Goal: Communication & Community: Participate in discussion

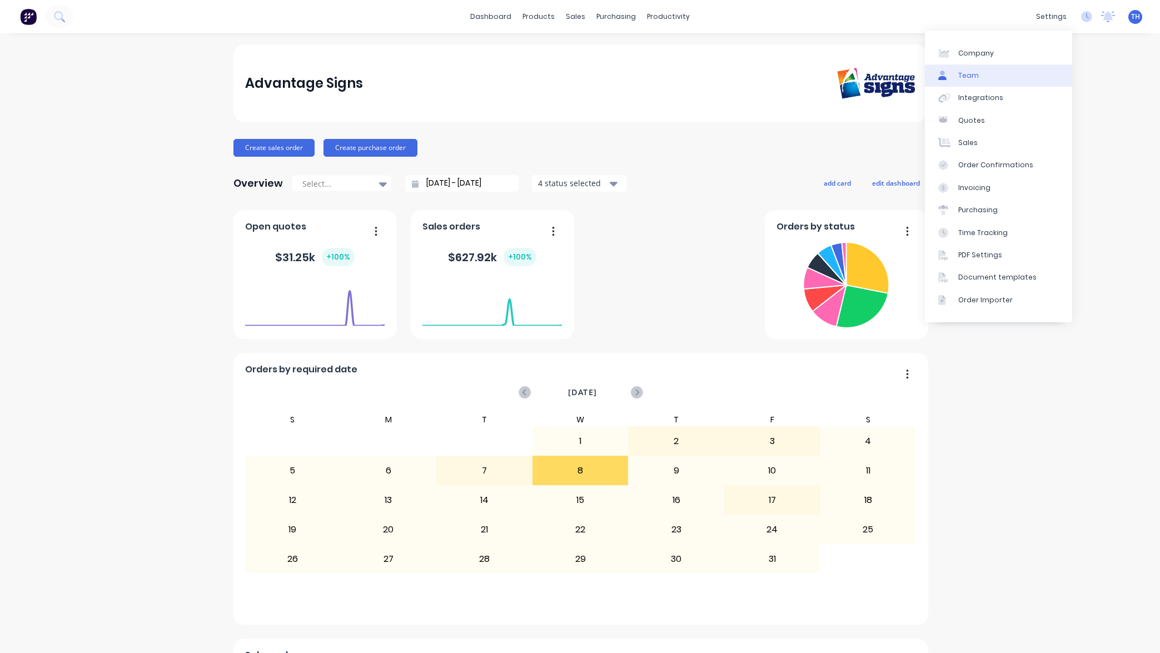
click at [990, 75] on link "Team" at bounding box center [998, 75] width 147 height 22
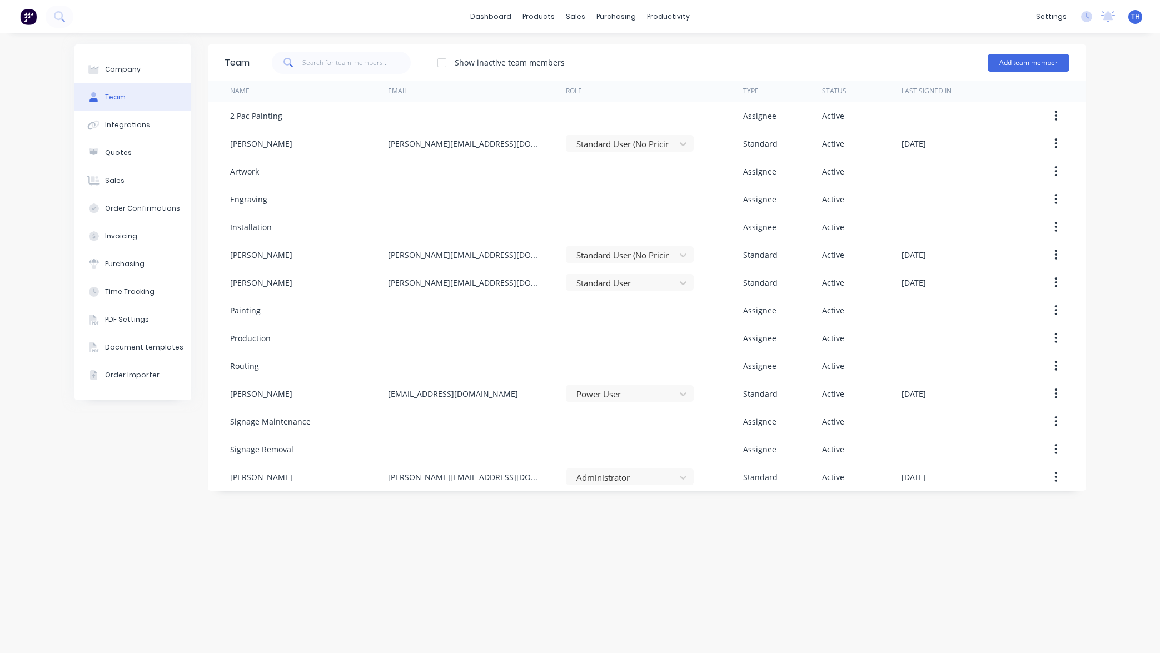
click at [441, 60] on div at bounding box center [442, 63] width 22 height 22
click at [442, 61] on div at bounding box center [442, 63] width 22 height 22
click at [1041, 63] on button "Add team member" at bounding box center [1029, 63] width 82 height 18
click at [1125, 93] on div "Company Team Integrations Quotes Sales Order Confirmations Invoicing Purchasing…" at bounding box center [580, 343] width 1160 height 620
click at [1022, 63] on button "Add team member" at bounding box center [1029, 63] width 82 height 18
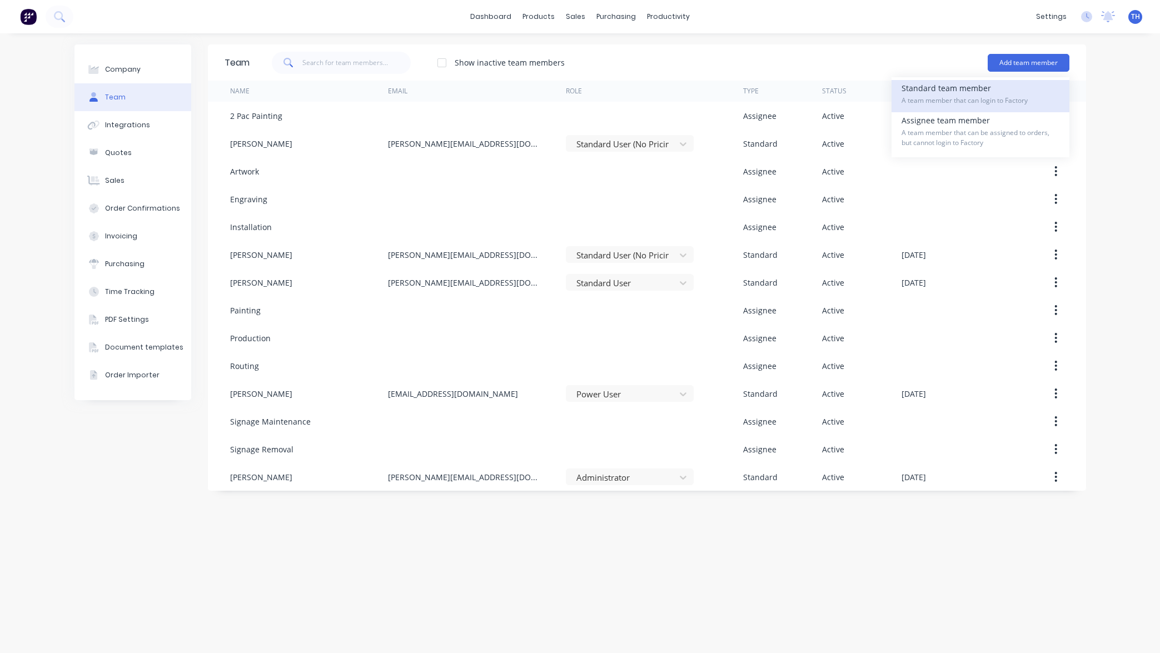
click at [1004, 100] on span "A team member that can login to Factory" at bounding box center [981, 101] width 158 height 10
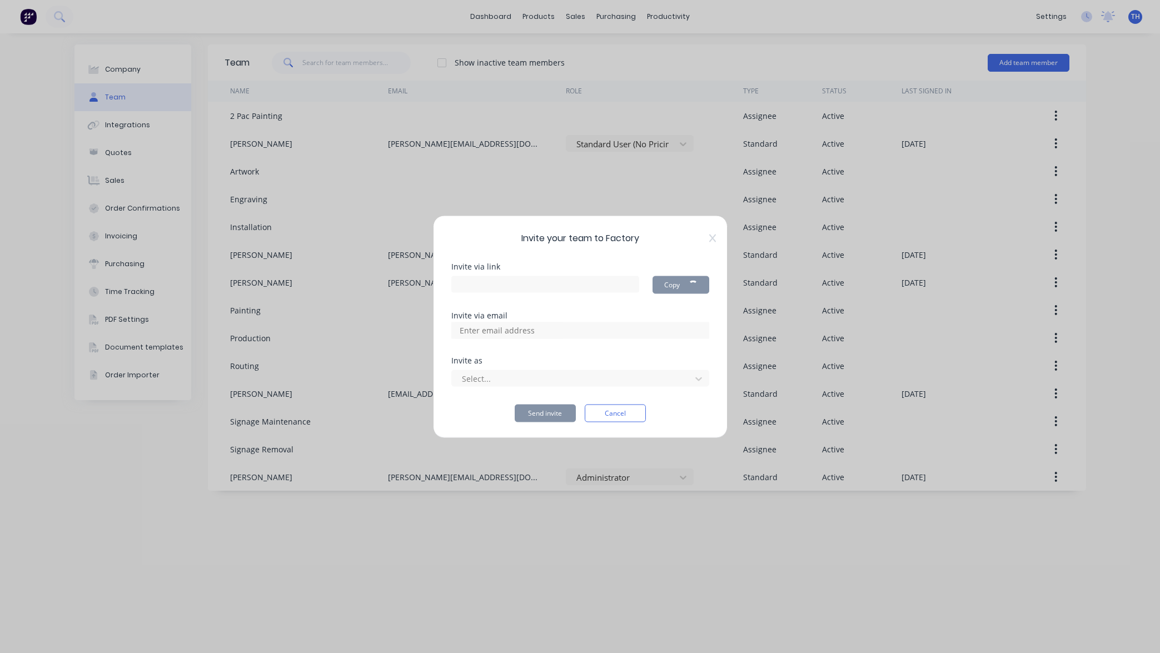
type input "[URL][DOMAIN_NAME]"
click at [542, 330] on input at bounding box center [509, 330] width 111 height 17
drag, startPoint x: 494, startPoint y: 329, endPoint x: 438, endPoint y: 324, distance: 55.9
click at [439, 324] on div "Invite your team to Factory Invite via link [URL][DOMAIN_NAME] Copy Invite via …" at bounding box center [580, 326] width 295 height 223
paste input "[PERSON_NAME] <[PERSON_NAME][EMAIL_ADDRESS][DOMAIN_NAME]>"
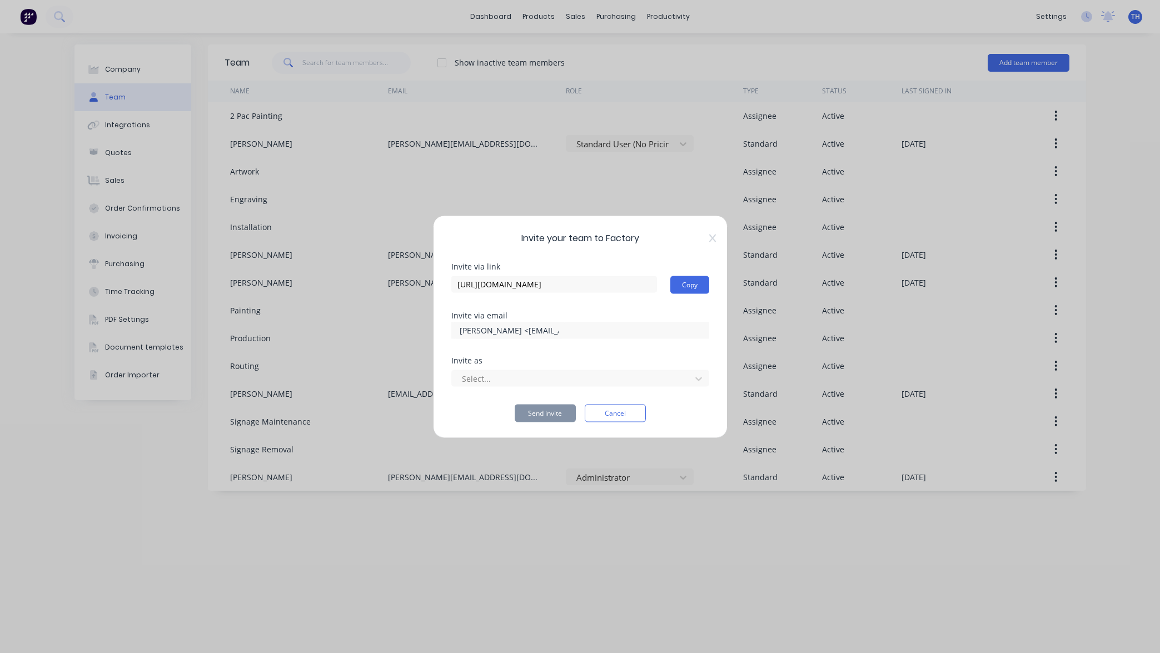
drag, startPoint x: 531, startPoint y: 331, endPoint x: 378, endPoint y: 333, distance: 152.9
click at [378, 333] on div "Invite your team to Factory Invite via link [URL][DOMAIN_NAME] Copy Invite via …" at bounding box center [580, 326] width 1160 height 653
click at [491, 330] on input "[PERSON_NAME] <[EMAIL_ADDRESS][DOMAIN_NAME]" at bounding box center [509, 330] width 111 height 17
click at [509, 330] on input "[EMAIL_ADDRESS][DOMAIN_NAME]" at bounding box center [509, 330] width 111 height 17
drag, startPoint x: 492, startPoint y: 330, endPoint x: 623, endPoint y: 334, distance: 131.8
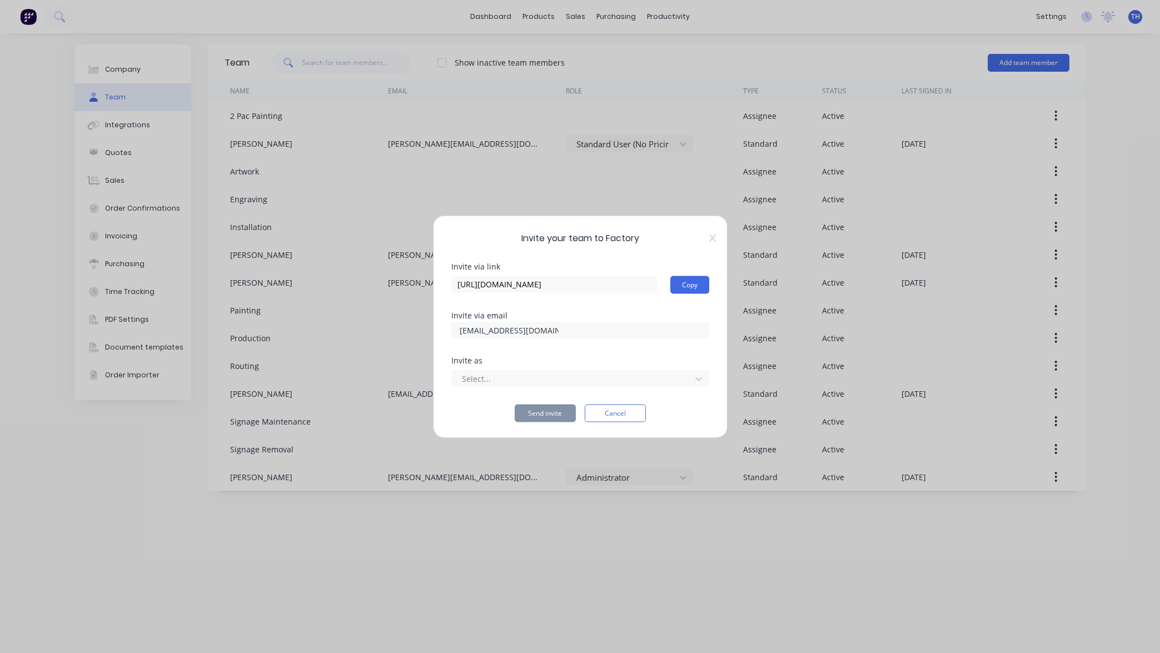
click at [639, 329] on div "[EMAIL_ADDRESS][DOMAIN_NAME]" at bounding box center [580, 330] width 258 height 17
type input "[EMAIL_ADDRESS][DOMAIN_NAME]"
click at [518, 374] on div at bounding box center [573, 379] width 225 height 14
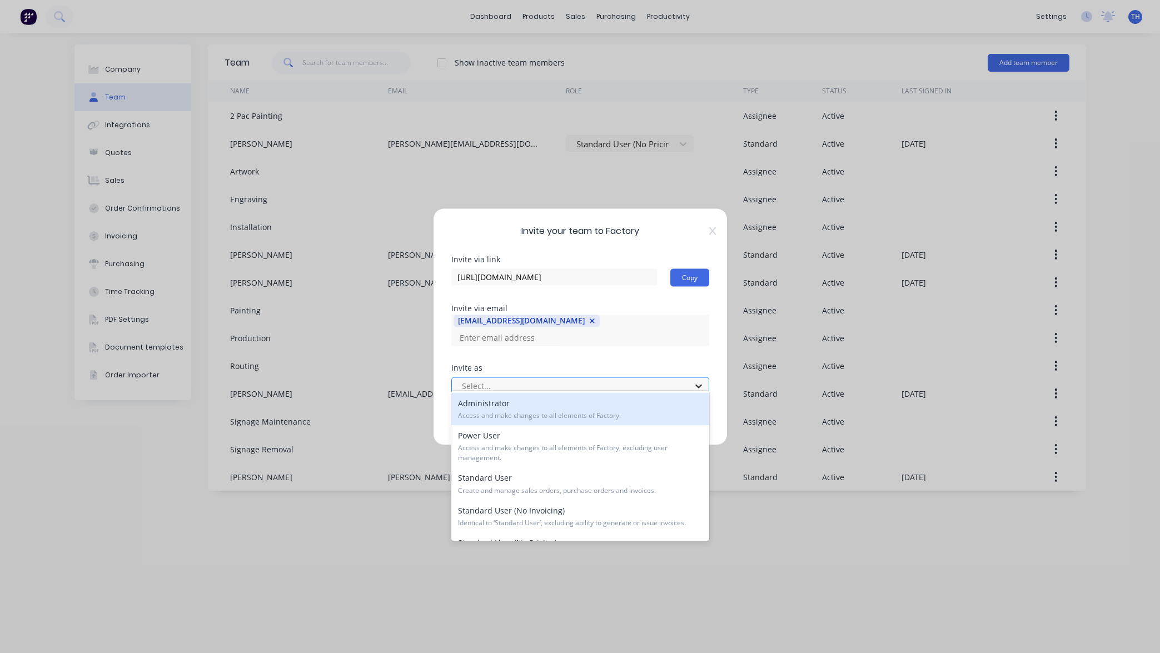
click at [703, 381] on icon at bounding box center [698, 385] width 11 height 11
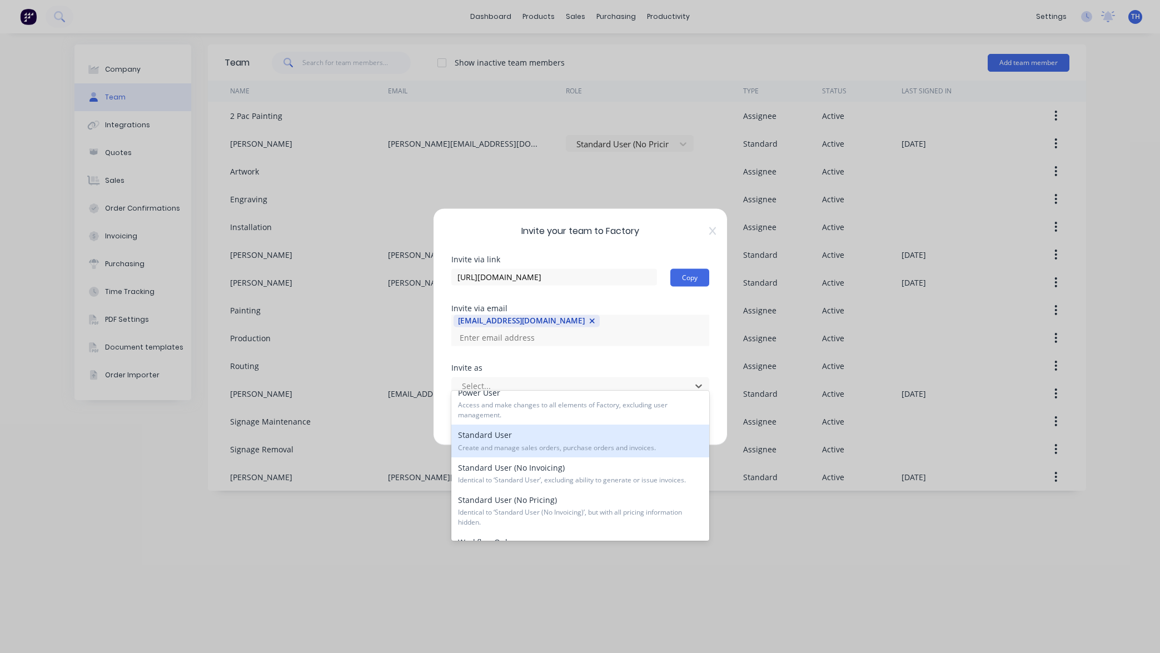
scroll to position [46, 0]
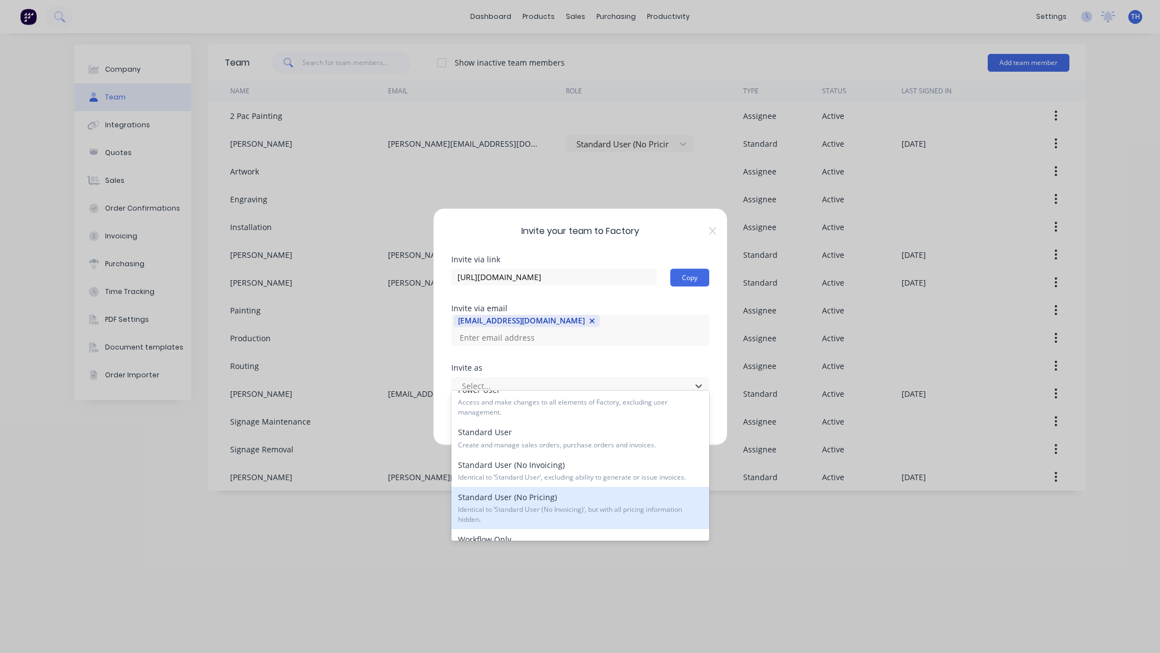
click at [610, 500] on div "Standard User (No Pricing) Identical to ‘Standard User (No Invoicing)’, but wit…" at bounding box center [580, 508] width 258 height 42
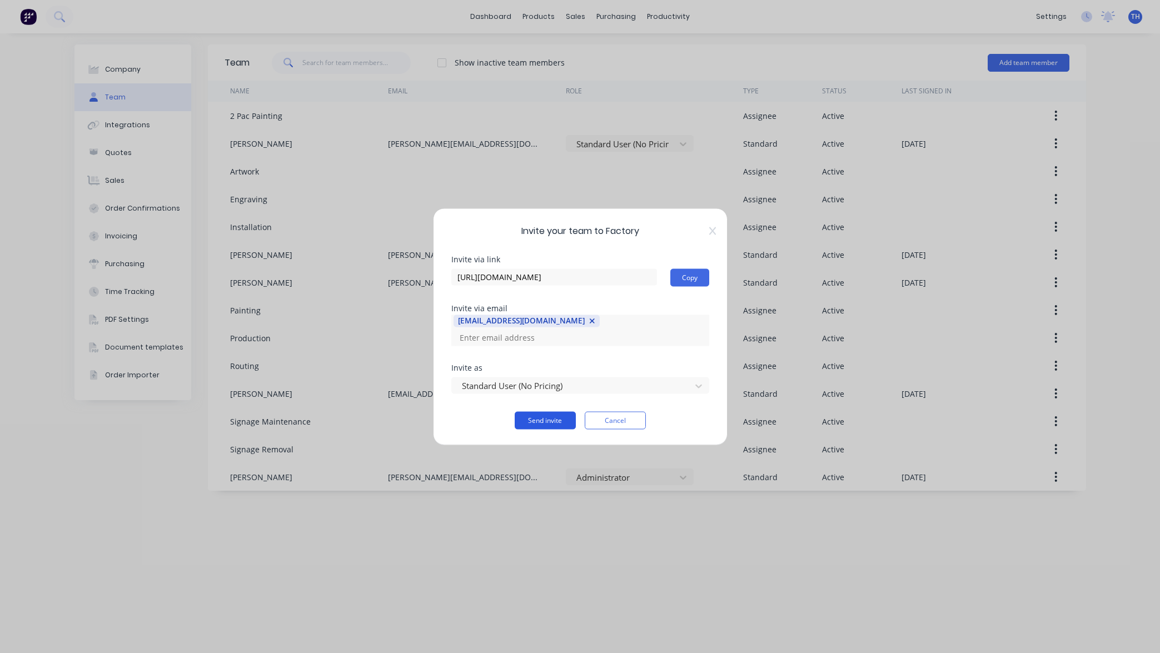
click at [547, 411] on button "Send invite" at bounding box center [545, 420] width 61 height 18
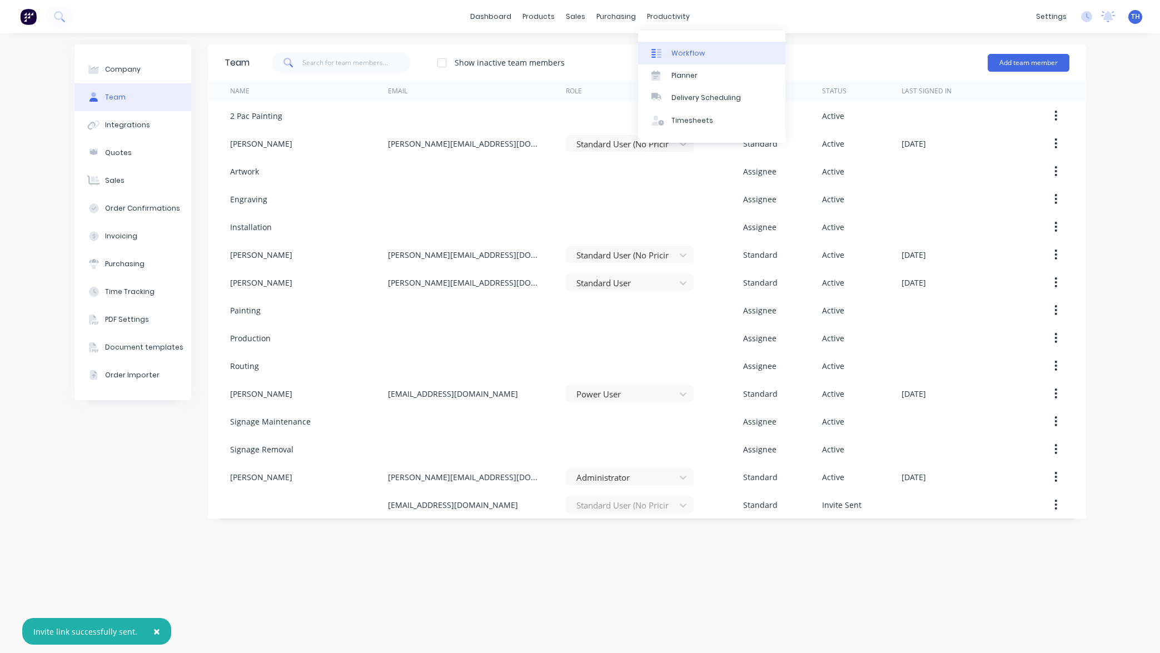
click at [690, 54] on div "Workflow" at bounding box center [688, 53] width 33 height 10
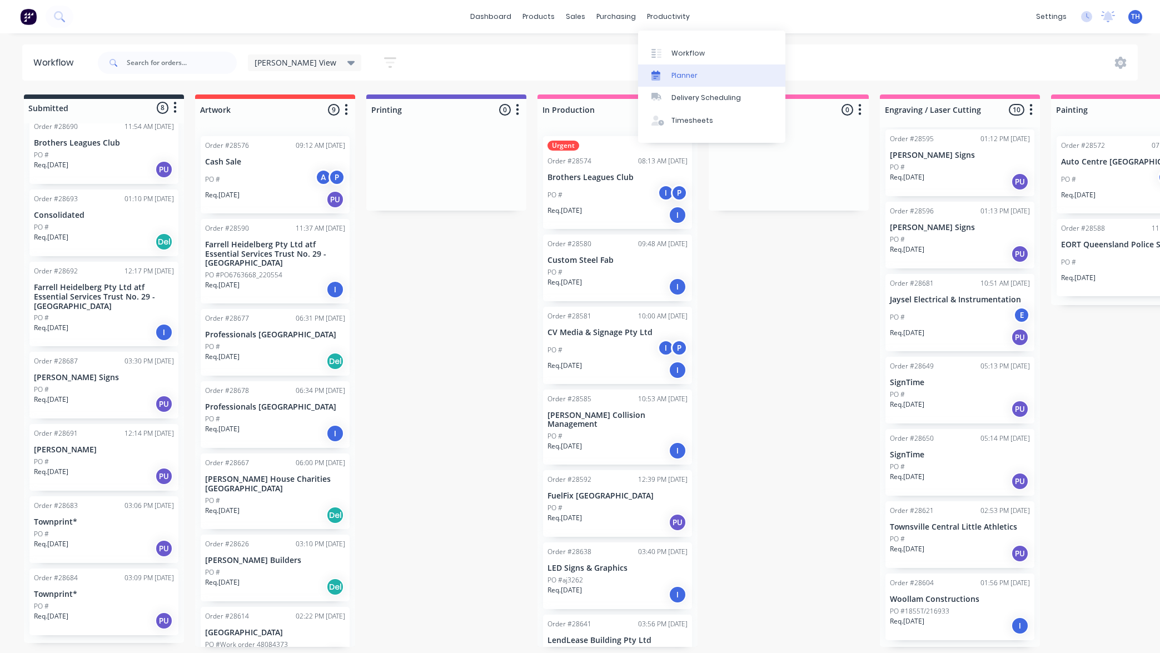
click at [701, 76] on link "Planner" at bounding box center [711, 75] width 147 height 22
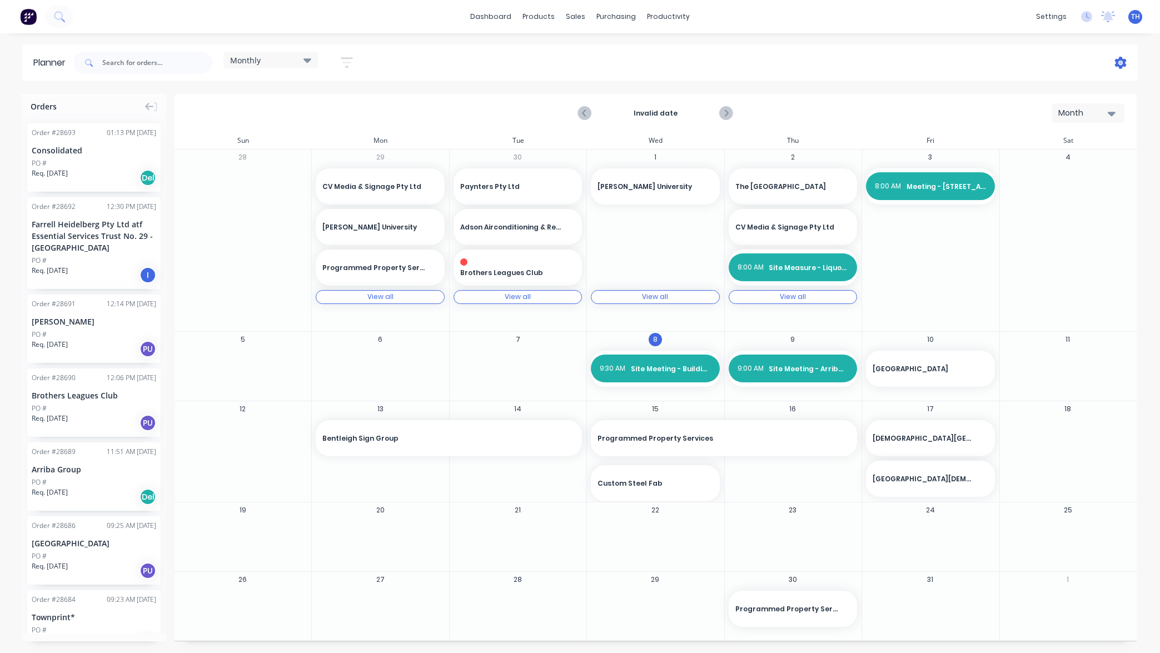
click at [1124, 62] on icon at bounding box center [1121, 63] width 12 height 12
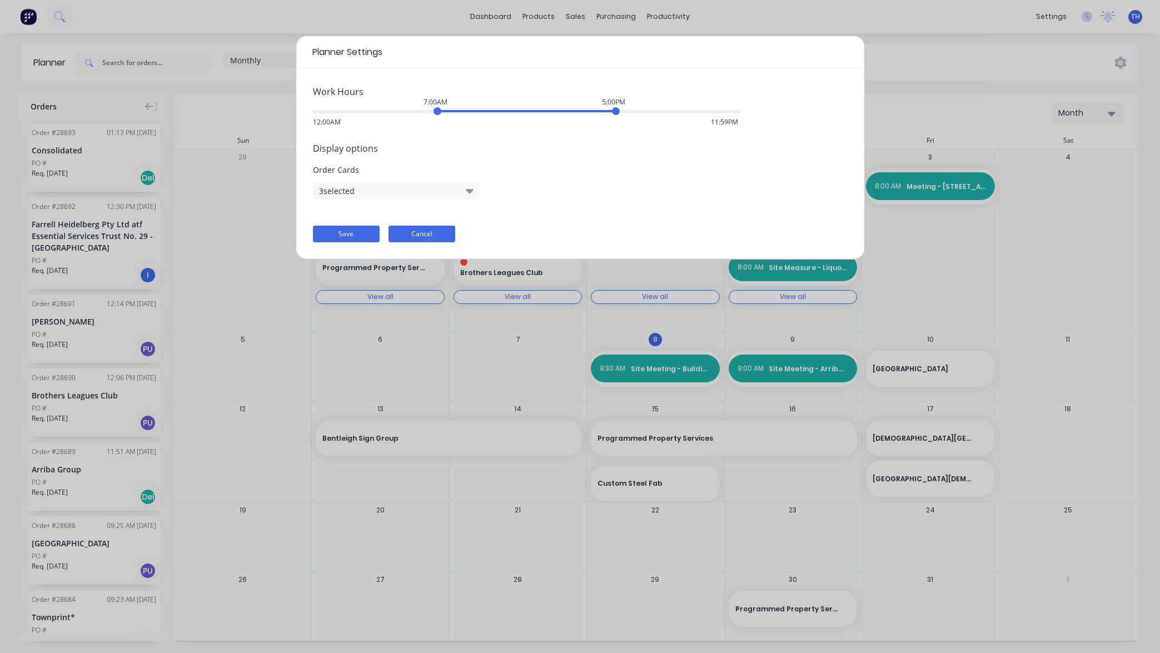
click at [436, 236] on button "Cancel" at bounding box center [422, 234] width 67 height 17
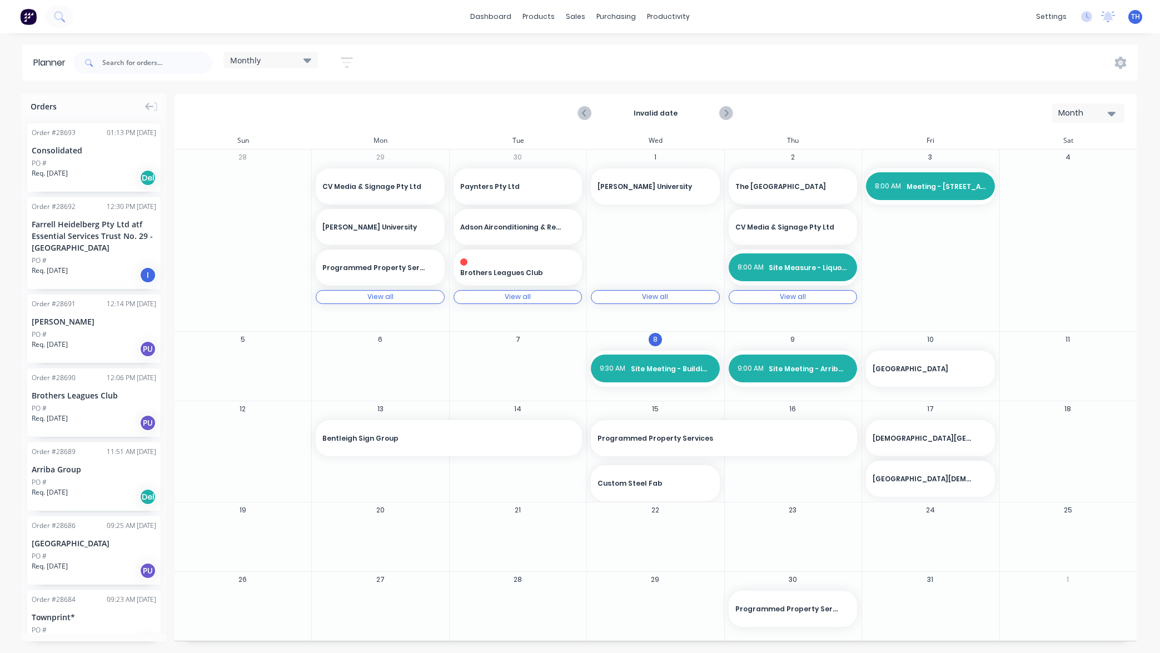
click at [1116, 115] on button "Month" at bounding box center [1089, 112] width 72 height 19
click at [1152, 127] on div "Orders Order # 28693 01:13 PM [DATE] Consolidated PO # Req. [DATE] Del Order # …" at bounding box center [580, 373] width 1160 height 559
click at [346, 61] on icon "button" at bounding box center [347, 63] width 12 height 14
click at [332, 203] on icon "button" at bounding box center [334, 204] width 8 height 4
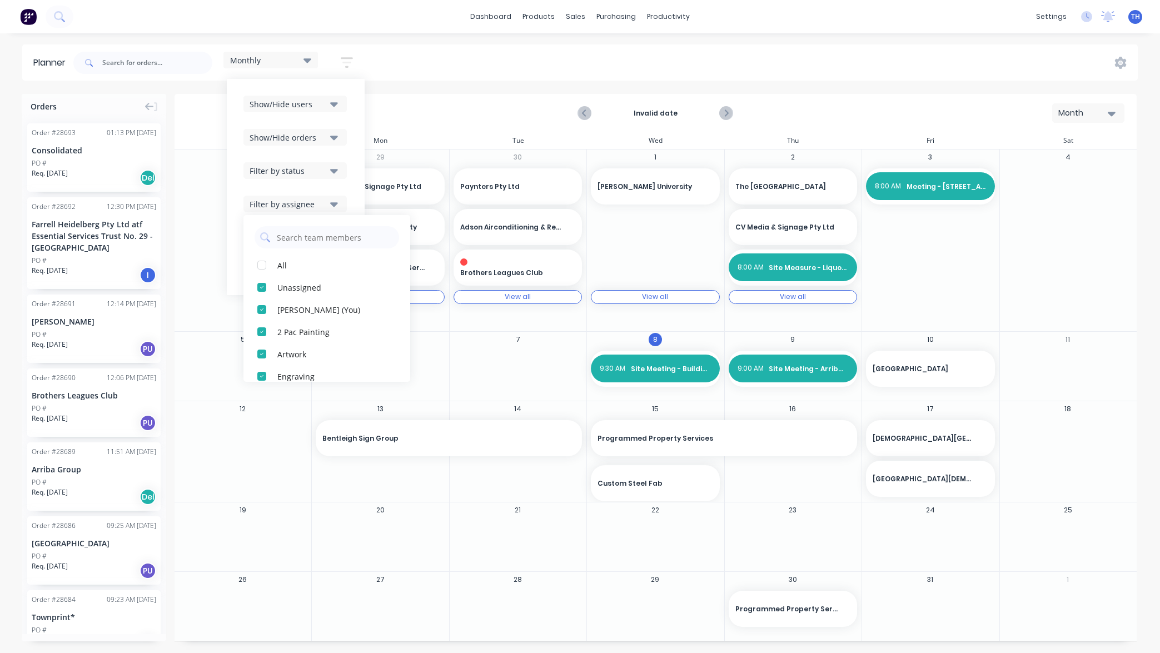
click at [332, 203] on icon "button" at bounding box center [334, 204] width 8 height 4
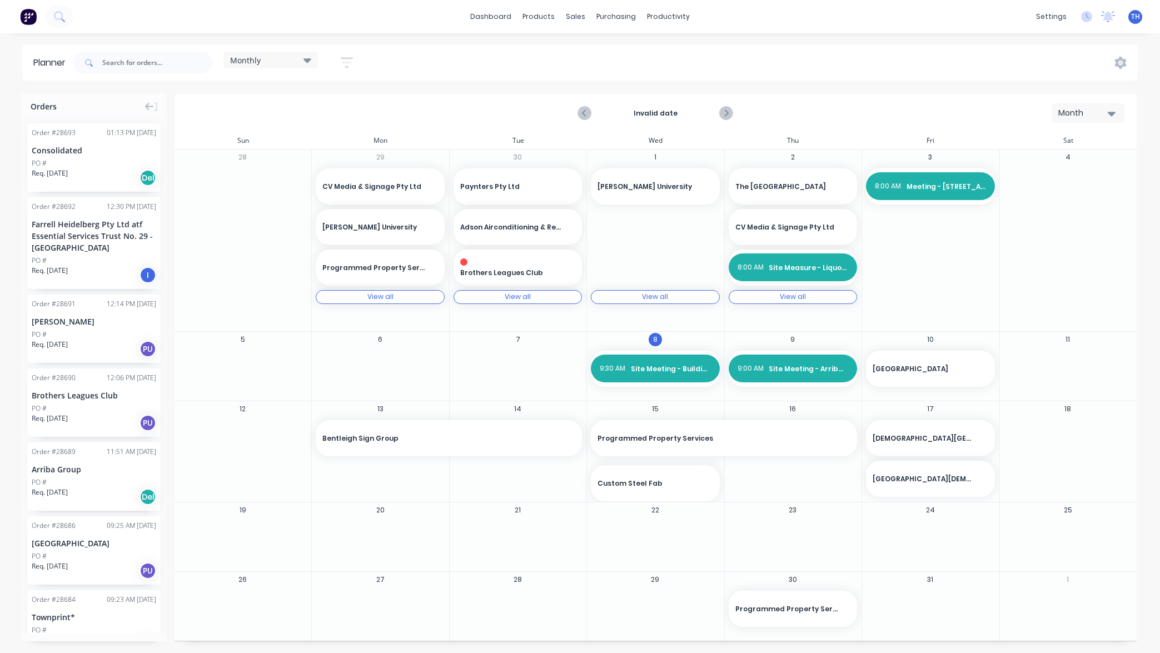
click at [416, 42] on div "dashboard products sales purchasing productivity dashboard products Product Cat…" at bounding box center [580, 326] width 1160 height 653
click at [895, 39] on div "dashboard products sales purchasing productivity dashboard products Product Cat…" at bounding box center [580, 326] width 1160 height 653
click at [728, 115] on icon "Next page" at bounding box center [725, 113] width 13 height 13
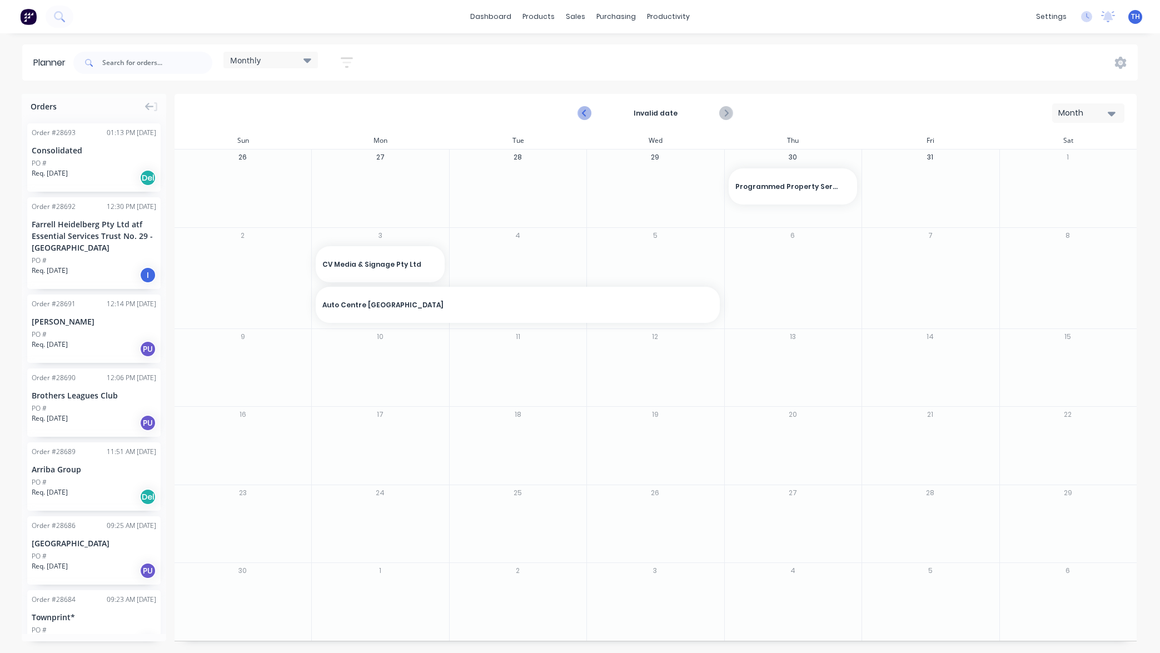
click at [582, 111] on icon "Previous page" at bounding box center [585, 113] width 13 height 13
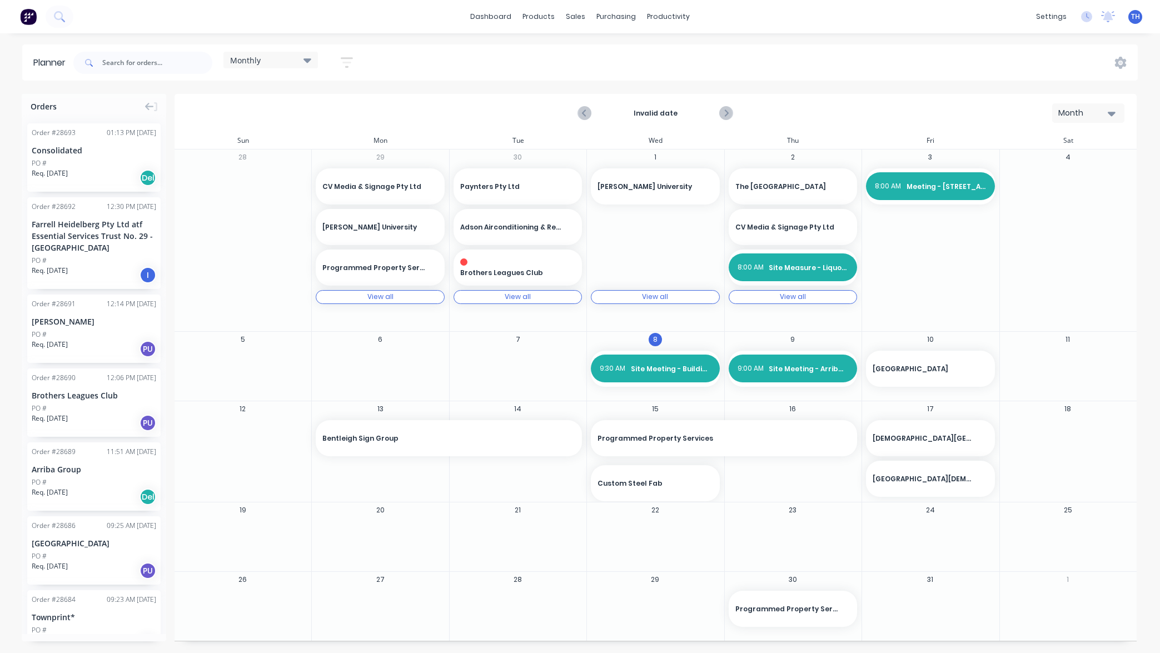
click at [520, 297] on div "View all" at bounding box center [518, 297] width 26 height 8
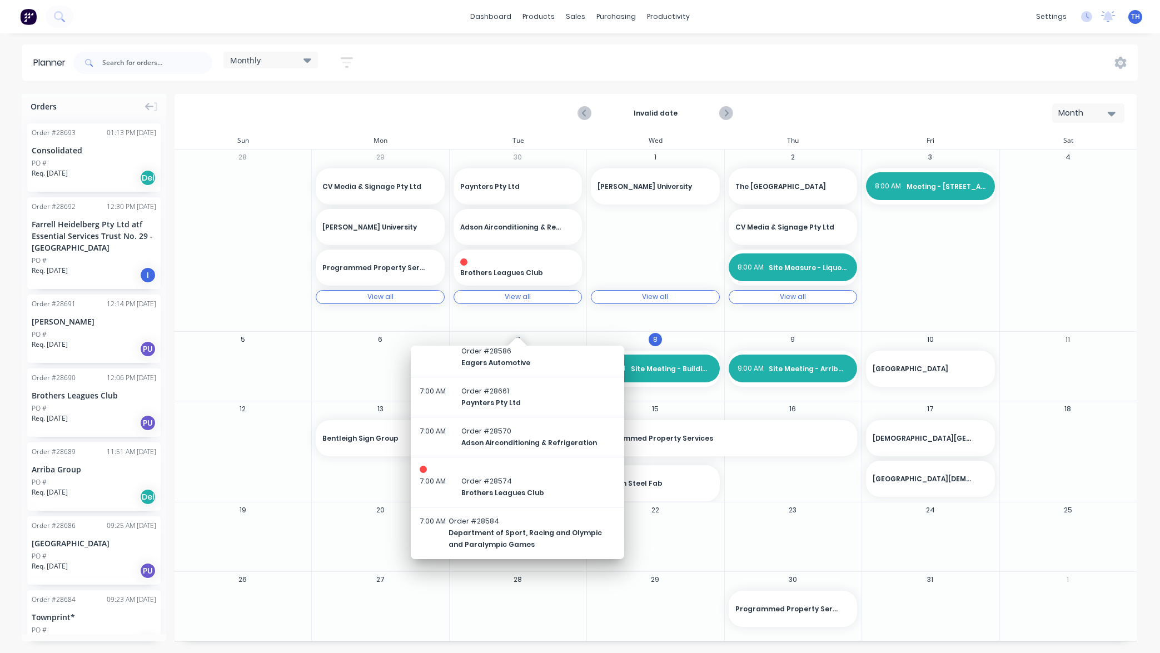
scroll to position [8, 0]
click at [1051, 313] on div "4" at bounding box center [1068, 241] width 137 height 182
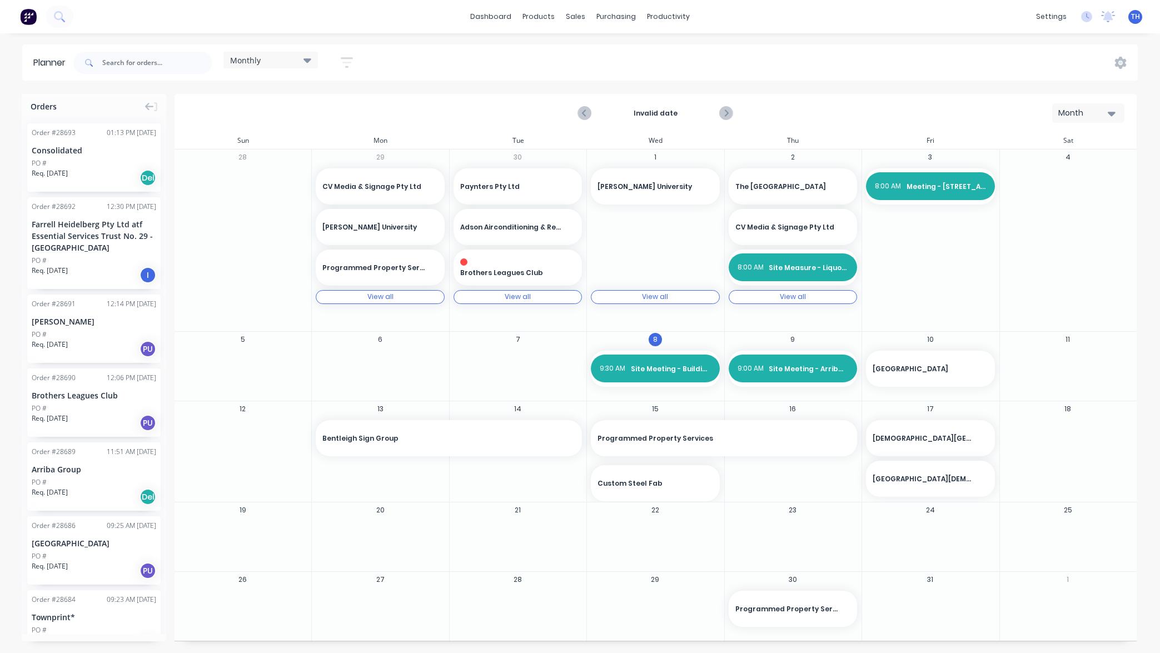
scroll to position [0, 0]
click at [1121, 61] on icon at bounding box center [1120, 62] width 3 height 3
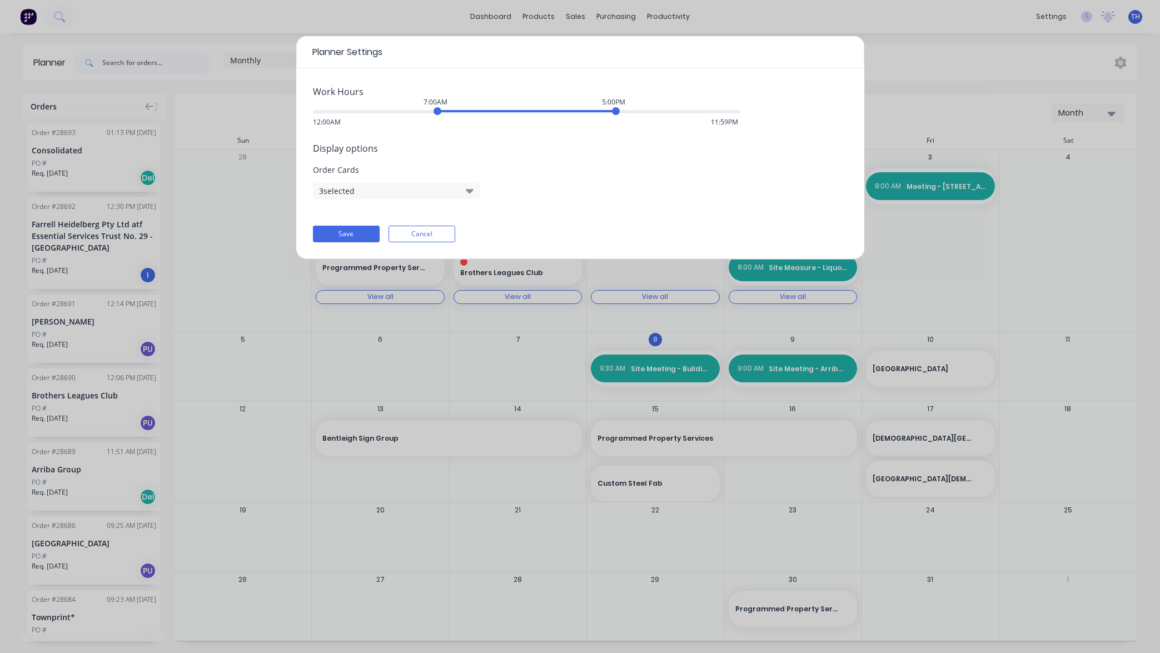
click at [1150, 116] on div "Planner Settings Work Hours 7:00AM 5:00PM 12:00AM 11:59PM Display options Order…" at bounding box center [580, 326] width 1160 height 653
click at [895, 45] on div "Planner Settings Work Hours 7:00AM 5:00PM 12:00AM 11:59PM Display options Order…" at bounding box center [580, 326] width 1160 height 653
click at [433, 237] on button "Cancel" at bounding box center [422, 234] width 67 height 17
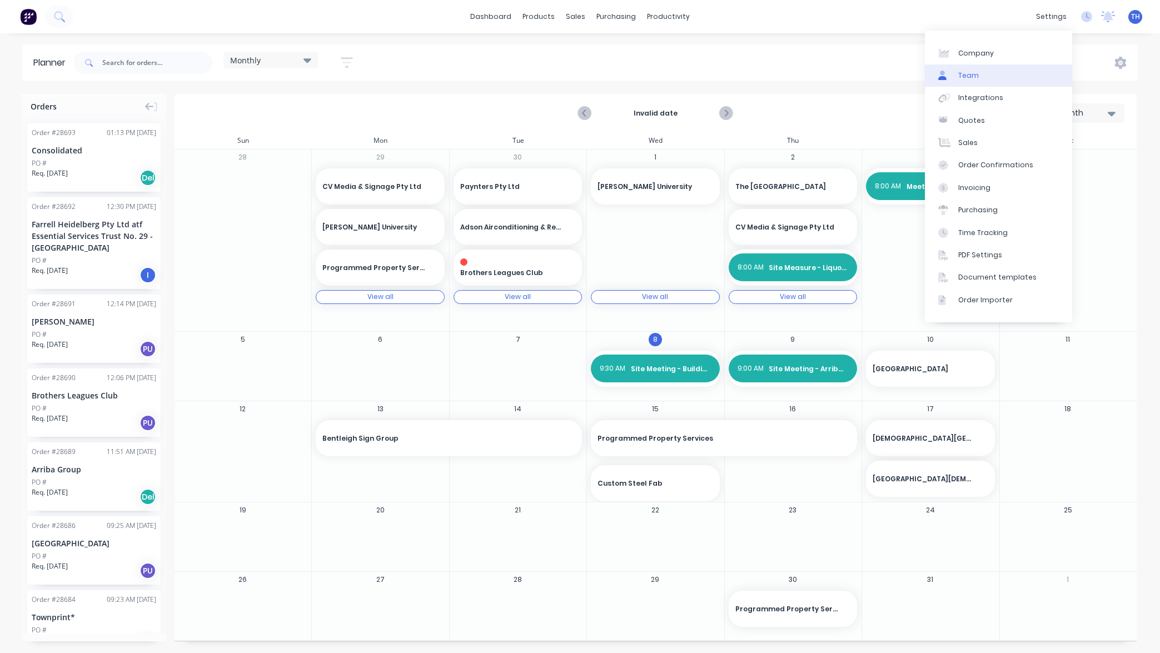
click at [982, 76] on link "Team" at bounding box center [998, 75] width 147 height 22
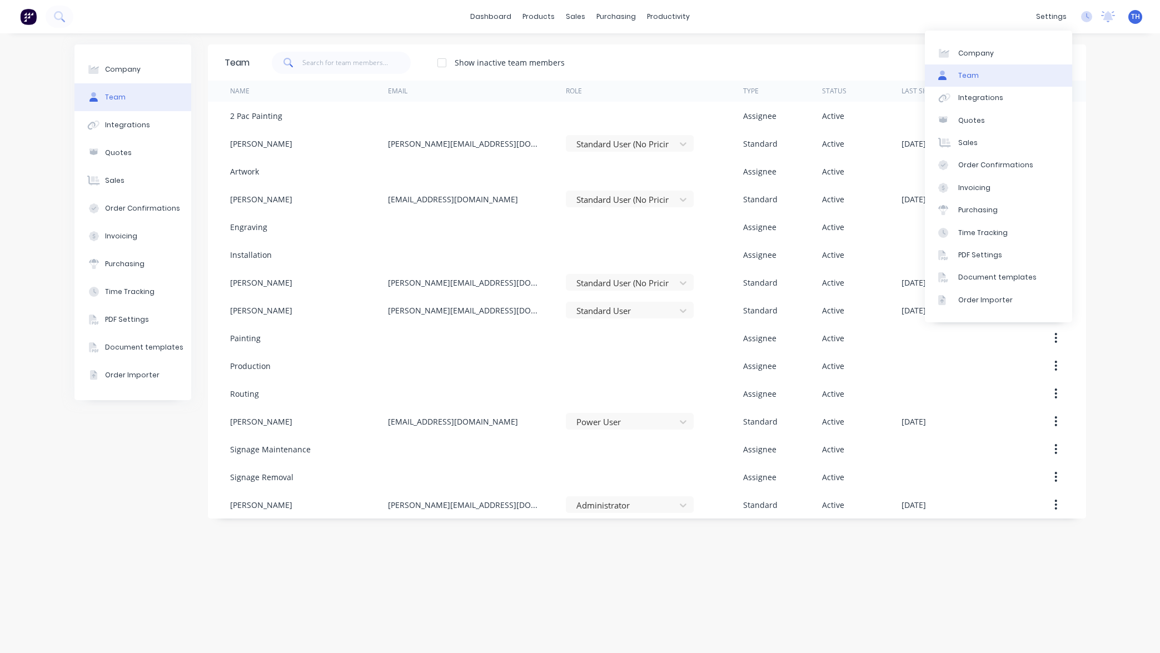
click at [1113, 132] on div "Company Team Integrations Quotes Sales Order Confirmations Invoicing Purchasing…" at bounding box center [580, 343] width 1160 height 620
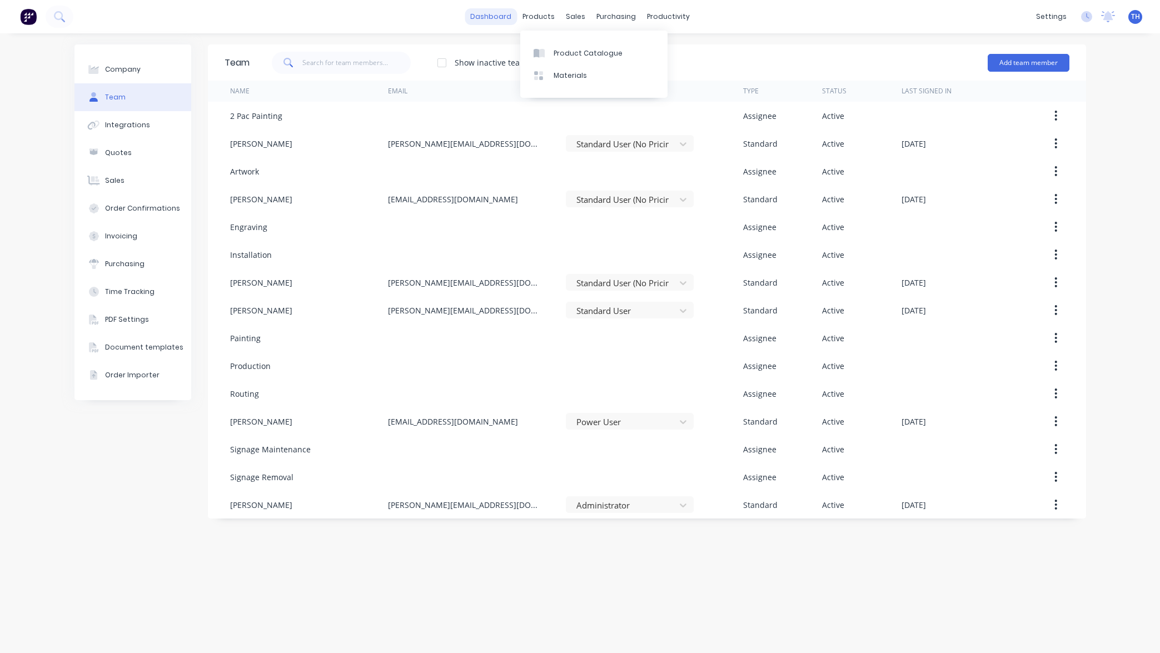
click at [500, 14] on link "dashboard" at bounding box center [491, 16] width 52 height 17
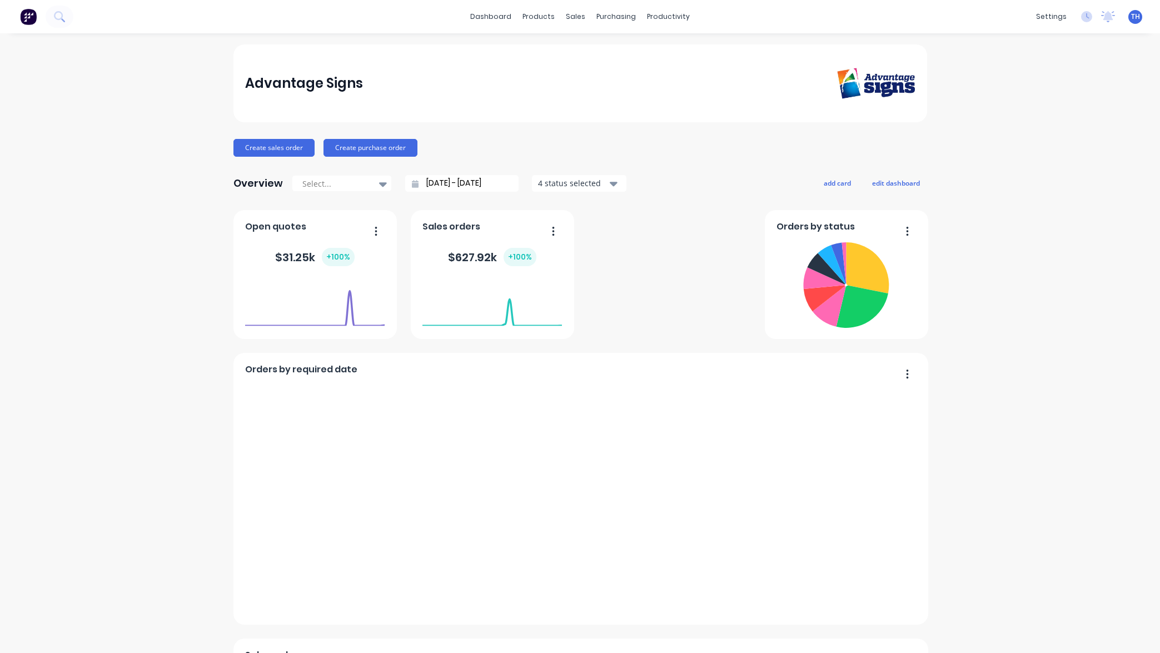
scroll to position [2, 0]
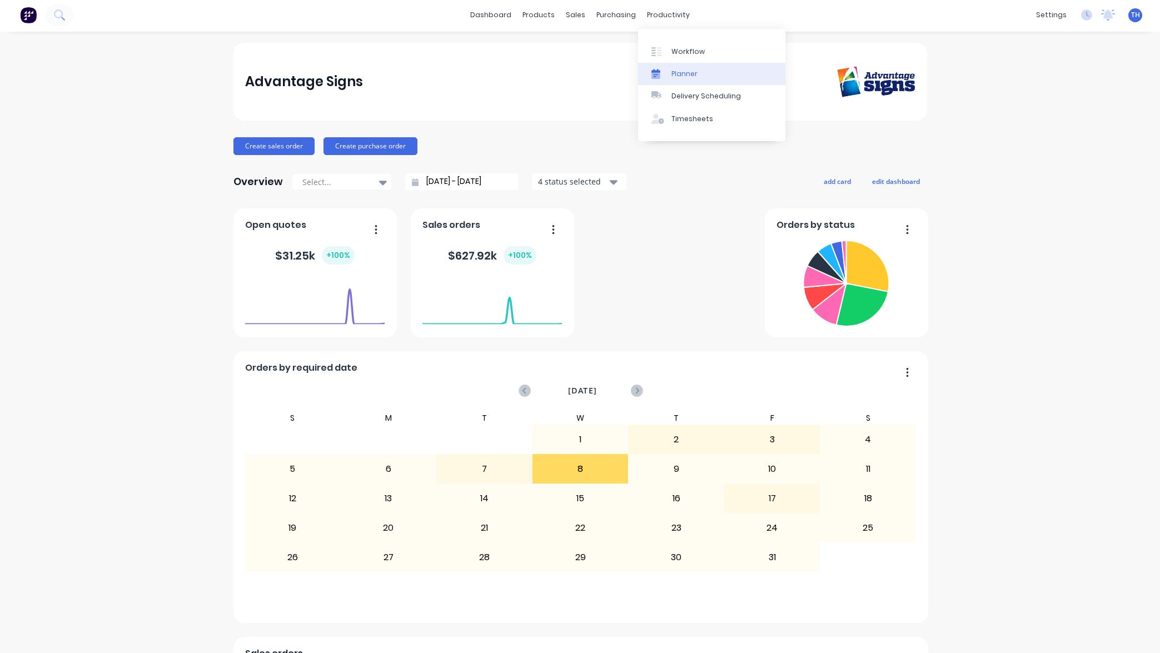
click at [700, 75] on link "Planner" at bounding box center [711, 74] width 147 height 22
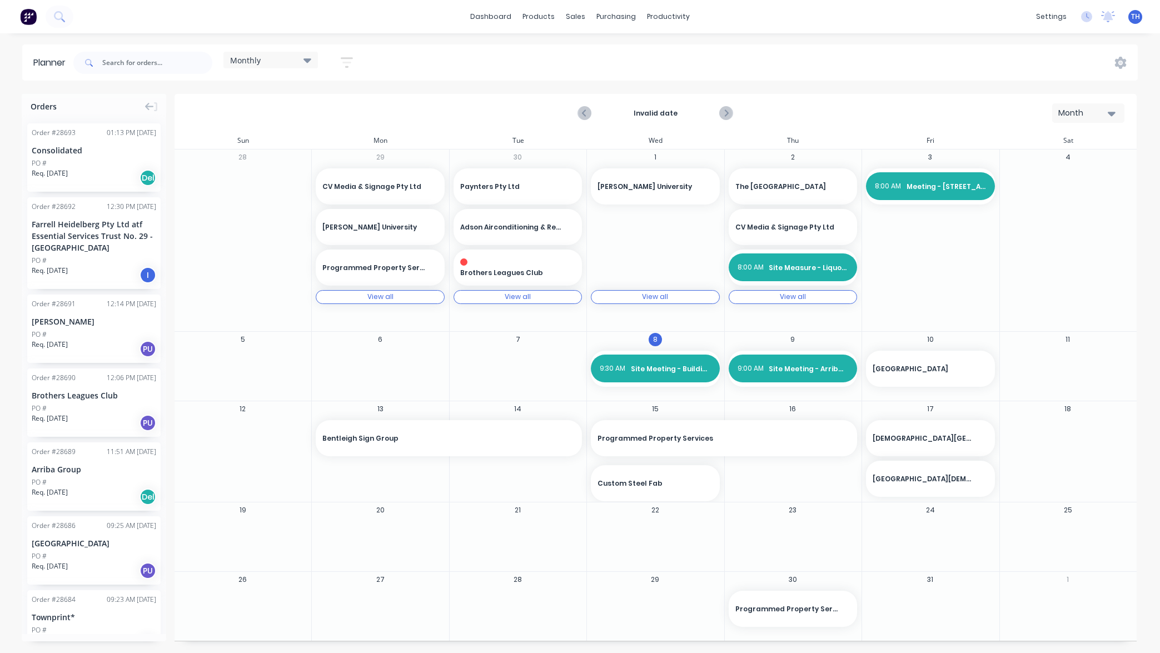
click at [289, 63] on div "Monthly" at bounding box center [270, 60] width 81 height 10
click at [411, 62] on div "Monthly Save new view None edit Monthly (Default) edit Show/Hide users Show/Hid…" at bounding box center [604, 62] width 1067 height 33
click at [346, 61] on icon "button" at bounding box center [347, 63] width 12 height 14
click at [325, 105] on div "Show/Hide users" at bounding box center [288, 104] width 77 height 12
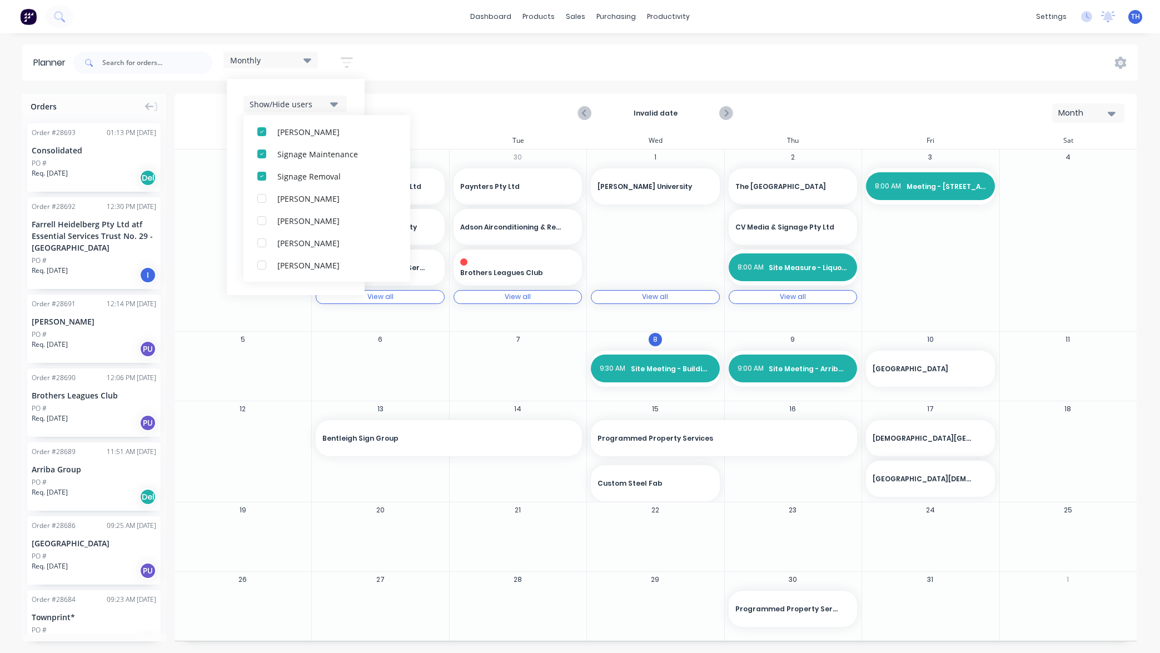
scroll to position [234, 0]
click at [264, 265] on div "button" at bounding box center [262, 265] width 22 height 22
click at [265, 264] on div "button" at bounding box center [262, 265] width 22 height 22
drag, startPoint x: 262, startPoint y: 224, endPoint x: 265, endPoint y: 215, distance: 9.3
click at [262, 224] on div "button" at bounding box center [262, 221] width 22 height 22
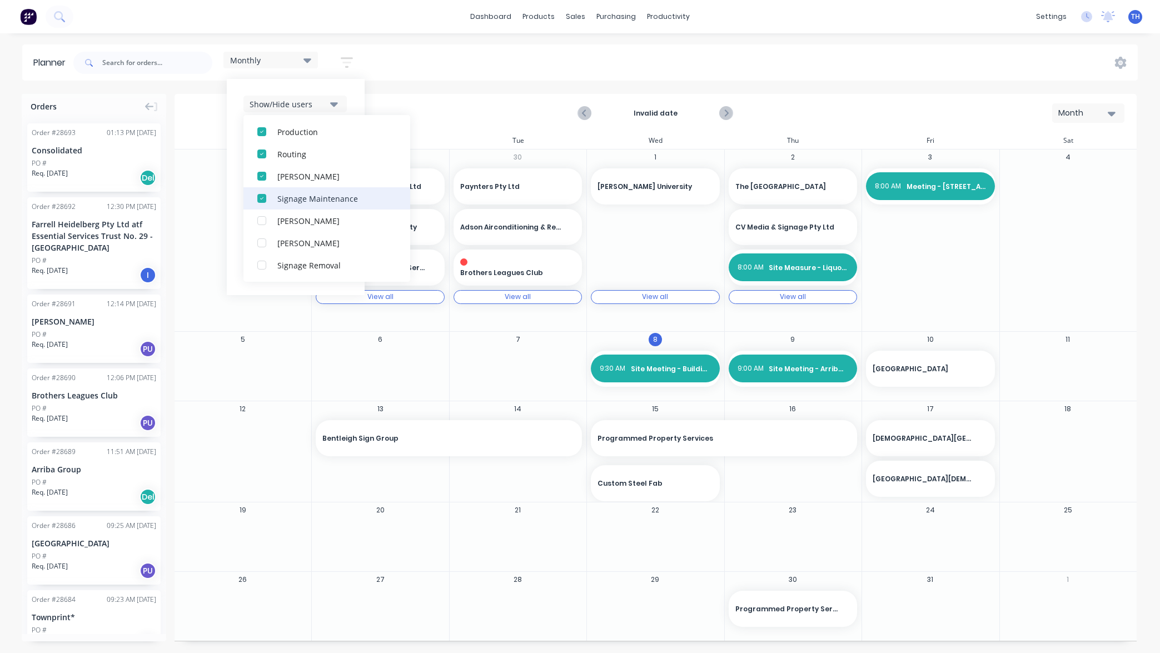
click at [262, 202] on div "button" at bounding box center [262, 198] width 22 height 22
click at [261, 178] on div "button" at bounding box center [262, 176] width 22 height 22
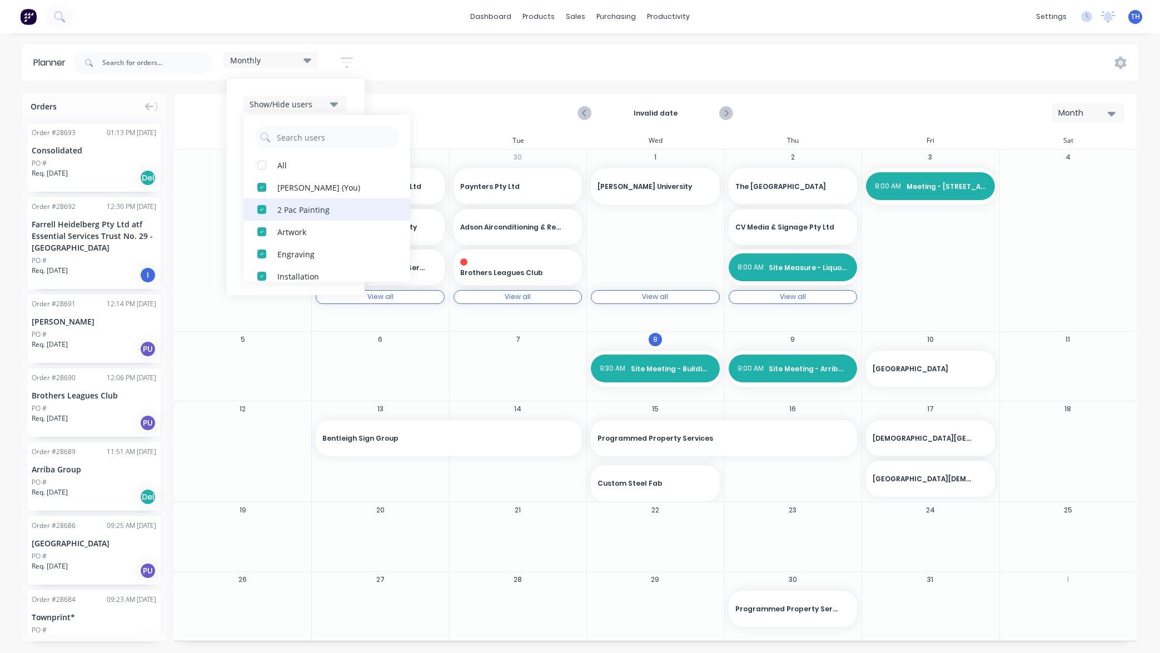
scroll to position [0, 0]
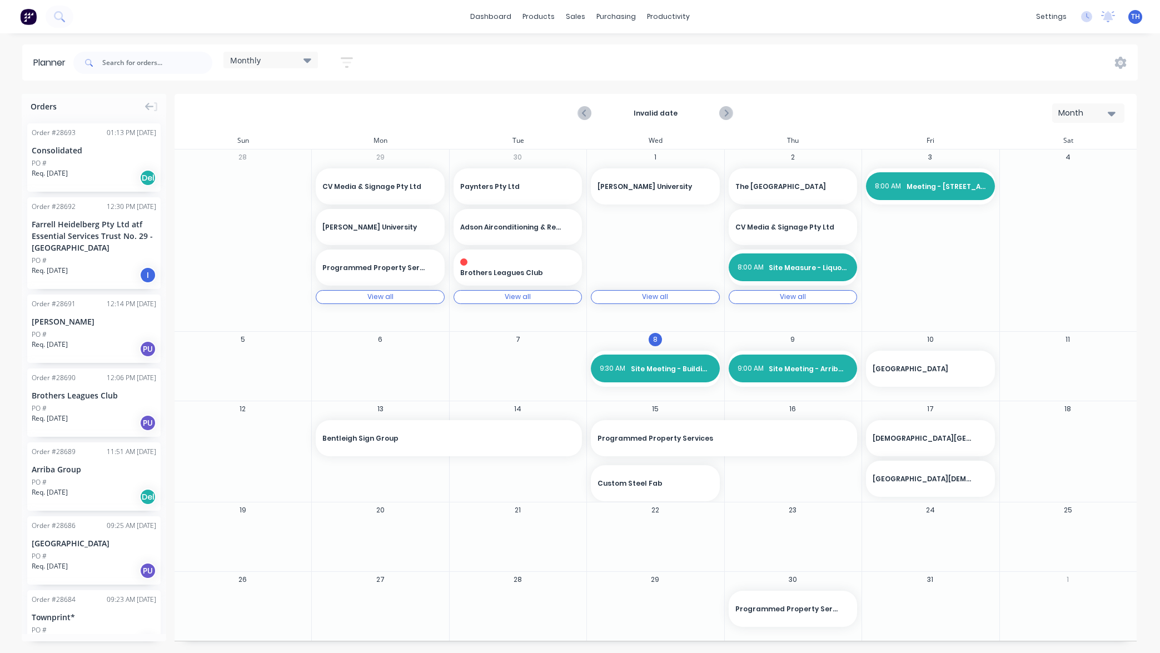
click at [528, 88] on div "Planner Monthly Save new view None edit Monthly (Default) edit Show/Hide users …" at bounding box center [580, 348] width 1160 height 608
click at [944, 184] on span "Meeting - [STREET_ADDRESS]" at bounding box center [947, 187] width 80 height 10
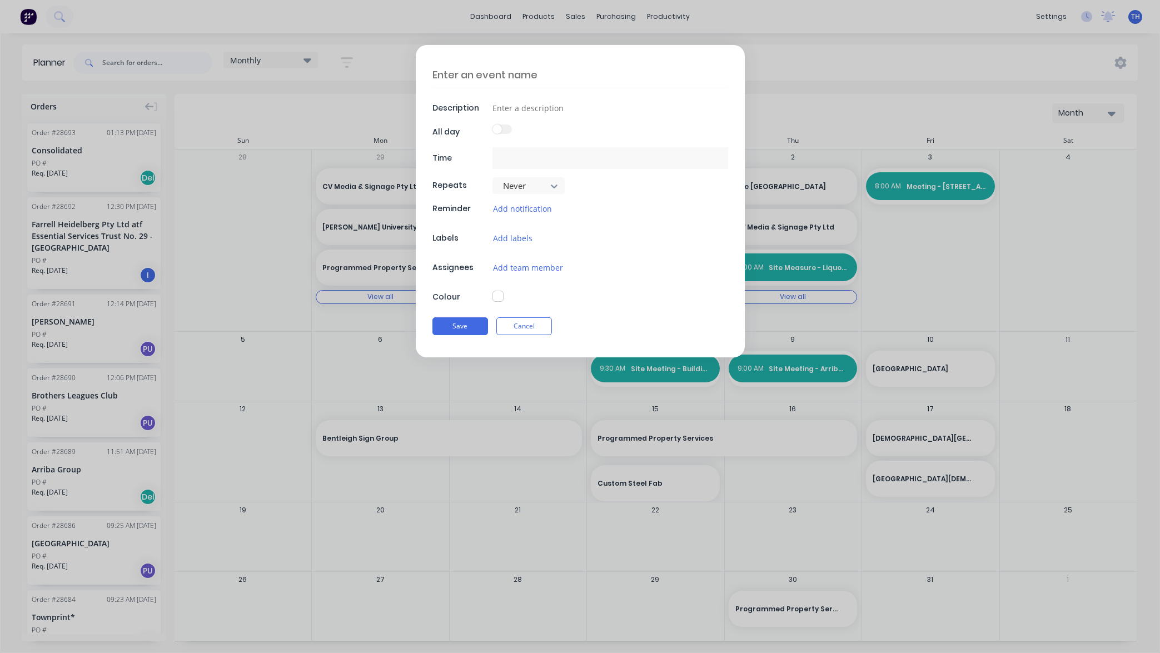
type textarea "Meeting - [STREET_ADDRESS]"
type input "[DATE] 8:00 AM - [DATE] 8:30 AM"
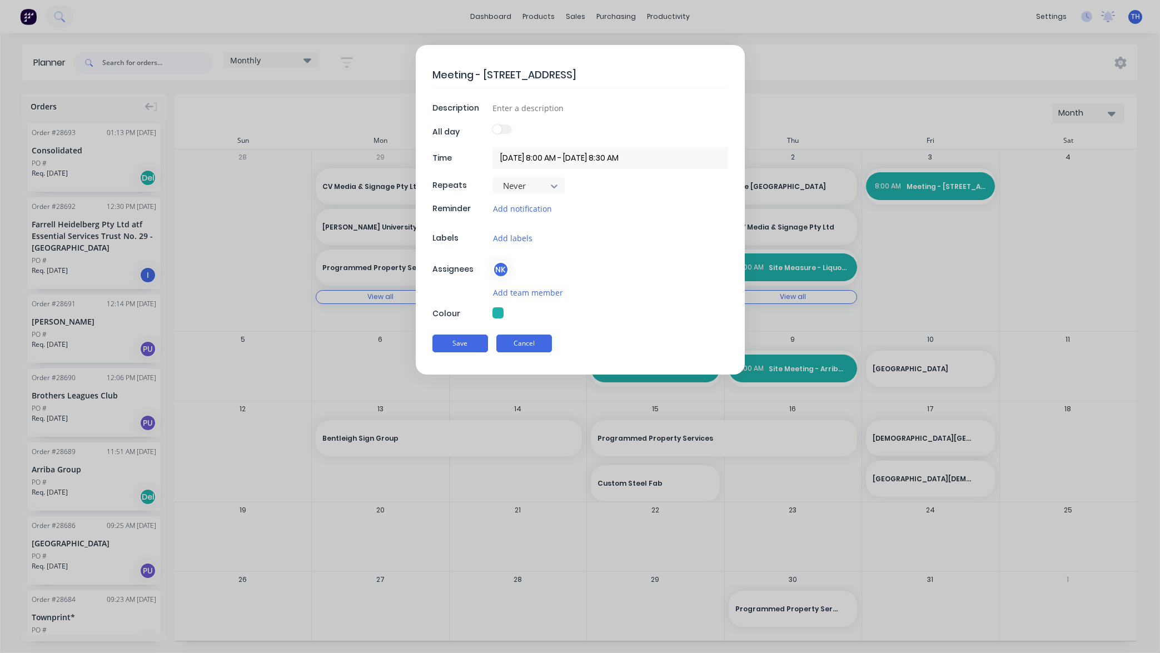
click at [534, 345] on button "Cancel" at bounding box center [525, 344] width 56 height 18
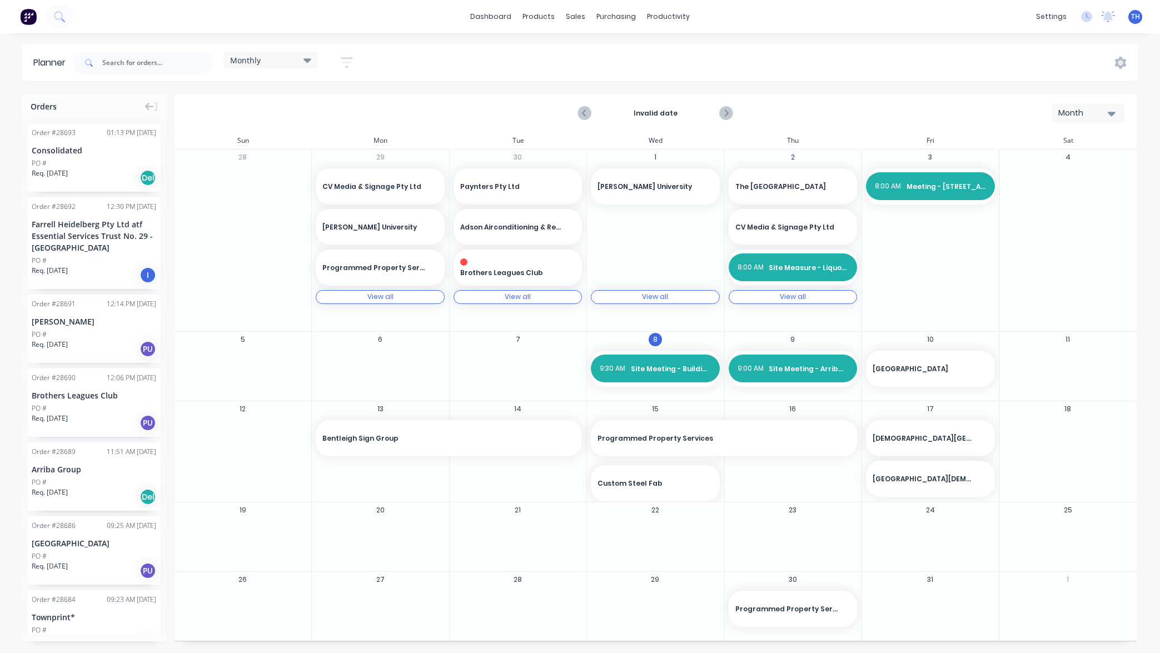
click at [1149, 271] on div "Orders Order # 28693 01:13 PM [DATE] Consolidated PO # Req. [DATE] Del Order # …" at bounding box center [580, 373] width 1160 height 559
click at [932, 183] on span "Meeting - [STREET_ADDRESS]" at bounding box center [947, 187] width 80 height 10
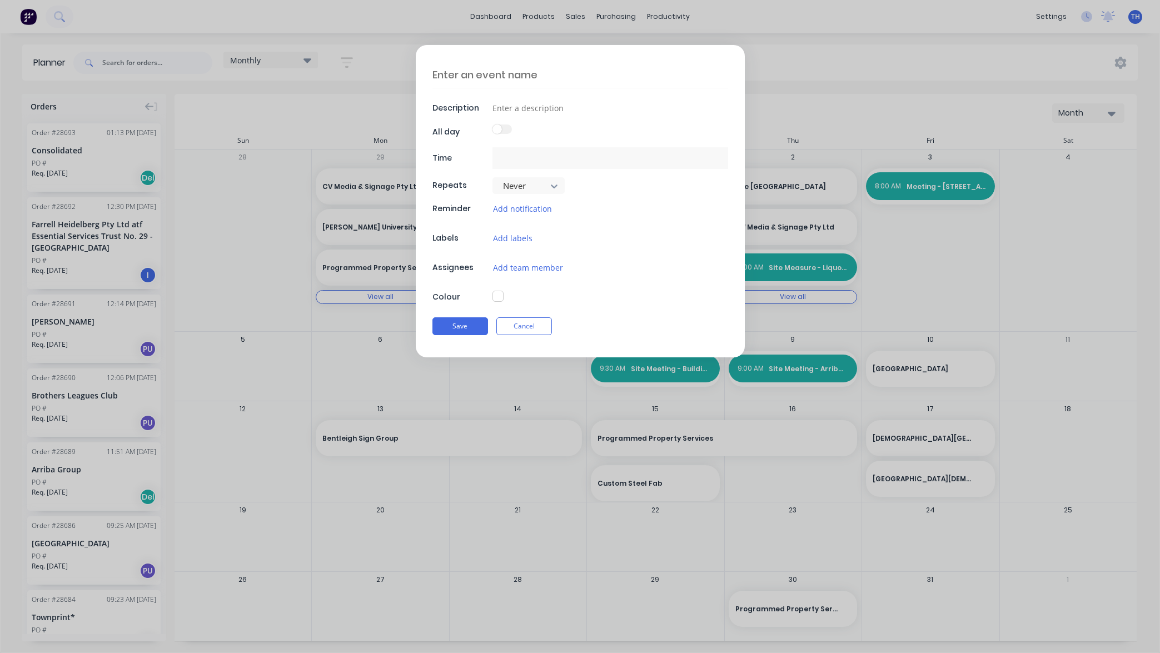
type textarea "x"
type textarea "Meeting - [STREET_ADDRESS]"
type input "[DATE] 8:00 AM - [DATE] 8:30 AM"
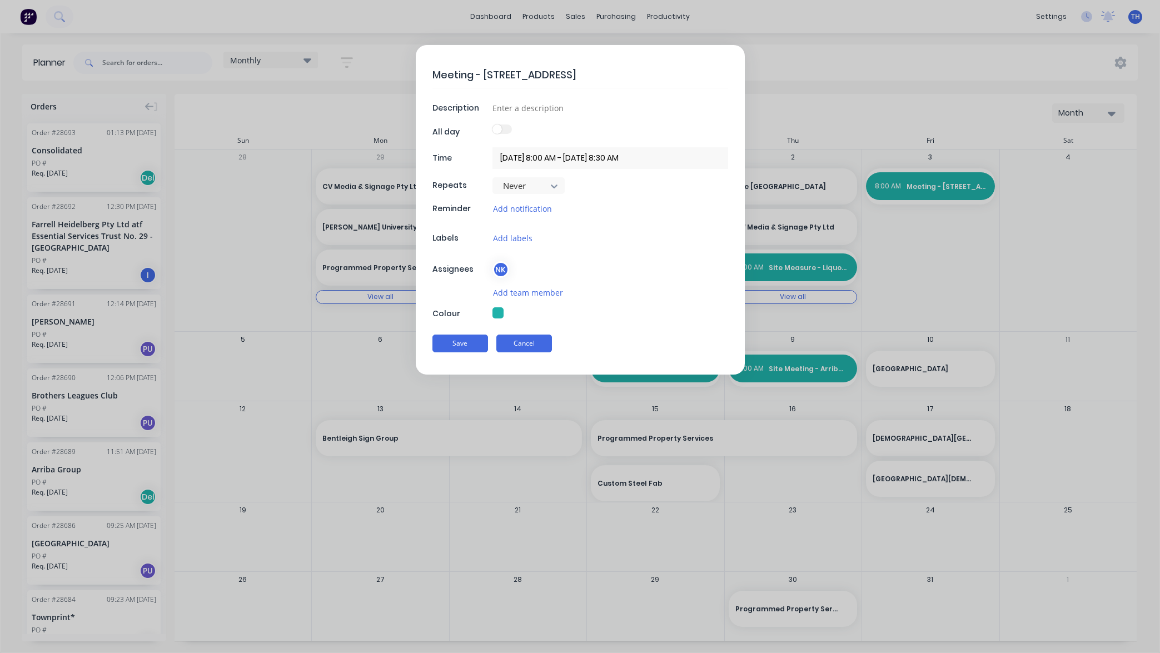
click at [526, 342] on button "Cancel" at bounding box center [525, 344] width 56 height 18
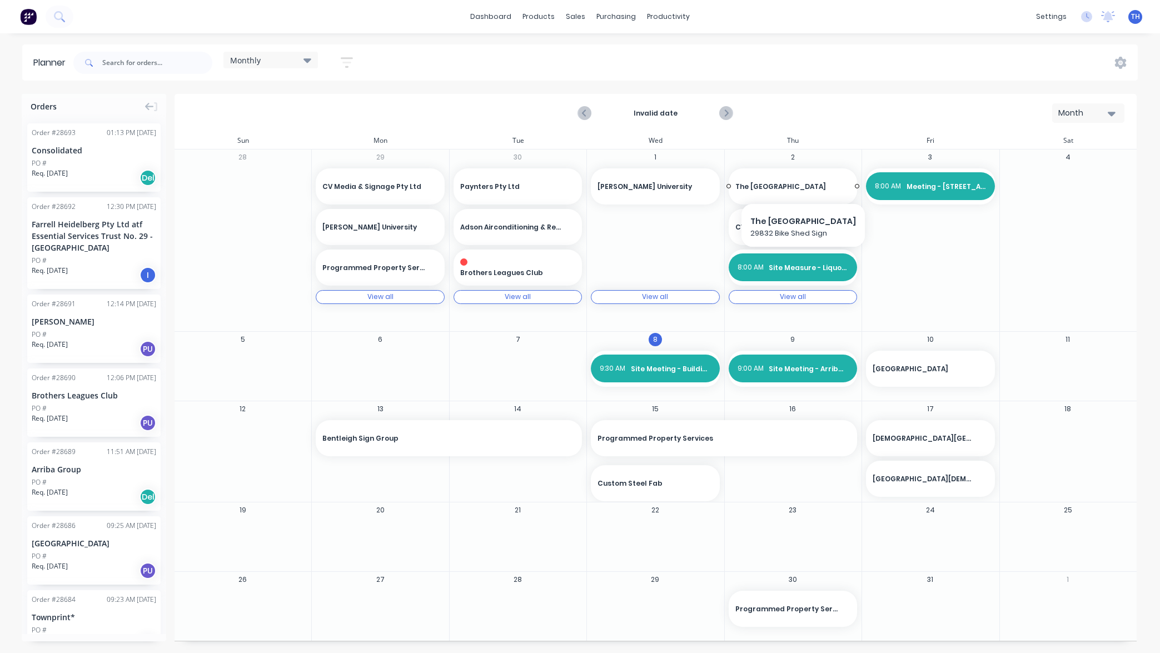
click at [772, 191] on span "The [GEOGRAPHIC_DATA]" at bounding box center [788, 187] width 104 height 10
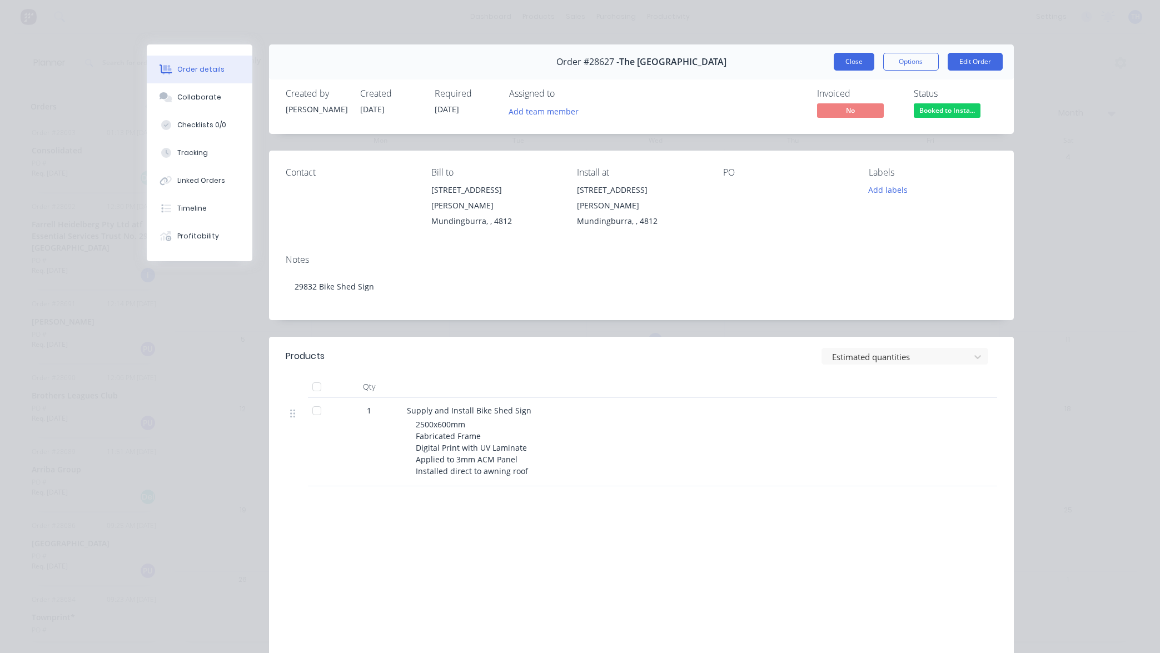
click at [856, 63] on button "Close" at bounding box center [854, 62] width 41 height 18
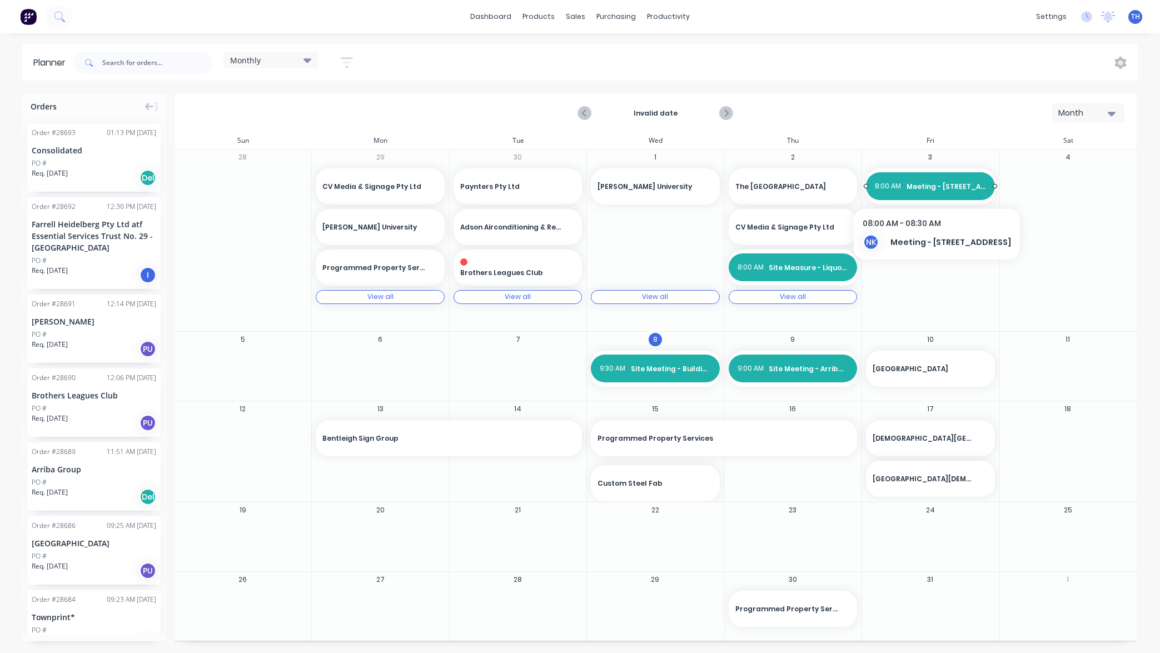
scroll to position [0, 1]
click at [935, 186] on span "Meeting - [STREET_ADDRESS]" at bounding box center [947, 187] width 80 height 10
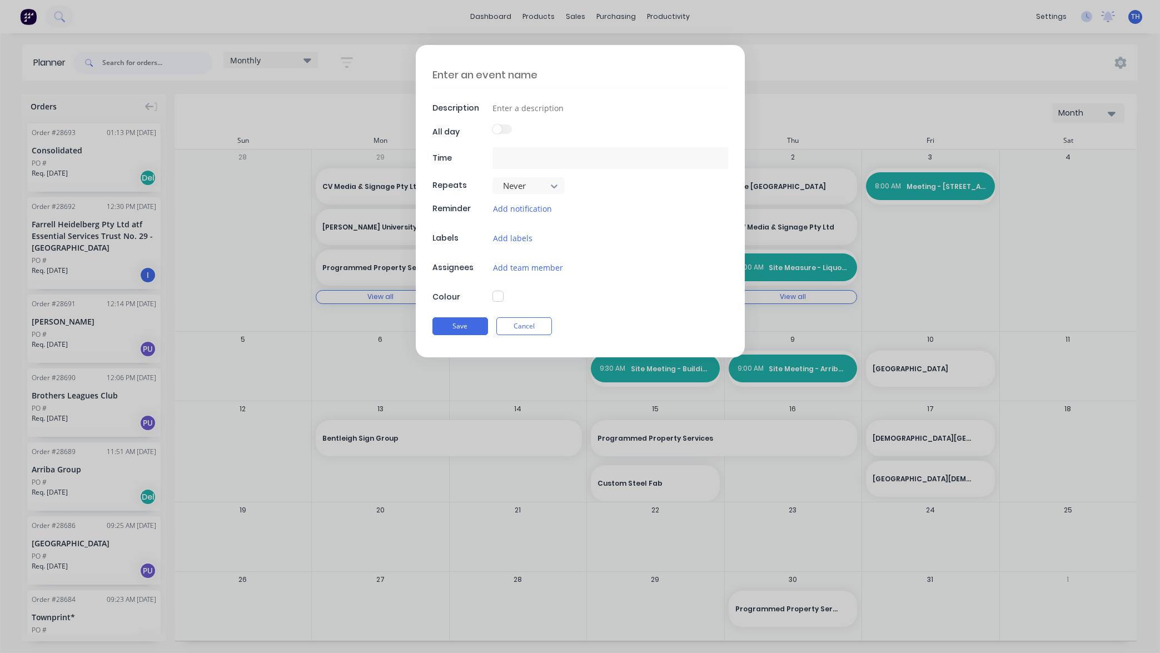
type textarea "x"
type textarea "Meeting - [STREET_ADDRESS]"
type input "[DATE] 8:00 AM - [DATE] 8:30 AM"
type textarea "x"
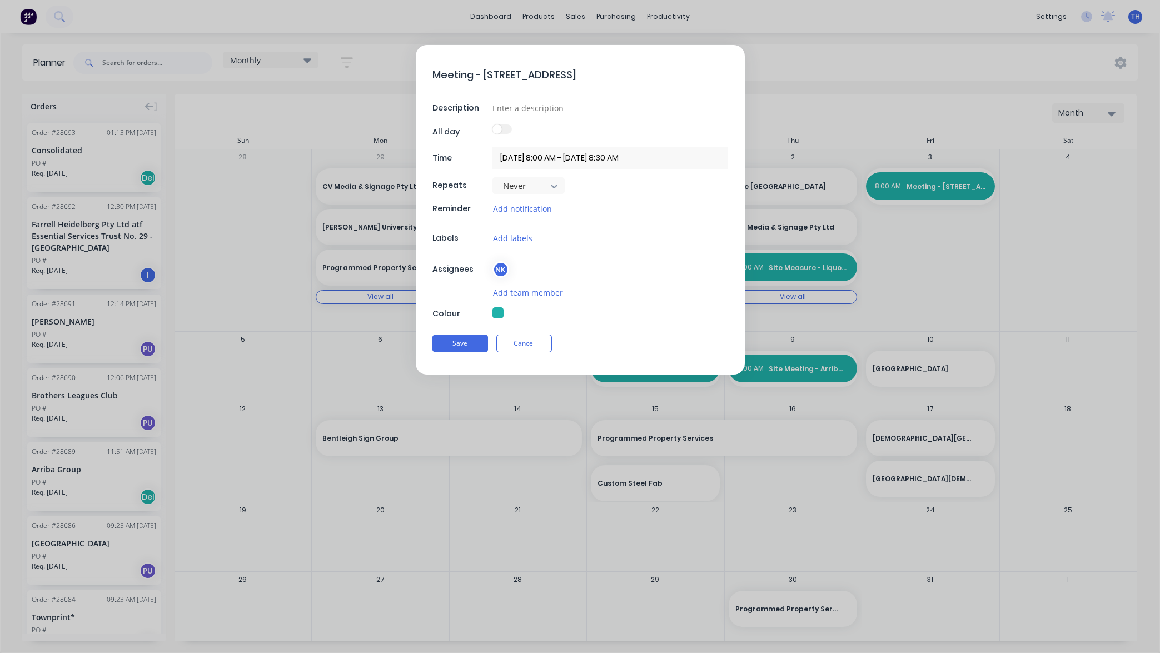
click at [968, 269] on form "Meeting - [STREET_ADDRESS] Description All day Time [DATE] 8:00 AM - [DATE] 8:3…" at bounding box center [580, 210] width 1137 height 330
drag, startPoint x: 528, startPoint y: 341, endPoint x: 752, endPoint y: 298, distance: 228.8
click at [528, 341] on button "Cancel" at bounding box center [525, 344] width 56 height 18
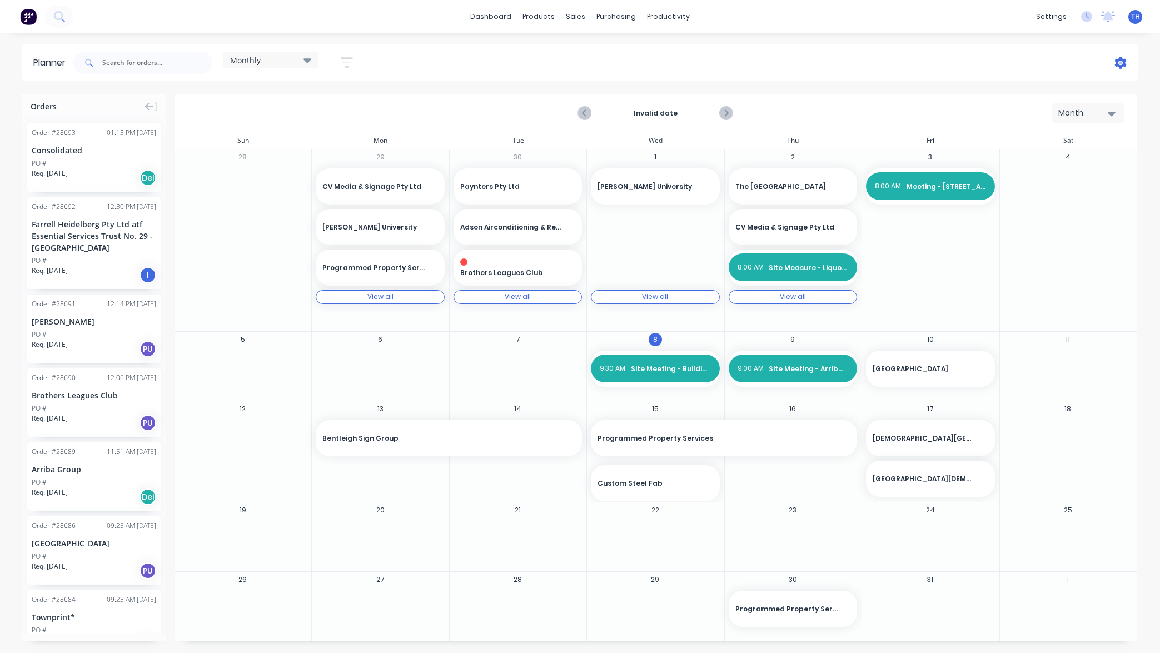
click at [1121, 61] on icon at bounding box center [1121, 63] width 12 height 12
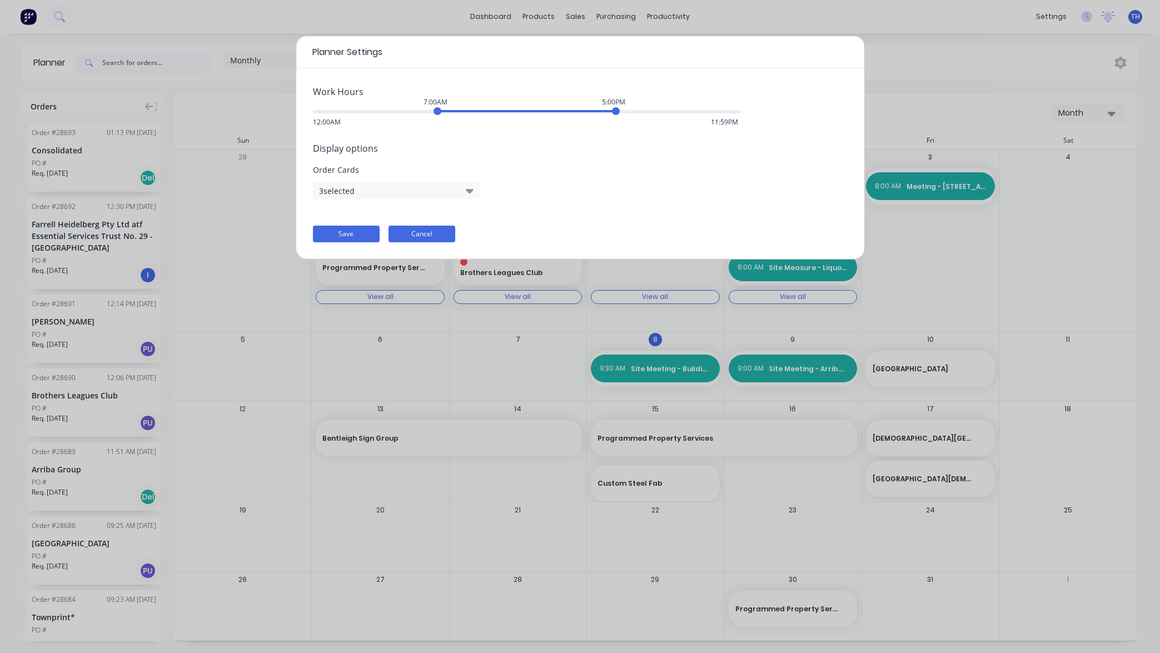
click at [426, 232] on button "Cancel" at bounding box center [422, 234] width 67 height 17
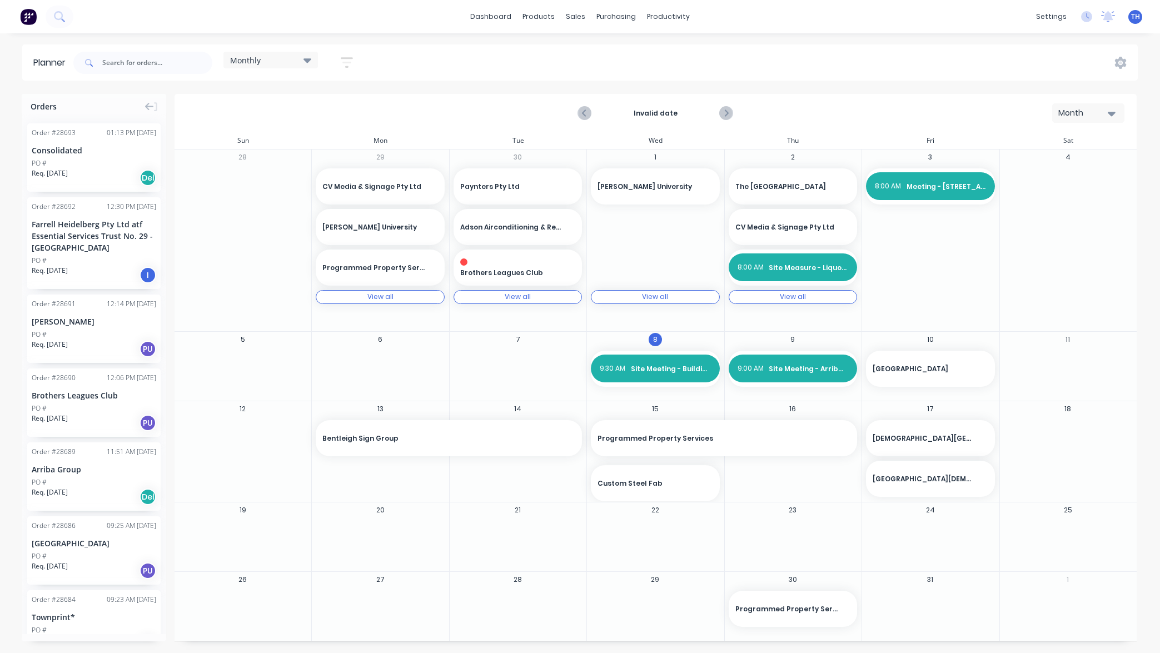
click at [919, 241] on div "3 8:00 AM Meeting - [STREET_ADDRESS]" at bounding box center [930, 241] width 137 height 182
click at [707, 75] on link "Planner" at bounding box center [711, 75] width 147 height 22
click at [504, 16] on link "dashboard" at bounding box center [491, 16] width 52 height 17
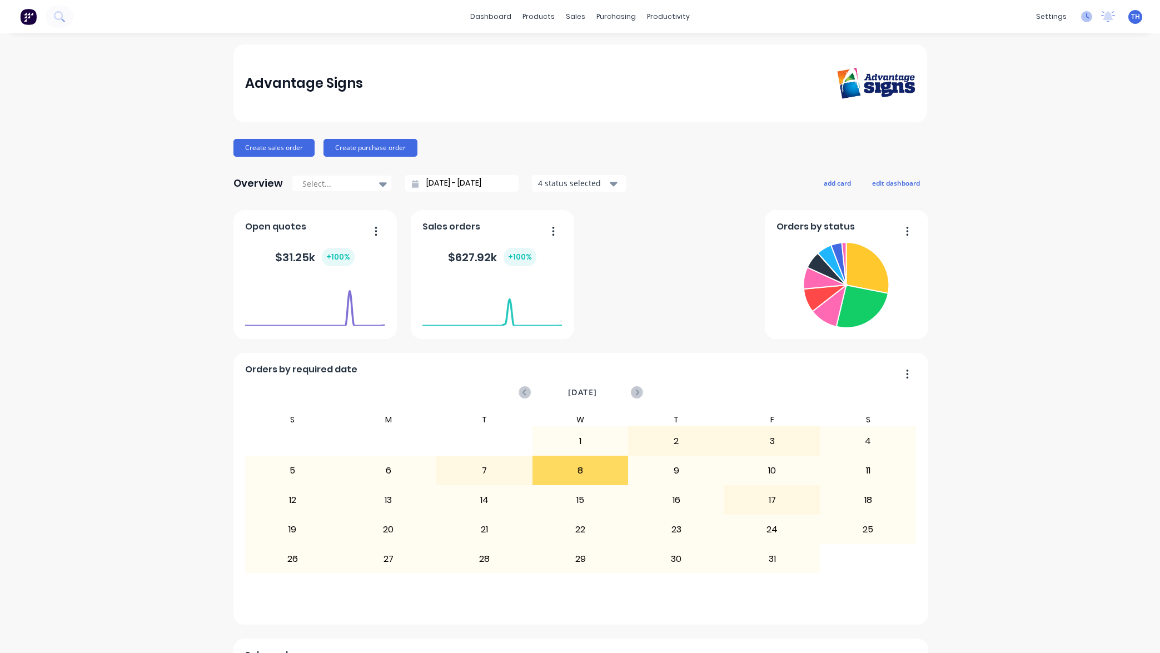
click at [1087, 17] on icon at bounding box center [1087, 16] width 3 height 6
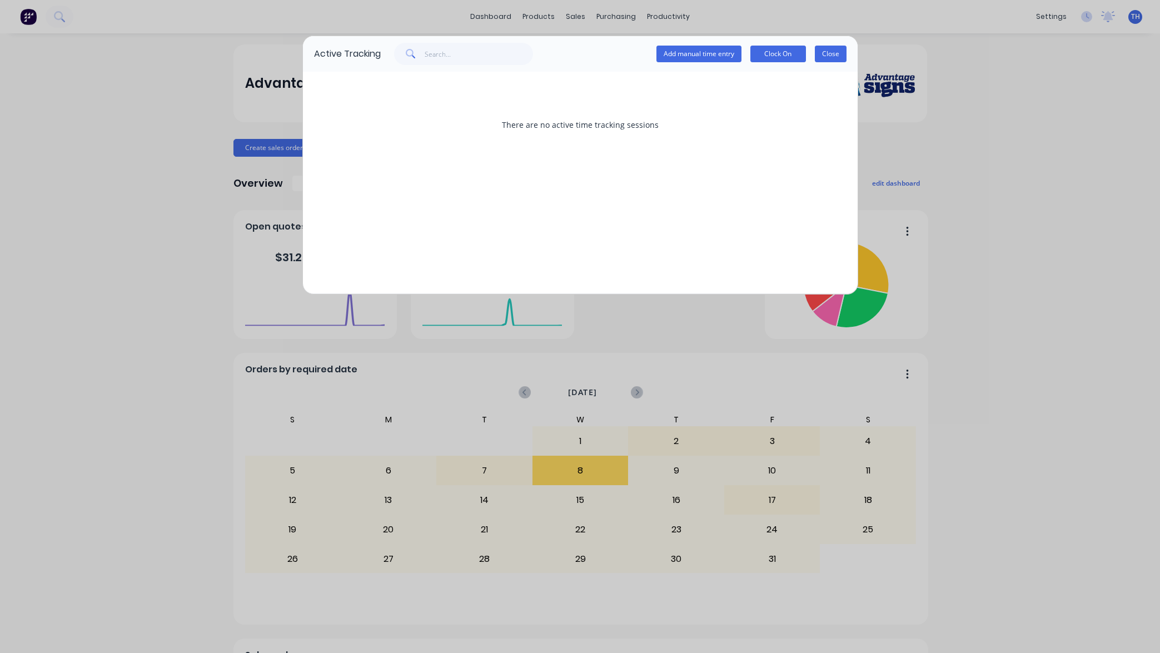
click at [834, 53] on button "Close" at bounding box center [831, 54] width 32 height 17
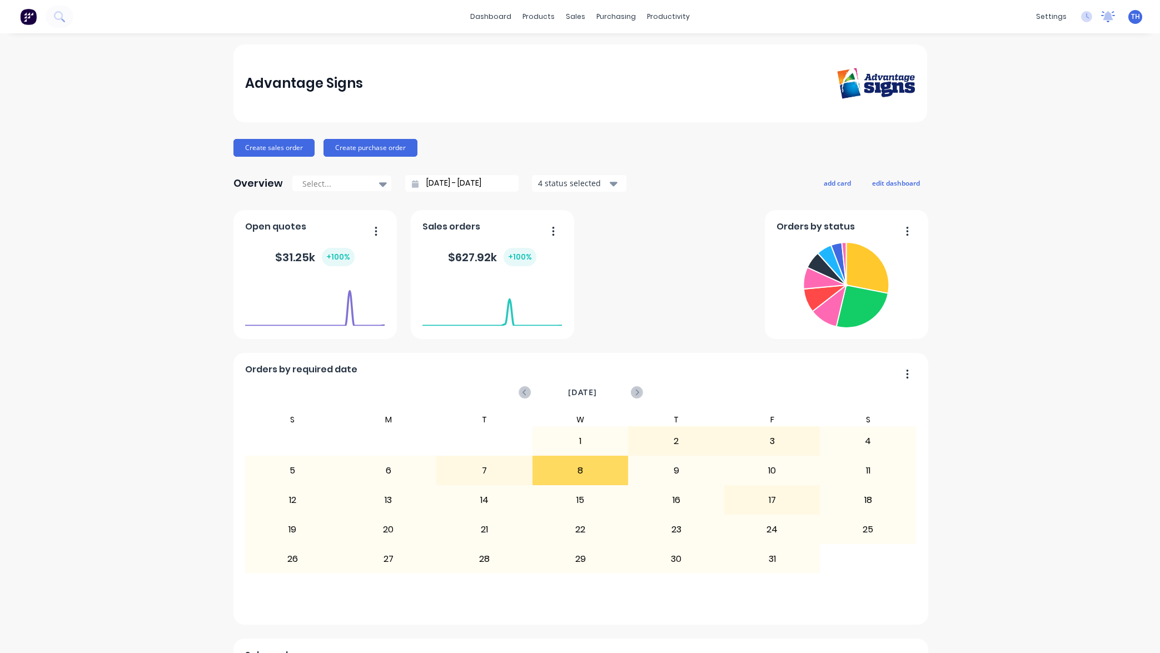
click at [1110, 15] on icon at bounding box center [1109, 15] width 10 height 9
click at [1099, 242] on div "Advantage Signs Create sales order Create purchase order Overview Select... [DA…" at bounding box center [580, 477] width 1160 height 866
click at [707, 68] on link "Planner" at bounding box center [711, 75] width 147 height 22
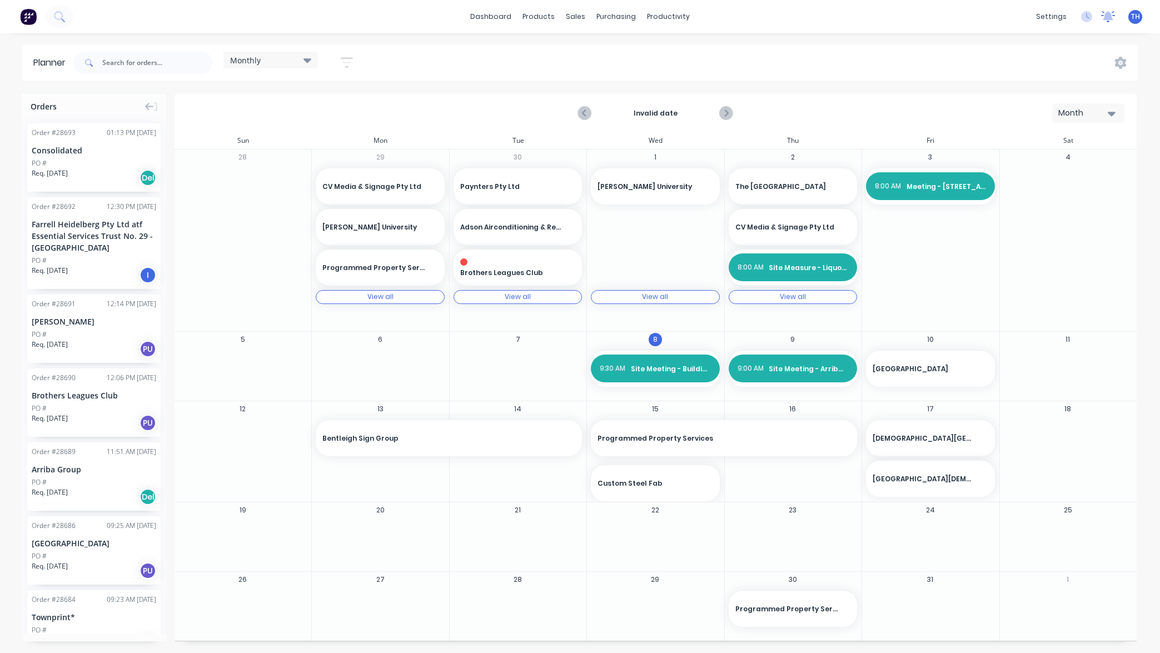
click at [1108, 17] on icon at bounding box center [1109, 15] width 10 height 9
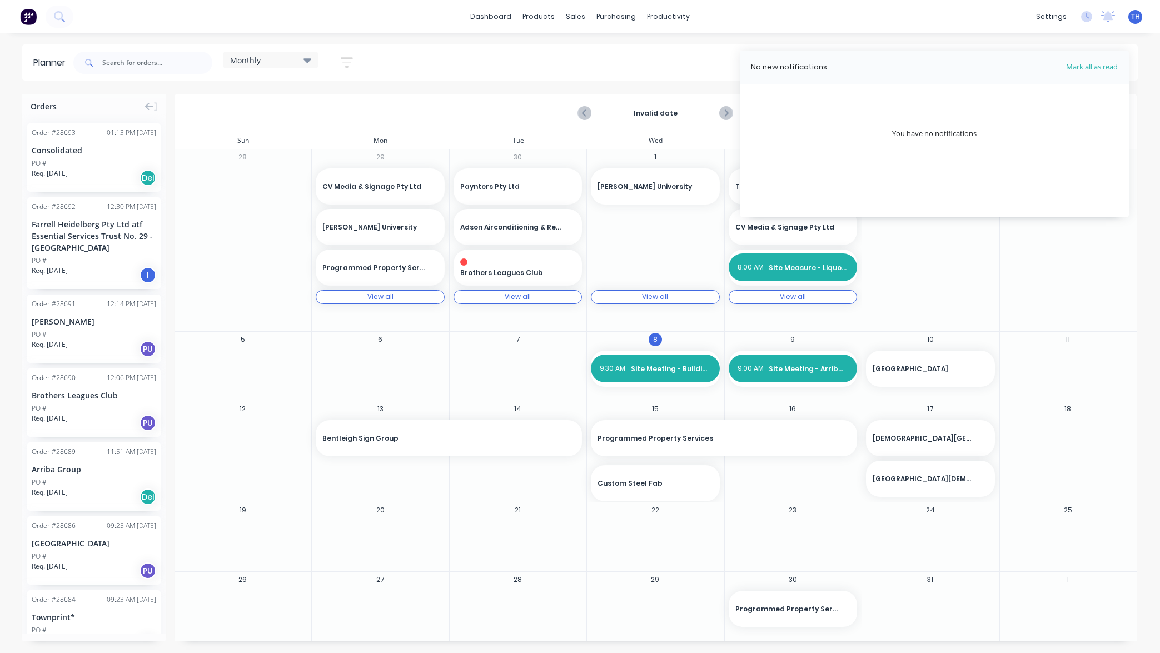
click at [1152, 89] on div "Planner Monthly Save new view None edit Monthly (Default) edit Show/Hide users …" at bounding box center [580, 348] width 1160 height 608
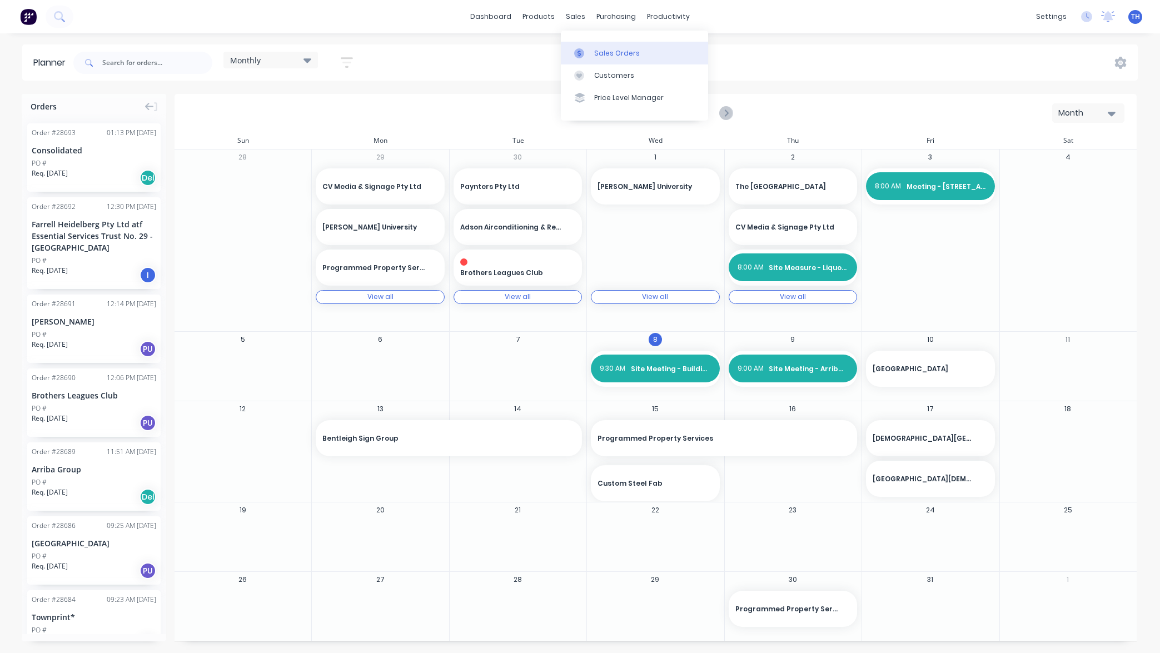
click at [602, 51] on div "Sales Orders" at bounding box center [617, 53] width 46 height 10
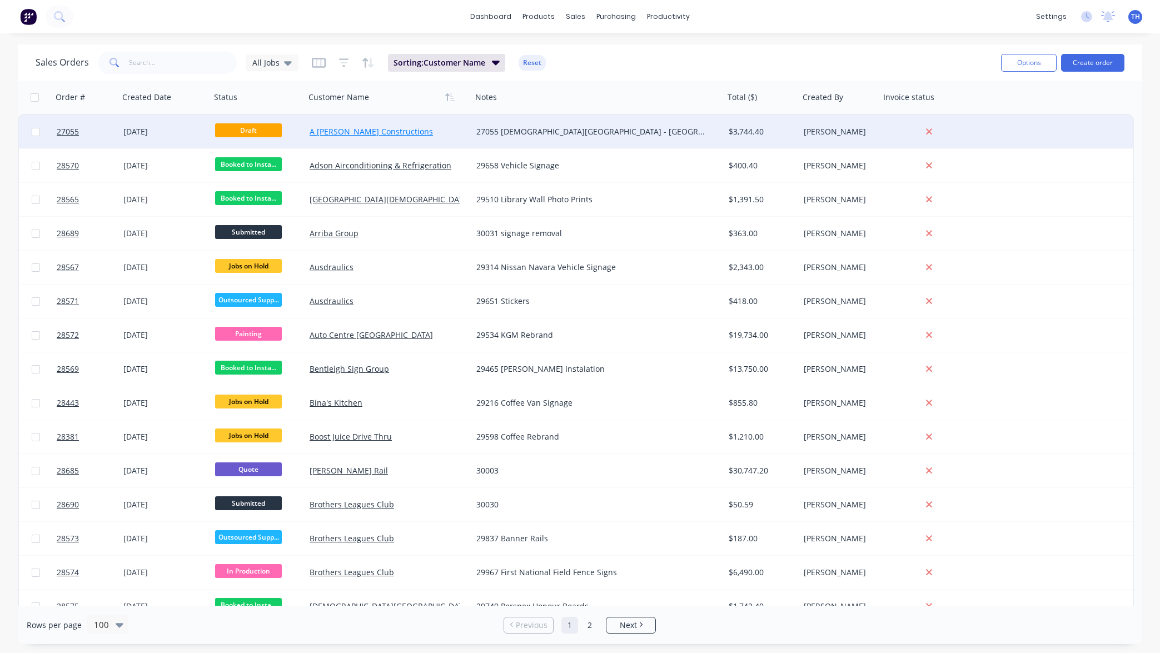
click at [371, 132] on link "A [PERSON_NAME] Constructions" at bounding box center [371, 131] width 123 height 11
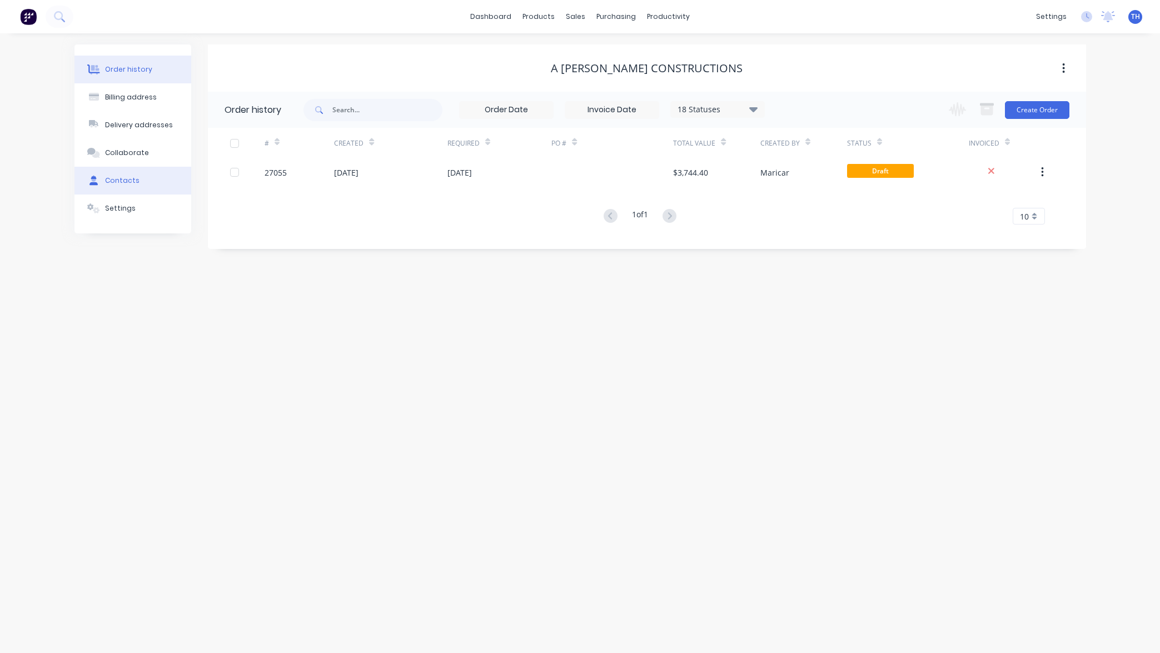
click at [148, 185] on button "Contacts" at bounding box center [133, 181] width 117 height 28
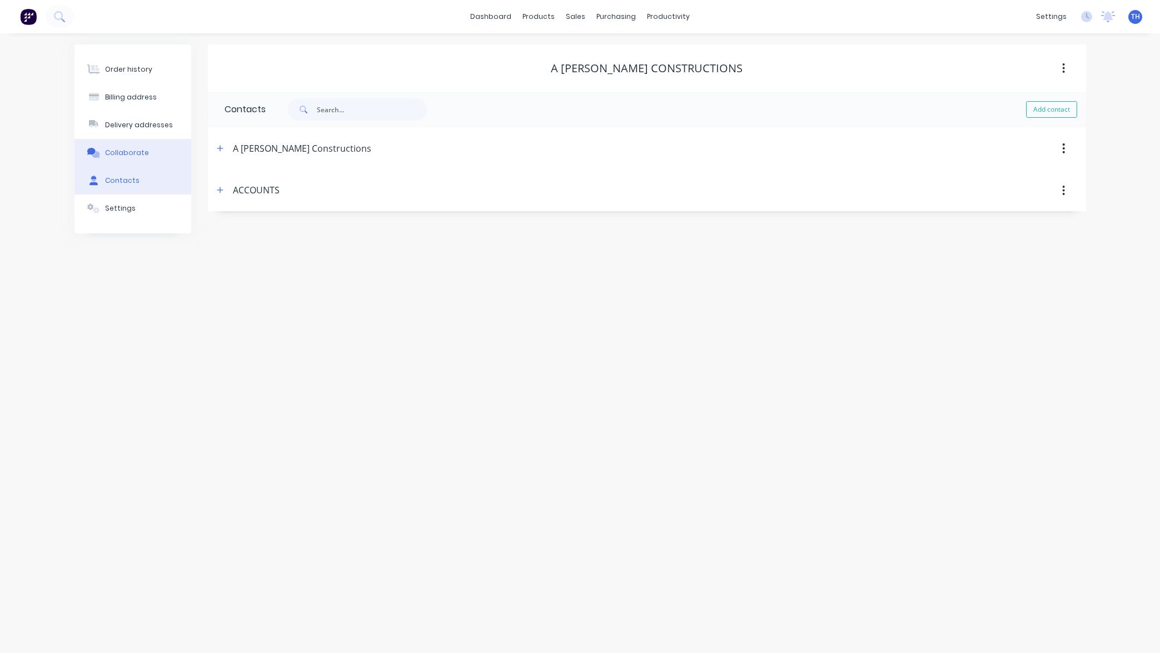
click at [157, 153] on button "Collaborate" at bounding box center [133, 153] width 117 height 28
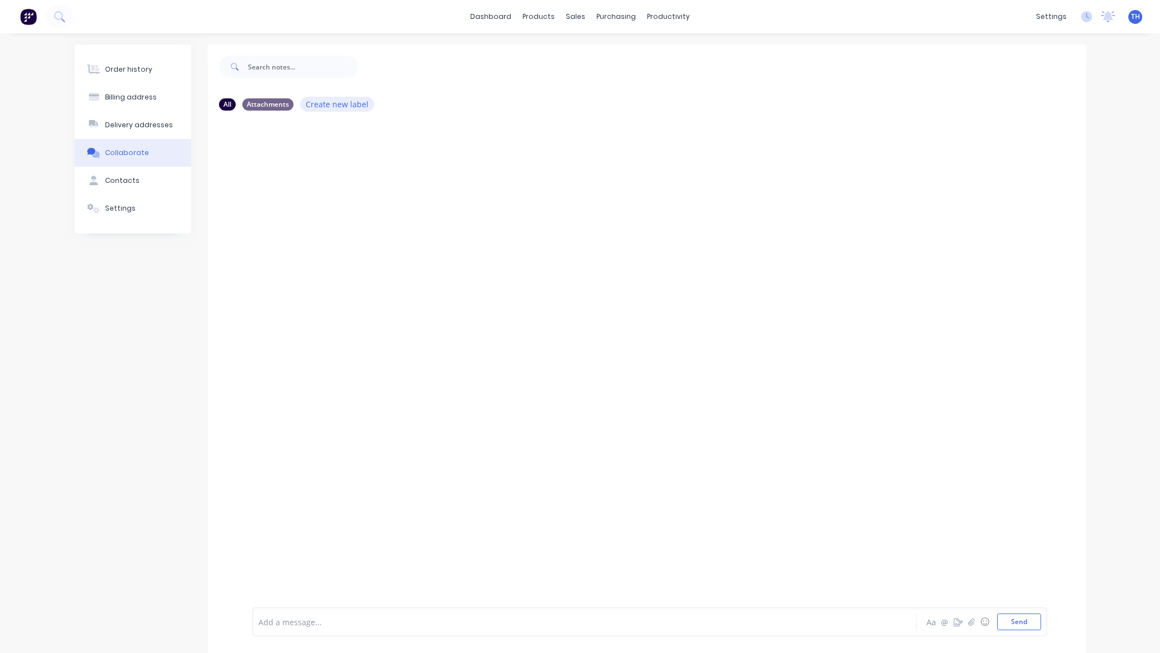
click at [324, 104] on button "Create new label" at bounding box center [337, 104] width 75 height 15
click at [301, 151] on div at bounding box center [647, 362] width 878 height 485
click at [277, 65] on input "text" at bounding box center [303, 67] width 110 height 22
type input "[PERSON_NAME] to check with [PERSON_NAME] if anymore Signage is required"
click at [408, 192] on div at bounding box center [647, 362] width 878 height 485
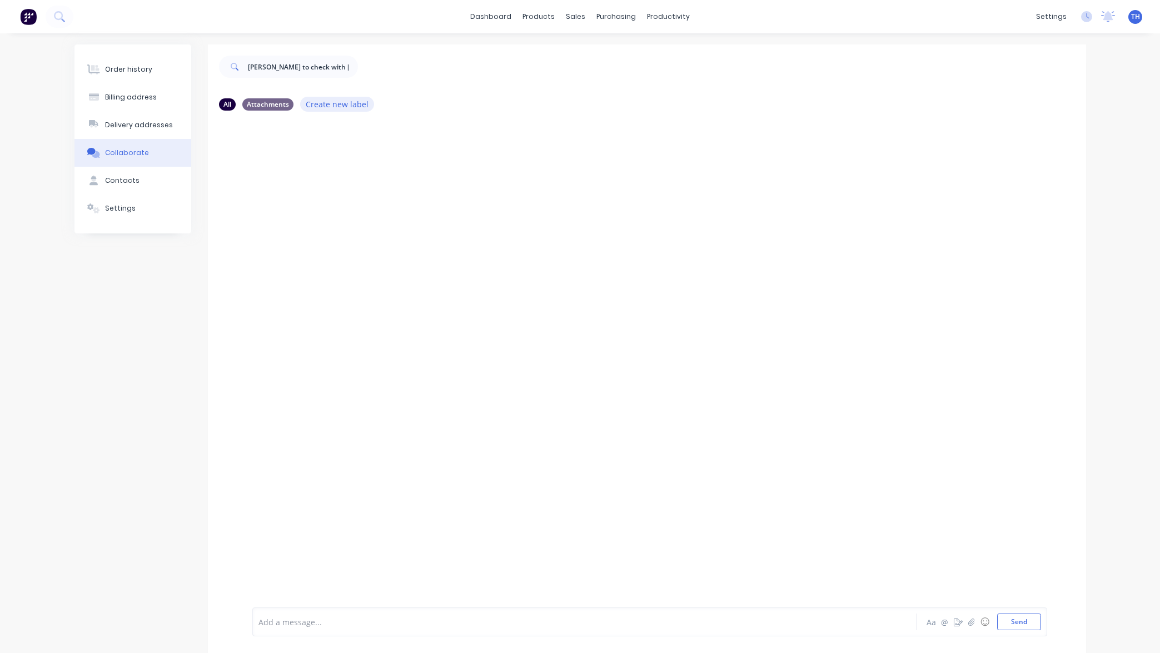
click at [328, 105] on button "Create new label" at bounding box center [337, 104] width 75 height 15
click at [329, 151] on div at bounding box center [647, 362] width 878 height 485
drag, startPoint x: 248, startPoint y: 67, endPoint x: 600, endPoint y: 96, distance: 353.1
click at [599, 96] on div "[PERSON_NAME] to check with [PERSON_NAME] if anymore Signage is required All At…" at bounding box center [647, 355] width 878 height 623
click at [406, 625] on div at bounding box center [552, 623] width 587 height 12
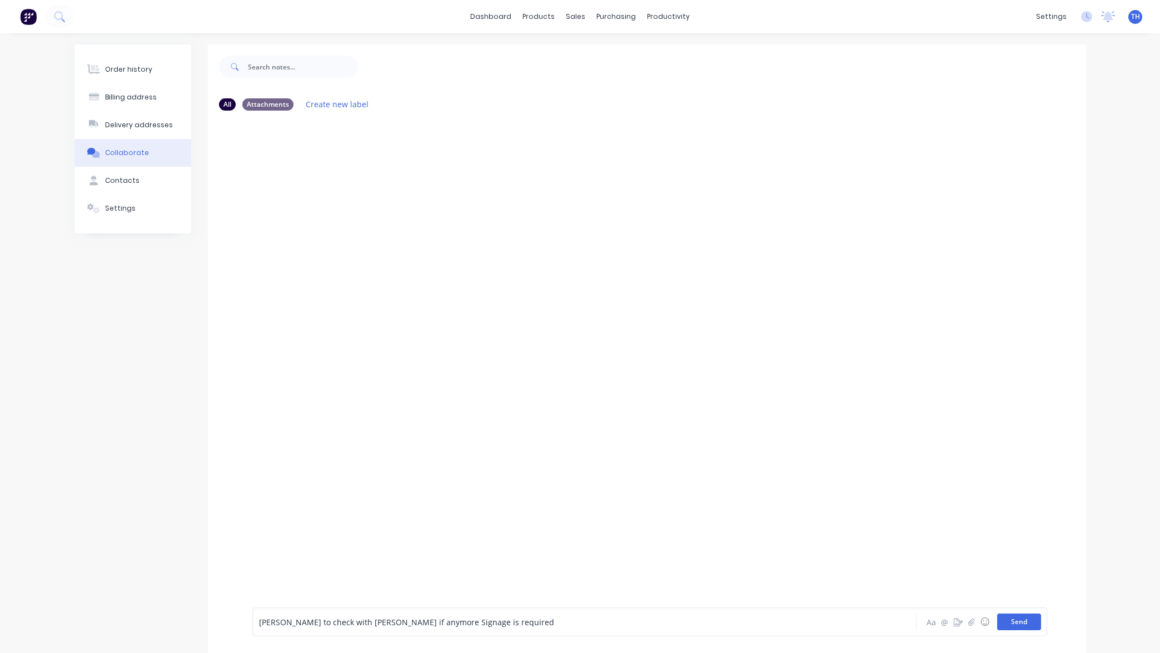
click at [1007, 624] on button "Send" at bounding box center [1019, 622] width 44 height 17
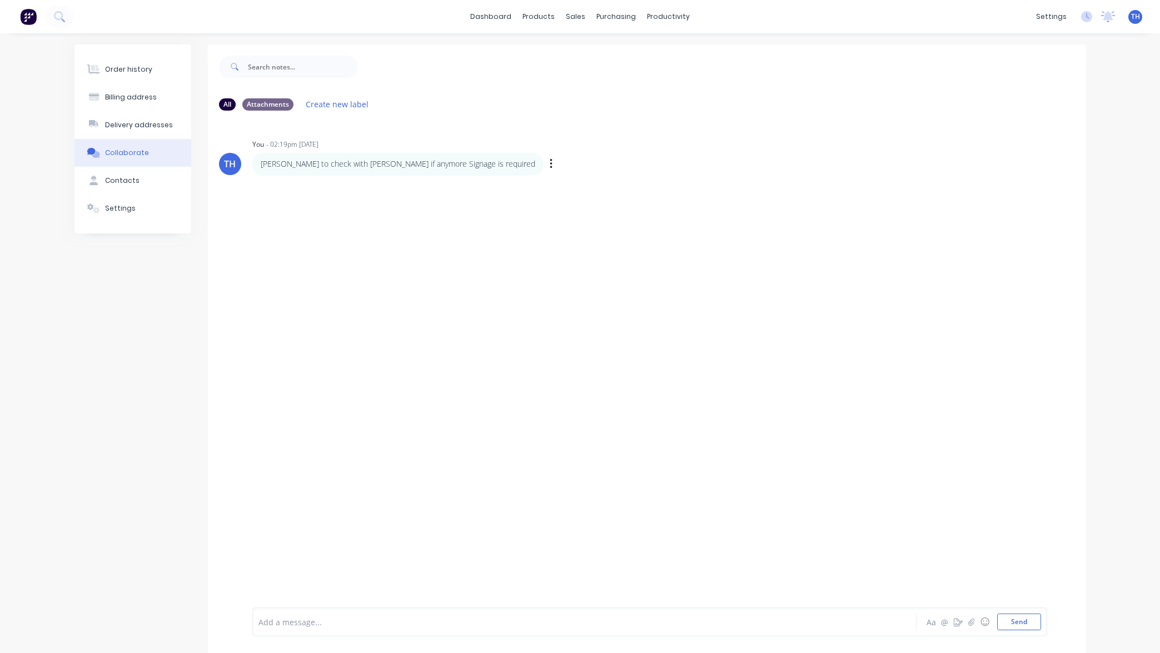
click at [550, 166] on icon "button" at bounding box center [551, 164] width 3 height 13
drag, startPoint x: 399, startPoint y: 225, endPoint x: 538, endPoint y: 177, distance: 146.5
click at [400, 224] on div "TH You - 02:19pm [DATE] [PERSON_NAME] to check with [PERSON_NAME] if anymore Si…" at bounding box center [647, 362] width 878 height 485
click at [1109, 12] on icon at bounding box center [1109, 15] width 10 height 9
click at [1144, 121] on div "Order history Billing address Delivery addresses Collaborate Contacts Settings …" at bounding box center [580, 355] width 1160 height 645
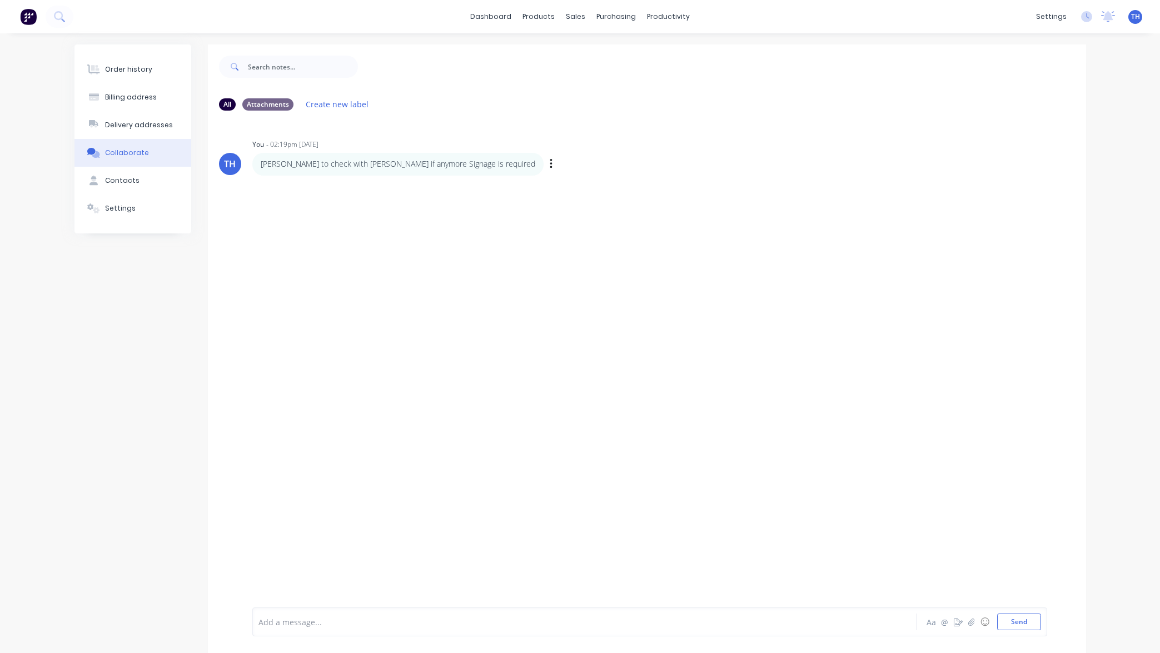
click at [549, 161] on div "Labels Edit Delete" at bounding box center [552, 164] width 7 height 16
click at [550, 163] on icon "button" at bounding box center [551, 164] width 3 height 13
click at [557, 168] on button "Labels" at bounding box center [592, 166] width 70 height 18
click at [471, 215] on div "TH You - 02:19pm [DATE] Create new label [PERSON_NAME] to check with [PERSON_NA…" at bounding box center [647, 362] width 878 height 485
click at [550, 163] on icon "button" at bounding box center [551, 164] width 3 height 13
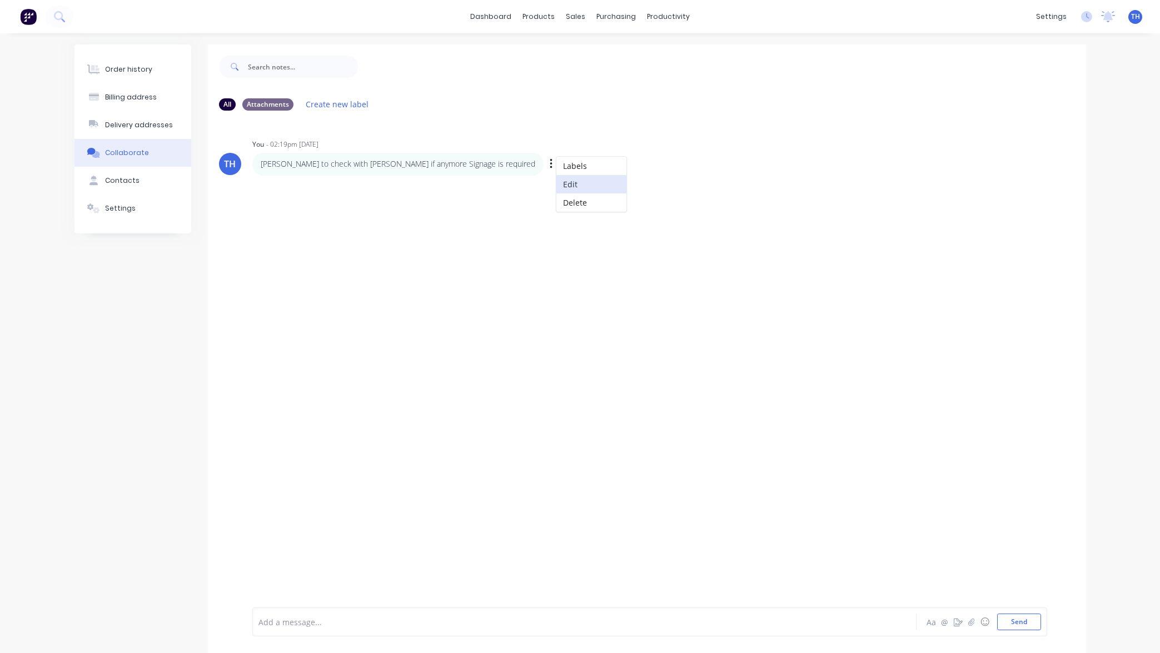
click at [557, 186] on button "Edit" at bounding box center [592, 184] width 70 height 18
click at [1108, 532] on div "Order history Billing address Delivery addresses Collaborate Contacts Settings …" at bounding box center [580, 355] width 1160 height 645
click at [579, 13] on div "sales" at bounding box center [575, 16] width 31 height 17
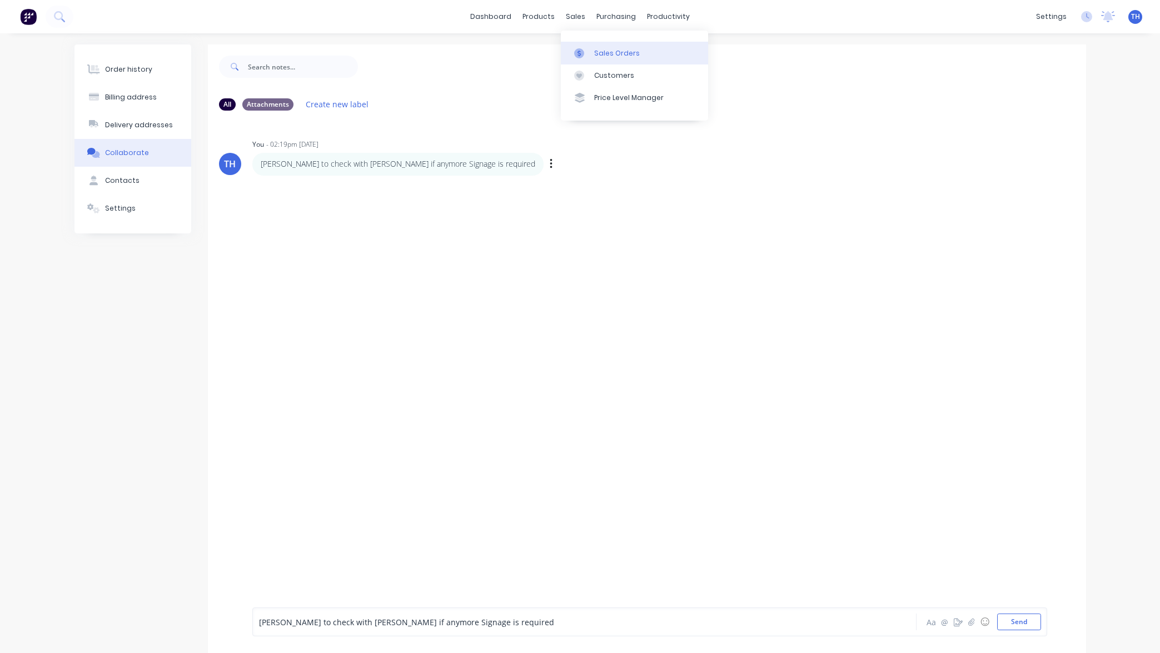
click at [613, 54] on div "Sales Orders" at bounding box center [617, 53] width 46 height 10
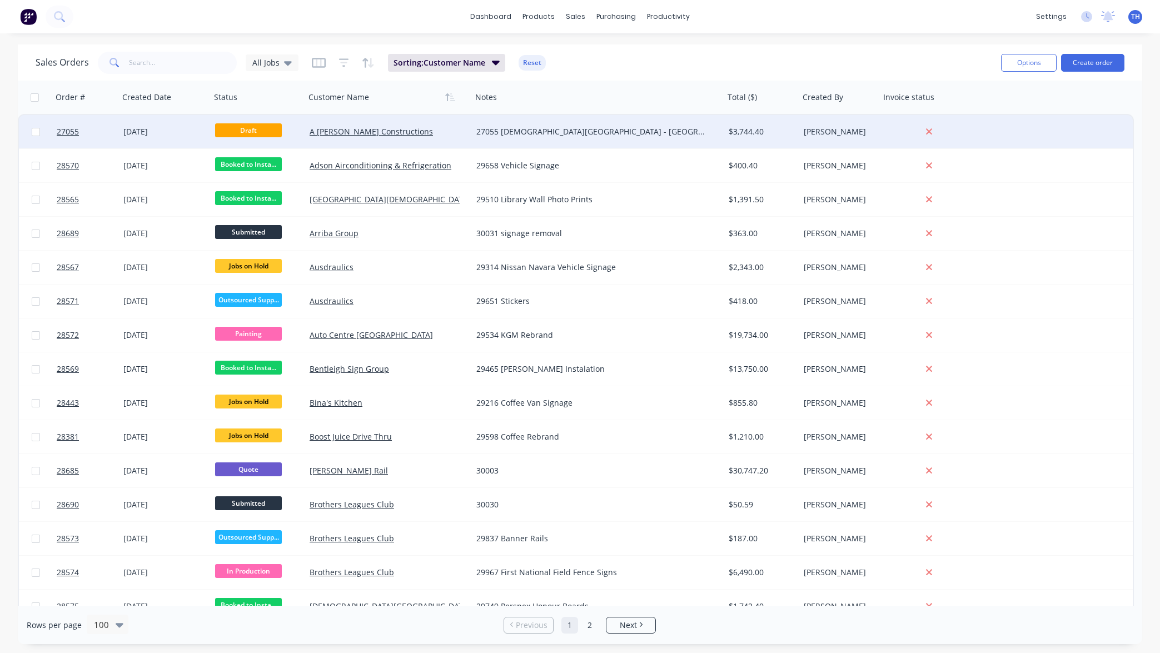
click at [565, 132] on div "27055 [DEMOGRAPHIC_DATA][GEOGRAPHIC_DATA] - [GEOGRAPHIC_DATA]" at bounding box center [591, 131] width 231 height 11
click at [321, 128] on link "A [PERSON_NAME] Constructions" at bounding box center [371, 131] width 123 height 11
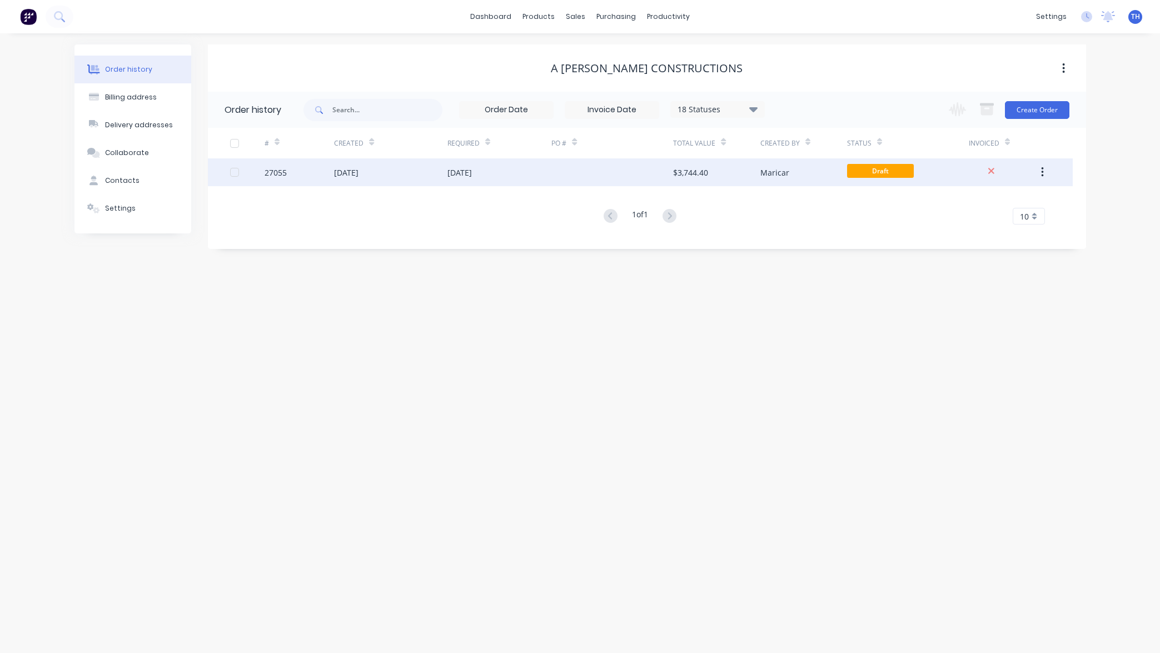
click at [672, 171] on div at bounding box center [613, 172] width 122 height 28
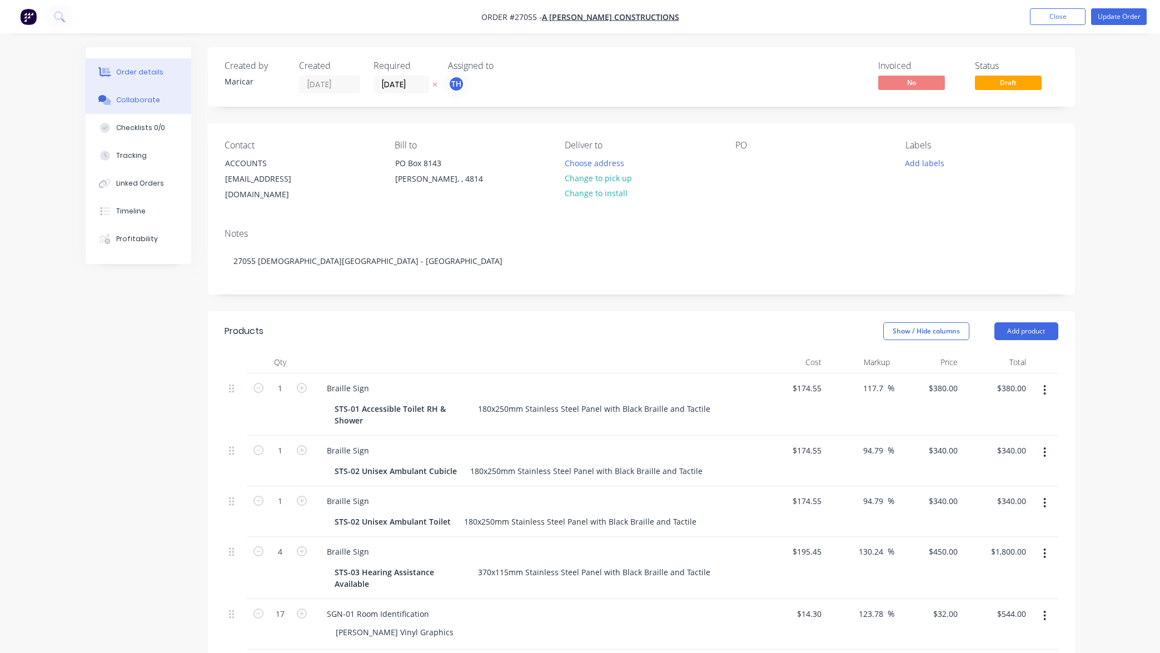
click at [133, 100] on div "Collaborate" at bounding box center [138, 100] width 44 height 10
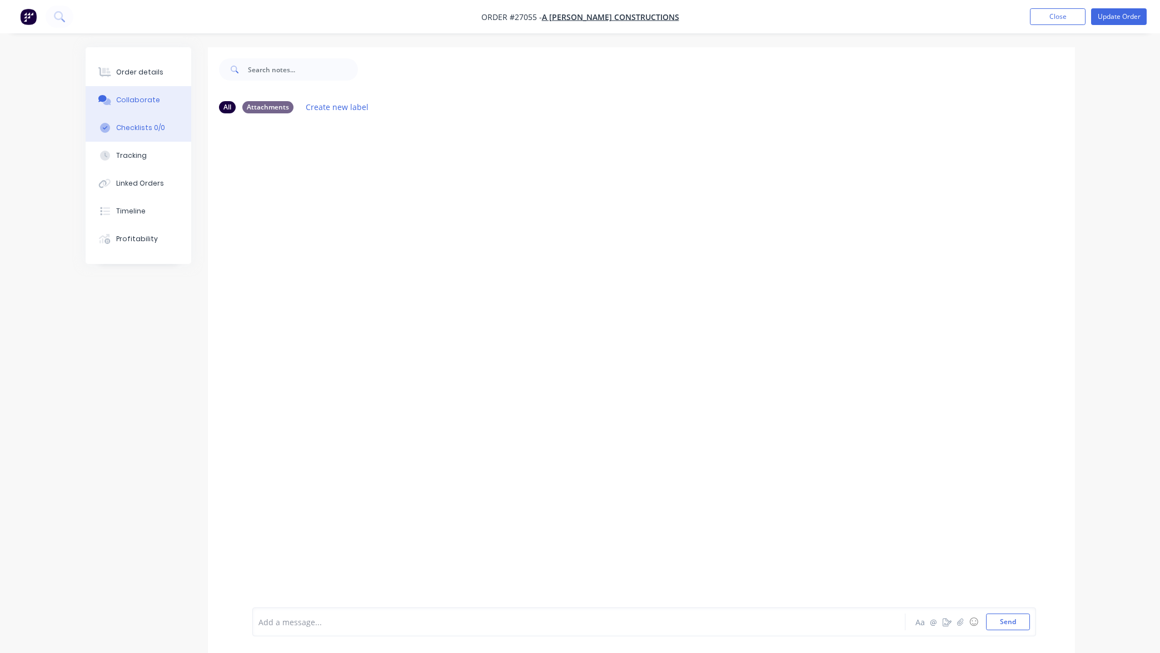
click at [145, 127] on div "Checklists 0/0" at bounding box center [140, 128] width 49 height 10
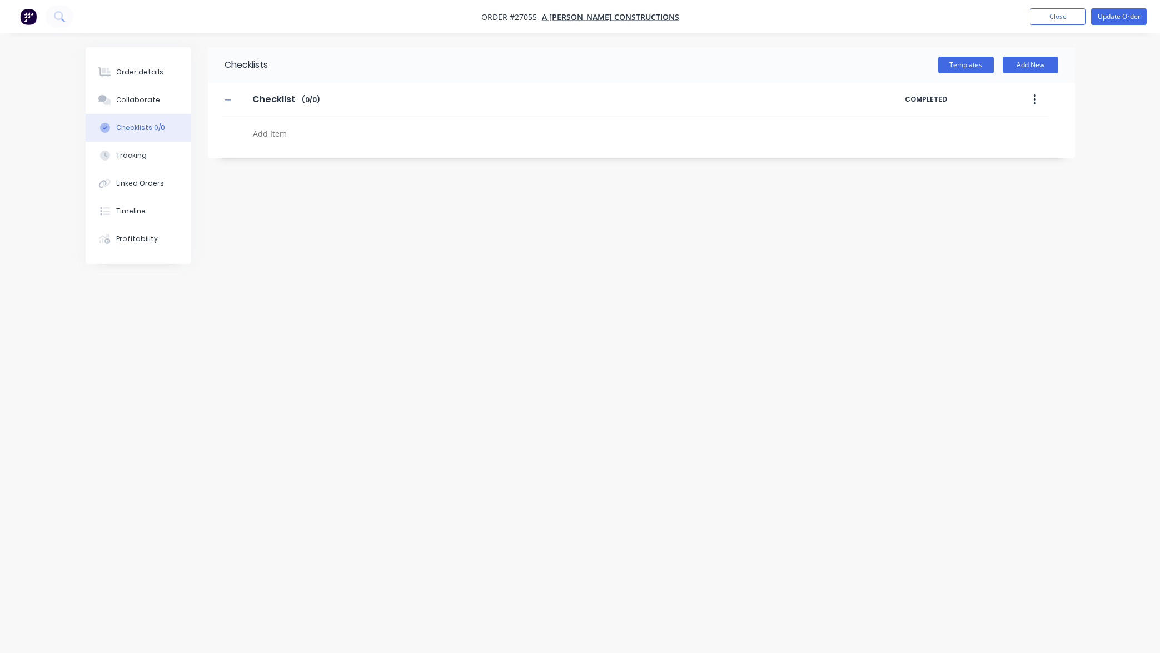
type textarea "x"
click at [152, 104] on div "Collaborate" at bounding box center [138, 100] width 44 height 10
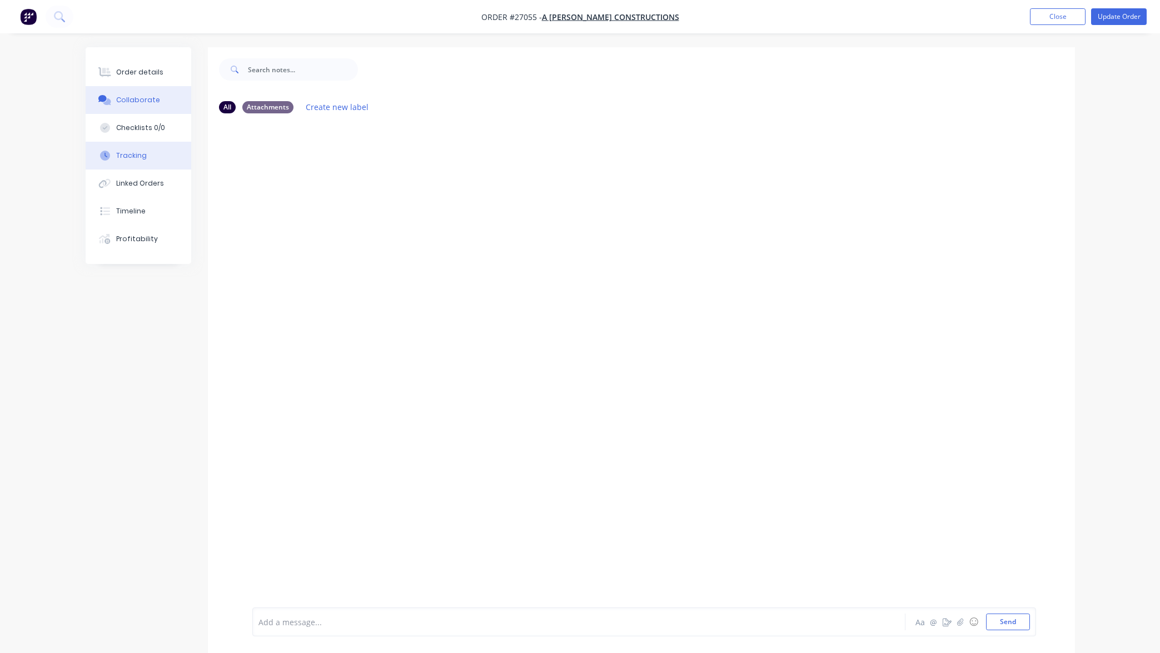
click at [146, 156] on button "Tracking" at bounding box center [139, 156] width 106 height 28
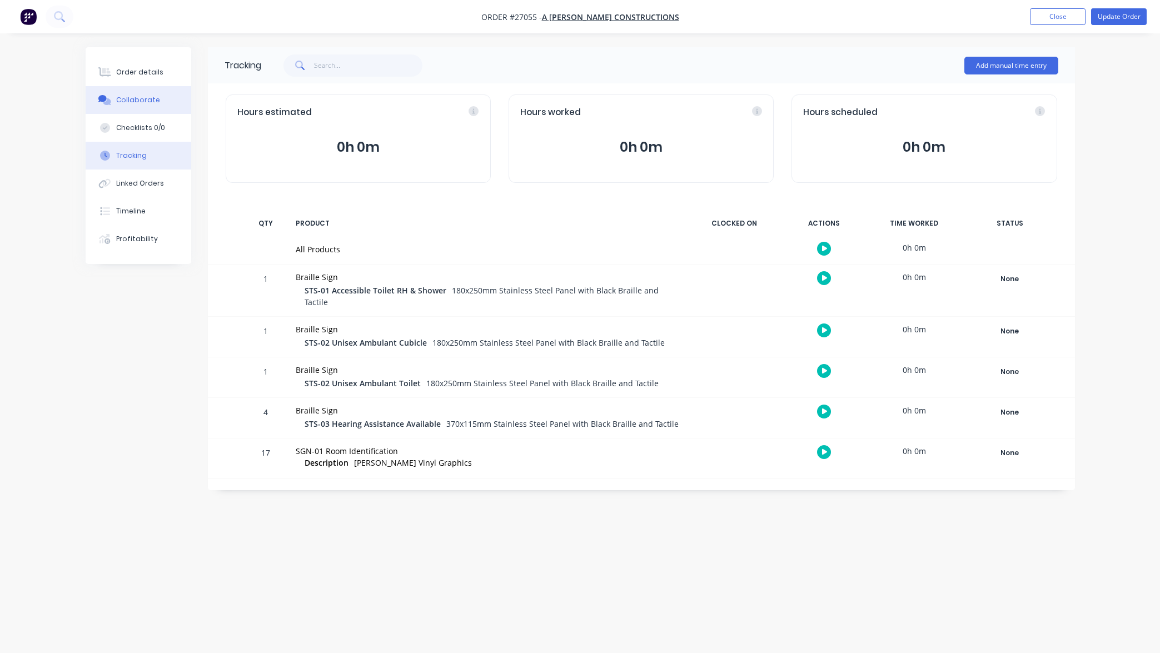
click at [155, 100] on div "Collaborate" at bounding box center [138, 100] width 44 height 10
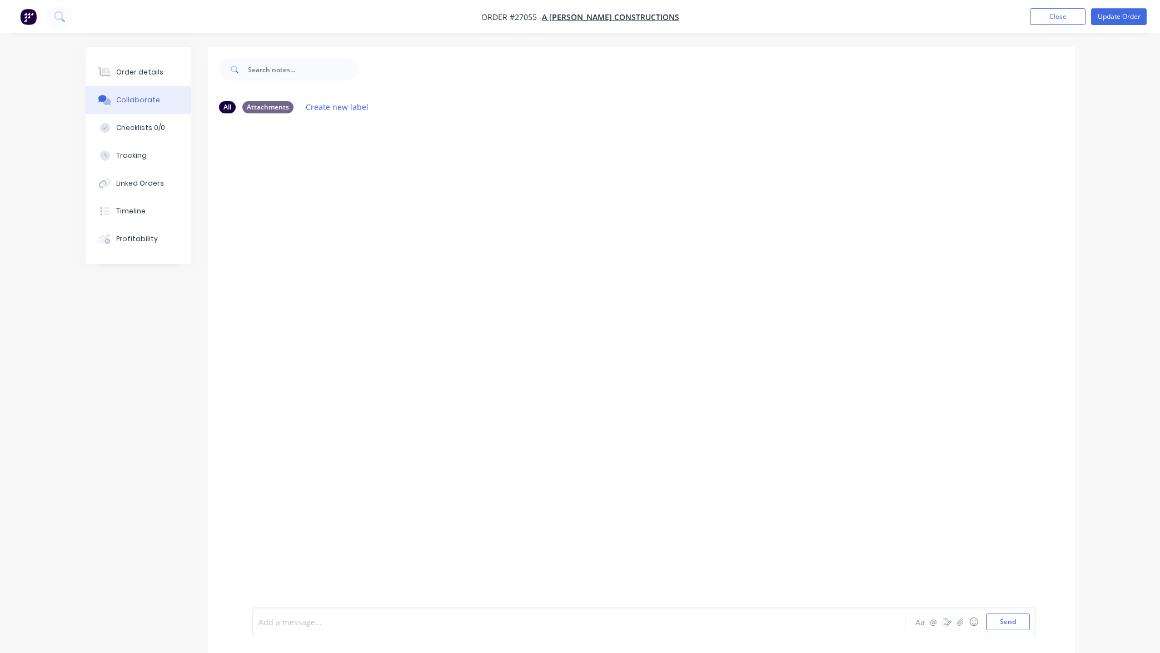
click at [524, 623] on div at bounding box center [548, 623] width 578 height 12
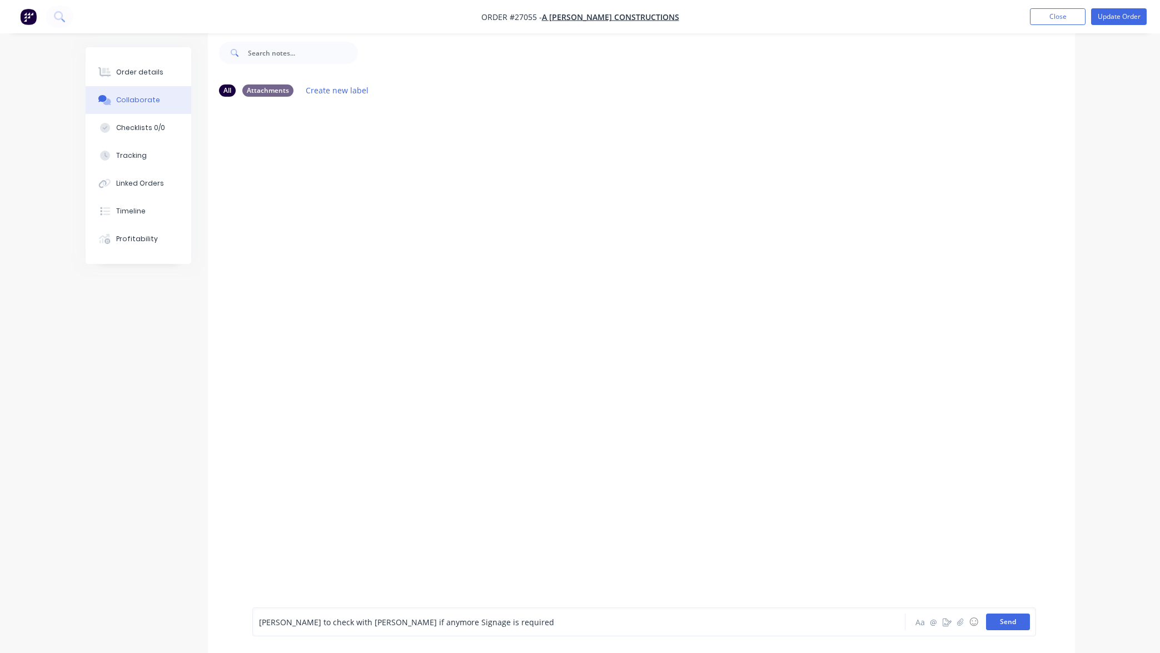
click at [1000, 620] on button "Send" at bounding box center [1008, 622] width 44 height 17
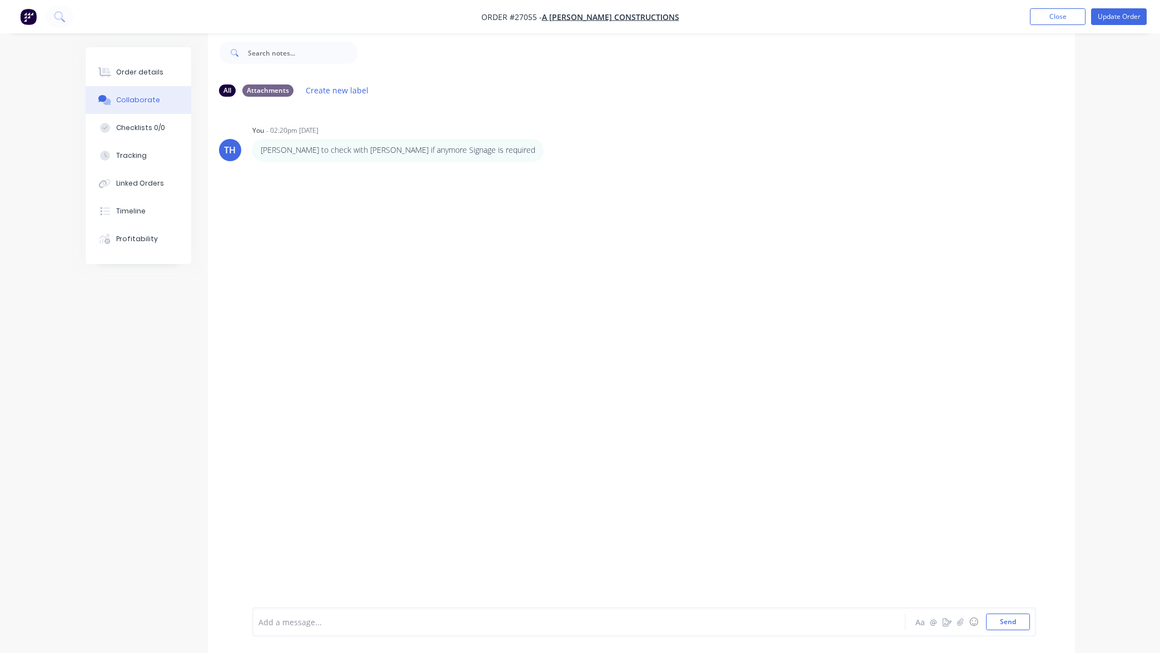
click at [443, 303] on div "TH You - 02:20pm [DATE] [PERSON_NAME] to check with [PERSON_NAME] if anymore Si…" at bounding box center [641, 348] width 867 height 485
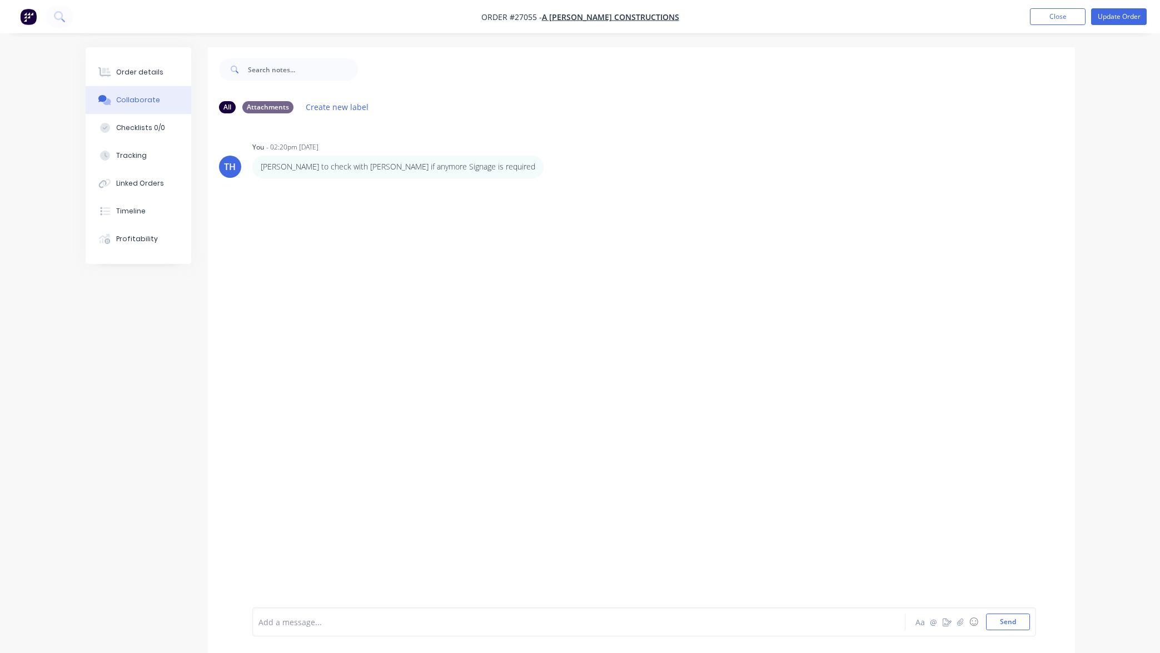
scroll to position [0, 0]
click at [1112, 17] on button "Update Order" at bounding box center [1119, 16] width 56 height 17
click at [143, 122] on button "Checklists 0/0" at bounding box center [139, 128] width 106 height 28
type textarea "x"
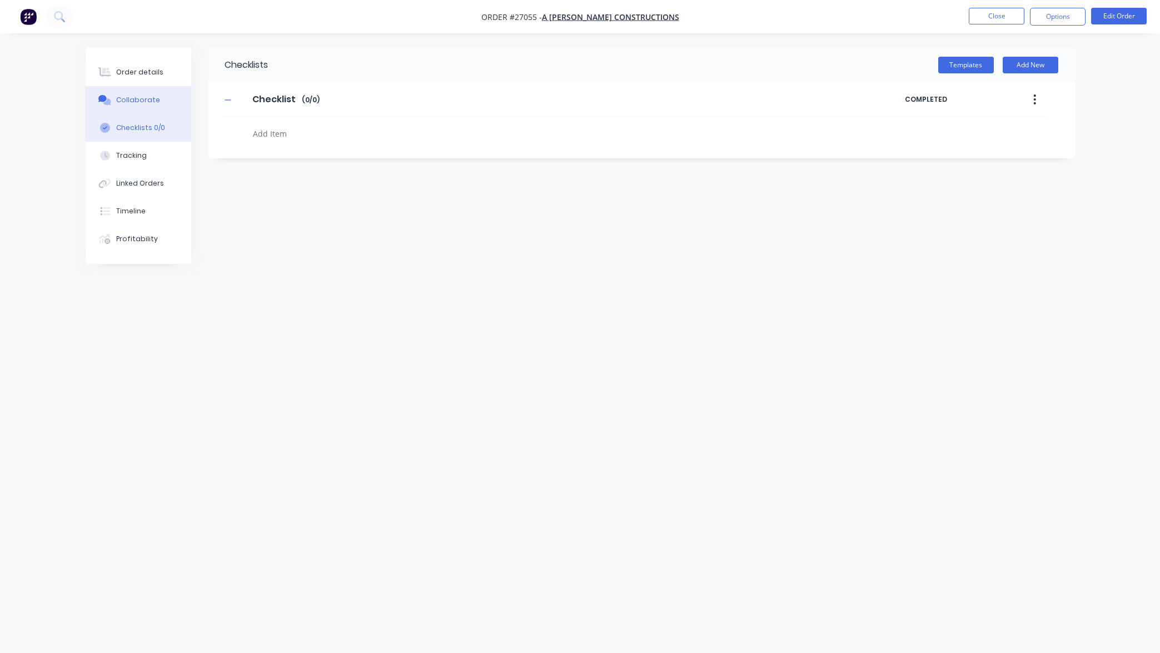
click at [146, 100] on div "Collaborate" at bounding box center [138, 100] width 44 height 10
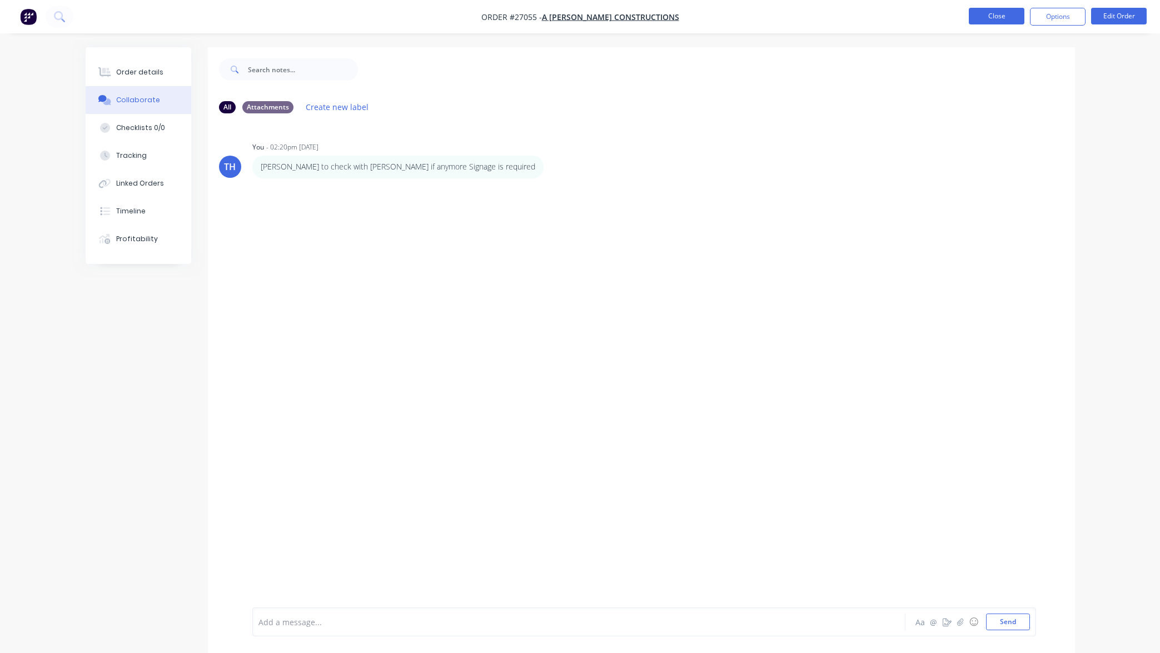
click at [1006, 17] on button "Close" at bounding box center [997, 16] width 56 height 17
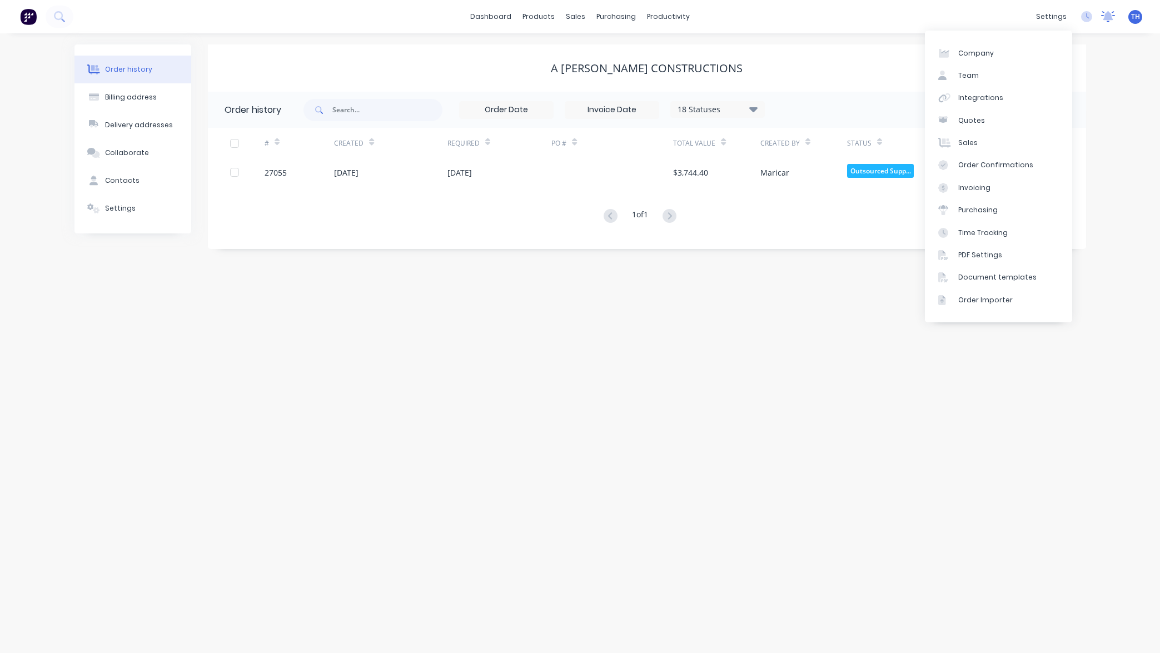
click at [1107, 16] on icon at bounding box center [1109, 15] width 10 height 9
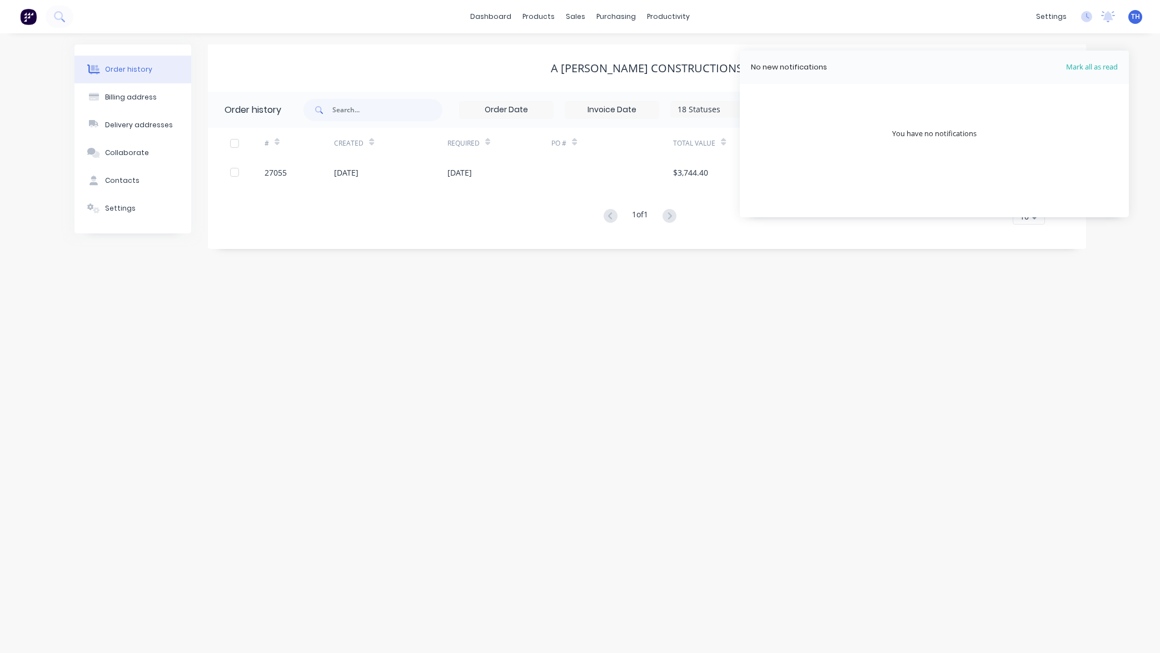
click at [1140, 72] on div "Order history Billing address Delivery addresses Collaborate Contacts Settings …" at bounding box center [580, 343] width 1160 height 620
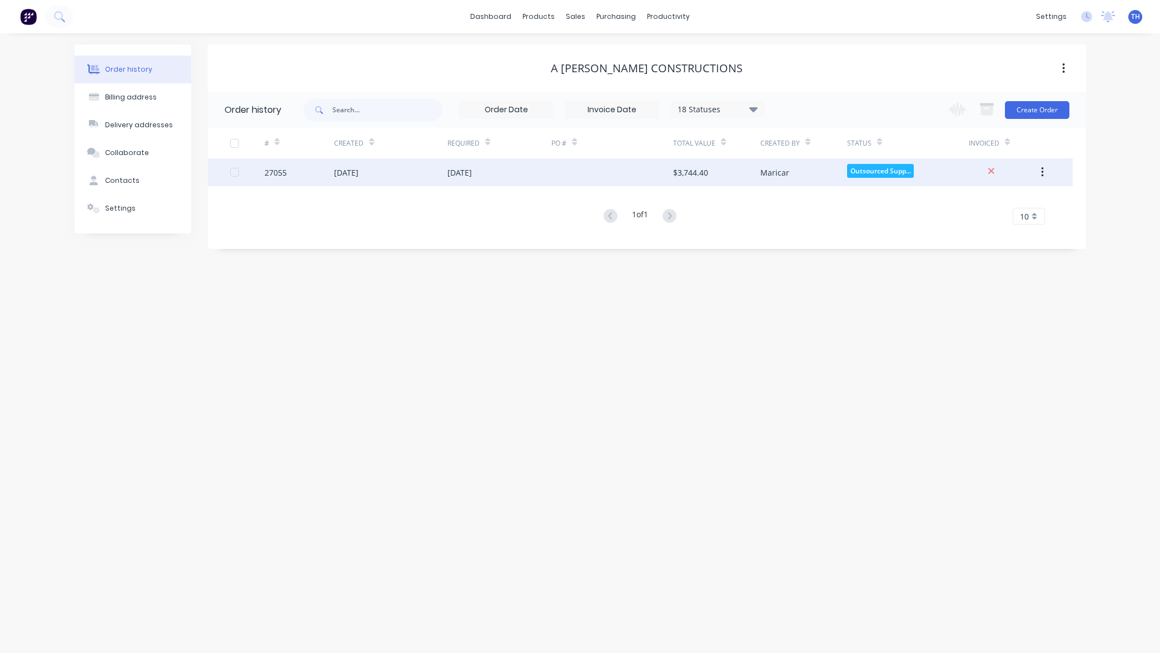
click at [639, 175] on div at bounding box center [613, 172] width 122 height 28
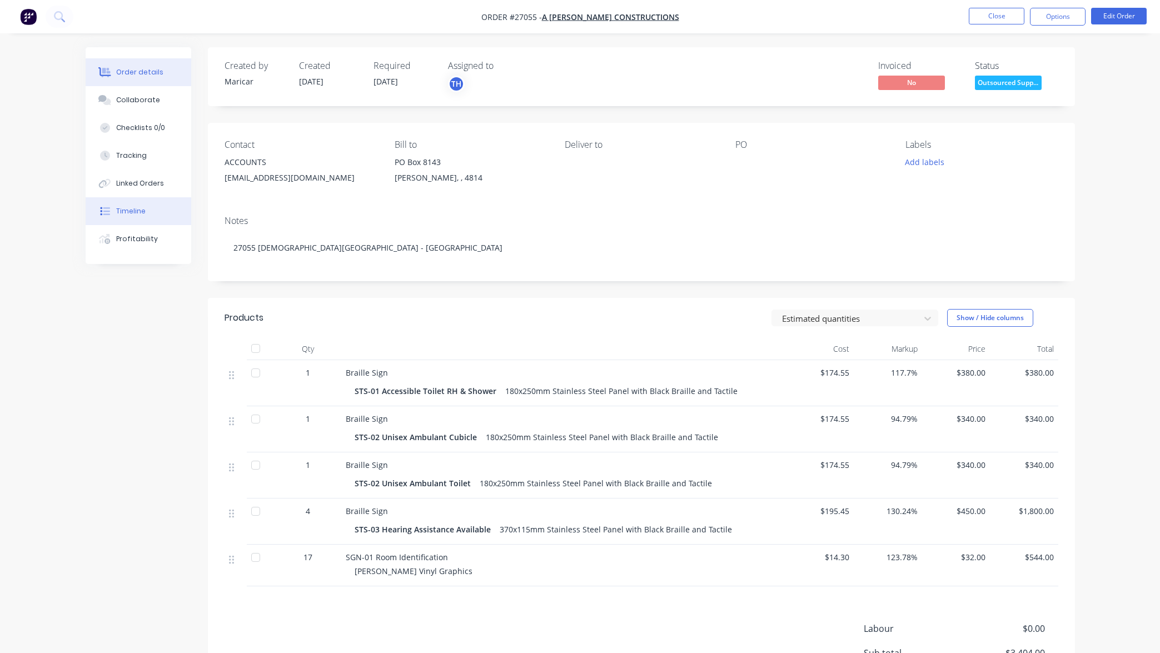
click at [152, 215] on button "Timeline" at bounding box center [139, 211] width 106 height 28
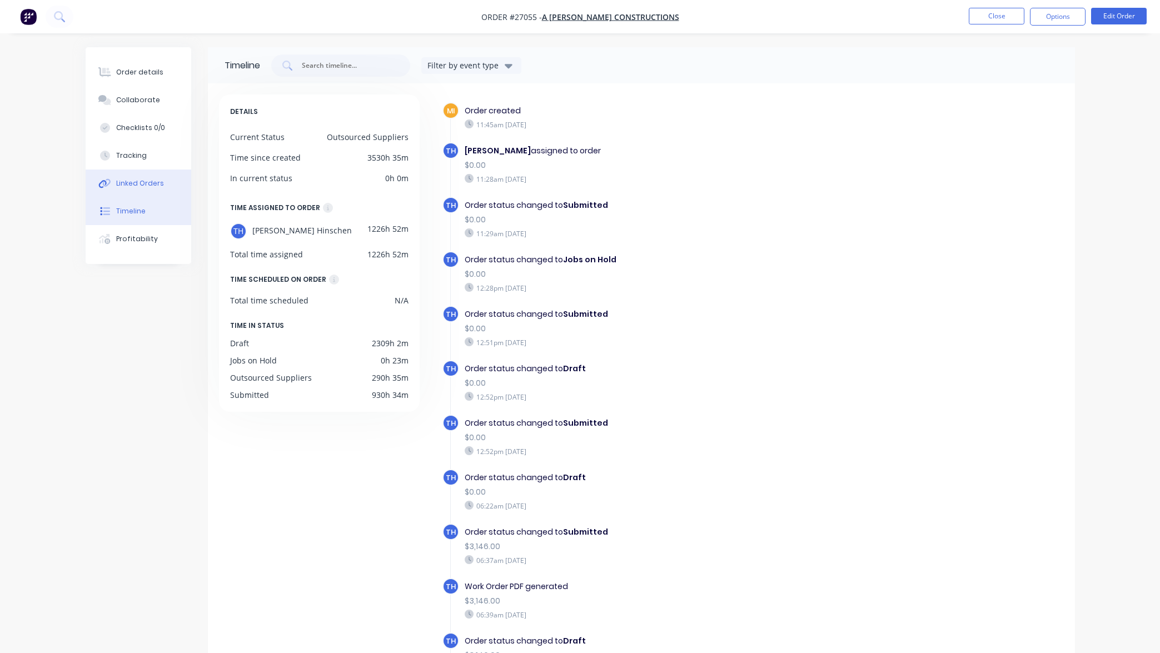
click at [152, 183] on div "Linked Orders" at bounding box center [140, 183] width 48 height 10
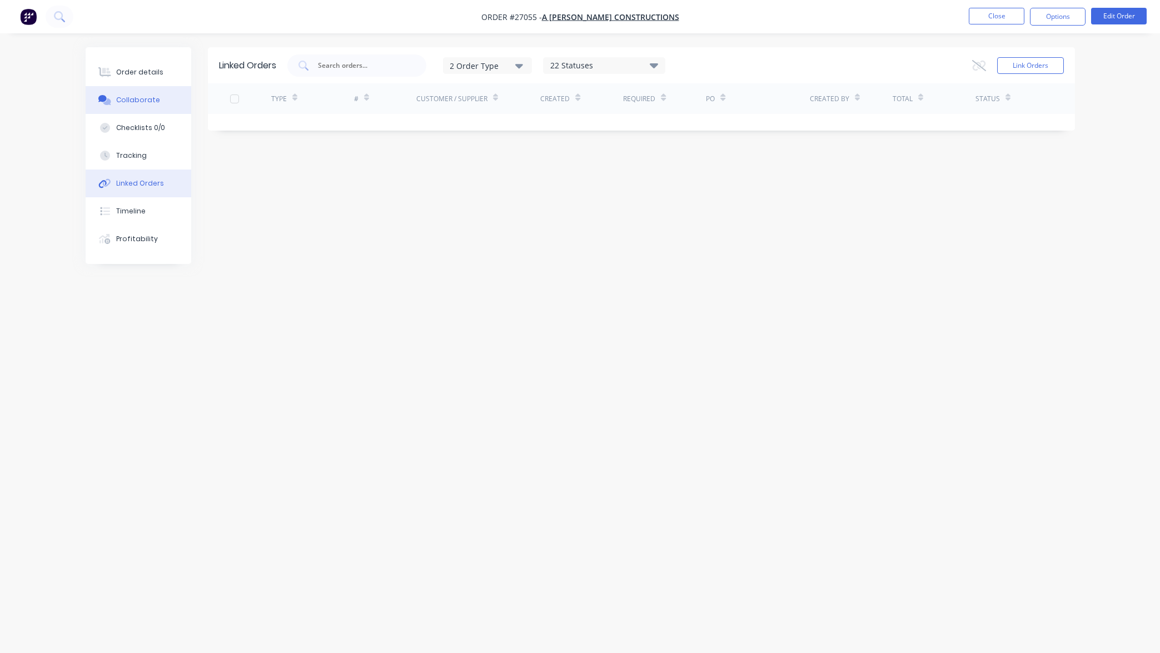
click at [151, 98] on div "Collaborate" at bounding box center [138, 100] width 44 height 10
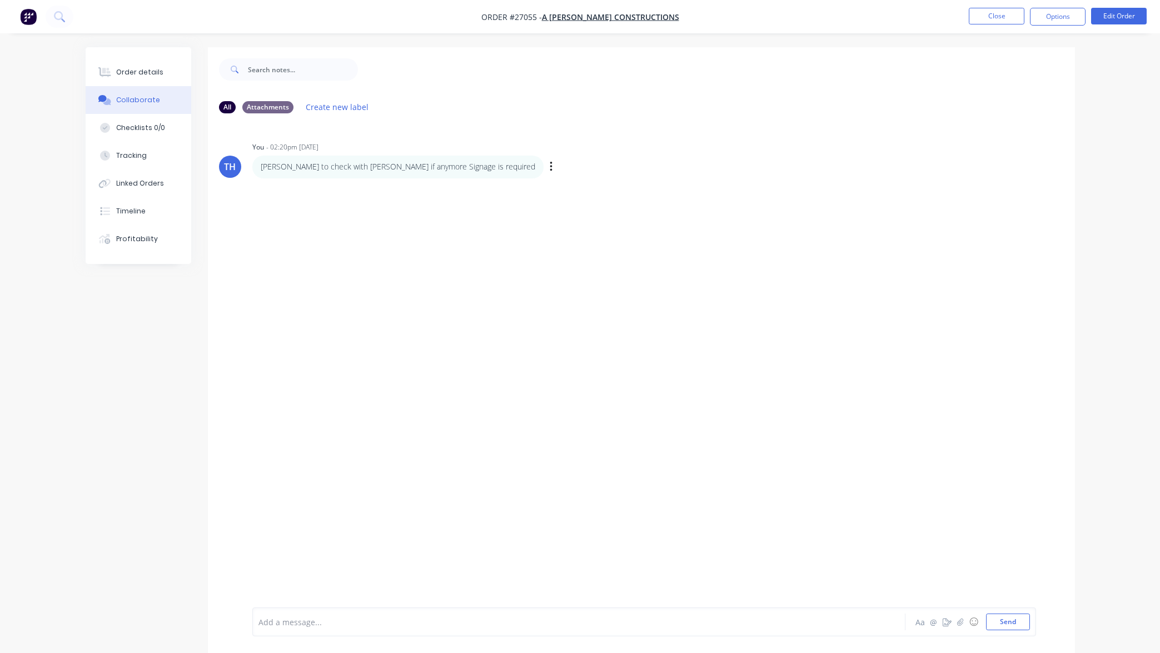
click at [235, 168] on div "TH" at bounding box center [230, 166] width 12 height 13
click at [550, 167] on icon "button" at bounding box center [551, 167] width 2 height 10
click at [390, 202] on div "TH You - 02:20pm [DATE] [PERSON_NAME] to check with [PERSON_NAME] if anymore Si…" at bounding box center [641, 364] width 867 height 485
click at [997, 16] on button "Close" at bounding box center [997, 16] width 56 height 17
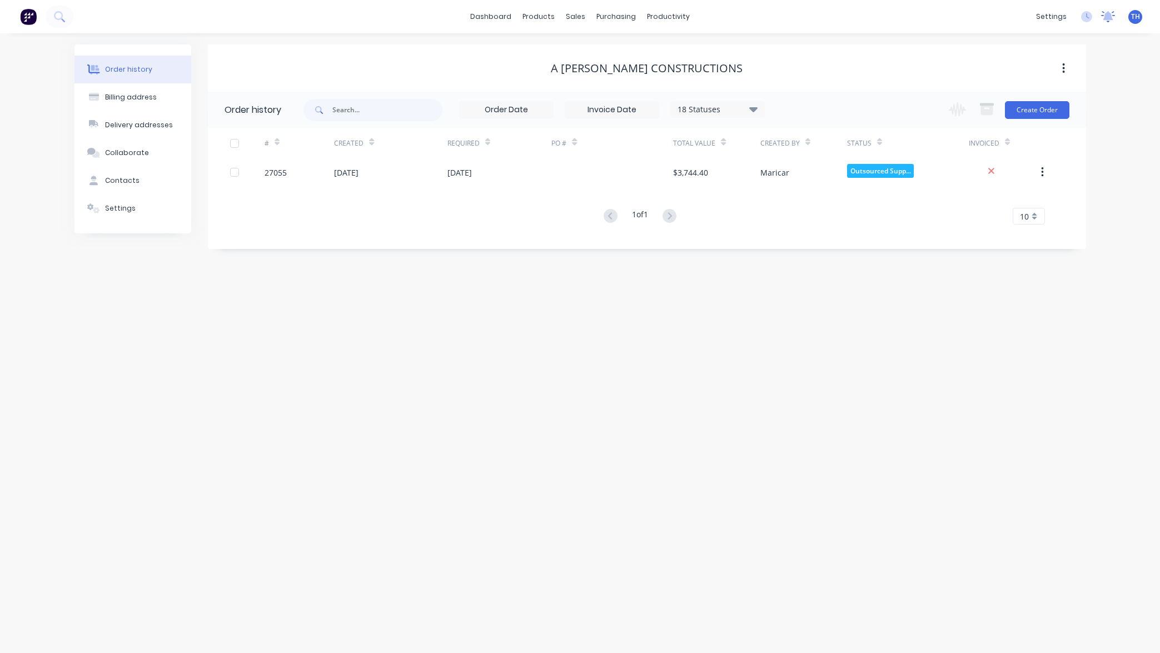
click at [1108, 16] on icon at bounding box center [1109, 15] width 10 height 9
click at [698, 309] on div "Order history Billing address Delivery addresses Collaborate Contacts Settings …" at bounding box center [580, 343] width 1160 height 620
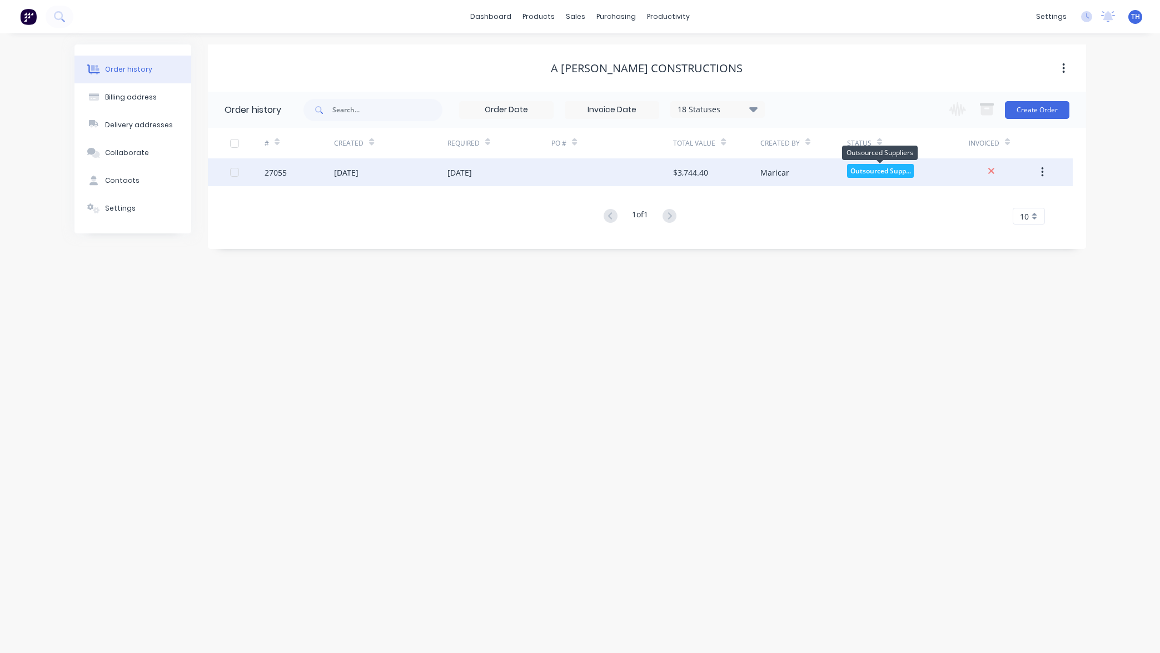
click at [887, 170] on span "Outsourced Supp..." at bounding box center [880, 171] width 67 height 14
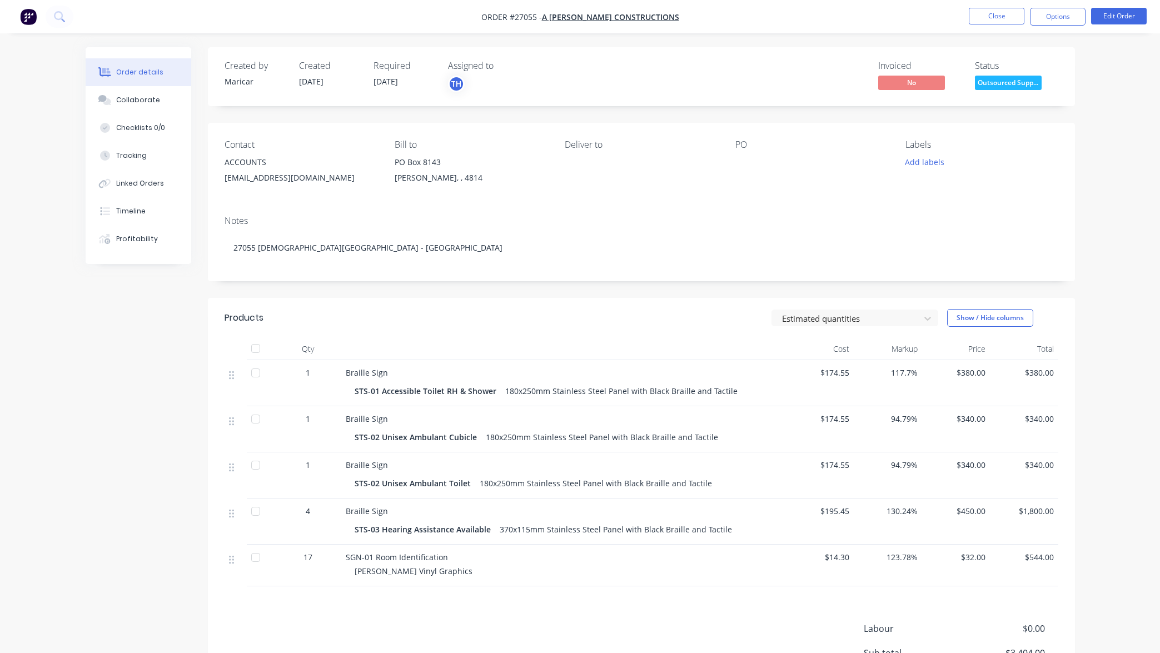
click at [1002, 82] on span "Outsourced Supp..." at bounding box center [1008, 83] width 67 height 14
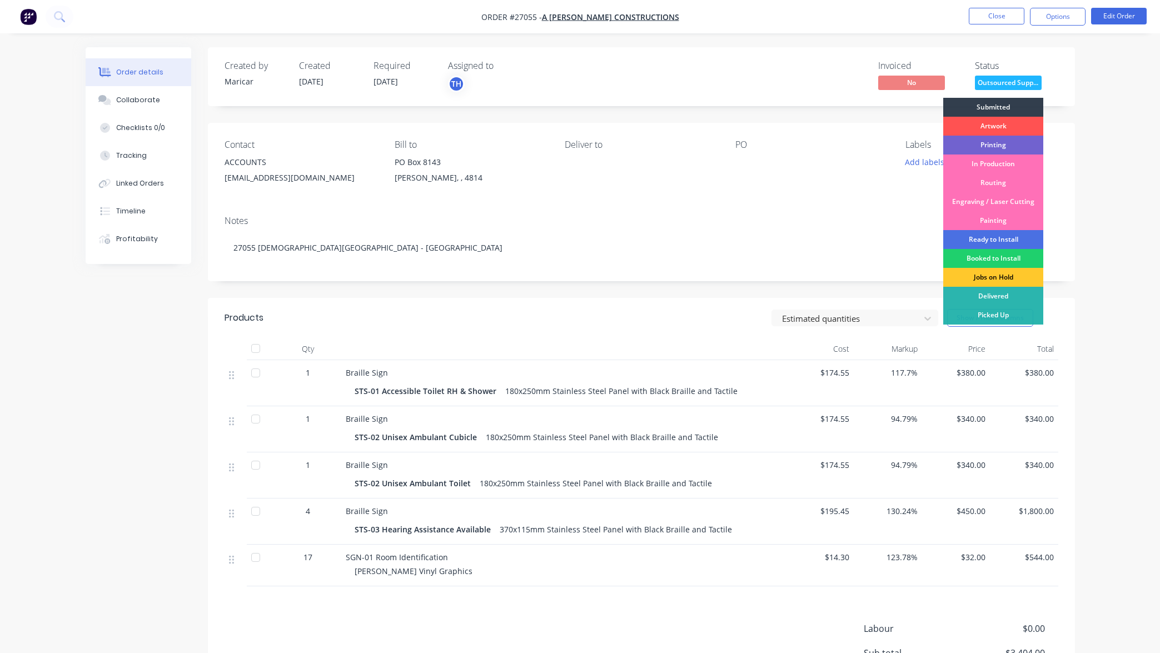
click at [1010, 277] on div "Jobs on Hold" at bounding box center [994, 277] width 100 height 19
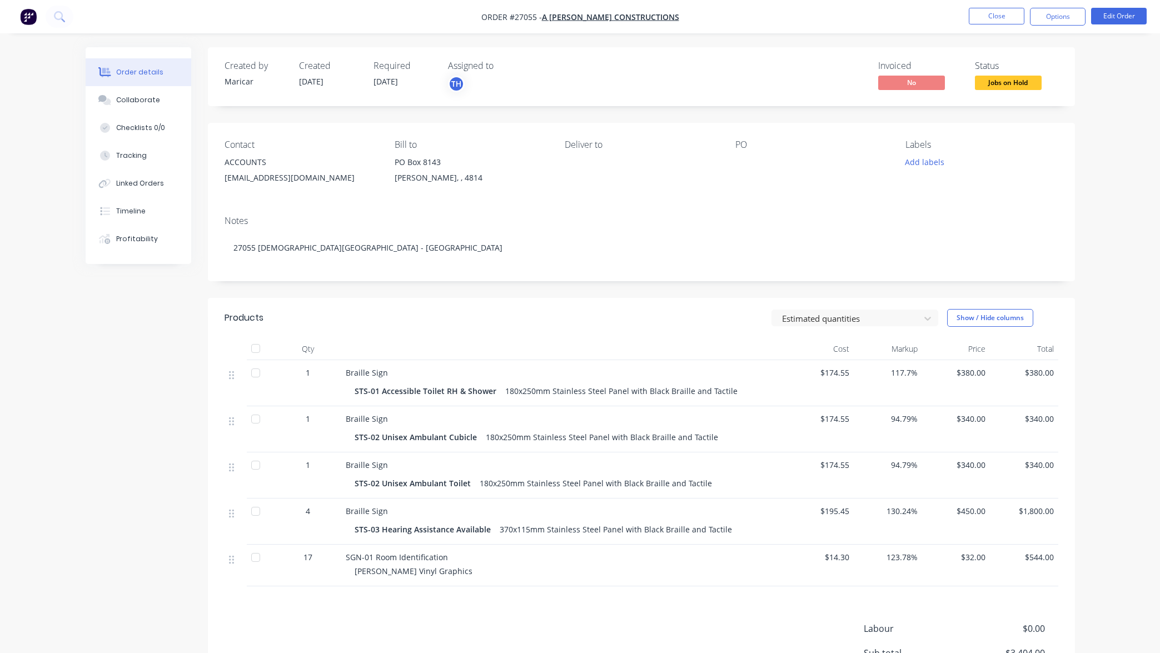
click at [1091, 203] on div "Order details Collaborate Checklists 0/0 Tracking Linked Orders Timeline Profit…" at bounding box center [580, 392] width 1160 height 785
click at [1057, 15] on button "Options" at bounding box center [1058, 17] width 56 height 18
click at [1139, 143] on div "Order details Collaborate Checklists 0/0 Tracking Linked Orders Timeline Profit…" at bounding box center [580, 392] width 1160 height 785
click at [145, 102] on div "Collaborate" at bounding box center [138, 100] width 44 height 10
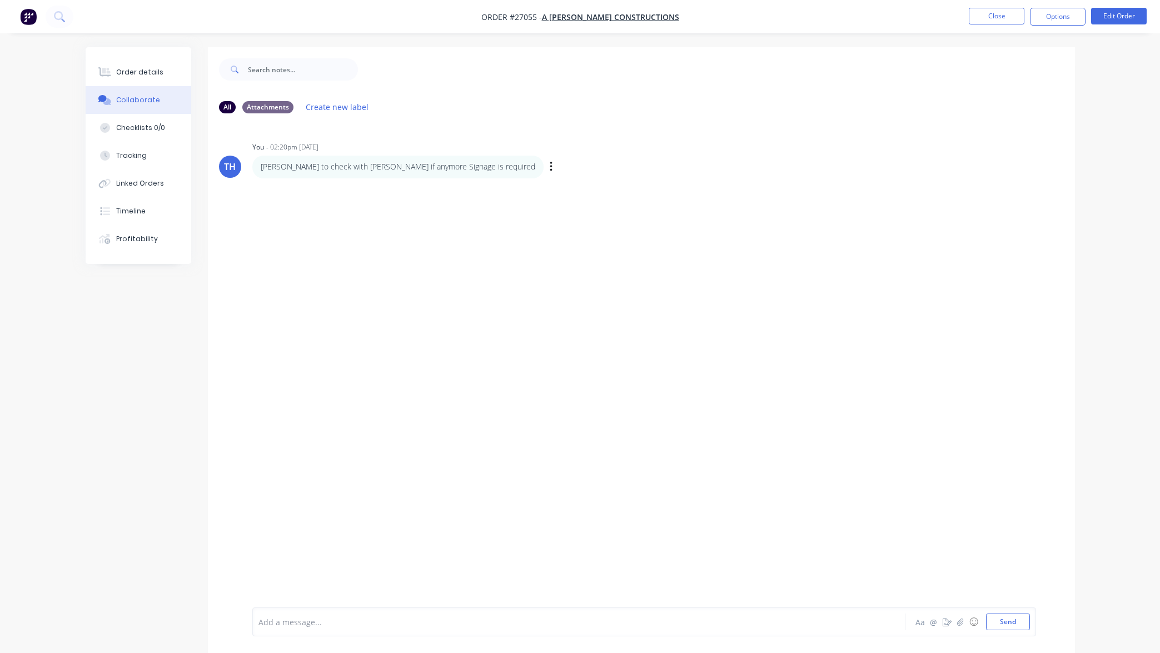
click at [431, 167] on p "[PERSON_NAME] to check with [PERSON_NAME] if anymore Signage is required" at bounding box center [398, 166] width 275 height 11
click at [550, 167] on icon "button" at bounding box center [551, 167] width 2 height 10
click at [557, 171] on button "Labels" at bounding box center [592, 169] width 70 height 18
click at [673, 174] on input "text" at bounding box center [675, 173] width 121 height 22
click at [0, 0] on icon "button" at bounding box center [0, 0] width 0 height 0
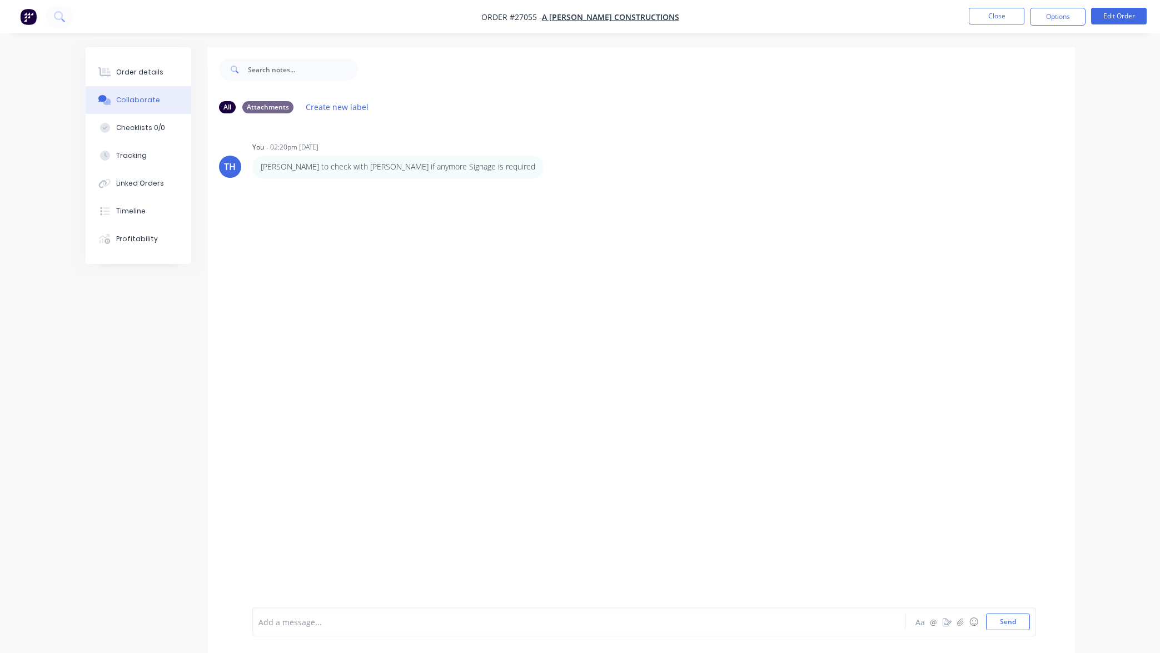
click at [0, 0] on button "Edit" at bounding box center [0, 0] width 0 height 0
click at [0, 0] on icon "button" at bounding box center [0, 0] width 0 height 0
click at [0, 0] on button "Labels" at bounding box center [0, 0] width 0 height 0
click at [647, 175] on input "text" at bounding box center [664, 173] width 121 height 22
click at [661, 203] on button "Create new label" at bounding box center [657, 207] width 148 height 18
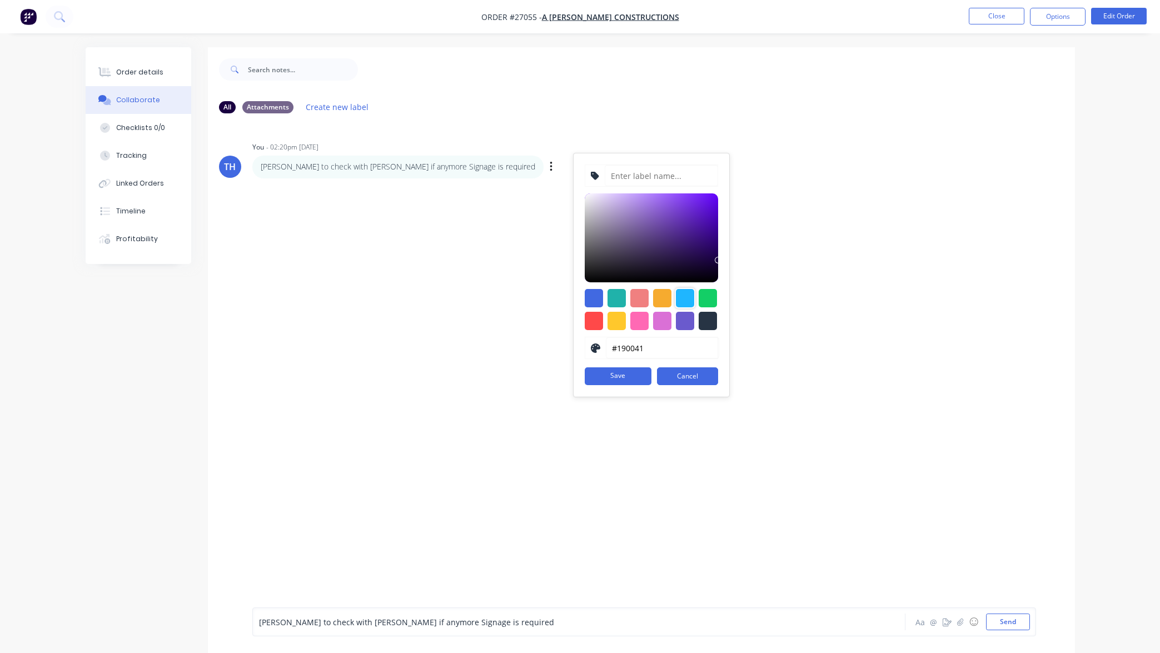
click at [688, 297] on div at bounding box center [685, 298] width 18 height 18
type input "#1FB6FF"
click at [696, 378] on button "Cancel" at bounding box center [687, 377] width 61 height 18
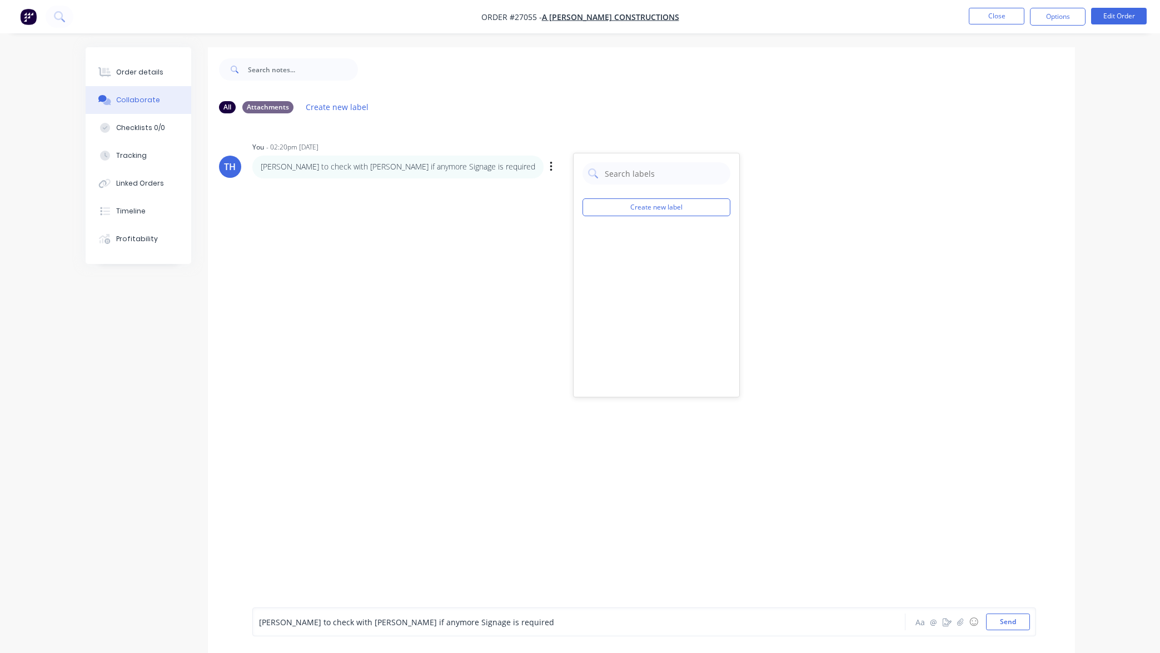
click at [487, 245] on div "TH You - 02:20pm [DATE] Create new label [PERSON_NAME] to check with [PERSON_NA…" at bounding box center [641, 364] width 867 height 485
click at [143, 71] on div "Order details" at bounding box center [139, 72] width 47 height 10
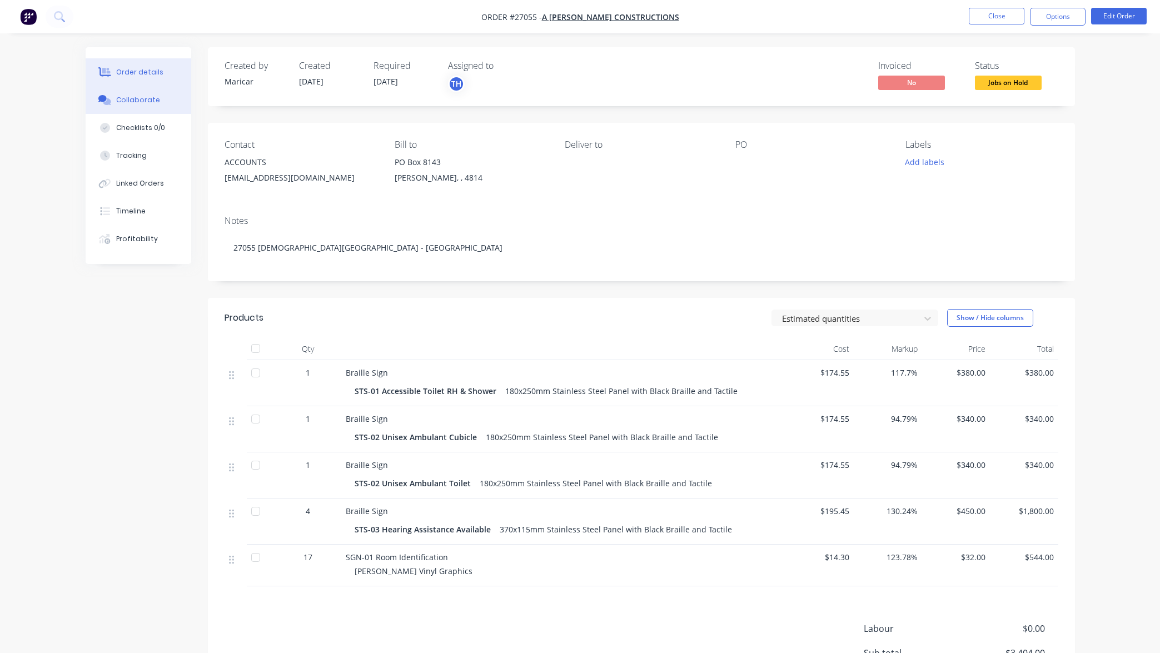
click at [146, 98] on div "Collaborate" at bounding box center [138, 100] width 44 height 10
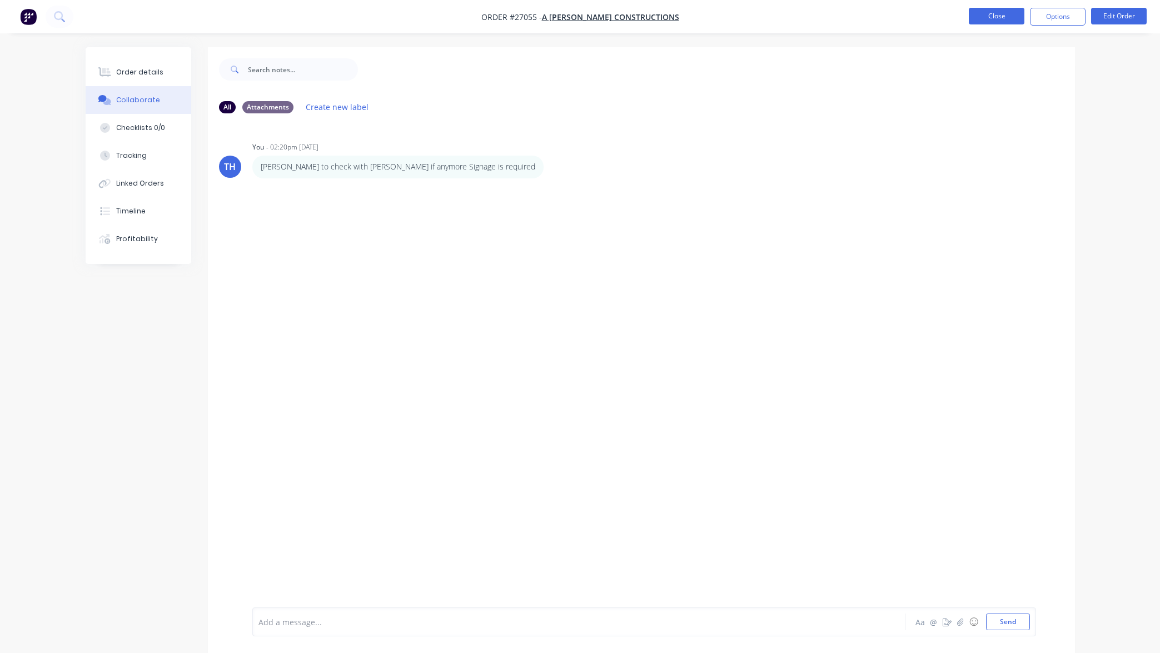
click at [1007, 17] on button "Close" at bounding box center [997, 16] width 56 height 17
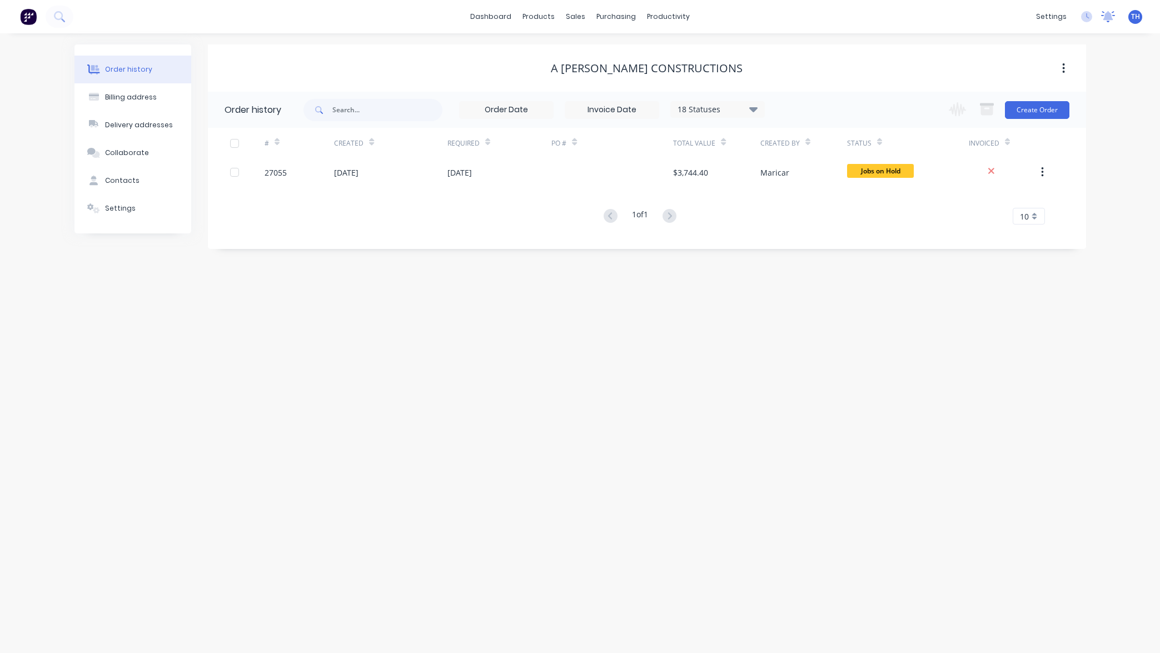
click at [1109, 17] on icon at bounding box center [1109, 15] width 10 height 9
click at [1094, 66] on span "Mark all as read" at bounding box center [1072, 67] width 92 height 11
click at [1146, 106] on div "Order history Billing address Delivery addresses Collaborate Contacts Settings …" at bounding box center [580, 343] width 1160 height 620
click at [160, 154] on button "Collaborate" at bounding box center [133, 153] width 117 height 28
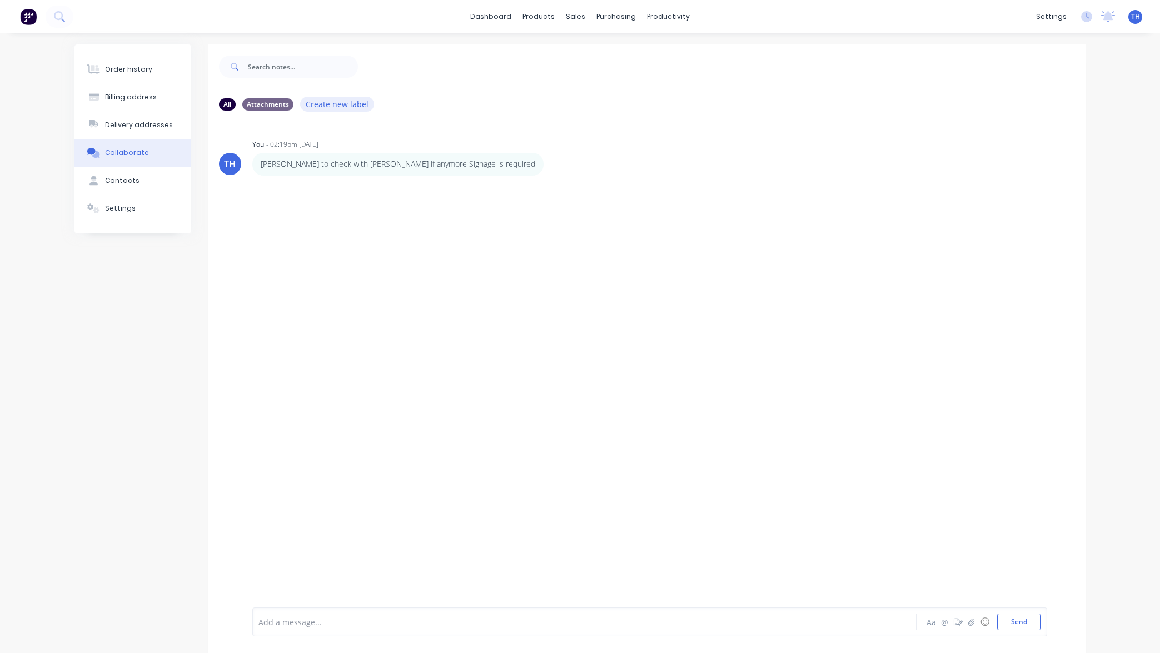
click at [337, 103] on button "Create new label" at bounding box center [337, 104] width 75 height 15
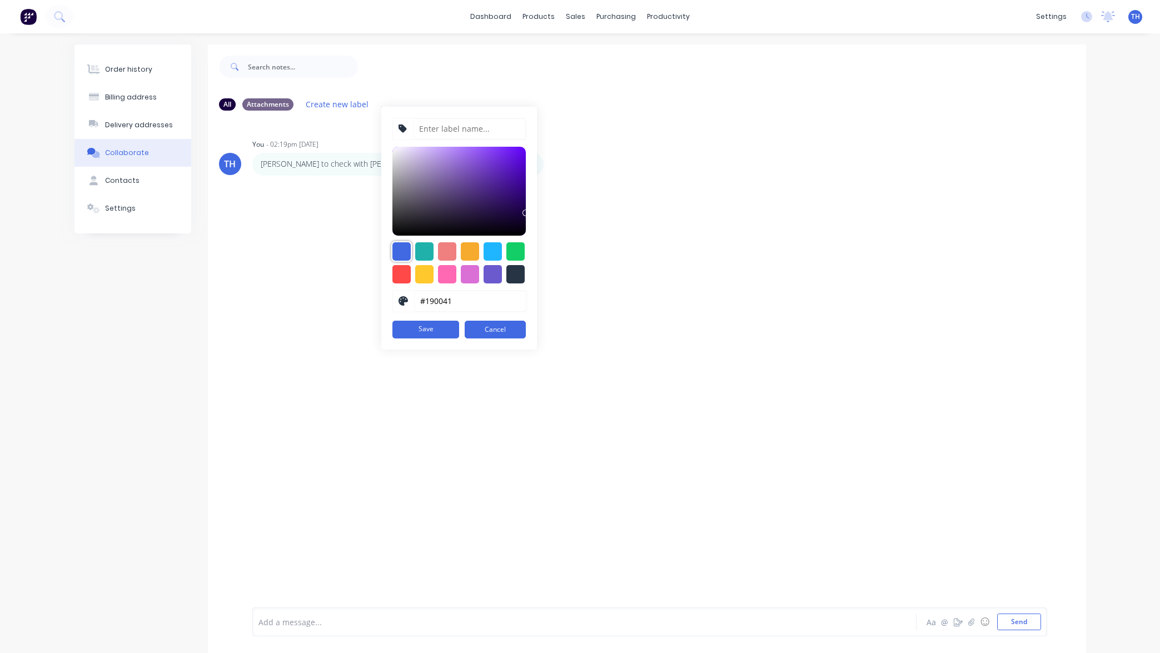
click at [400, 249] on div at bounding box center [402, 251] width 18 height 18
type input "#4169E1"
click at [466, 130] on input at bounding box center [469, 128] width 113 height 21
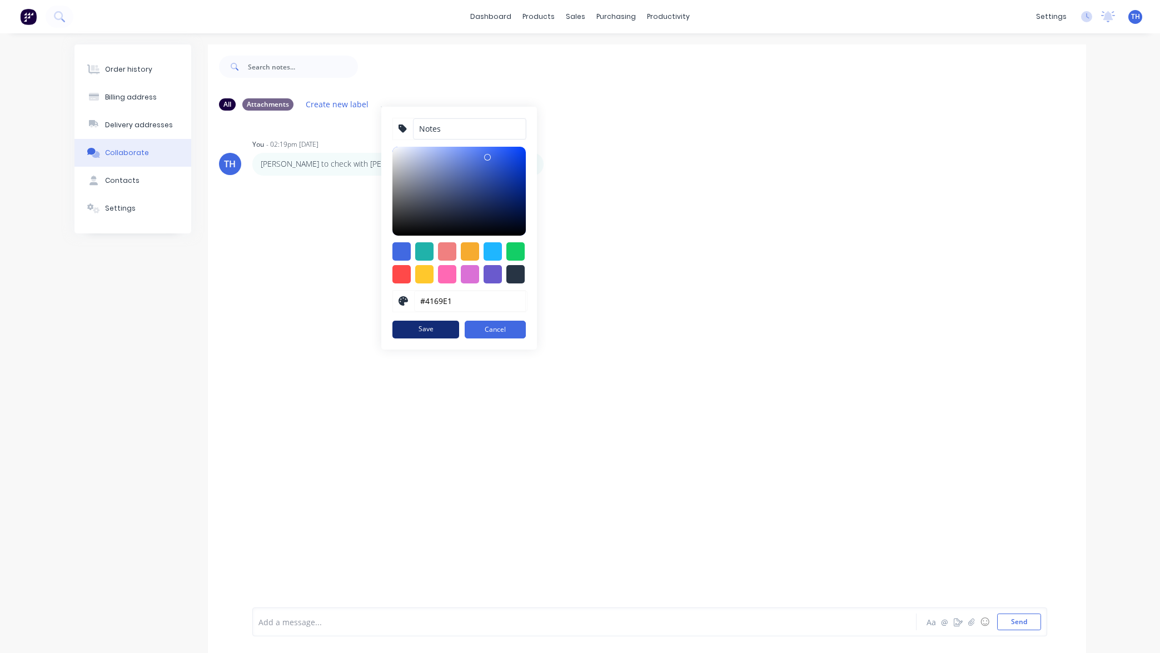
type input "Notes"
click at [434, 329] on button "Save" at bounding box center [426, 330] width 67 height 18
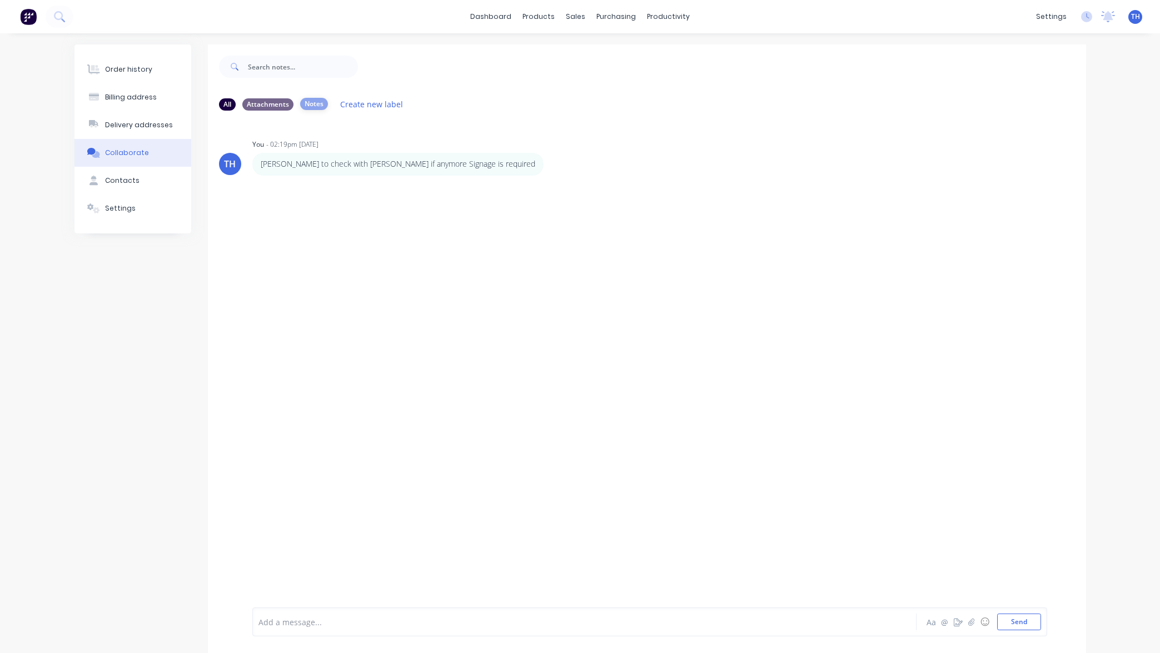
click at [309, 99] on div "Notes" at bounding box center [314, 104] width 28 height 12
click at [226, 102] on div "All" at bounding box center [227, 104] width 17 height 12
click at [550, 165] on icon "button" at bounding box center [551, 164] width 2 height 10
click at [557, 167] on button "Labels" at bounding box center [592, 166] width 70 height 18
click at [577, 238] on div at bounding box center [576, 238] width 22 height 22
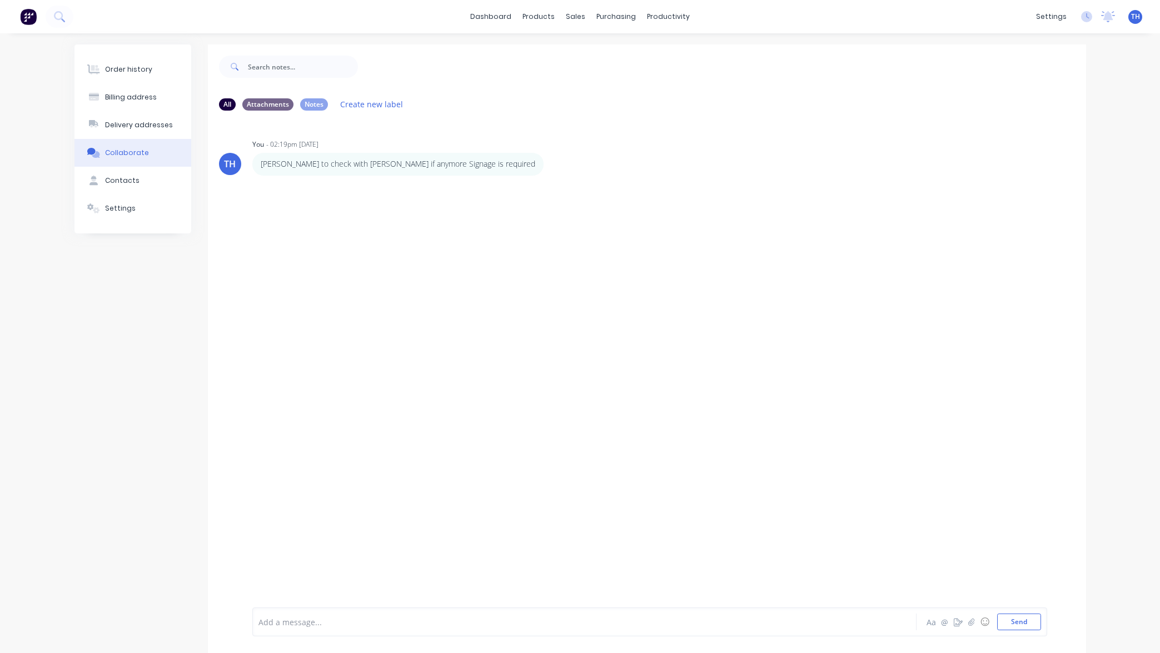
click at [805, 323] on div "TH You - 02:19pm [DATE] [PERSON_NAME] to check with [PERSON_NAME] if anymore Si…" at bounding box center [647, 362] width 878 height 485
click at [401, 239] on div "TH You - 02:19pm [DATE] [PERSON_NAME] to check with [PERSON_NAME] if anymore Si…" at bounding box center [647, 362] width 878 height 485
click at [339, 164] on p "[PERSON_NAME] to check with [PERSON_NAME] if anymore Signage is required" at bounding box center [398, 163] width 275 height 11
click at [254, 207] on div "TH You - 02:19pm [DATE] [PERSON_NAME] to check with [PERSON_NAME] if anymore Si…" at bounding box center [647, 362] width 878 height 485
click at [302, 165] on p "[PERSON_NAME] to check with [PERSON_NAME] if anymore Signage is required" at bounding box center [398, 163] width 275 height 11
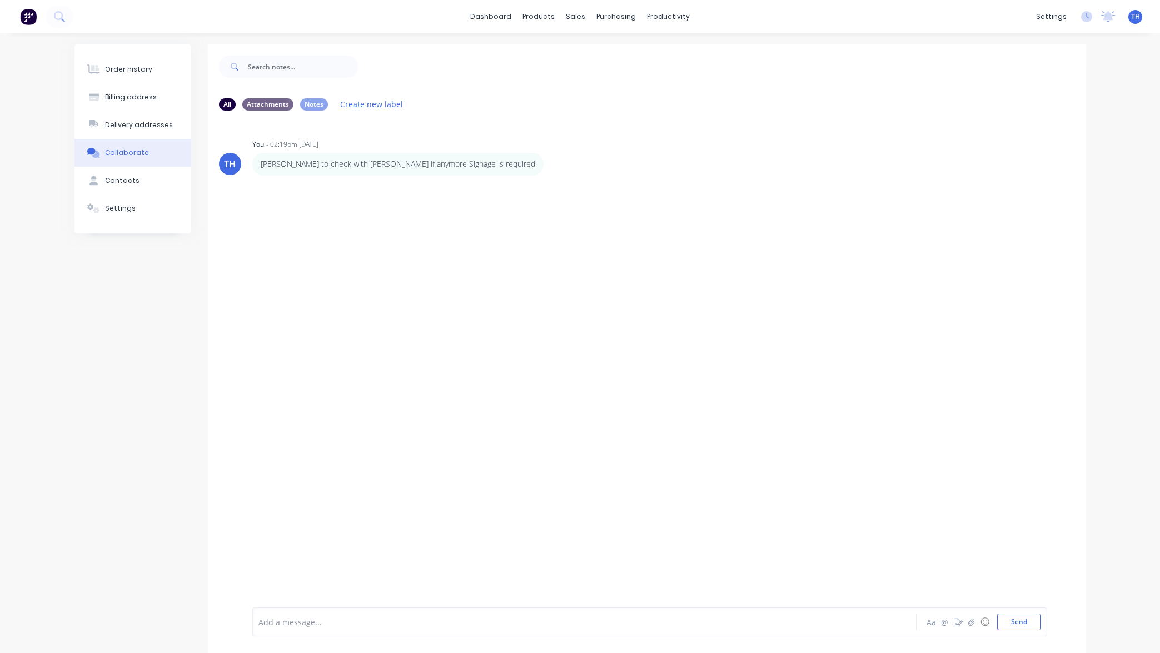
click at [0, 0] on icon "button" at bounding box center [0, 0] width 0 height 0
click at [0, 0] on button "Labels" at bounding box center [0, 0] width 0 height 0
click at [629, 239] on div "Notes" at bounding box center [628, 238] width 28 height 12
drag, startPoint x: 509, startPoint y: 248, endPoint x: 475, endPoint y: 216, distance: 46.0
click at [508, 247] on div "TH You - 02:19pm [DATE] Create new label Notes edit [PERSON_NAME] to check with…" at bounding box center [647, 362] width 878 height 485
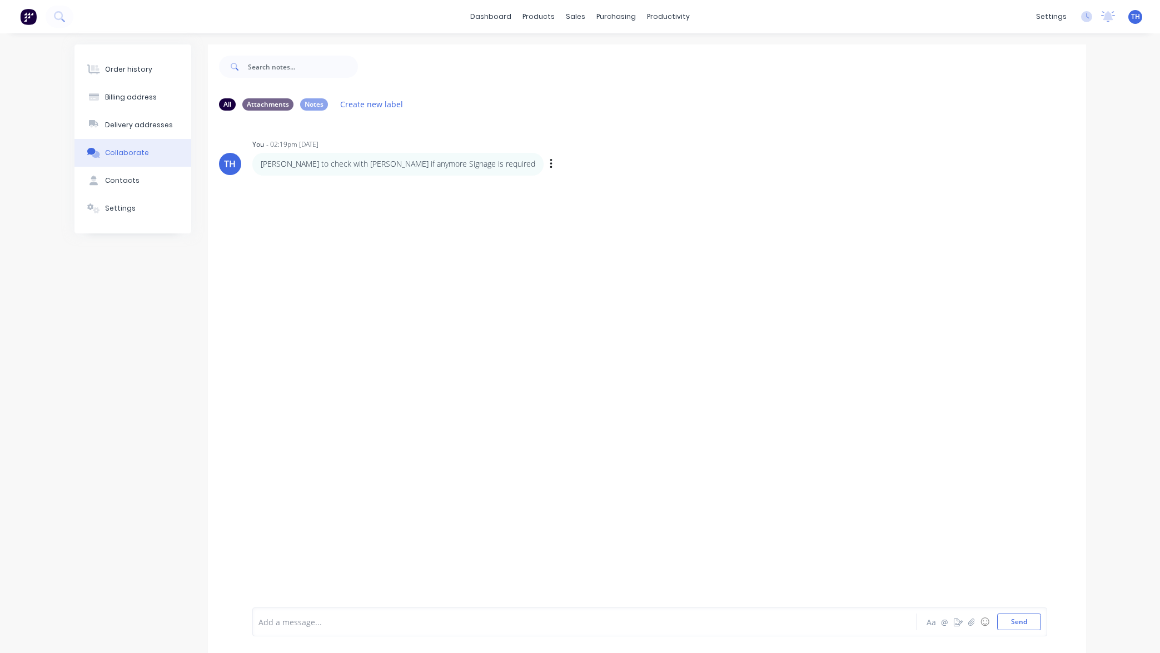
click at [365, 175] on div "[PERSON_NAME] to check with [PERSON_NAME] if anymore Signage is required" at bounding box center [397, 164] width 291 height 22
click at [1115, 17] on icon at bounding box center [1108, 16] width 14 height 11
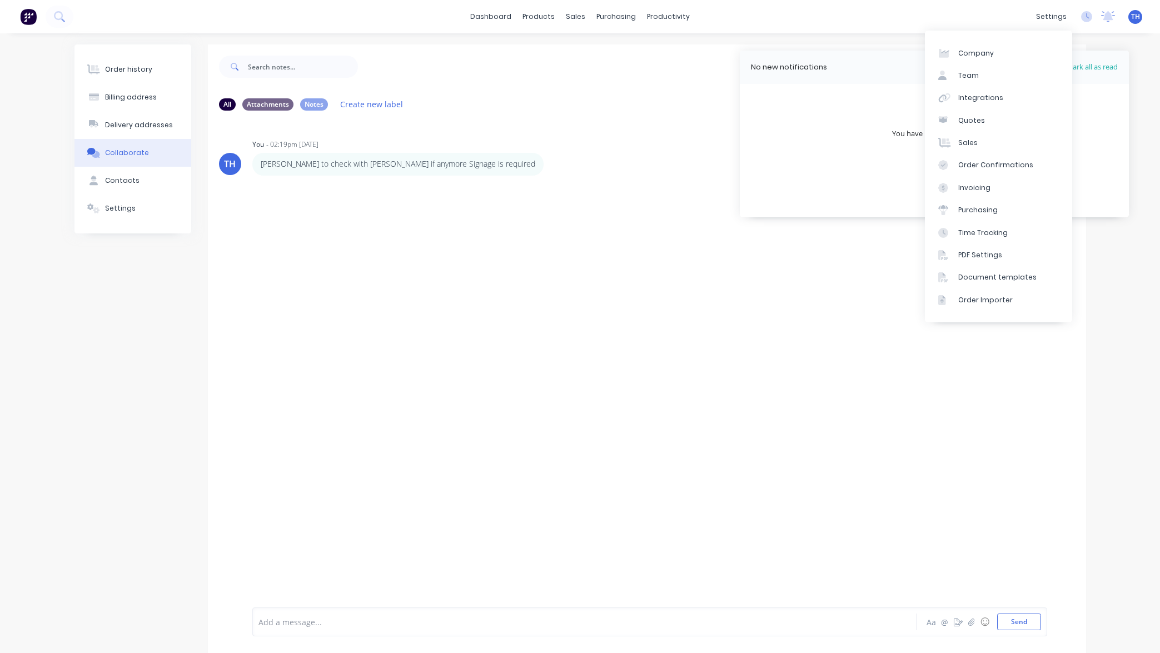
click at [574, 196] on div "TH You - 02:19pm [DATE] [PERSON_NAME] to check with [PERSON_NAME] if anymore Si…" at bounding box center [647, 362] width 878 height 485
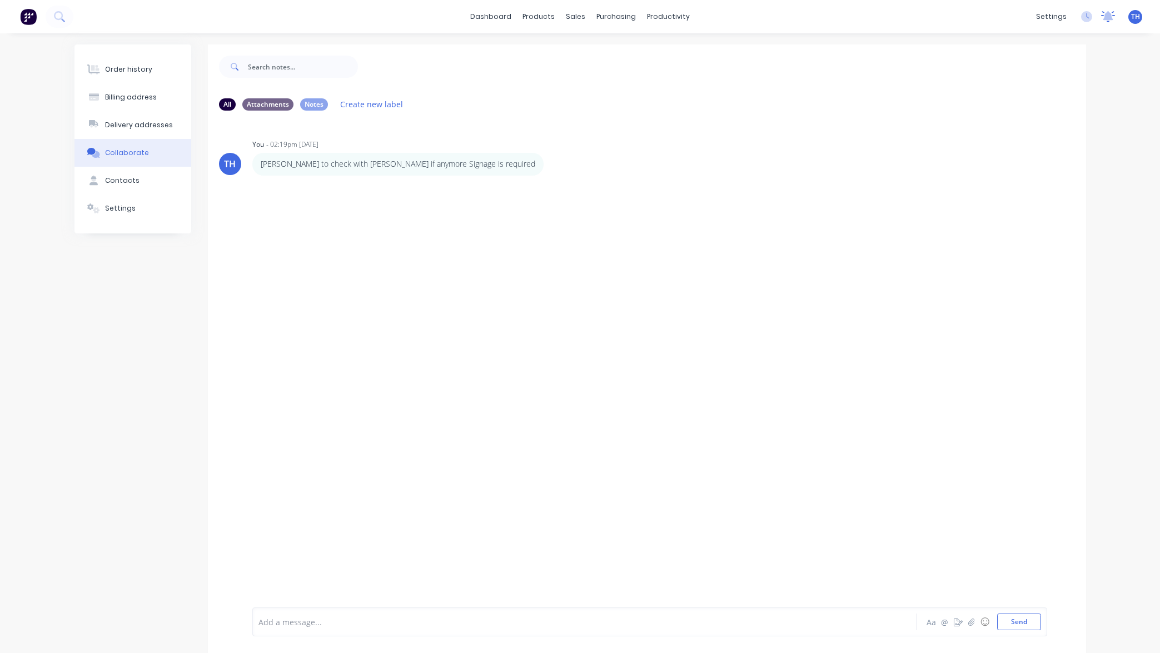
click at [1110, 16] on icon at bounding box center [1109, 15] width 10 height 9
click at [1123, 310] on div "Order history Billing address Delivery addresses Collaborate Contacts Settings …" at bounding box center [580, 355] width 1160 height 645
click at [498, 14] on link "dashboard" at bounding box center [491, 16] width 52 height 17
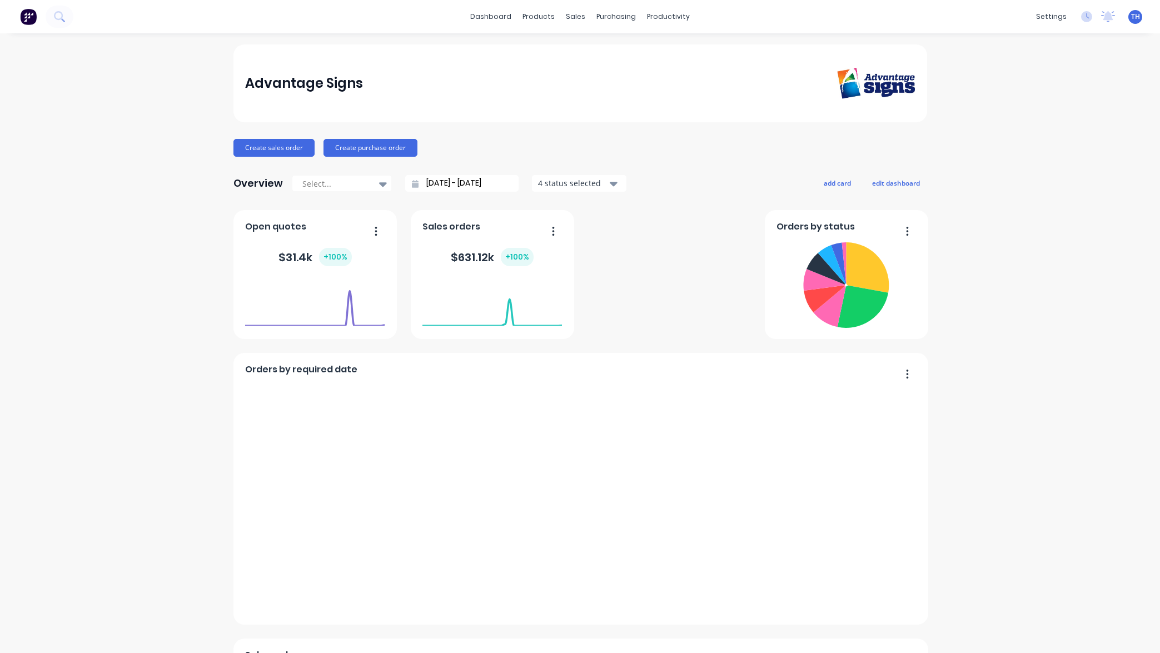
scroll to position [8, 0]
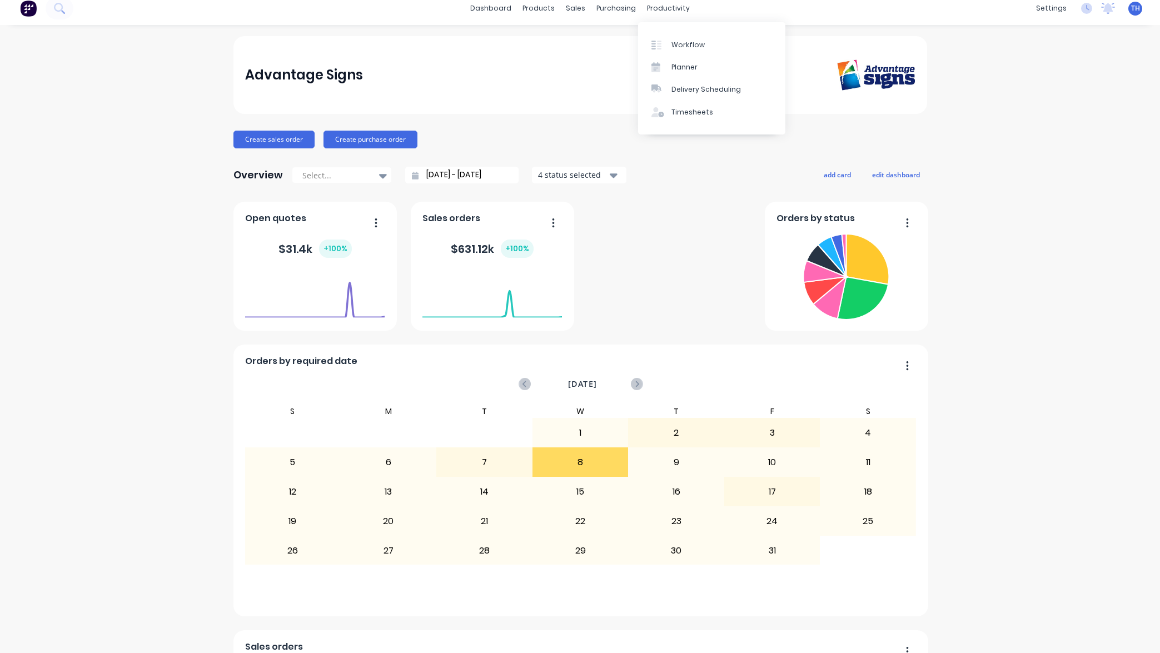
drag, startPoint x: 1085, startPoint y: 128, endPoint x: 1108, endPoint y: 55, distance: 76.3
click at [1085, 128] on div "Advantage Signs Create sales order Create purchase order Overview Select... [DA…" at bounding box center [580, 469] width 1160 height 866
click at [1108, 8] on icon at bounding box center [1109, 7] width 10 height 9
click at [957, 111] on div "No new notifications [PERSON_NAME] all as read You have no notifications" at bounding box center [934, 125] width 389 height 167
click at [1086, 217] on div "Advantage Signs Create sales order Create purchase order Overview Select... [DA…" at bounding box center [580, 469] width 1160 height 866
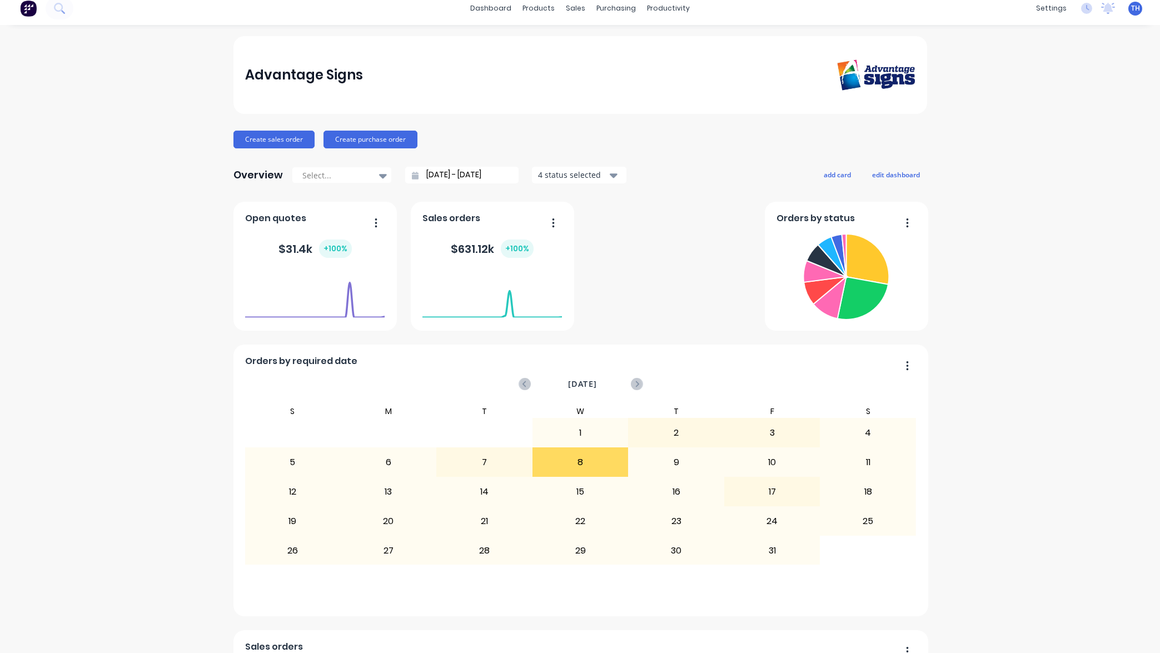
scroll to position [1, 0]
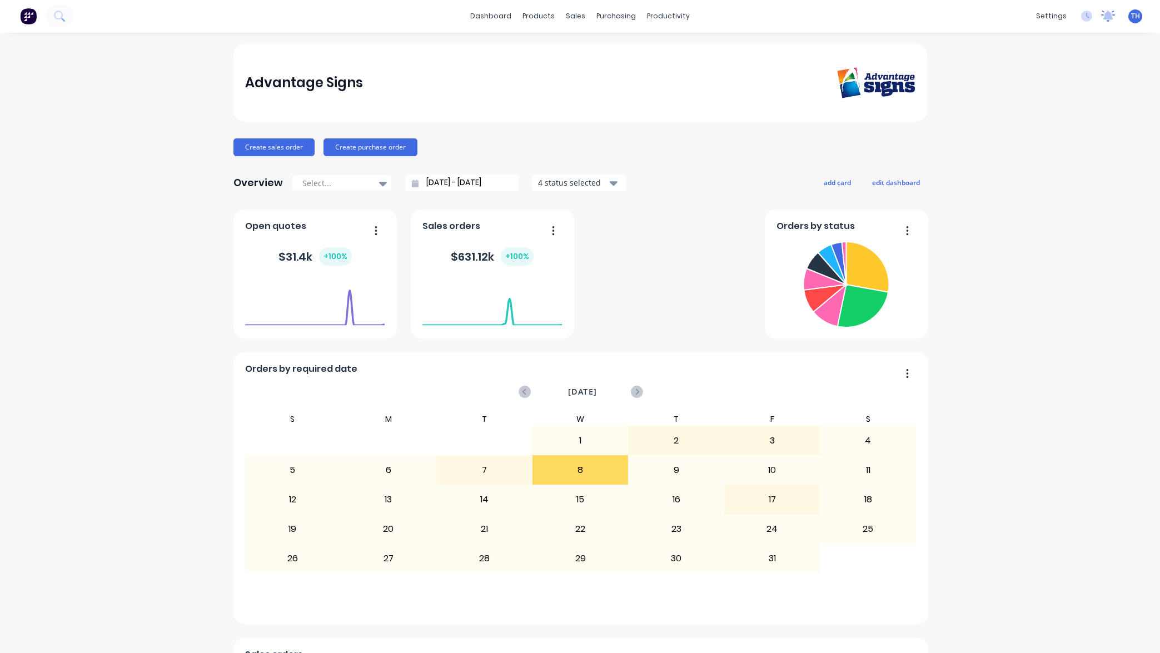
click at [1111, 12] on icon at bounding box center [1108, 16] width 14 height 11
click at [629, 152] on div "Create sales order Create purchase order" at bounding box center [581, 147] width 694 height 18
click at [584, 17] on div "sales" at bounding box center [575, 16] width 31 height 17
click at [615, 49] on div "Sales Orders" at bounding box center [617, 53] width 46 height 10
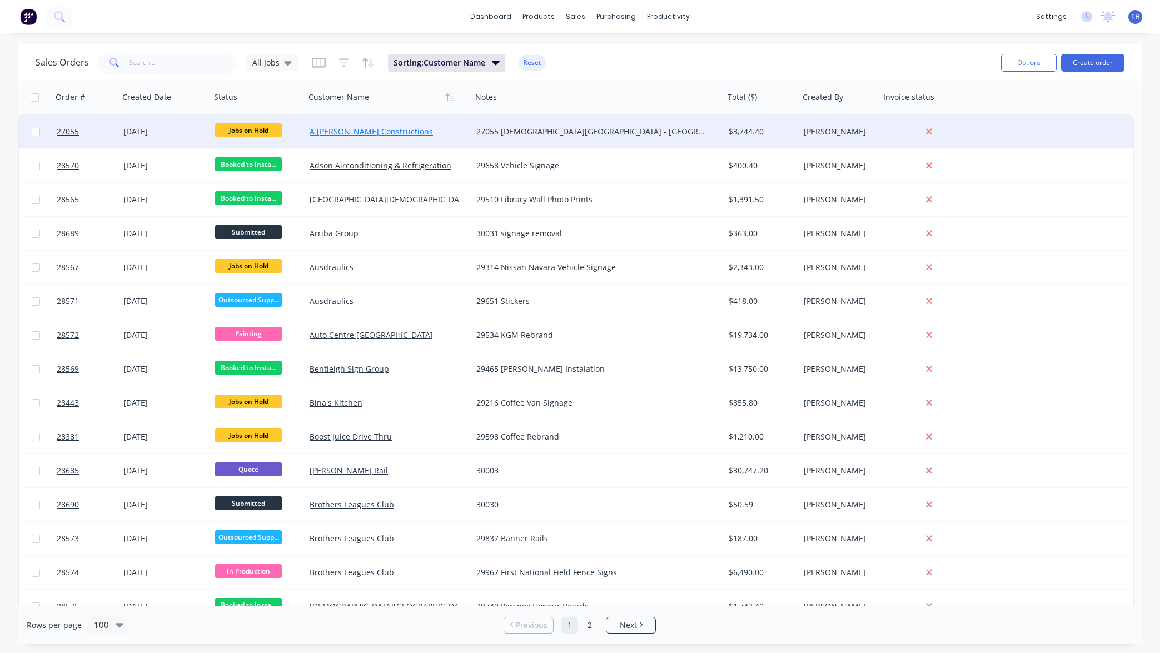
click at [376, 130] on link "A [PERSON_NAME] Constructions" at bounding box center [371, 131] width 123 height 11
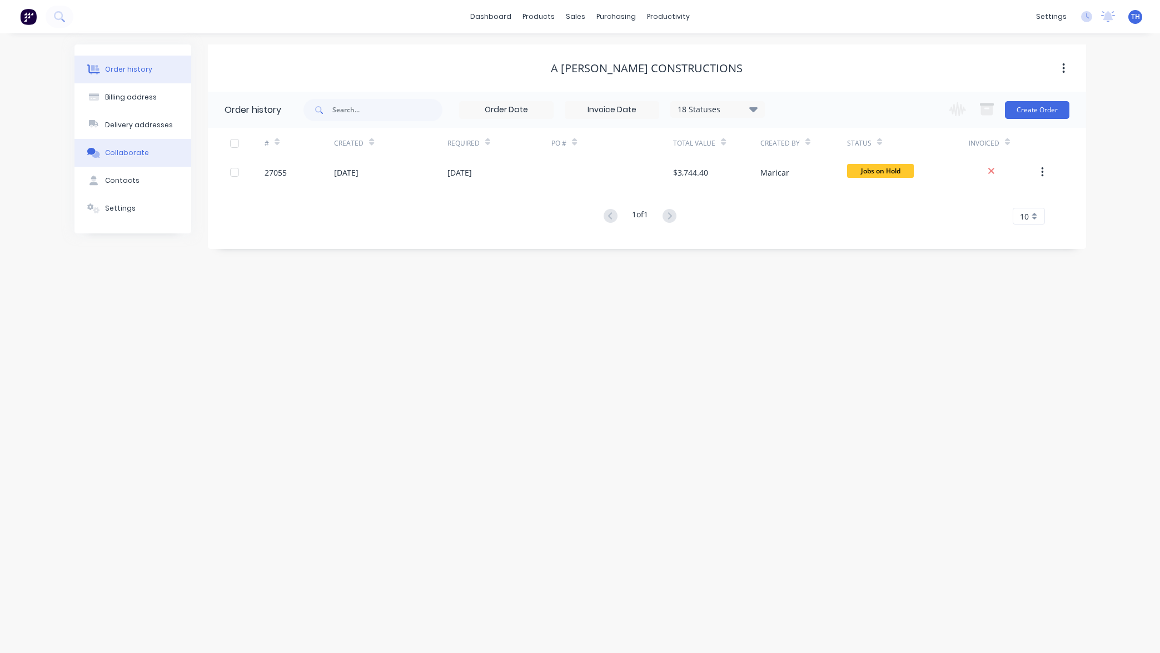
click at [127, 153] on div "Collaborate" at bounding box center [127, 153] width 44 height 10
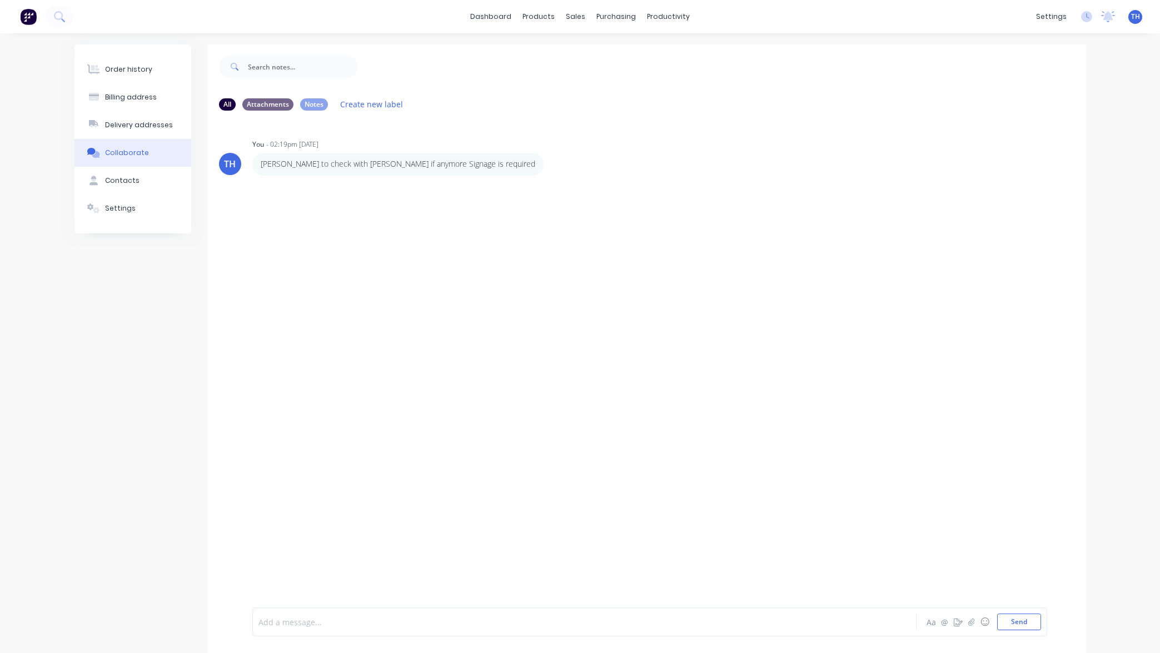
click at [524, 622] on div at bounding box center [552, 623] width 587 height 12
click at [958, 622] on icon "button" at bounding box center [958, 622] width 9 height 8
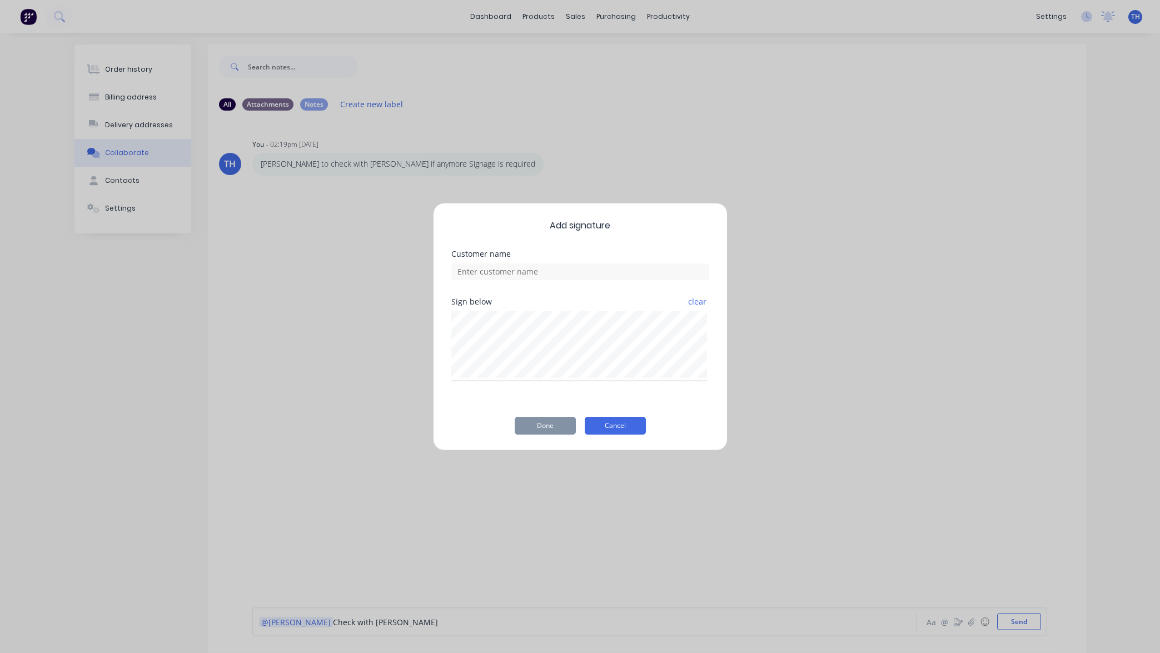
click at [620, 430] on button "Cancel" at bounding box center [615, 426] width 61 height 18
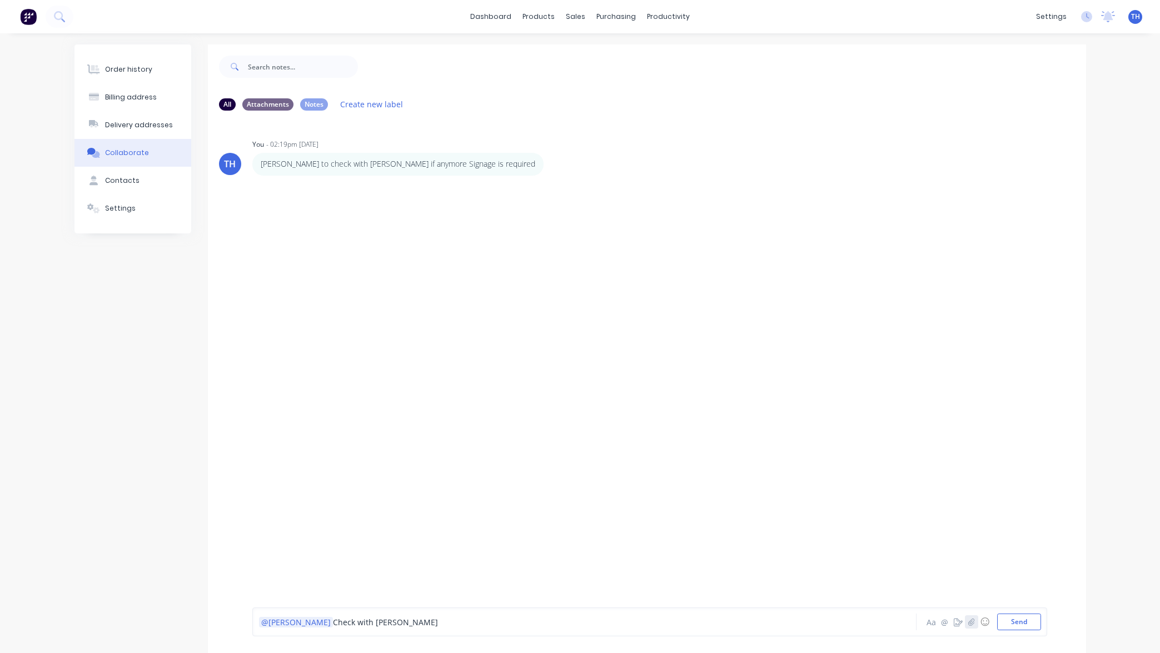
click at [970, 622] on icon "button" at bounding box center [971, 622] width 7 height 8
click at [1017, 622] on button "Send" at bounding box center [1019, 622] width 44 height 17
click at [1108, 17] on icon at bounding box center [1109, 15] width 10 height 9
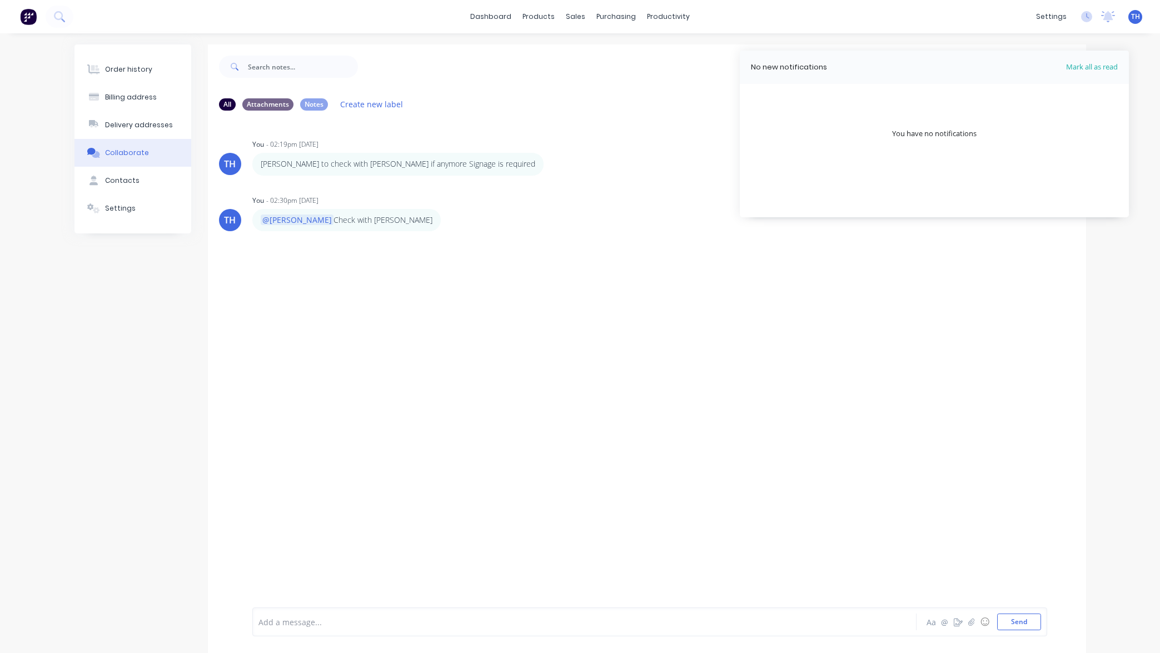
click at [1141, 192] on div "Order history Billing address Delivery addresses Collaborate Contacts Settings …" at bounding box center [580, 355] width 1160 height 645
click at [1104, 17] on icon at bounding box center [1108, 16] width 14 height 11
click at [1138, 105] on div "Order history Billing address Delivery addresses Collaborate Contacts Settings …" at bounding box center [580, 355] width 1160 height 645
click at [495, 18] on link "dashboard" at bounding box center [491, 16] width 52 height 17
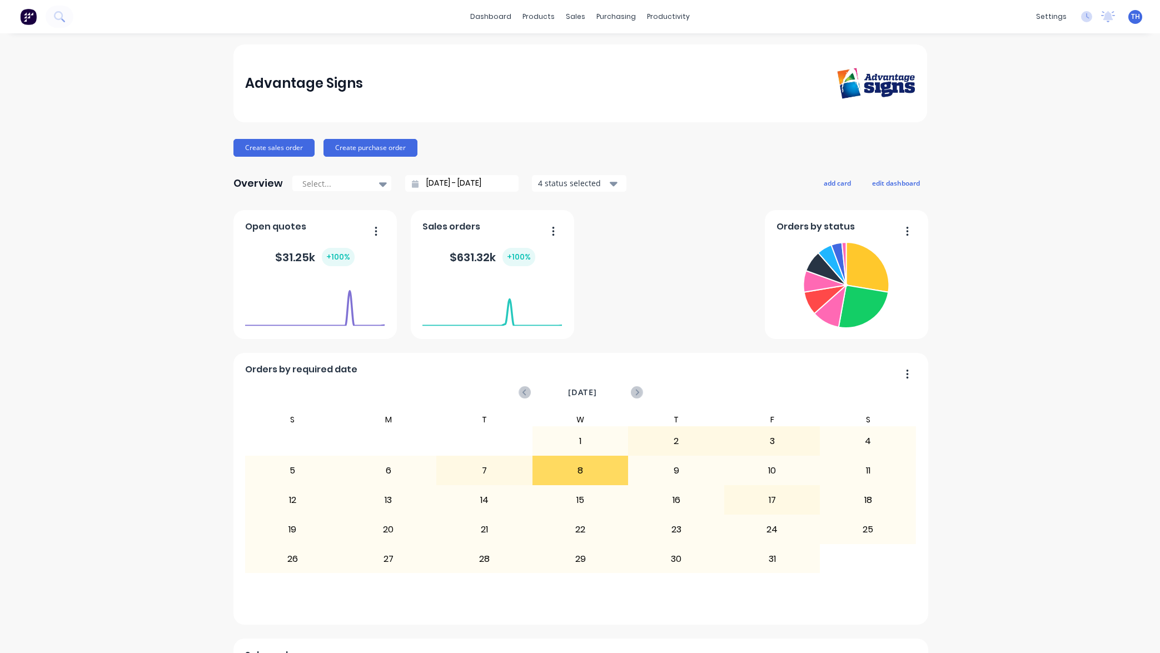
click at [631, 229] on div "Open quotes $ 31.25k + 100 % Sales orders $ 631.32k + 100 % 100.00 100.00 80.00…" at bounding box center [581, 560] width 694 height 701
click at [837, 182] on button "add card" at bounding box center [838, 183] width 42 height 14
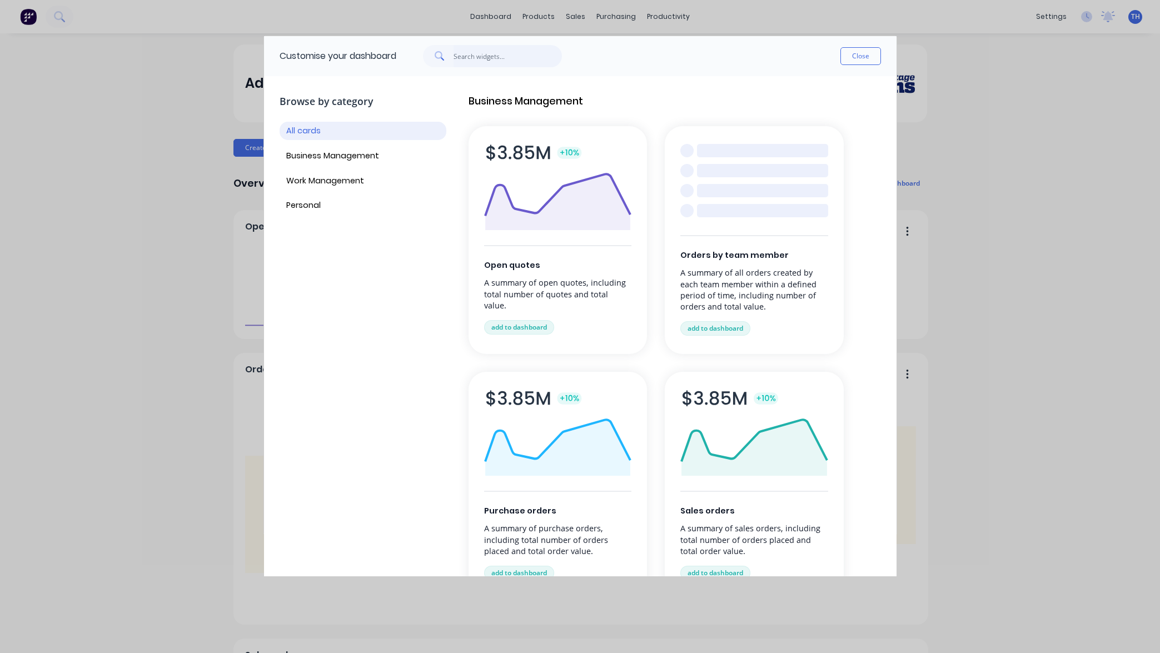
click at [492, 55] on input "text" at bounding box center [508, 56] width 108 height 22
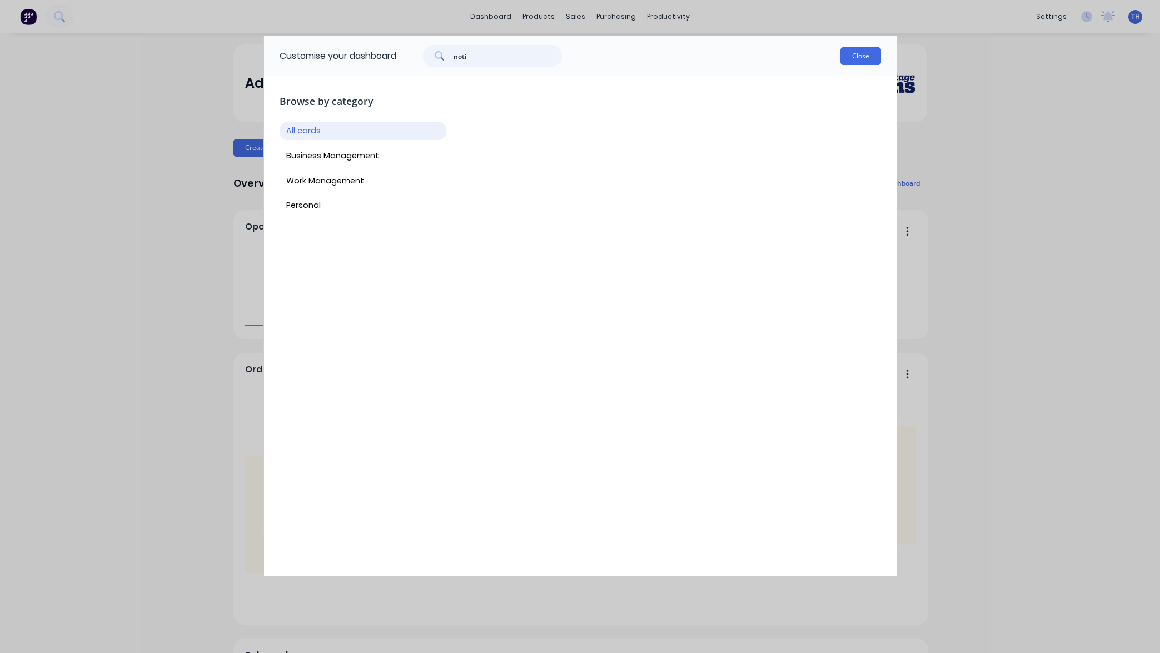
type input "notif"
click at [869, 56] on button "Close" at bounding box center [861, 56] width 41 height 18
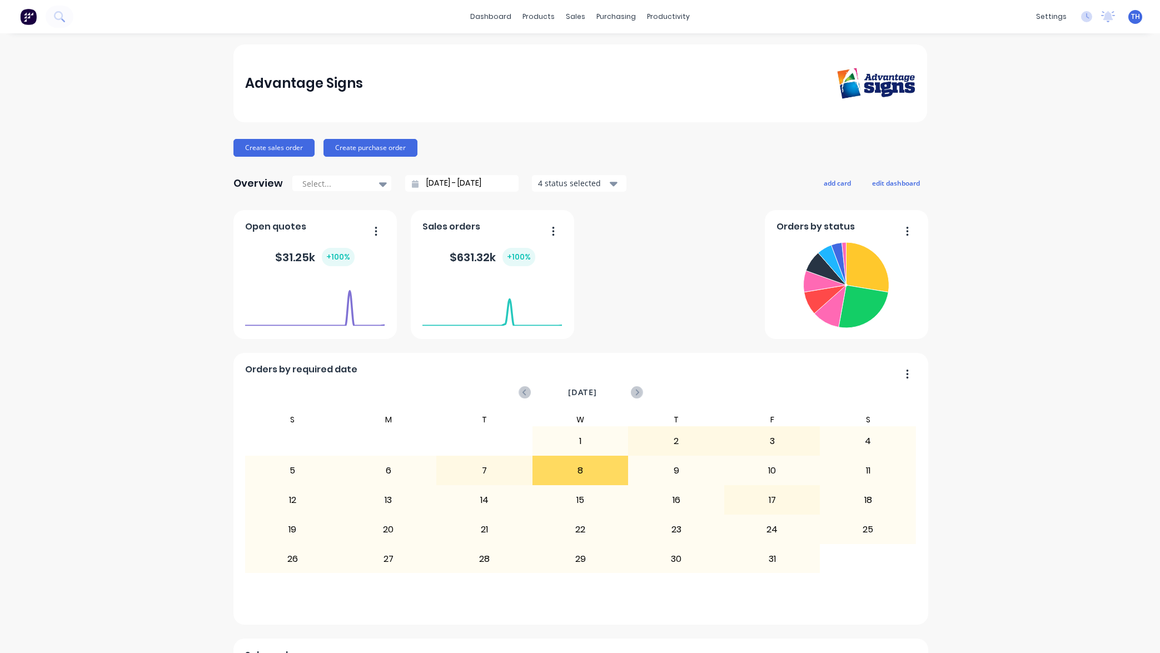
drag, startPoint x: 1071, startPoint y: 95, endPoint x: 1116, endPoint y: 34, distance: 75.5
click at [1071, 94] on div "Advantage Signs Create sales order Create purchase order Overview Select... [DA…" at bounding box center [580, 477] width 1160 height 866
click at [1105, 19] on icon at bounding box center [1109, 15] width 10 height 9
click at [1050, 315] on div "Advantage Signs Create sales order Create purchase order Overview Select... [DA…" at bounding box center [580, 477] width 1160 height 866
click at [1133, 18] on span "TH" at bounding box center [1135, 17] width 9 height 10
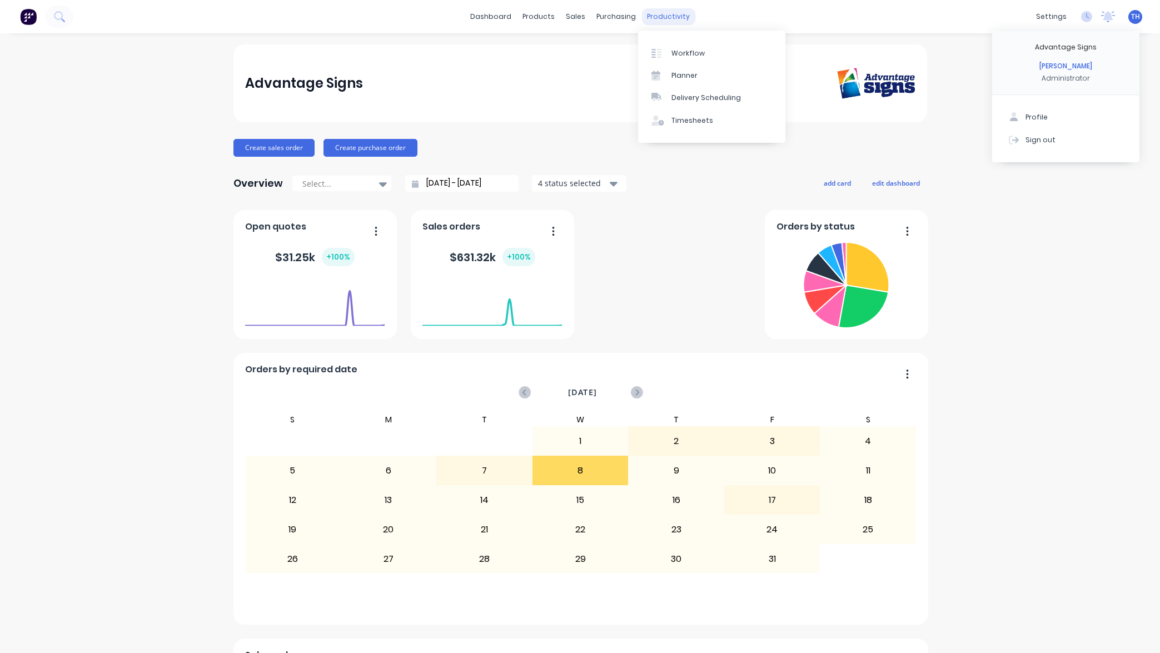
drag, startPoint x: 718, startPoint y: 14, endPoint x: 638, endPoint y: 13, distance: 79.5
click at [718, 14] on div "dashboard products sales purchasing productivity dashboard products Product Cat…" at bounding box center [580, 16] width 1160 height 33
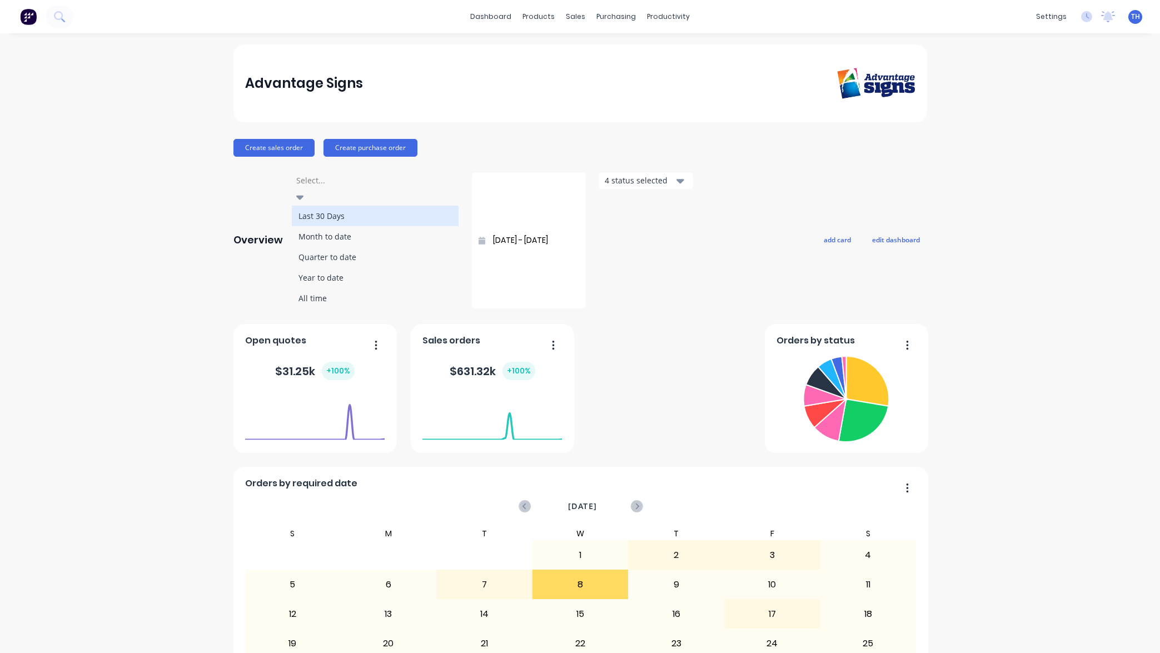
click at [304, 196] on icon at bounding box center [300, 198] width 8 height 4
click at [488, 123] on div "Advantage Signs Create sales order Create purchase order Overview Last 30 Days,…" at bounding box center [581, 534] width 694 height 980
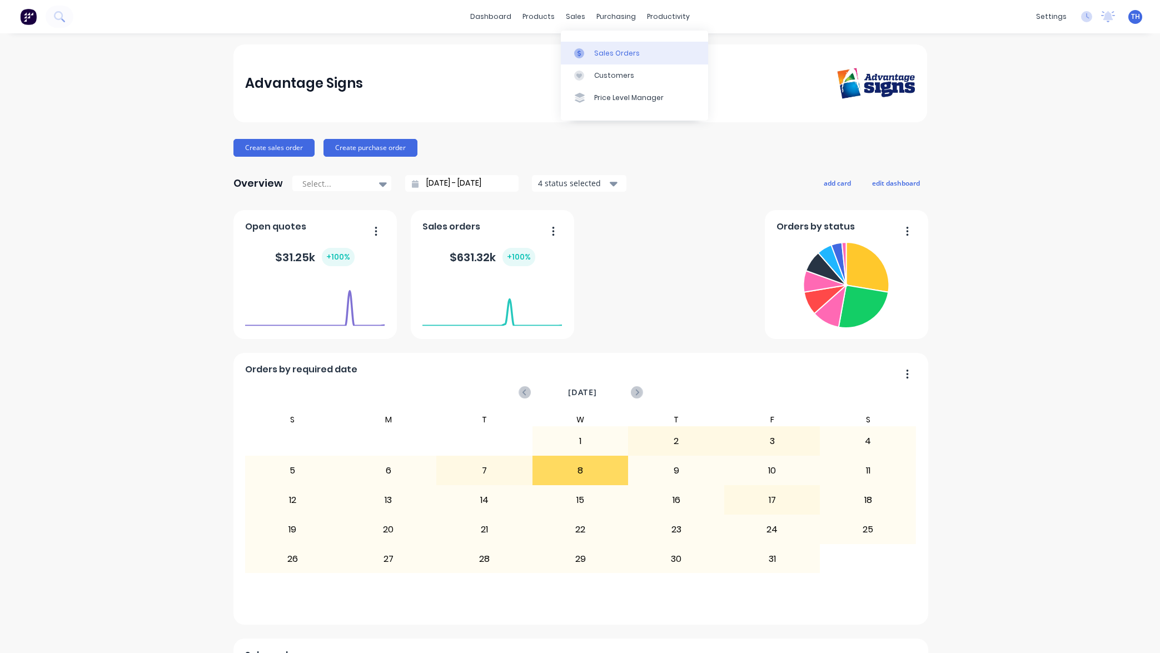
click at [606, 54] on div "Sales Orders" at bounding box center [617, 53] width 46 height 10
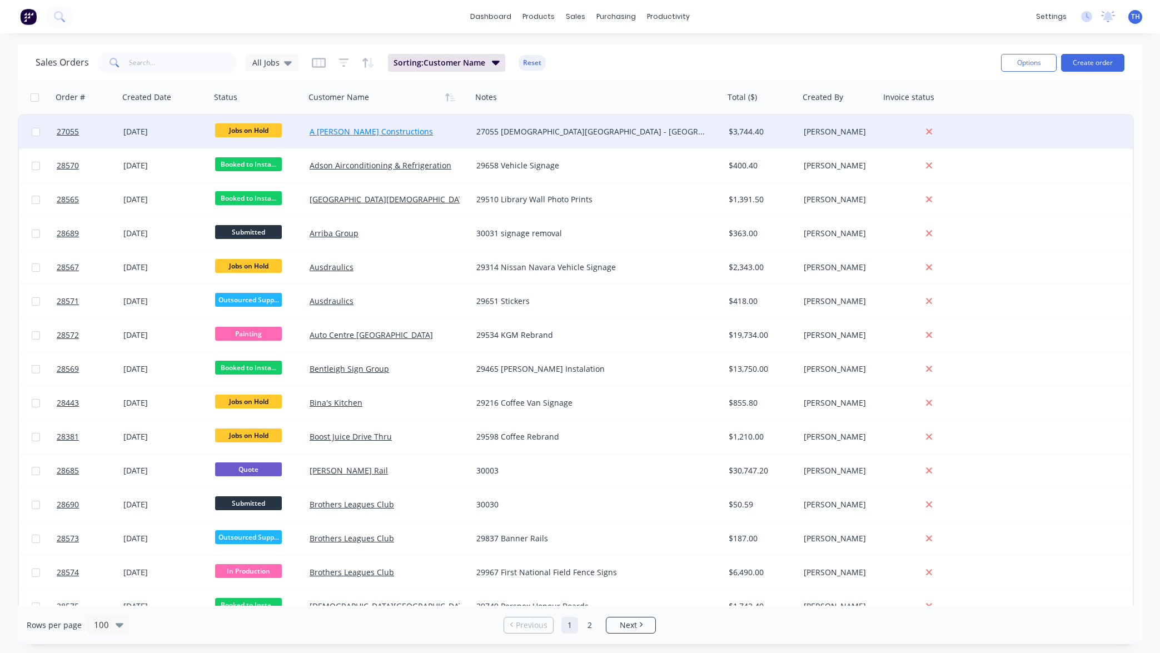
click at [378, 131] on link "A [PERSON_NAME] Constructions" at bounding box center [371, 131] width 123 height 11
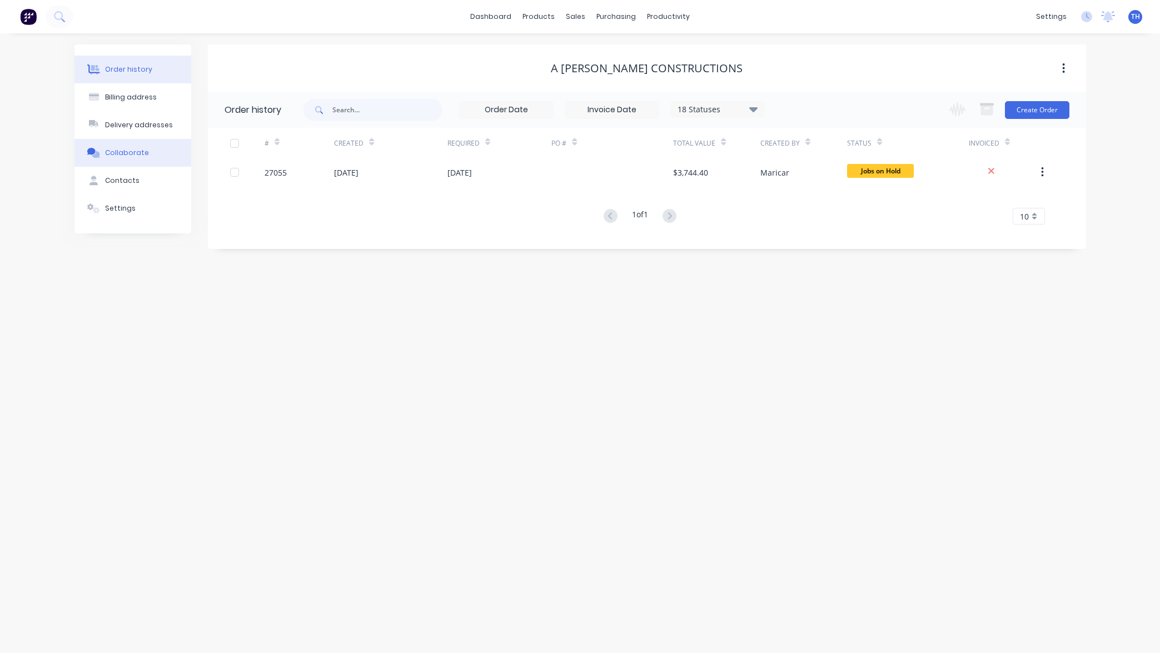
click at [129, 152] on div "Collaborate" at bounding box center [127, 153] width 44 height 10
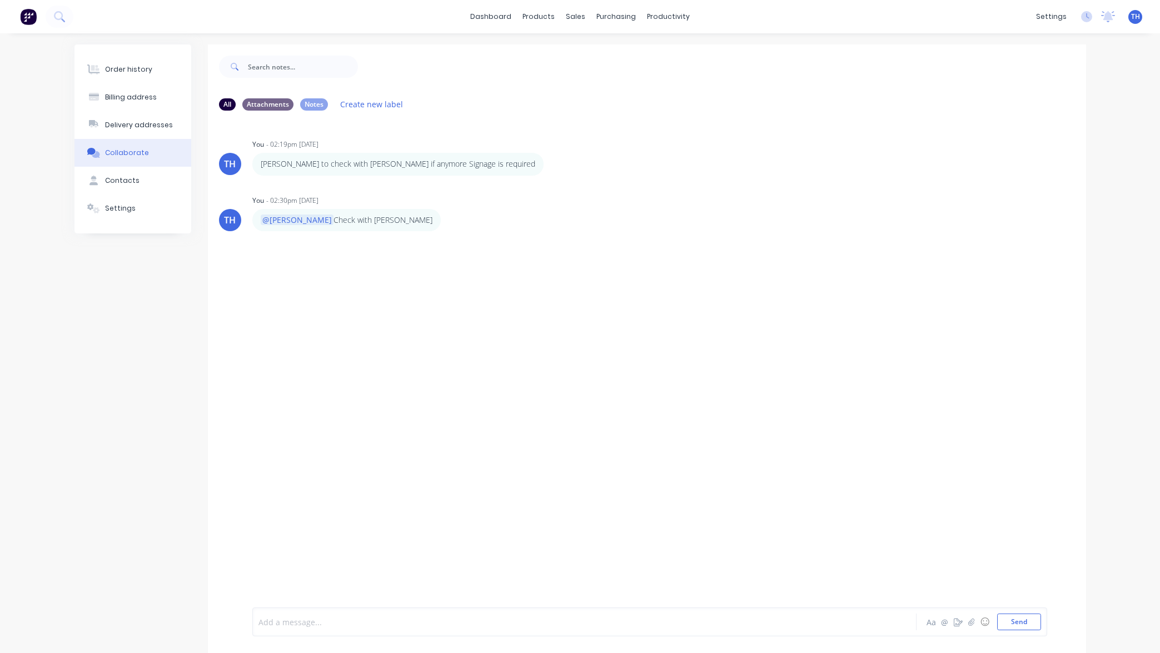
click at [464, 621] on div at bounding box center [552, 623] width 587 height 12
click at [311, 224] on p "@[PERSON_NAME] Check with [PERSON_NAME]" at bounding box center [347, 220] width 172 height 11
click at [447, 219] on icon "button" at bounding box center [448, 220] width 2 height 10
click at [454, 224] on button "Labels" at bounding box center [489, 221] width 70 height 18
click at [484, 293] on div at bounding box center [485, 295] width 22 height 22
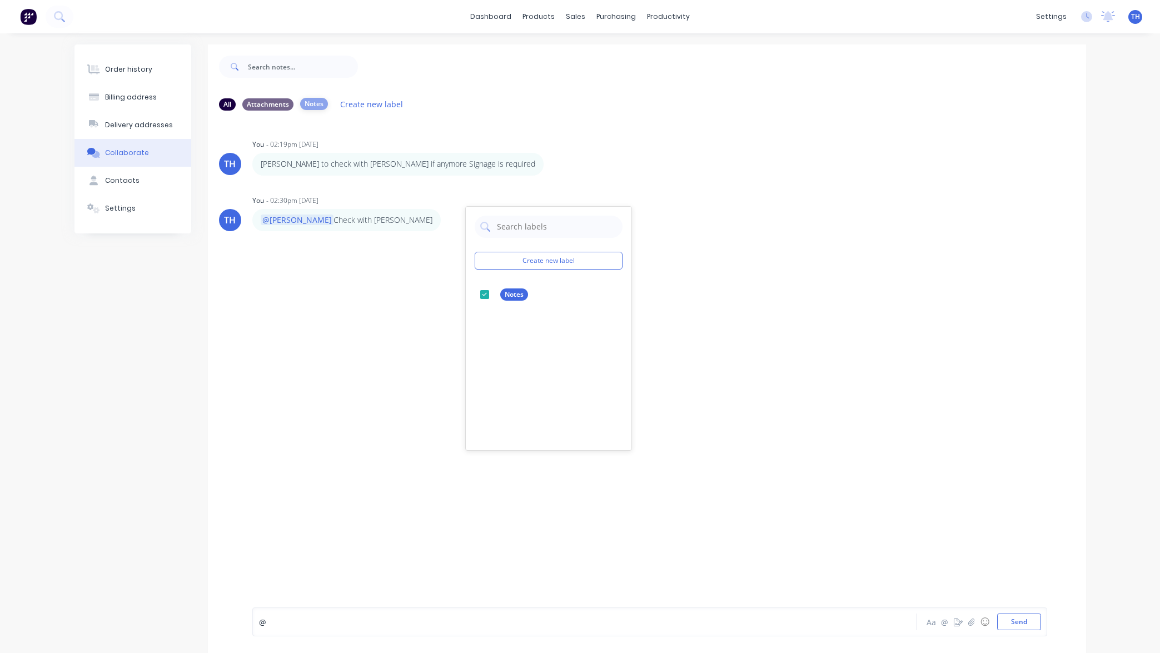
click at [314, 105] on div "Notes" at bounding box center [314, 104] width 28 height 12
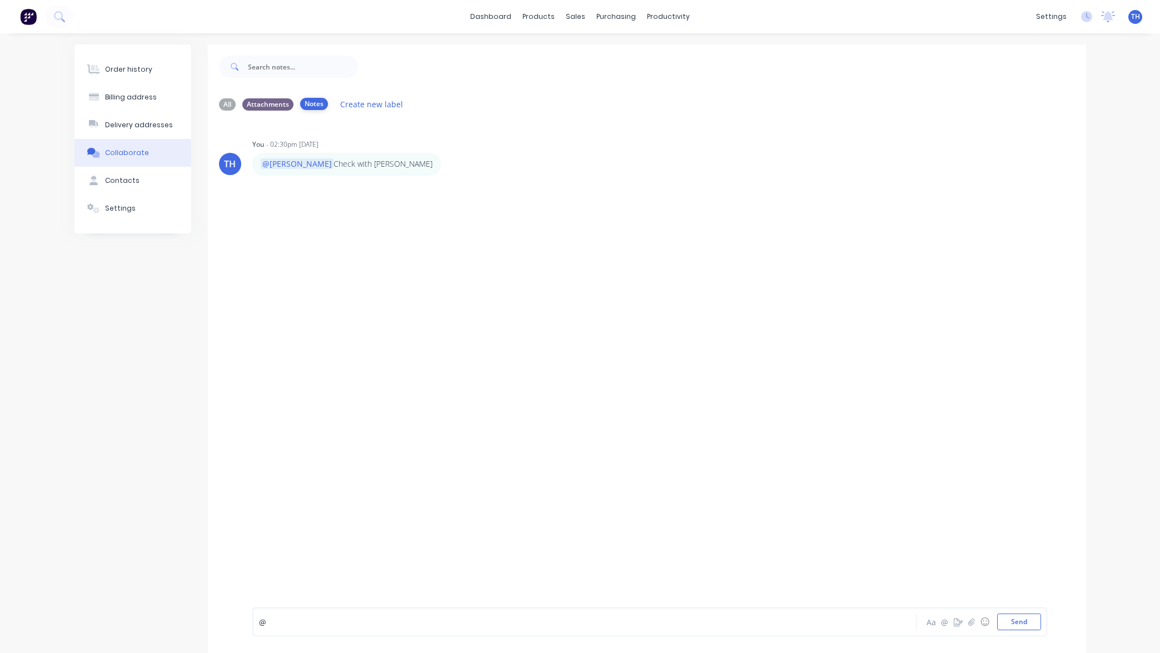
click at [309, 103] on div "Notes" at bounding box center [314, 104] width 28 height 12
click at [227, 103] on div "All" at bounding box center [227, 104] width 17 height 12
click at [0, 0] on button "button" at bounding box center [0, 0] width 0 height 0
click at [0, 0] on button "Edit" at bounding box center [0, 0] width 0 height 0
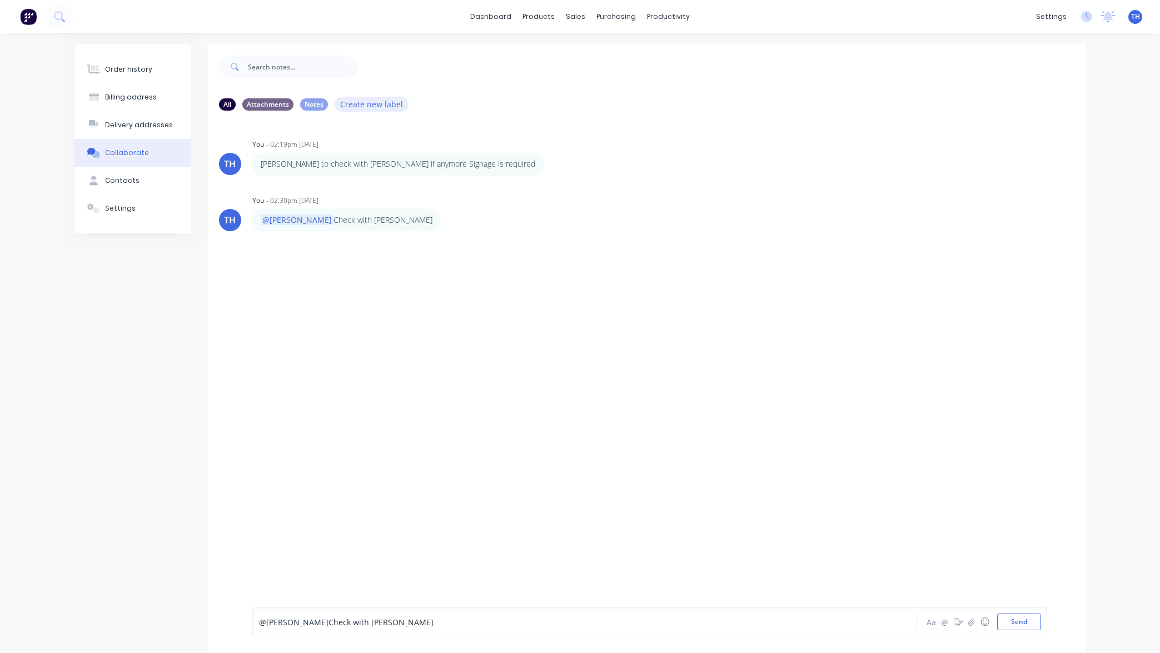
click at [376, 105] on button "Create new label" at bounding box center [372, 104] width 75 height 15
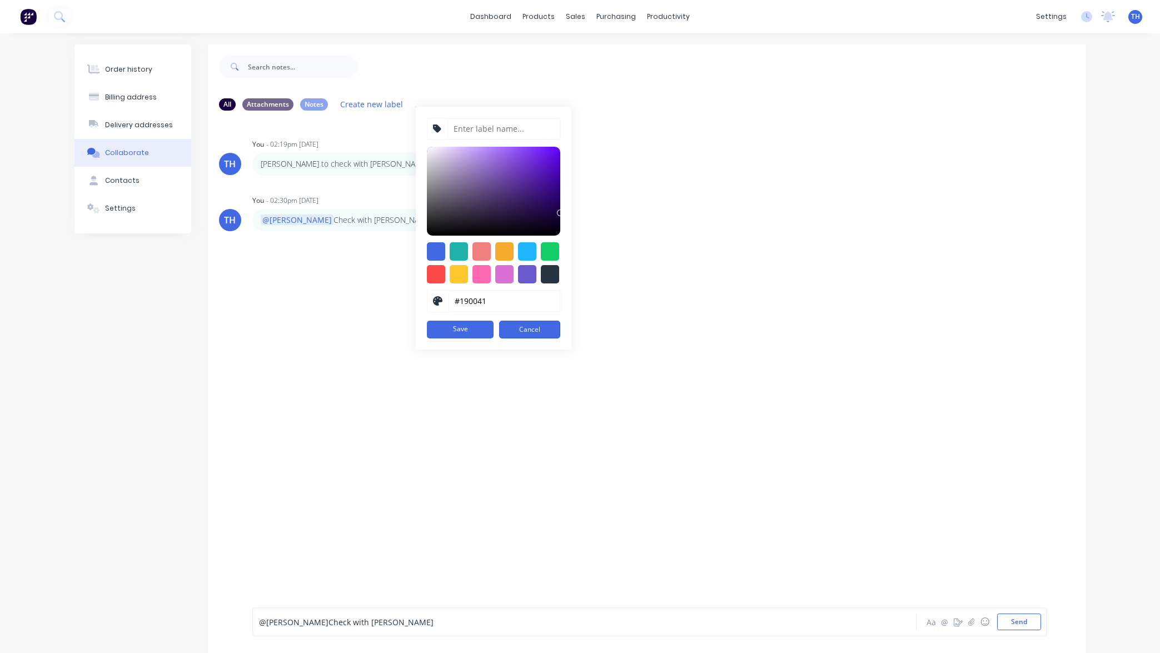
click at [517, 328] on button "Cancel" at bounding box center [529, 330] width 61 height 18
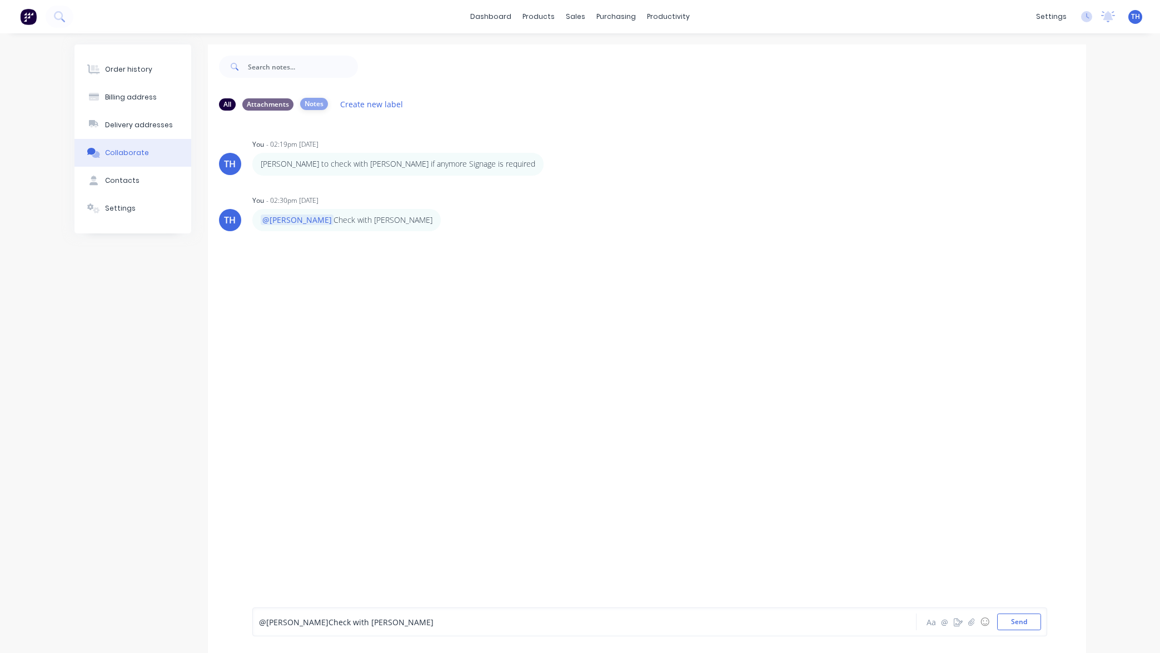
click at [314, 103] on div "Notes" at bounding box center [314, 104] width 28 height 12
click at [0, 0] on icon "button" at bounding box center [0, 0] width 0 height 0
click at [0, 0] on button "Edit" at bounding box center [0, 0] width 0 height 0
click at [226, 102] on div "All" at bounding box center [227, 104] width 17 height 12
click at [310, 100] on div "Notes" at bounding box center [314, 104] width 28 height 12
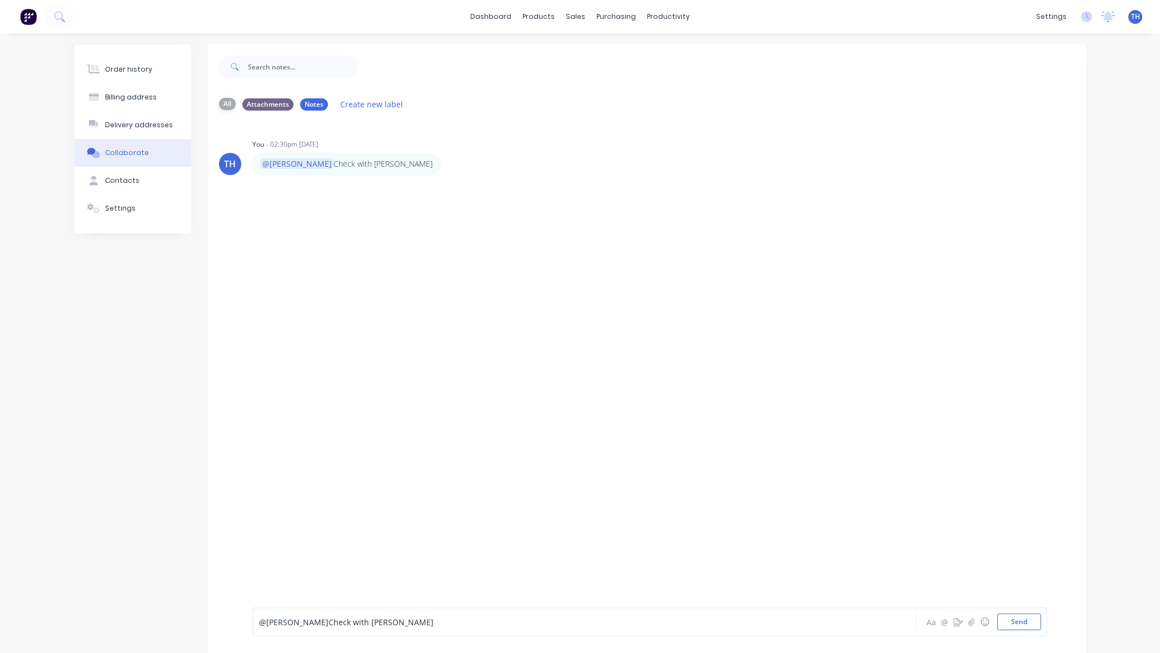
click at [225, 103] on div "All" at bounding box center [227, 104] width 17 height 12
click at [549, 166] on button "button" at bounding box center [551, 164] width 4 height 16
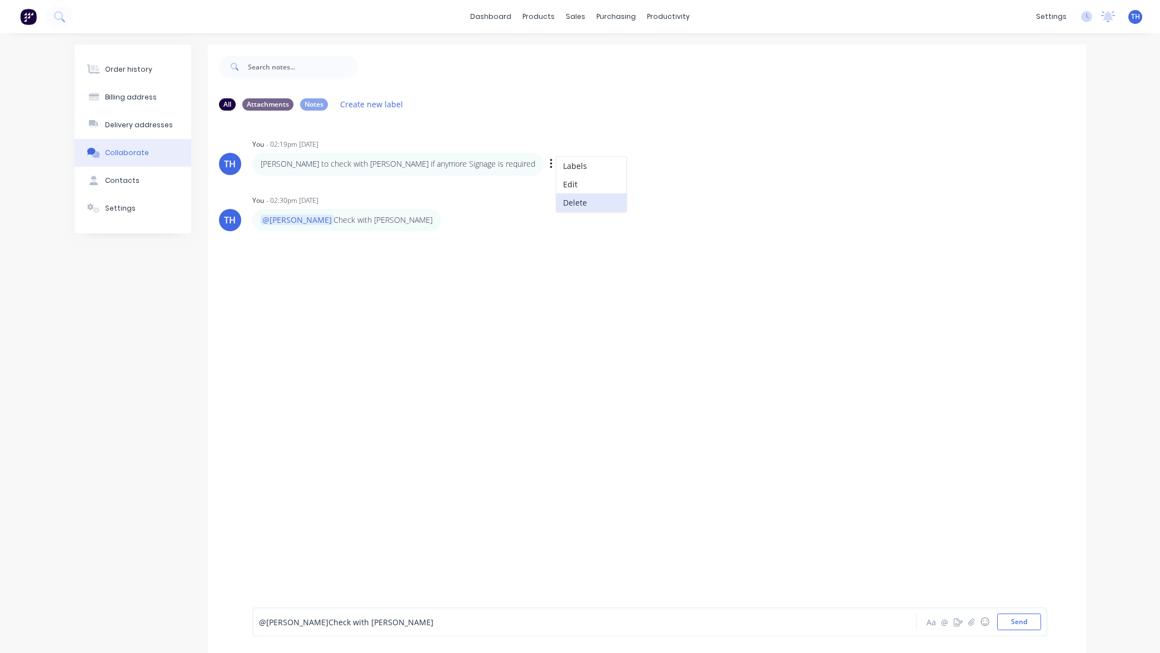
click at [557, 203] on button "Delete" at bounding box center [592, 202] width 70 height 18
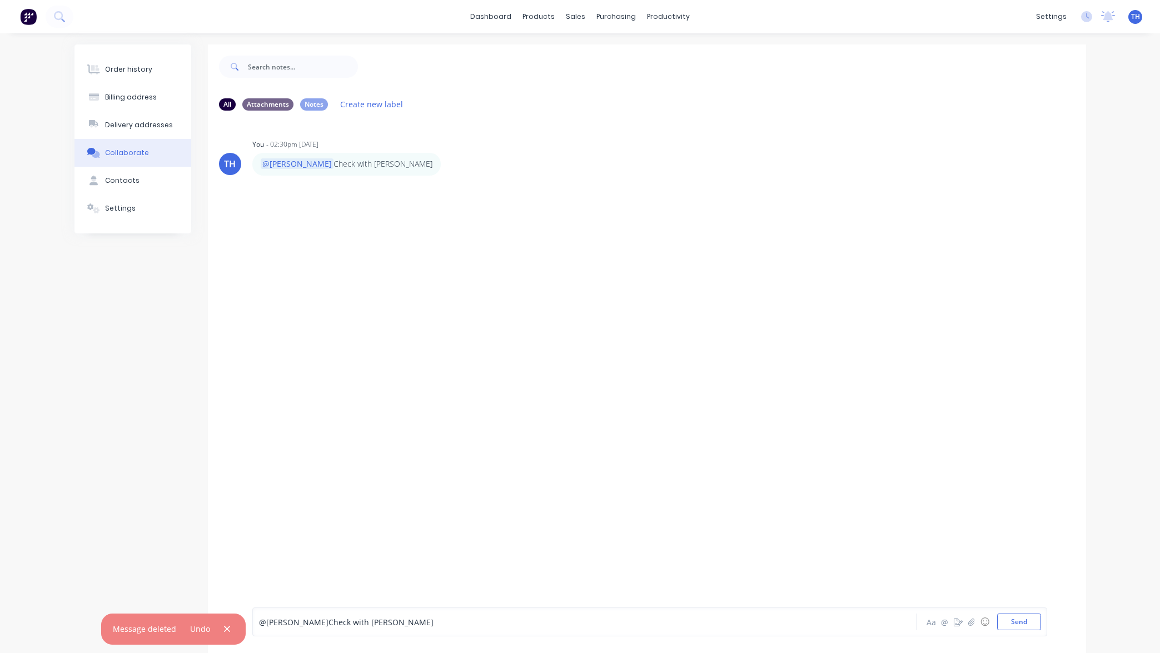
click at [314, 166] on p "@[PERSON_NAME] Check with [PERSON_NAME]" at bounding box center [347, 163] width 172 height 11
click at [0, 0] on icon "button" at bounding box center [0, 0] width 0 height 0
click at [0, 0] on button "Delete" at bounding box center [0, 0] width 0 height 0
click at [420, 197] on div at bounding box center [647, 362] width 878 height 485
click at [1105, 14] on icon at bounding box center [1108, 16] width 14 height 11
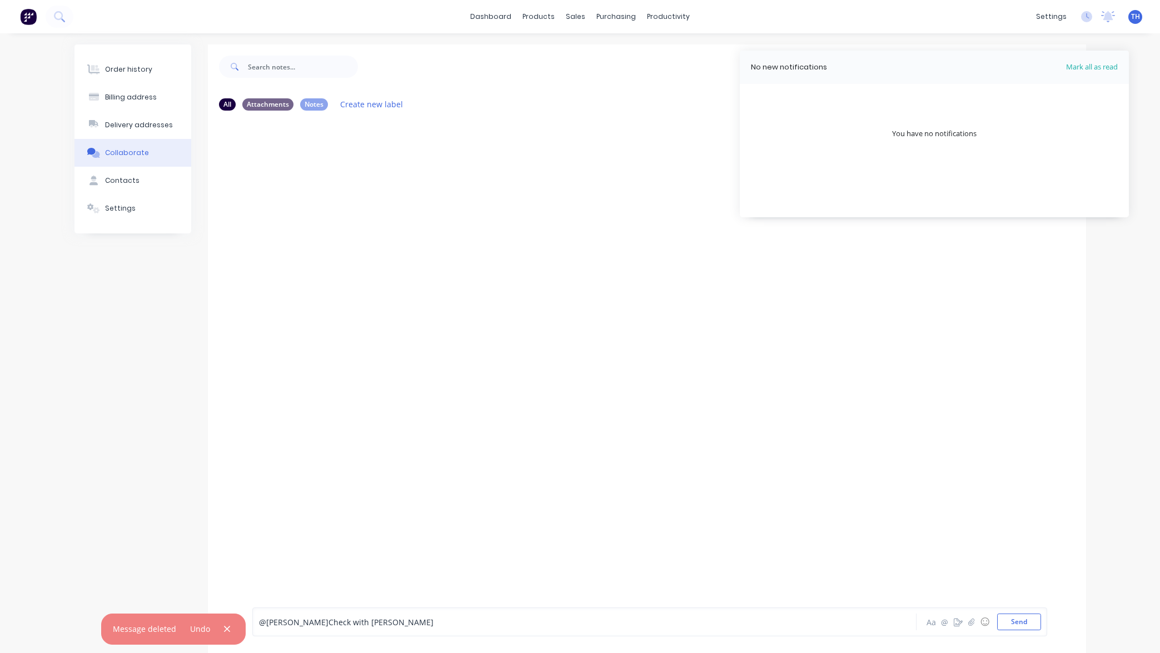
click at [578, 363] on div at bounding box center [647, 362] width 878 height 485
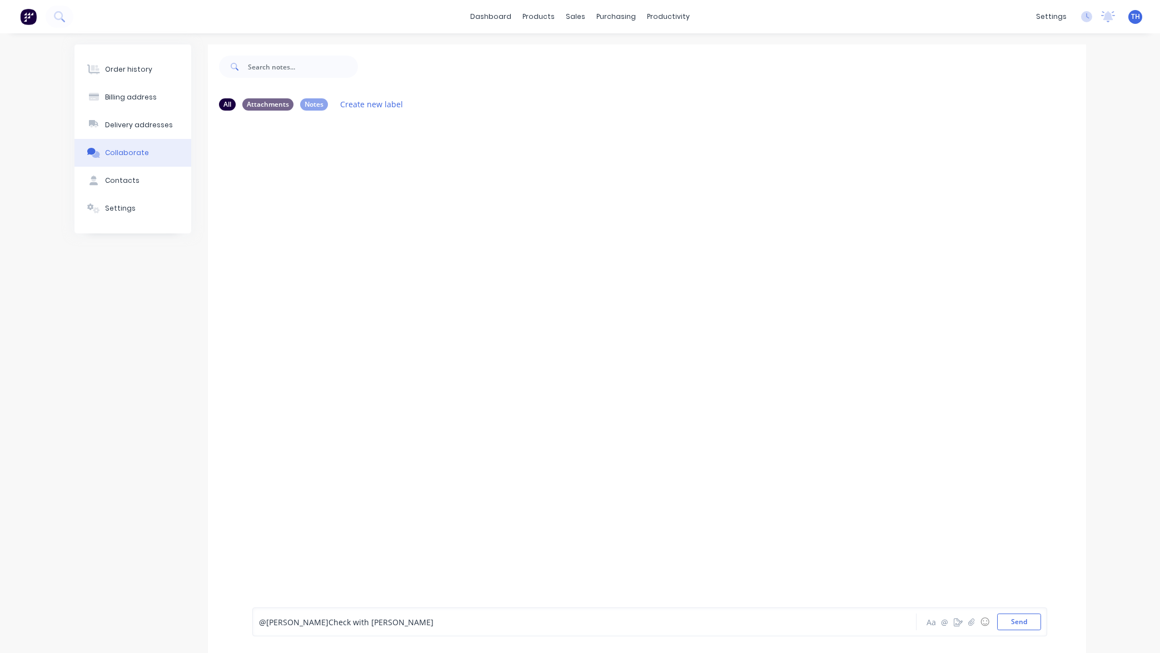
click at [353, 626] on div "@[PERSON_NAME] Check with [PERSON_NAME]" at bounding box center [552, 623] width 587 height 12
click at [1009, 618] on button "Send" at bounding box center [1019, 622] width 44 height 17
click at [507, 260] on div "TH You - 02:32pm [DATE] @[PERSON_NAME] Check with [PERSON_NAME] Labels Edit Del…" at bounding box center [647, 362] width 878 height 485
click at [441, 163] on icon "button" at bounding box center [442, 164] width 3 height 13
click at [448, 200] on button "Delete" at bounding box center [483, 202] width 70 height 18
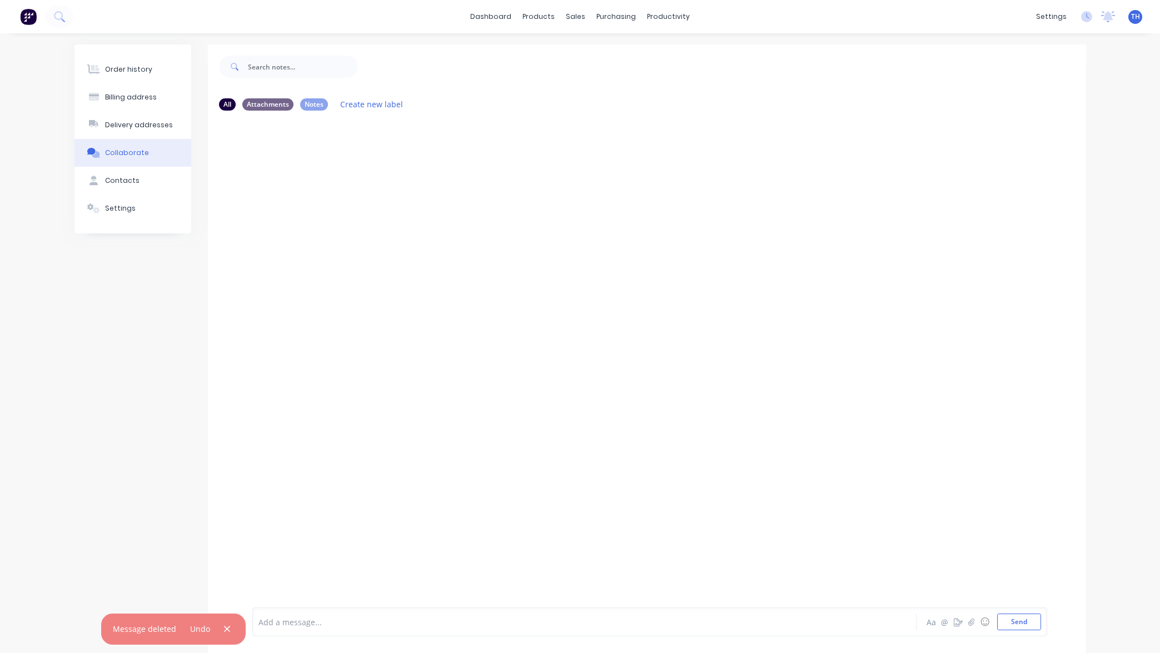
click at [354, 631] on div "Add a message... Aa @ ☺ Send" at bounding box center [649, 622] width 795 height 29
click at [364, 619] on div at bounding box center [552, 623] width 587 height 12
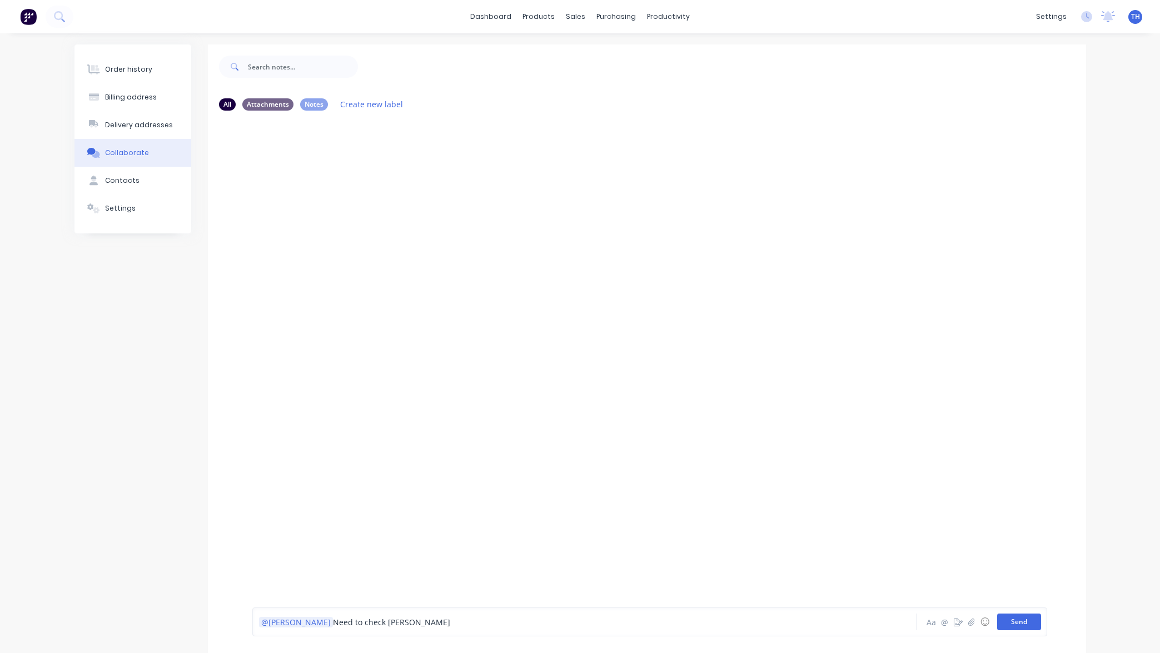
click at [1017, 624] on button "Send" at bounding box center [1019, 622] width 44 height 17
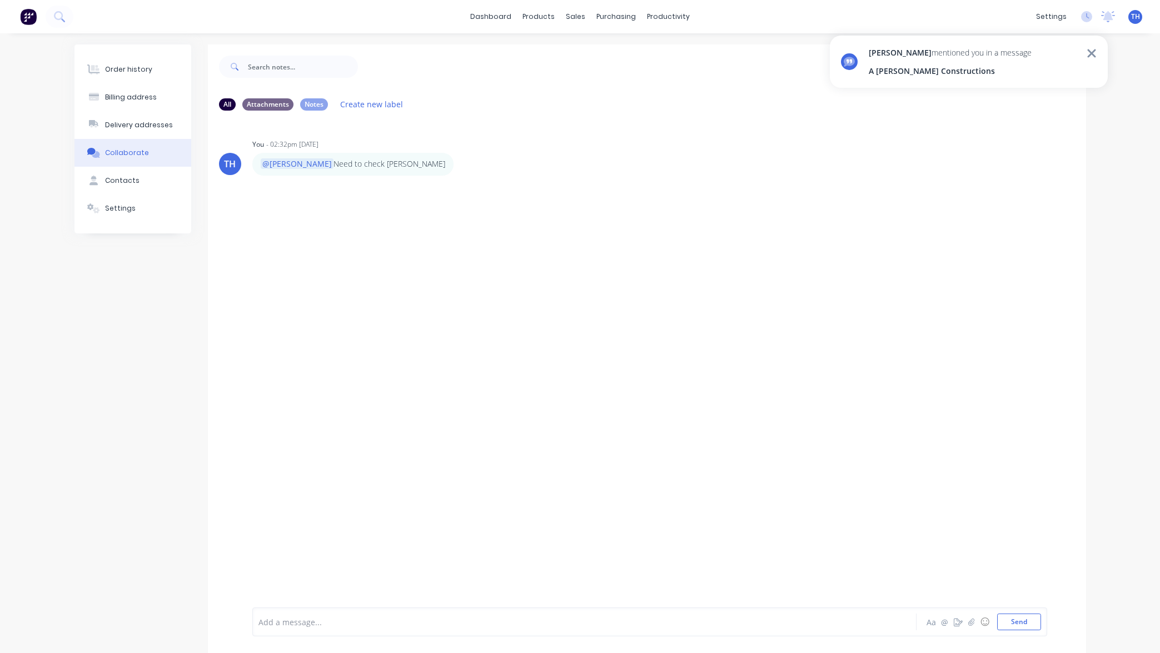
click at [1097, 250] on div "Order history Billing address Delivery addresses Collaborate Contacts Settings …" at bounding box center [580, 355] width 1160 height 645
click at [555, 285] on div "TH You - 02:32pm [DATE] @[PERSON_NAME] Need to check [PERSON_NAME] Labels Edit …" at bounding box center [647, 362] width 878 height 485
click at [1111, 16] on icon at bounding box center [1109, 15] width 10 height 9
click at [1124, 279] on div "Order history Billing address Delivery addresses Collaborate Contacts Settings …" at bounding box center [580, 355] width 1160 height 645
click at [1106, 13] on icon at bounding box center [1109, 15] width 10 height 9
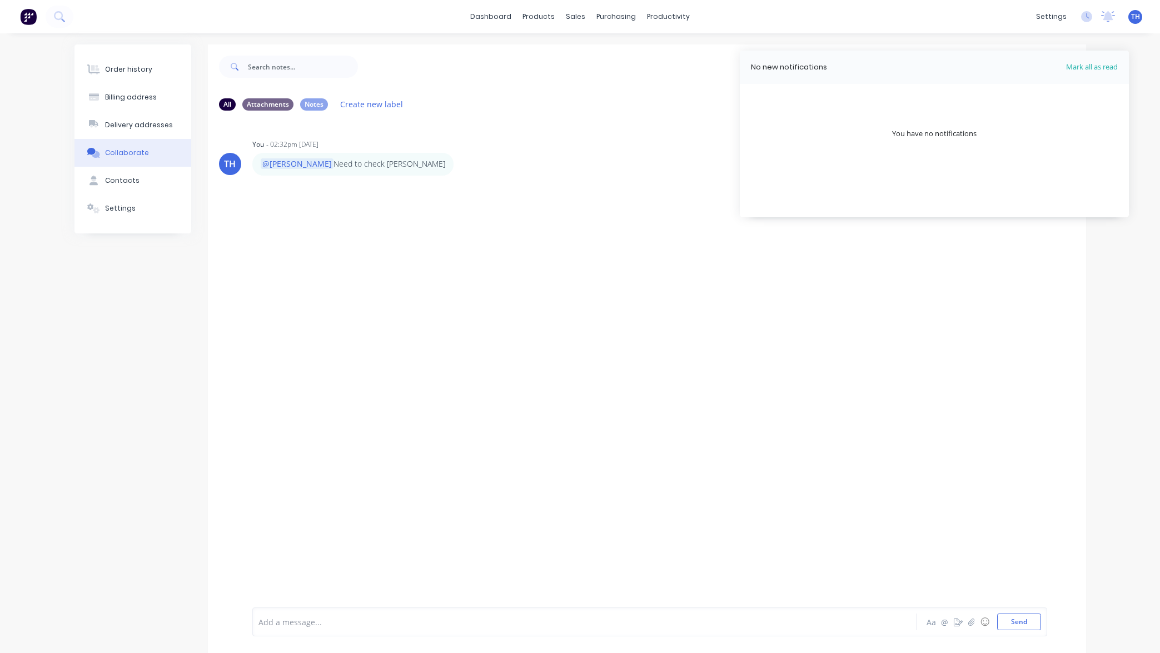
click at [794, 68] on div "No new notifications" at bounding box center [789, 67] width 76 height 11
click at [905, 133] on div "You have no notifications" at bounding box center [934, 133] width 85 height 11
click at [433, 176] on div "TH You - 02:32pm [DATE] @[PERSON_NAME] Need to check [PERSON_NAME] Labels Edit …" at bounding box center [647, 362] width 878 height 485
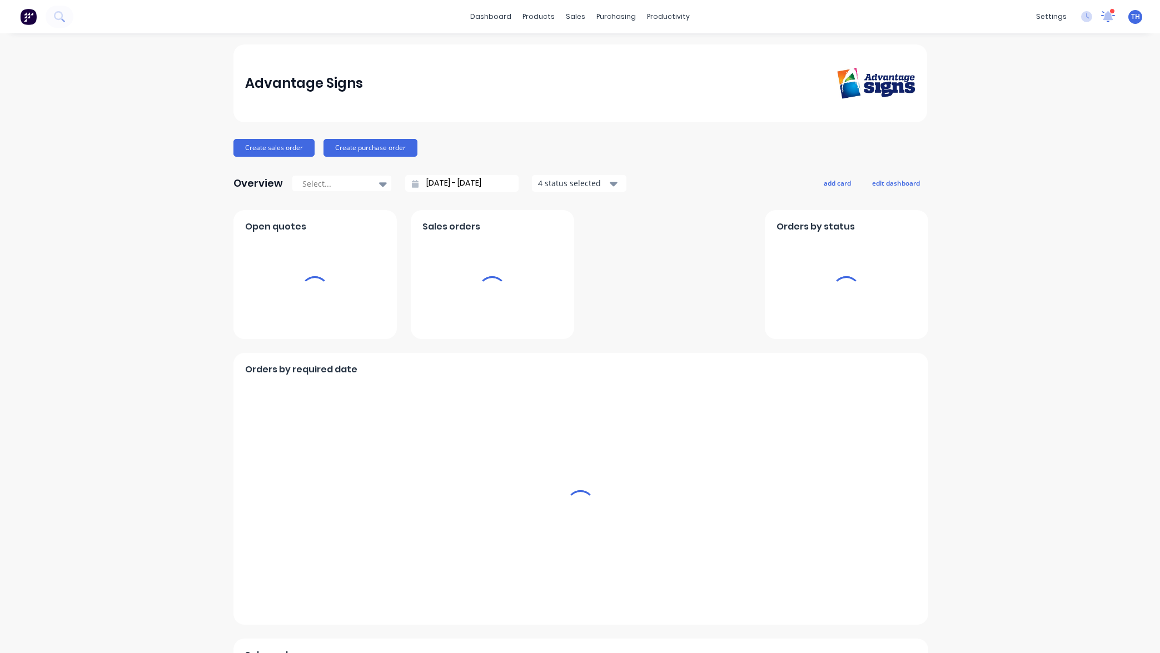
click at [1109, 14] on icon at bounding box center [1109, 15] width 10 height 9
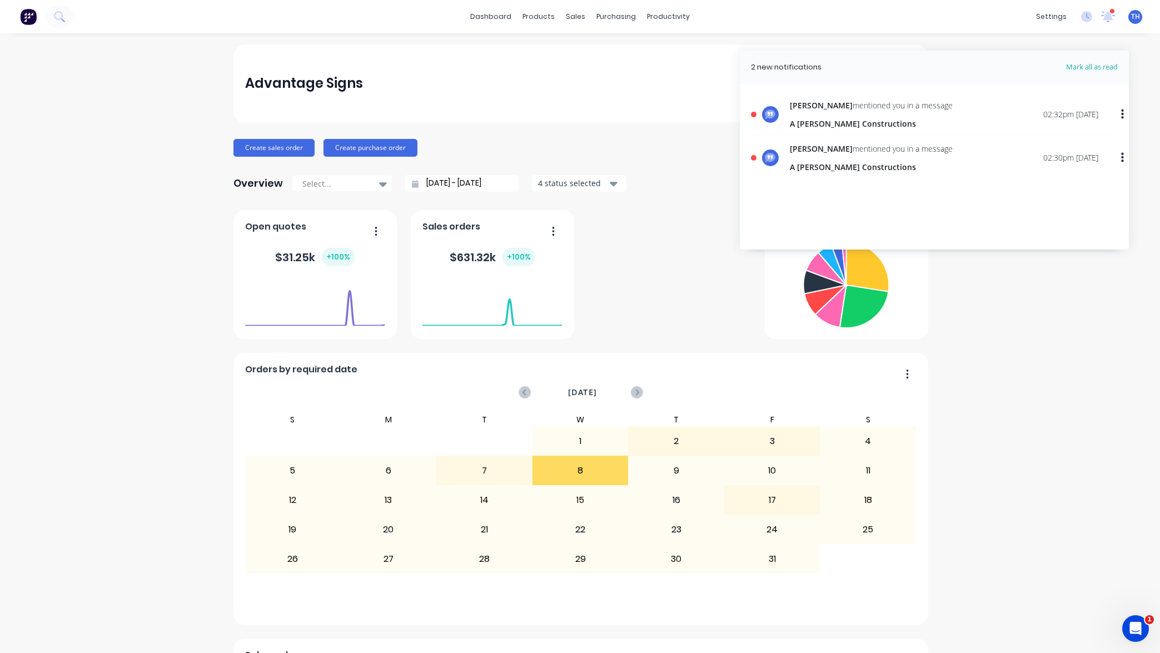
click at [1046, 281] on div "Advantage Signs Create sales order Create purchase order Overview Select... 07/…" at bounding box center [580, 477] width 1160 height 866
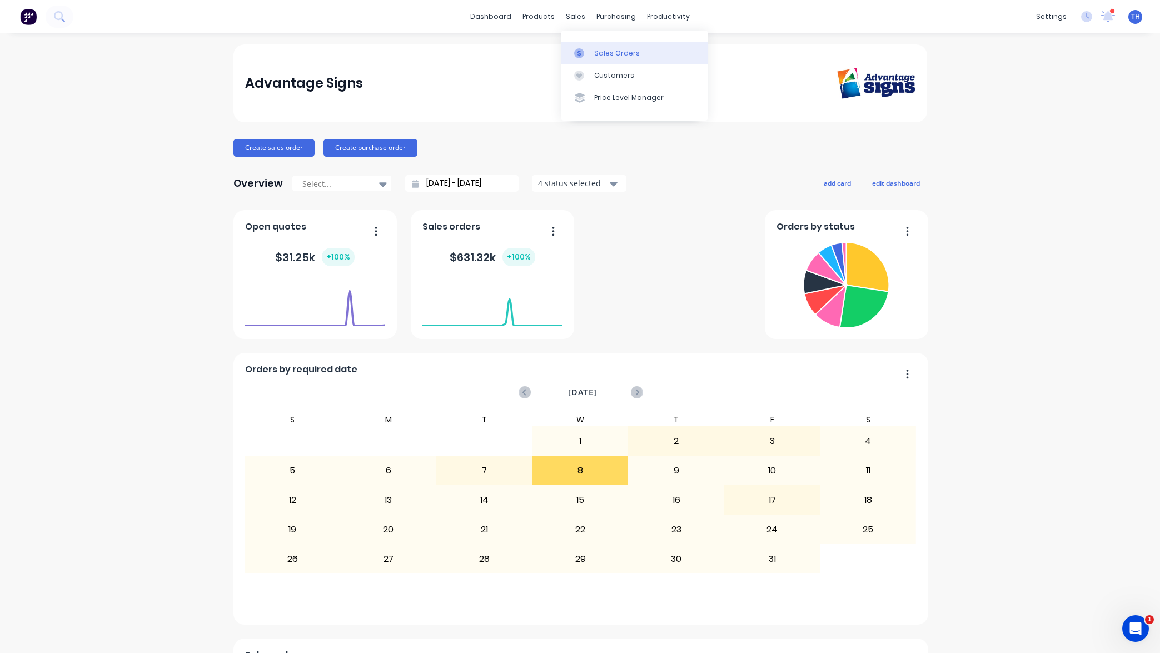
click at [608, 56] on div "Sales Orders" at bounding box center [617, 53] width 46 height 10
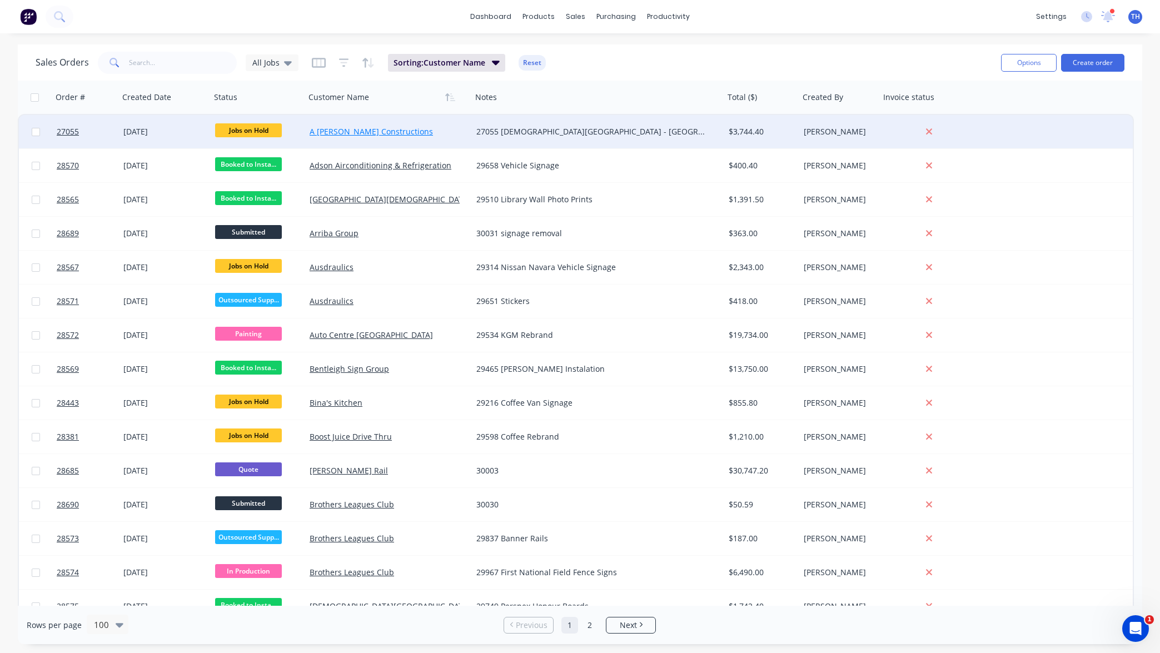
click at [364, 135] on link "A [PERSON_NAME] Constructions" at bounding box center [371, 131] width 123 height 11
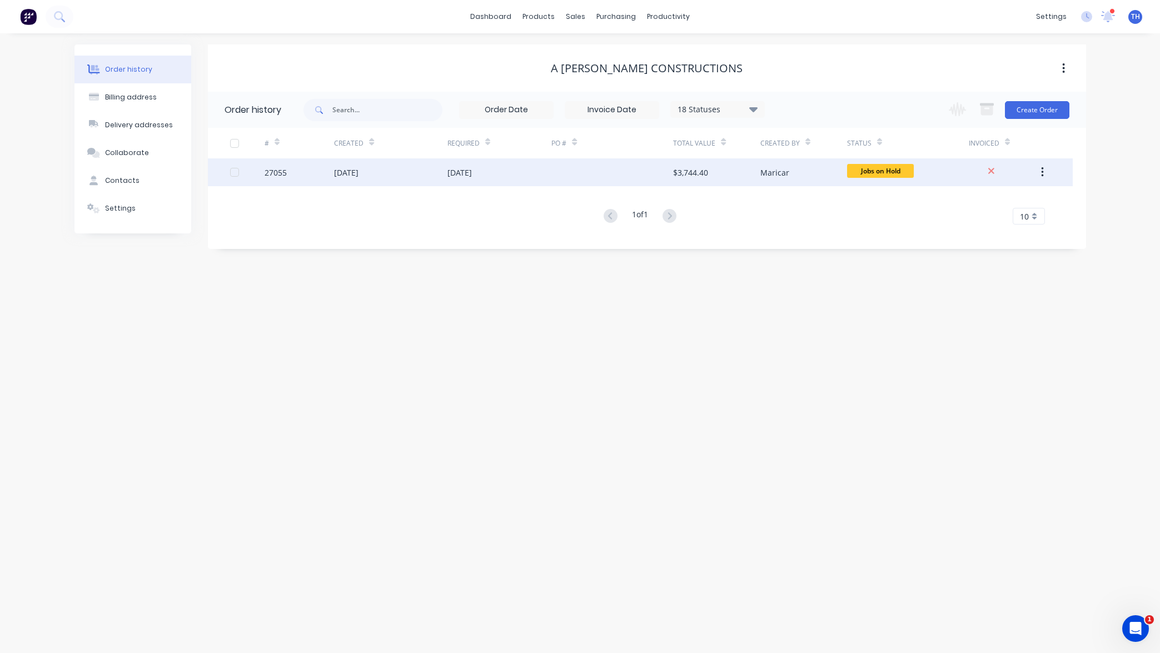
click at [688, 168] on div "$3,744.40" at bounding box center [690, 173] width 35 height 12
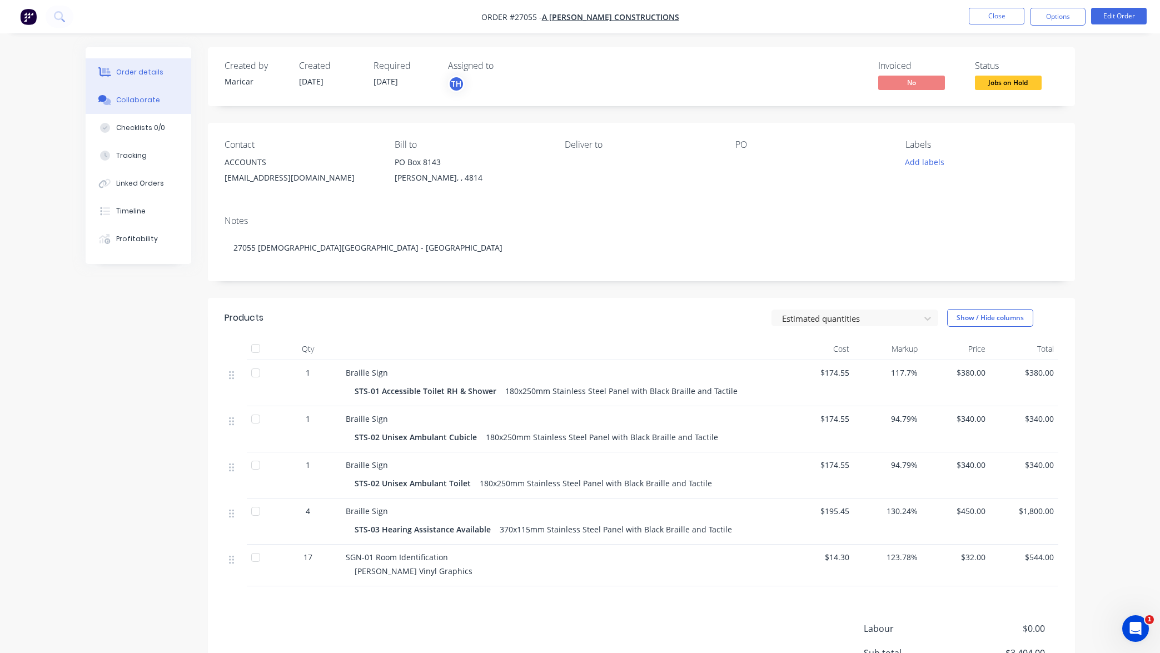
click at [146, 100] on div "Collaborate" at bounding box center [138, 100] width 44 height 10
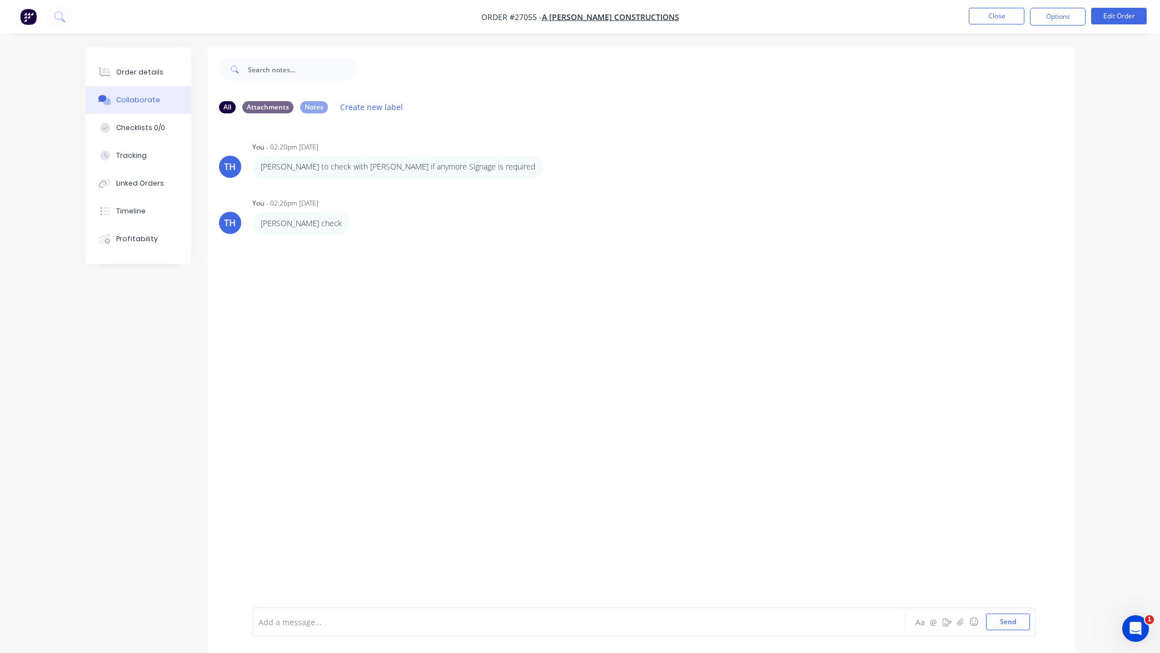
click at [434, 628] on div at bounding box center [548, 623] width 578 height 12
click at [1009, 622] on button "Send" at bounding box center [1008, 622] width 44 height 17
click at [986, 14] on button "Close" at bounding box center [997, 16] width 56 height 17
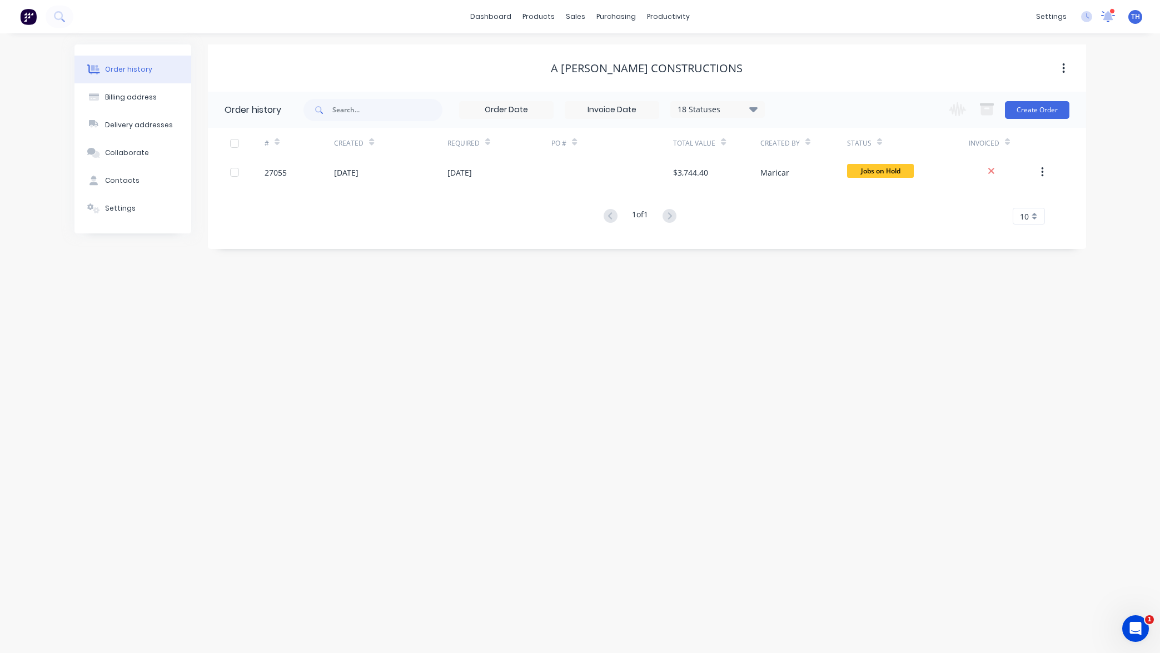
click at [1112, 17] on icon at bounding box center [1108, 16] width 15 height 13
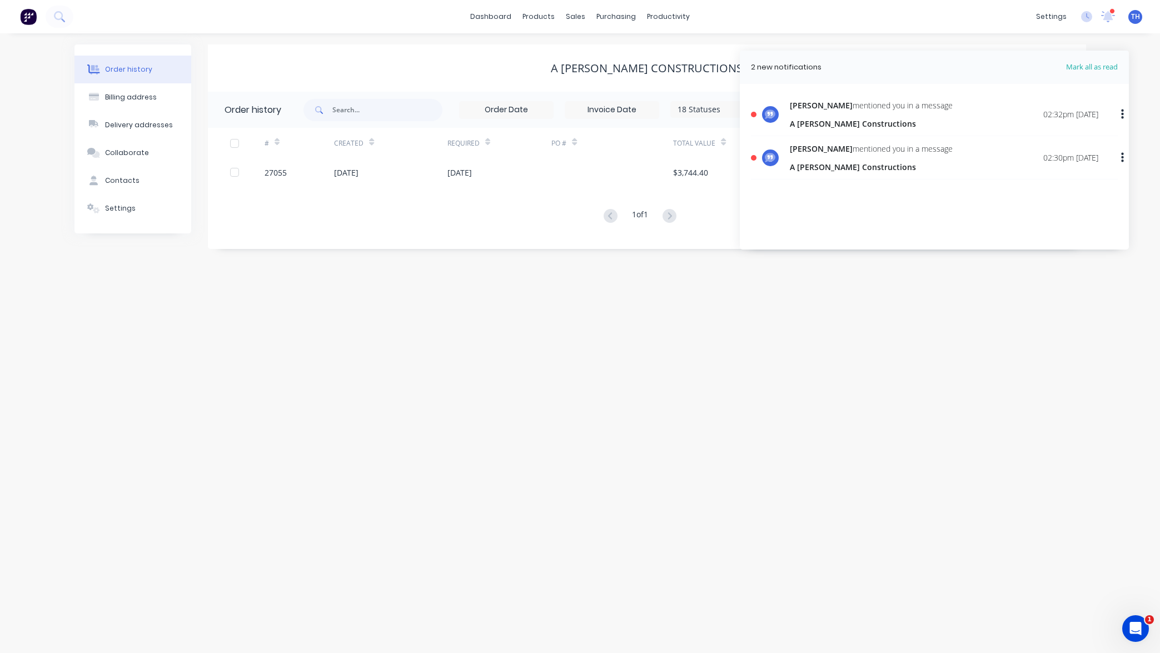
click at [1123, 113] on icon "button" at bounding box center [1122, 114] width 3 height 10
click at [1093, 194] on div "Todd mentioned you in a message A Gabrielli Constructions 02:32pm 08/10/25 Mark…" at bounding box center [934, 168] width 389 height 161
click at [871, 155] on div "Todd mentioned you in a message A Gabrielli Constructions" at bounding box center [871, 158] width 163 height 30
click at [854, 167] on div "A [PERSON_NAME] Constructions" at bounding box center [871, 167] width 163 height 12
click at [771, 156] on icon at bounding box center [770, 157] width 11 height 11
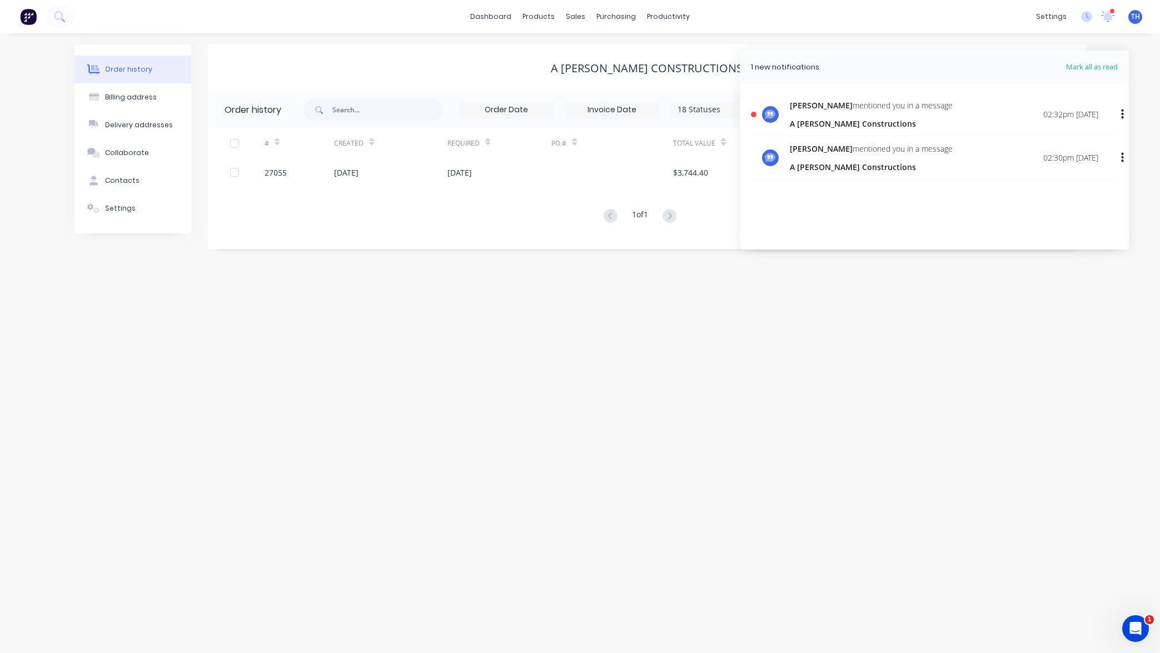
click at [1125, 157] on button "button" at bounding box center [1123, 158] width 26 height 20
click at [865, 155] on div "Todd mentioned you in a message A Gabrielli Constructions" at bounding box center [871, 158] width 163 height 30
click at [861, 149] on div "Todd mentioned you in a message" at bounding box center [871, 149] width 163 height 12
click at [777, 156] on div at bounding box center [770, 158] width 17 height 17
click at [773, 156] on icon at bounding box center [770, 157] width 11 height 11
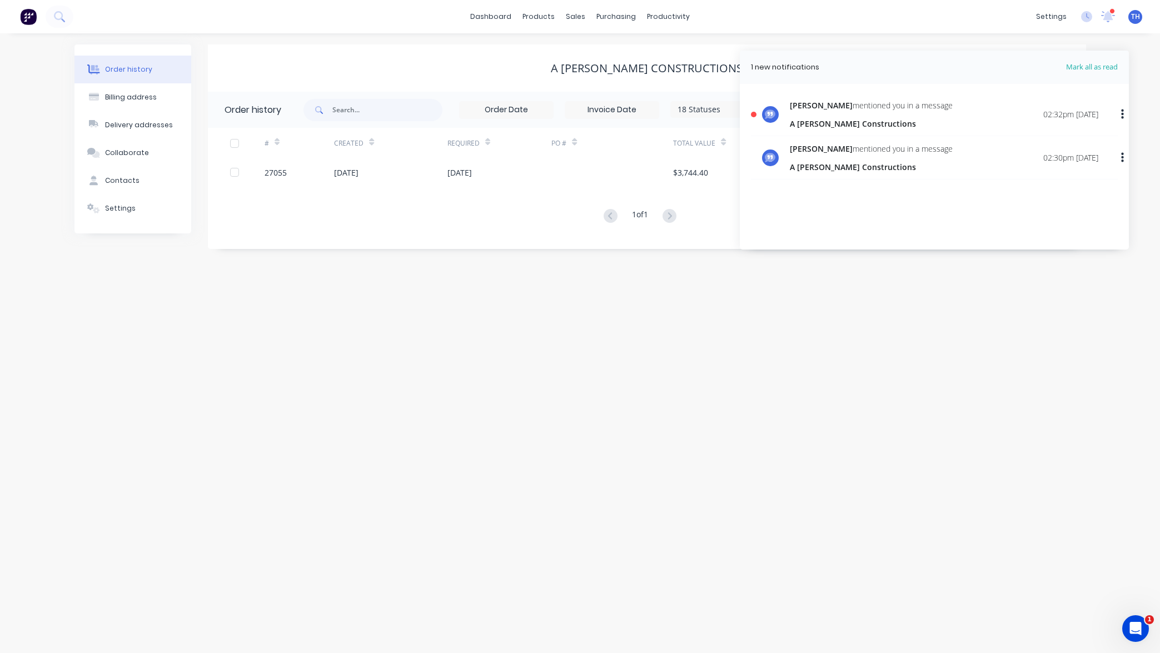
click at [772, 111] on icon at bounding box center [770, 114] width 11 height 9
click at [772, 153] on icon at bounding box center [770, 157] width 11 height 9
click at [855, 118] on div "A [PERSON_NAME] Constructions" at bounding box center [871, 124] width 163 height 12
click at [1041, 309] on div "Order history Billing address Delivery addresses Collaborate Contacts Settings …" at bounding box center [580, 343] width 1160 height 620
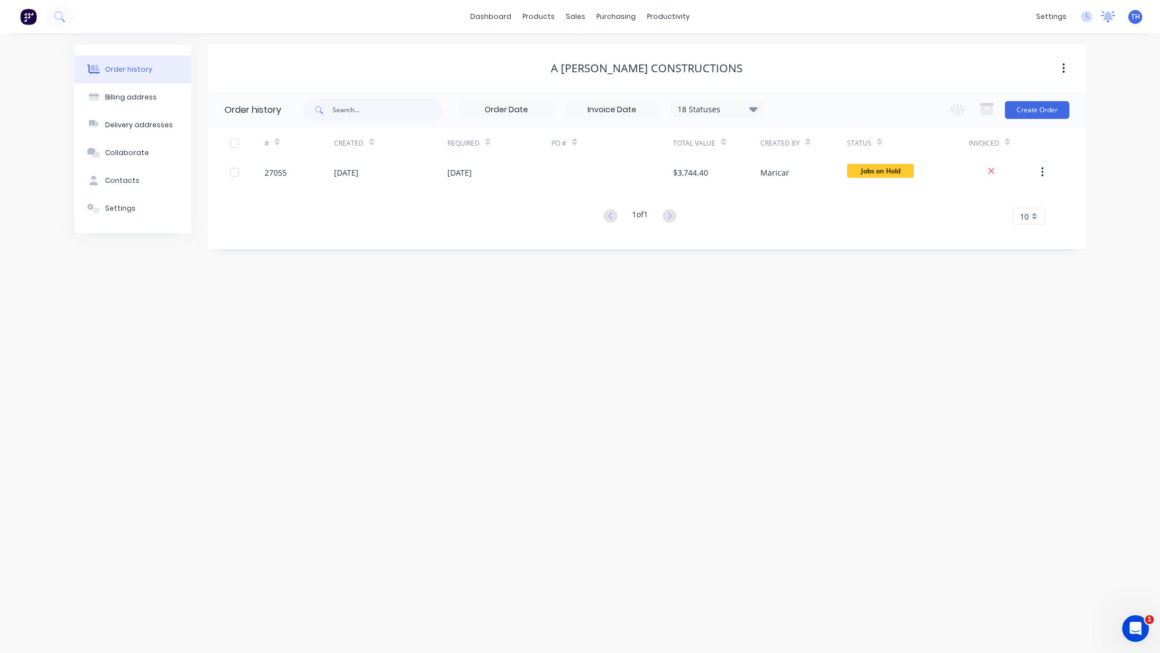
click at [1109, 16] on icon at bounding box center [1109, 15] width 10 height 9
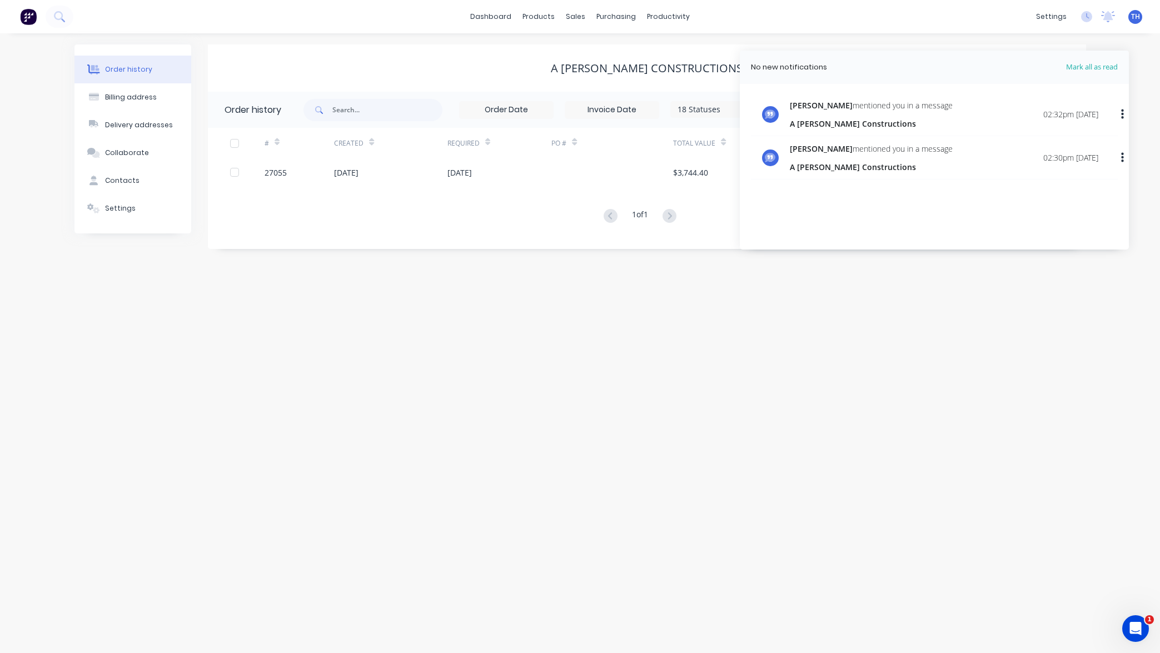
click at [1085, 110] on div "02:32pm 08/10/25" at bounding box center [1071, 114] width 55 height 12
click at [1123, 112] on icon "button" at bounding box center [1122, 114] width 3 height 12
click at [1070, 146] on div "Mark as read" at bounding box center [1065, 144] width 86 height 16
click at [1054, 143] on div "Mark as read" at bounding box center [1065, 144] width 86 height 16
click at [1065, 202] on div "Todd mentioned you in a message A Gabrielli Constructions 02:32pm 08/10/25 Todd…" at bounding box center [934, 168] width 389 height 161
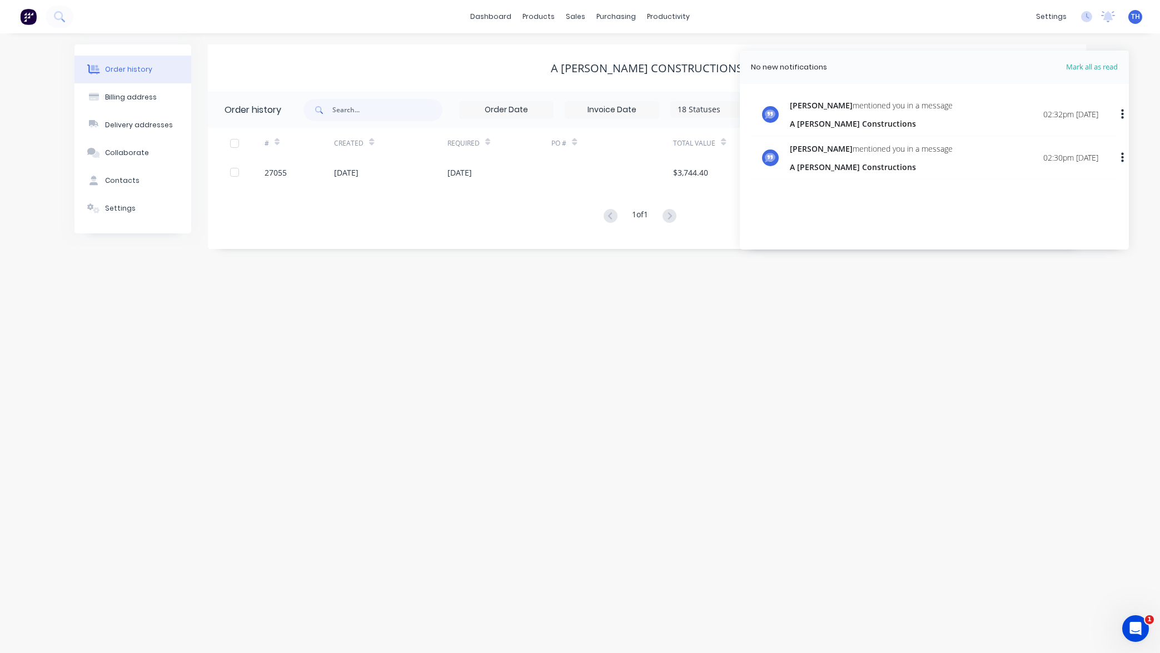
click at [846, 150] on div "Todd mentioned you in a message" at bounding box center [871, 149] width 163 height 12
click at [772, 158] on icon at bounding box center [770, 157] width 11 height 11
drag, startPoint x: 1059, startPoint y: 359, endPoint x: 1043, endPoint y: 352, distance: 16.9
click at [1058, 359] on div "Order history Billing address Delivery addresses Collaborate Contacts Settings …" at bounding box center [580, 343] width 1160 height 620
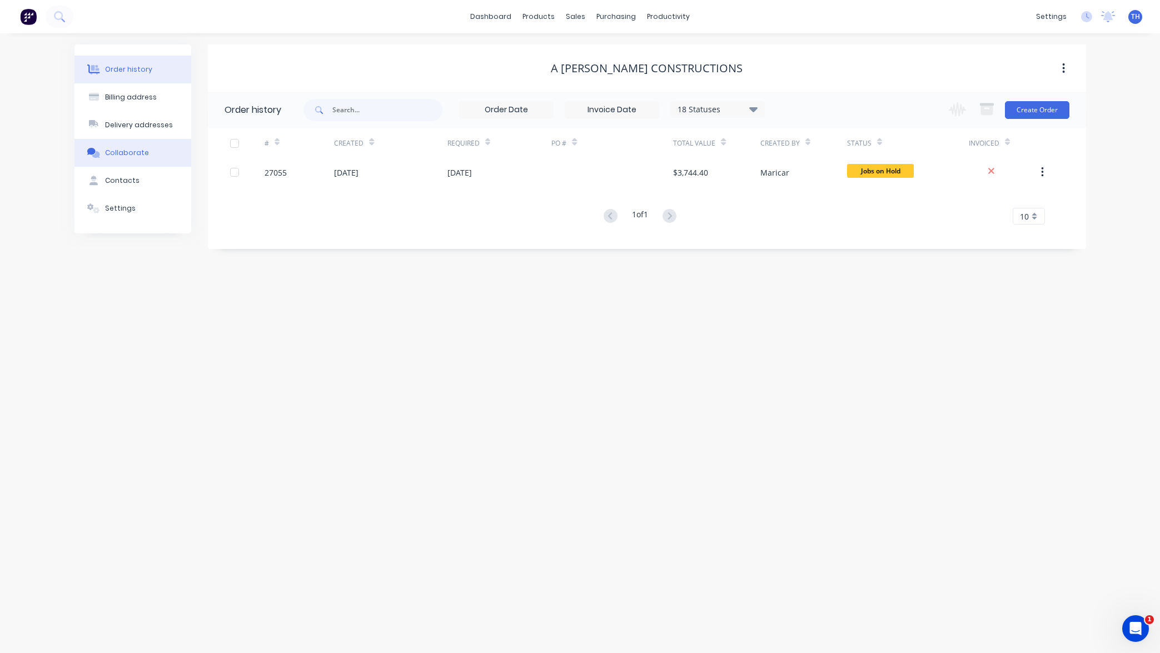
click at [135, 150] on div "Collaborate" at bounding box center [127, 153] width 44 height 10
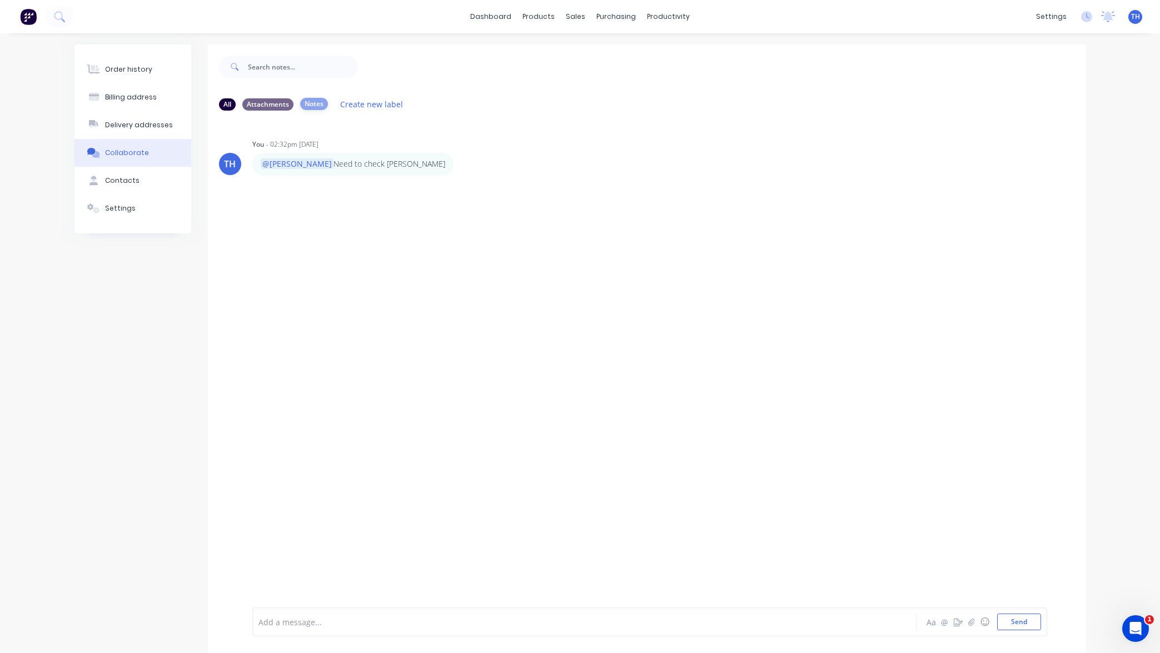
click at [316, 102] on div "Notes" at bounding box center [314, 104] width 28 height 12
click at [267, 102] on div "Attachments" at bounding box center [267, 104] width 51 height 12
click at [224, 103] on div "All" at bounding box center [227, 104] width 17 height 12
click at [441, 619] on div at bounding box center [552, 623] width 587 height 12
click at [1131, 624] on icon "Open Intercom Messenger" at bounding box center [1134, 627] width 18 height 18
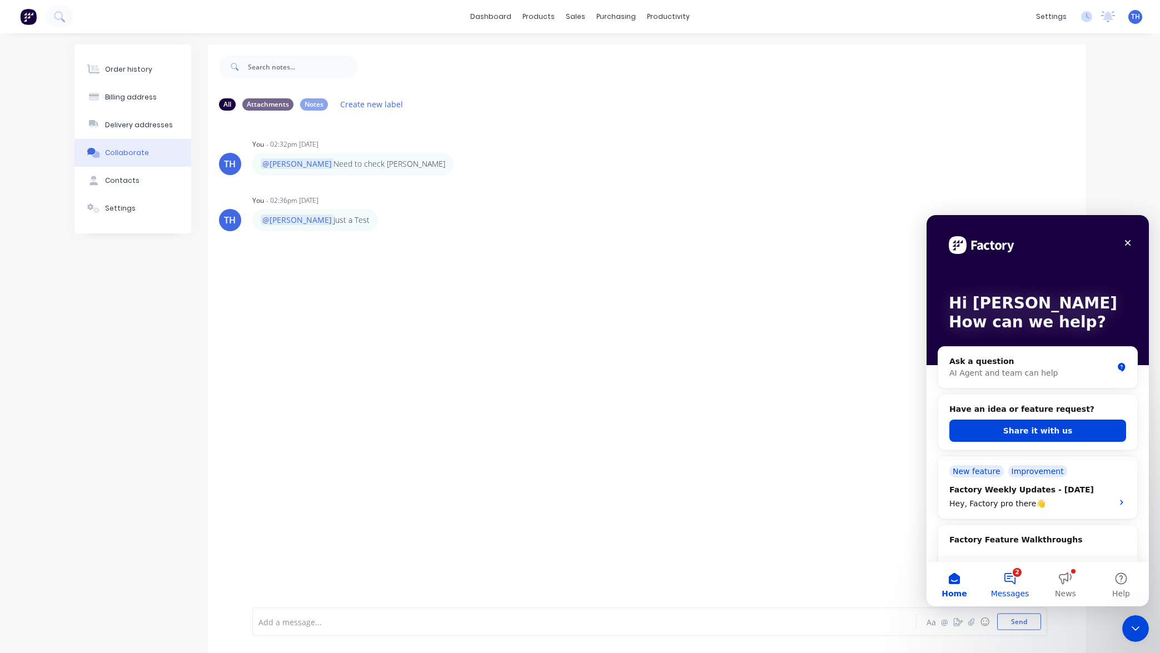
click at [1001, 564] on button "2 Messages" at bounding box center [1010, 584] width 56 height 44
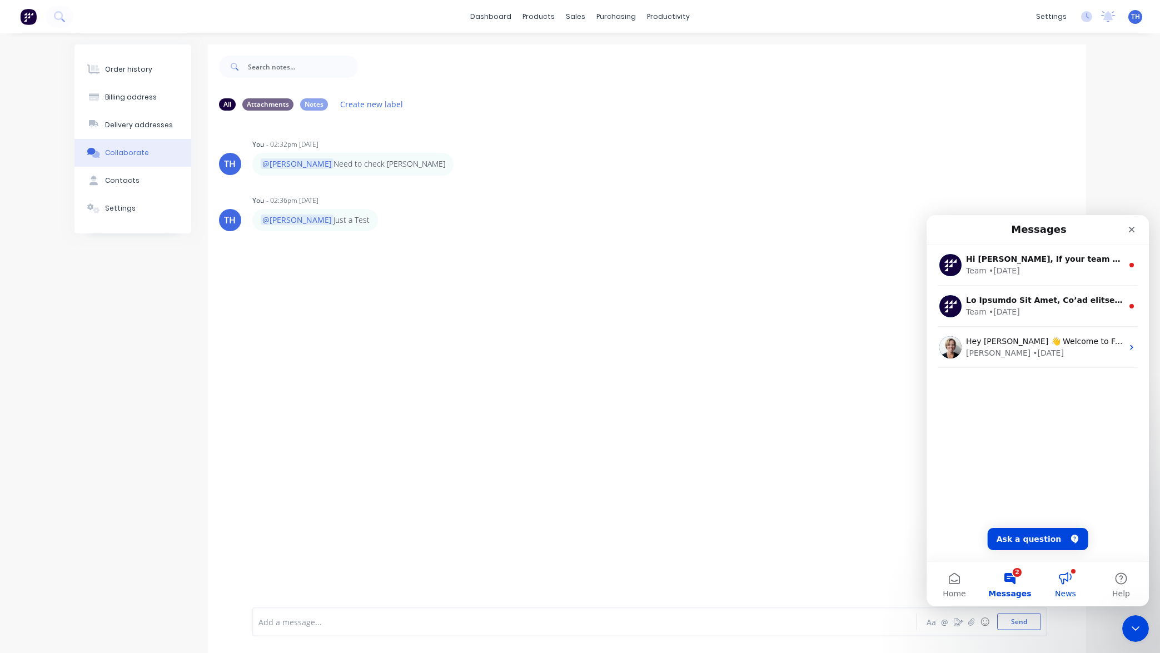
click at [1070, 585] on button "News" at bounding box center [1066, 584] width 56 height 44
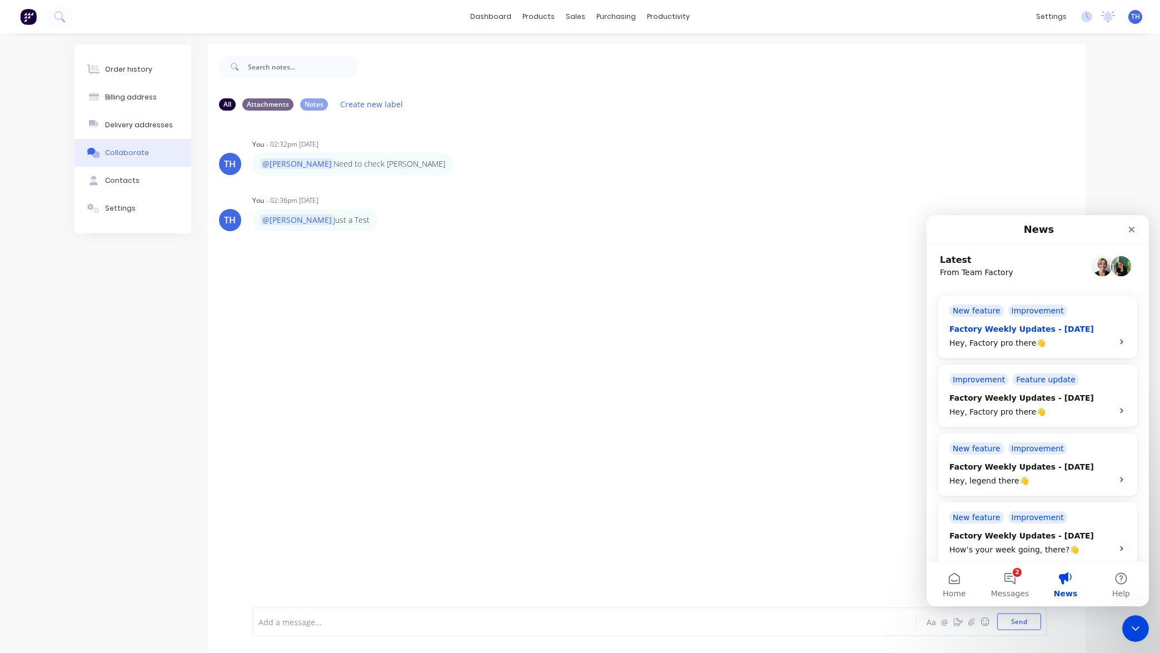
click at [1068, 337] on div "Factory Weekly Updates - 25/07/2025 Hey, Factory pro there👋" at bounding box center [1028, 337] width 157 height 26
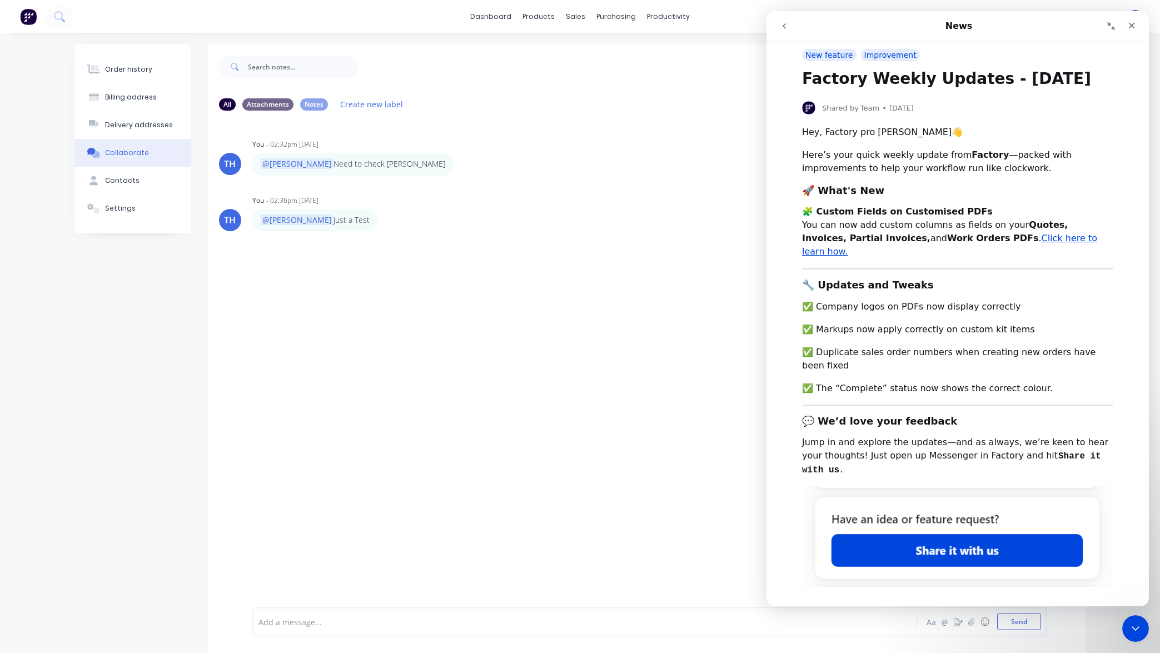
scroll to position [6, 0]
click at [714, 264] on div "TH You - 02:32pm 08/10/25 @Todd Need to check Terry Labels Edit Delete TH You -…" at bounding box center [647, 362] width 878 height 485
click at [1131, 25] on icon "Close" at bounding box center [1132, 26] width 6 height 6
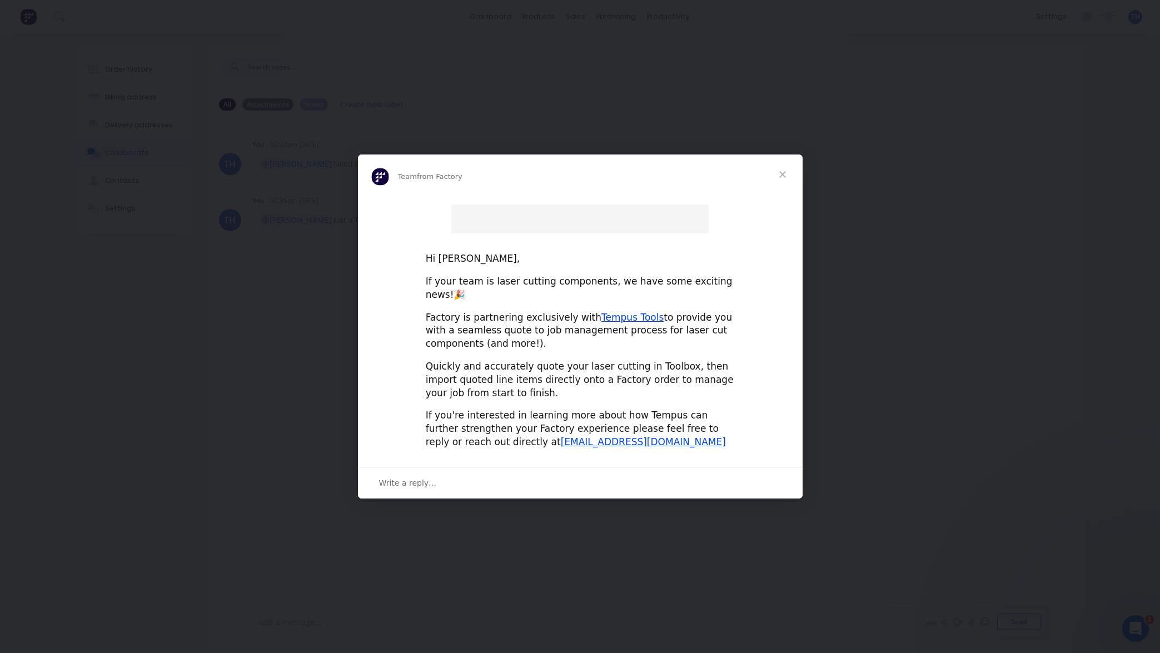
scroll to position [0, 0]
click at [910, 118] on div "Intercom messenger" at bounding box center [580, 326] width 1160 height 653
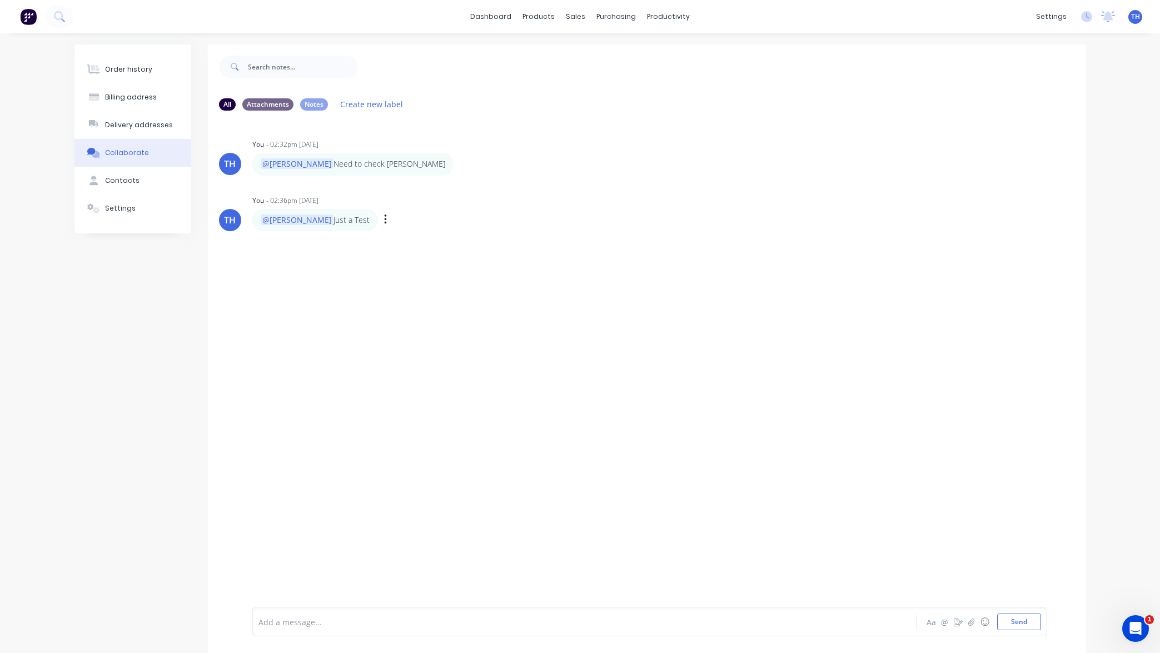
click at [384, 219] on icon "button" at bounding box center [385, 220] width 3 height 13
click at [1122, 197] on div "Order history Billing address Delivery addresses Collaborate Contacts Settings …" at bounding box center [580, 355] width 1160 height 645
click at [1111, 17] on icon at bounding box center [1108, 16] width 11 height 10
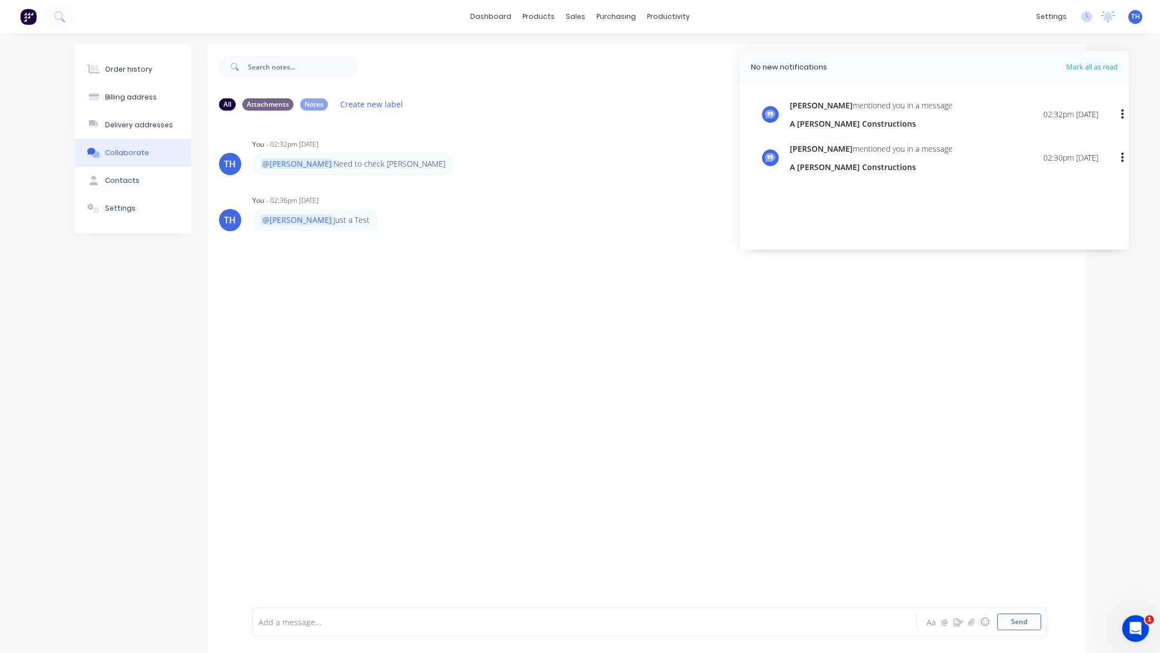
click at [1121, 284] on div "Order history Billing address Delivery addresses Collaborate Contacts Settings …" at bounding box center [580, 355] width 1160 height 645
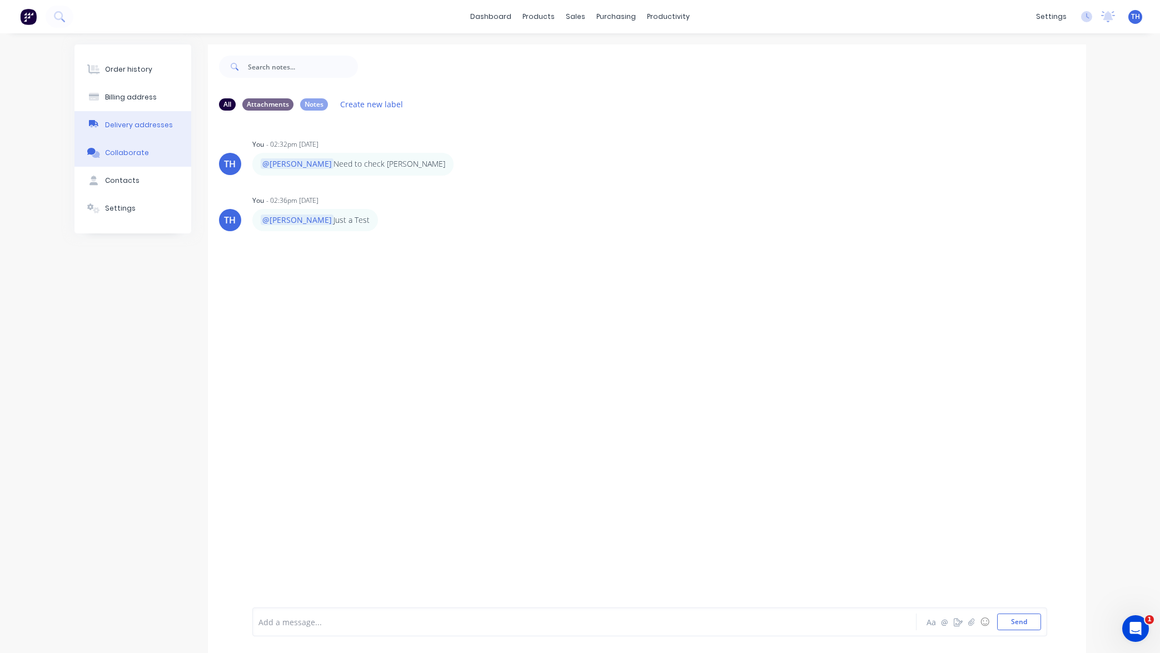
click at [143, 120] on button "Delivery addresses" at bounding box center [133, 125] width 117 height 28
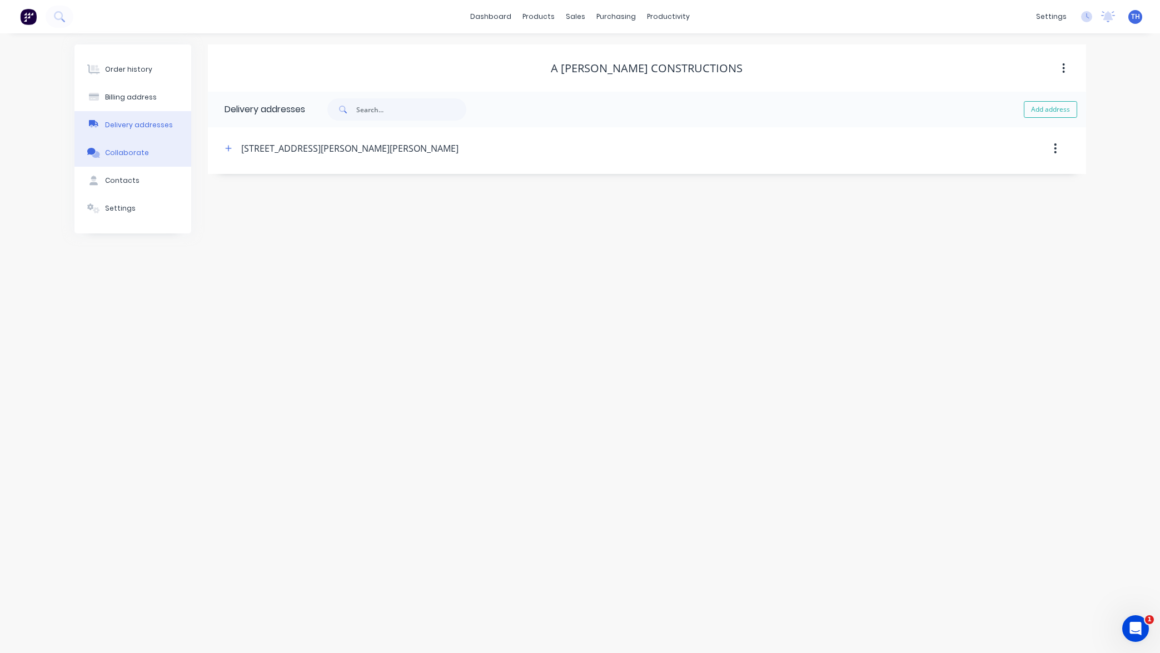
click at [138, 152] on div "Collaborate" at bounding box center [127, 153] width 44 height 10
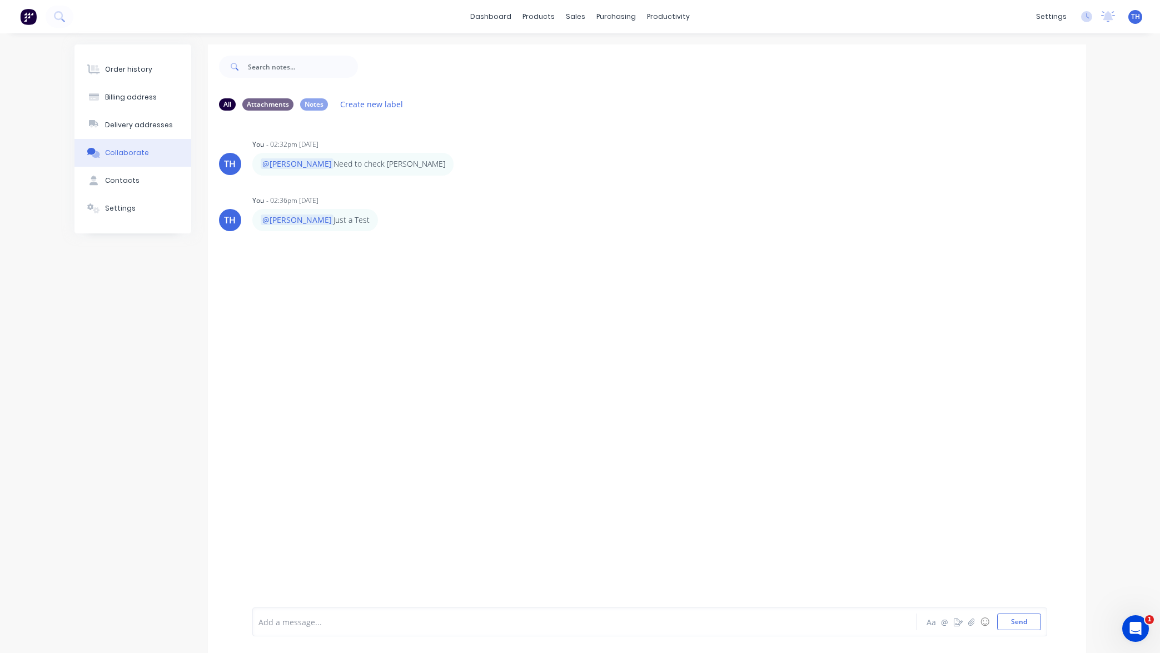
click at [1138, 18] on span "TH" at bounding box center [1135, 17] width 9 height 10
click at [28, 12] on img at bounding box center [28, 16] width 17 height 17
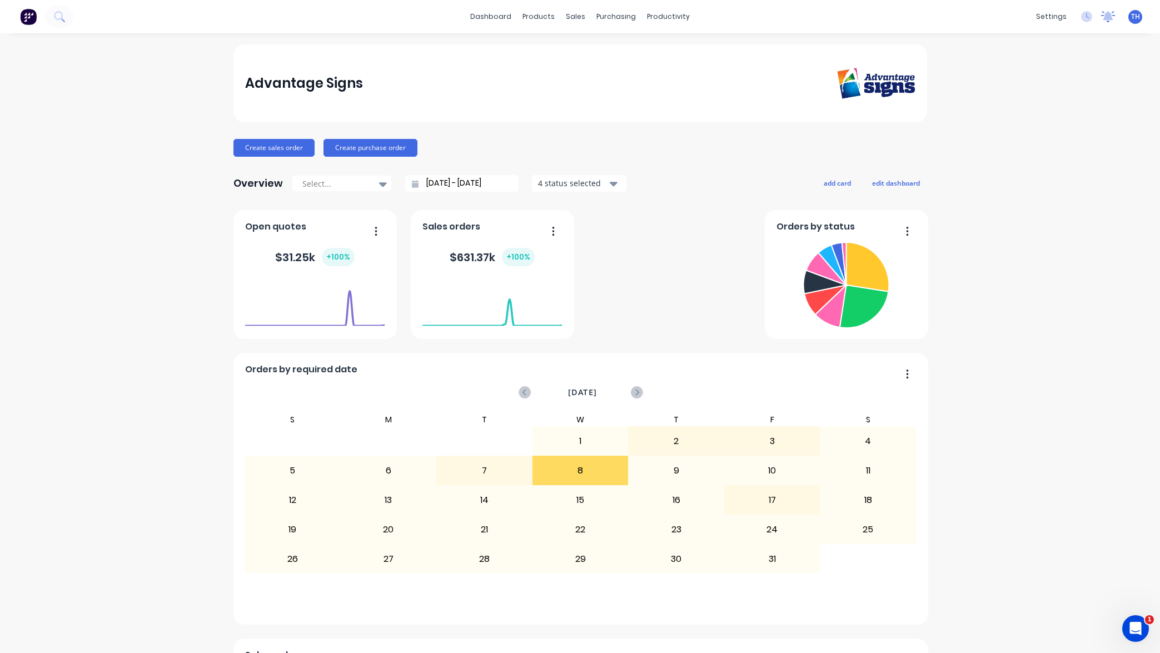
click at [1107, 17] on icon at bounding box center [1109, 15] width 10 height 9
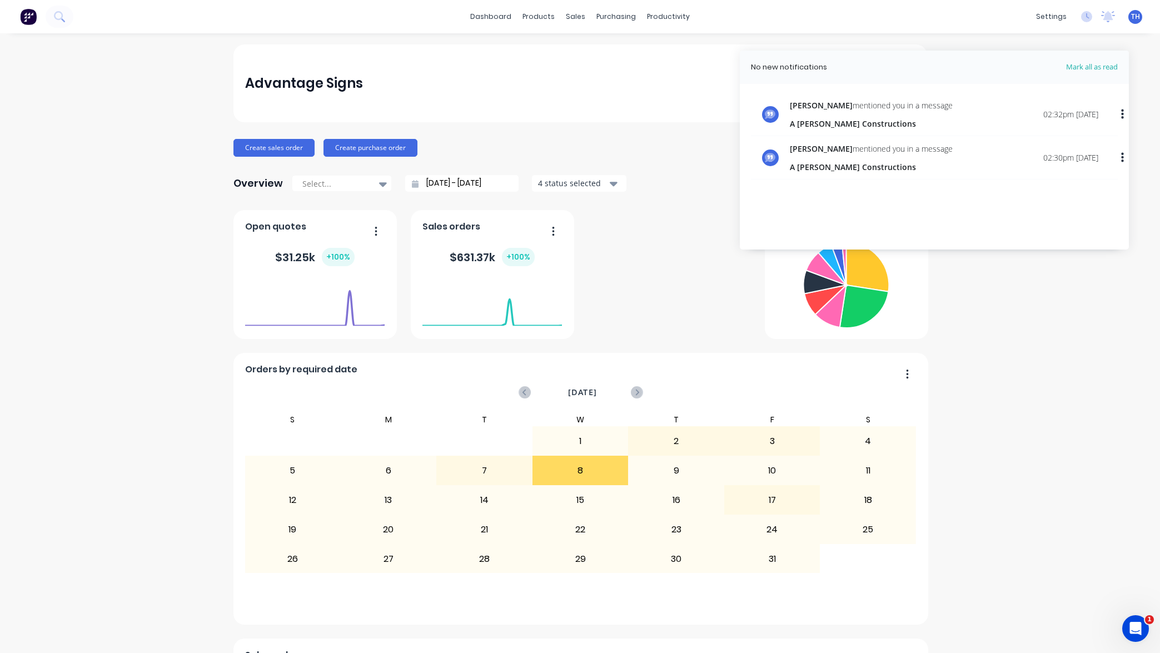
click at [872, 146] on div "Todd mentioned you in a message" at bounding box center [871, 149] width 163 height 12
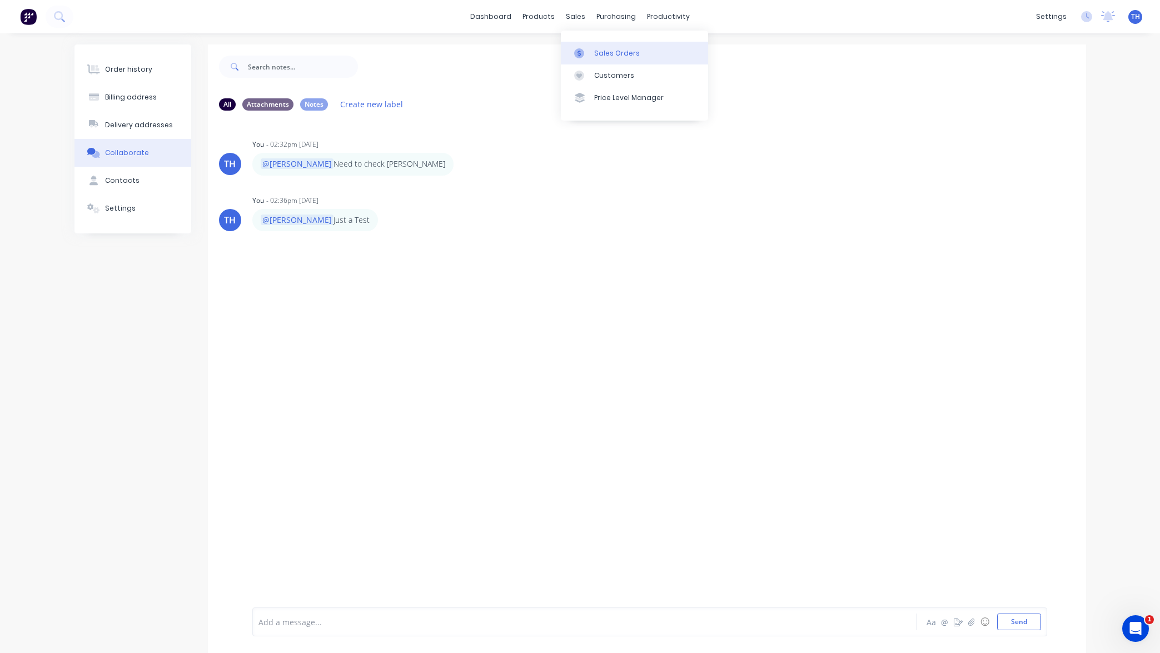
click at [600, 52] on div "Sales Orders" at bounding box center [617, 53] width 46 height 10
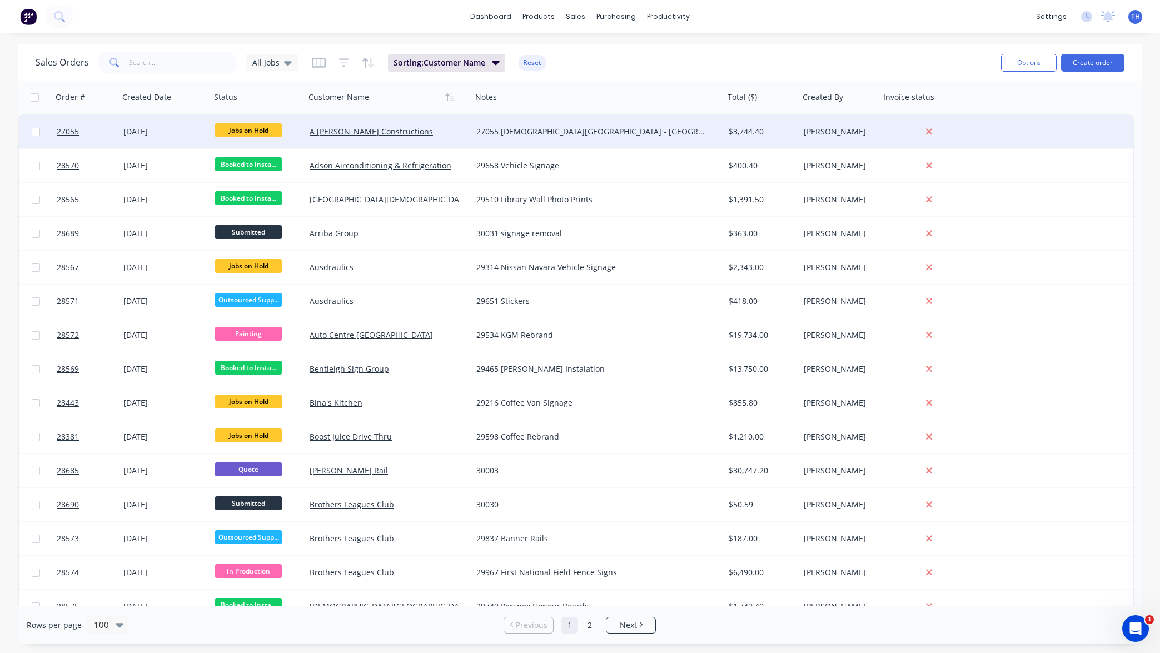
click at [506, 131] on div "27055 [DEMOGRAPHIC_DATA][GEOGRAPHIC_DATA] - [GEOGRAPHIC_DATA]" at bounding box center [591, 131] width 231 height 11
click at [244, 133] on span "Jobs on Hold" at bounding box center [248, 130] width 67 height 14
click at [338, 132] on link "A [PERSON_NAME] Constructions" at bounding box center [371, 131] width 123 height 11
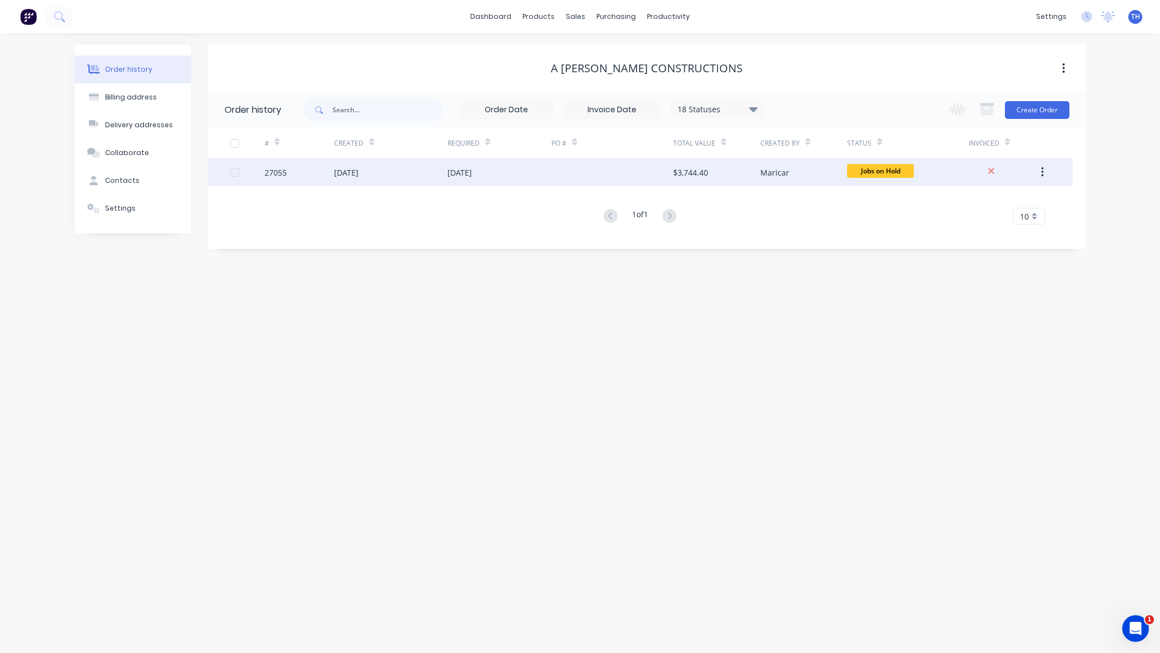
click at [602, 176] on div at bounding box center [613, 172] width 122 height 28
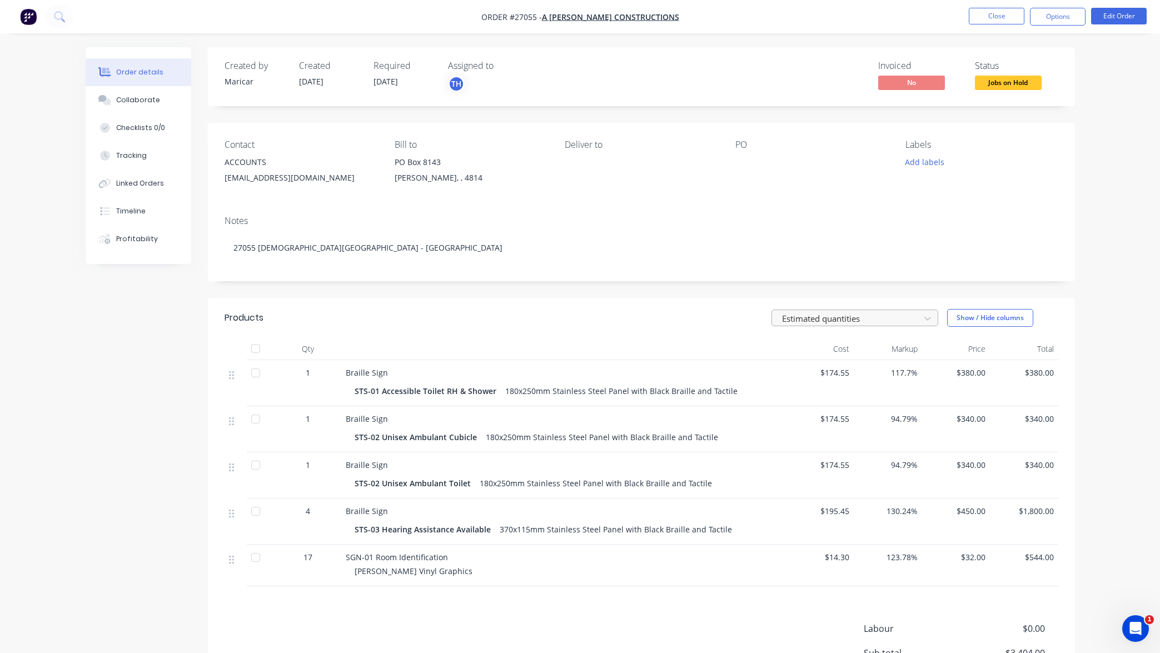
click at [880, 317] on div at bounding box center [847, 318] width 133 height 14
click at [696, 313] on div "Estimated quantities Show / Hide columns" at bounding box center [729, 318] width 657 height 18
click at [157, 211] on button "Timeline" at bounding box center [139, 211] width 106 height 28
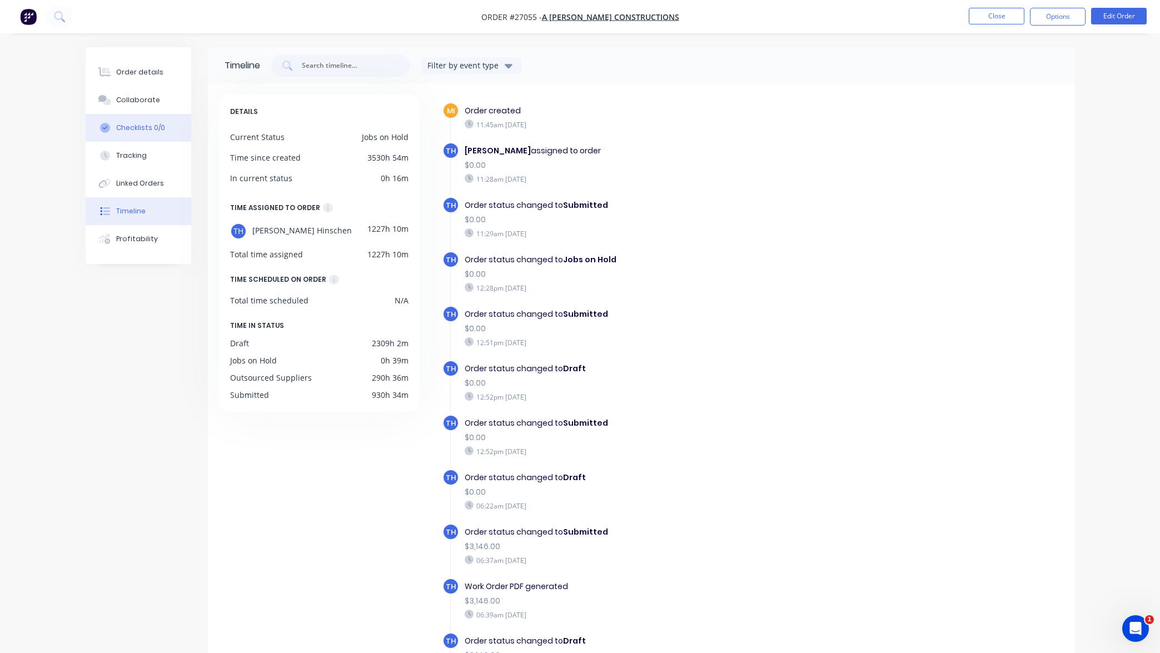
click at [158, 123] on div "Checklists 0/0" at bounding box center [140, 128] width 49 height 10
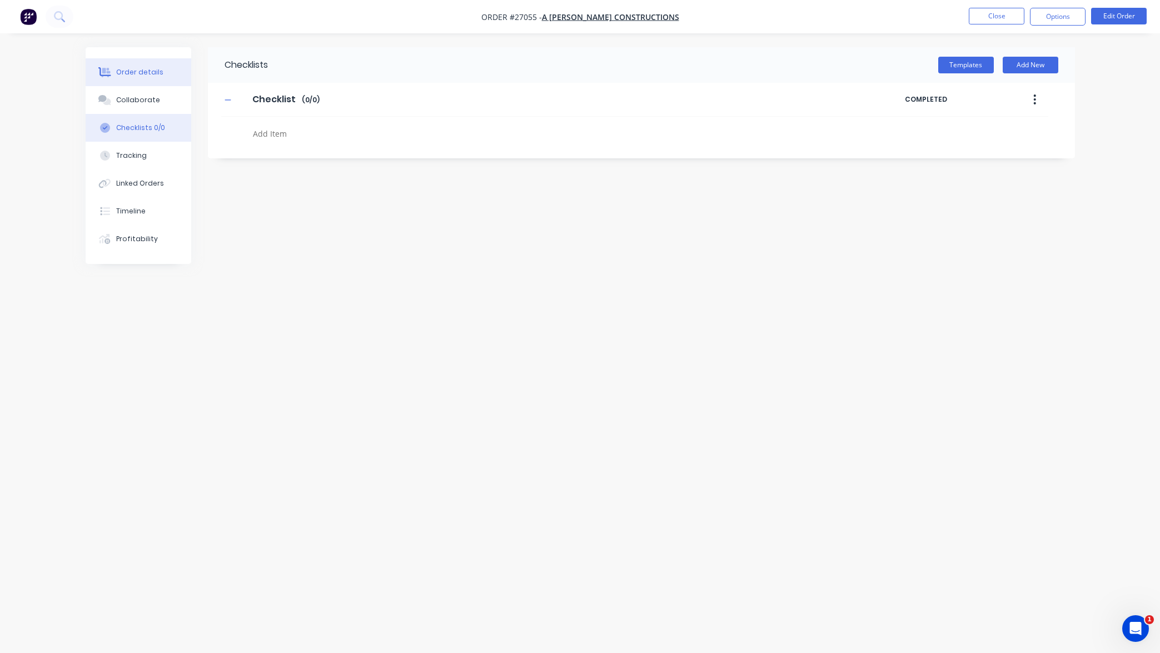
click at [148, 69] on div "Order details" at bounding box center [139, 72] width 47 height 10
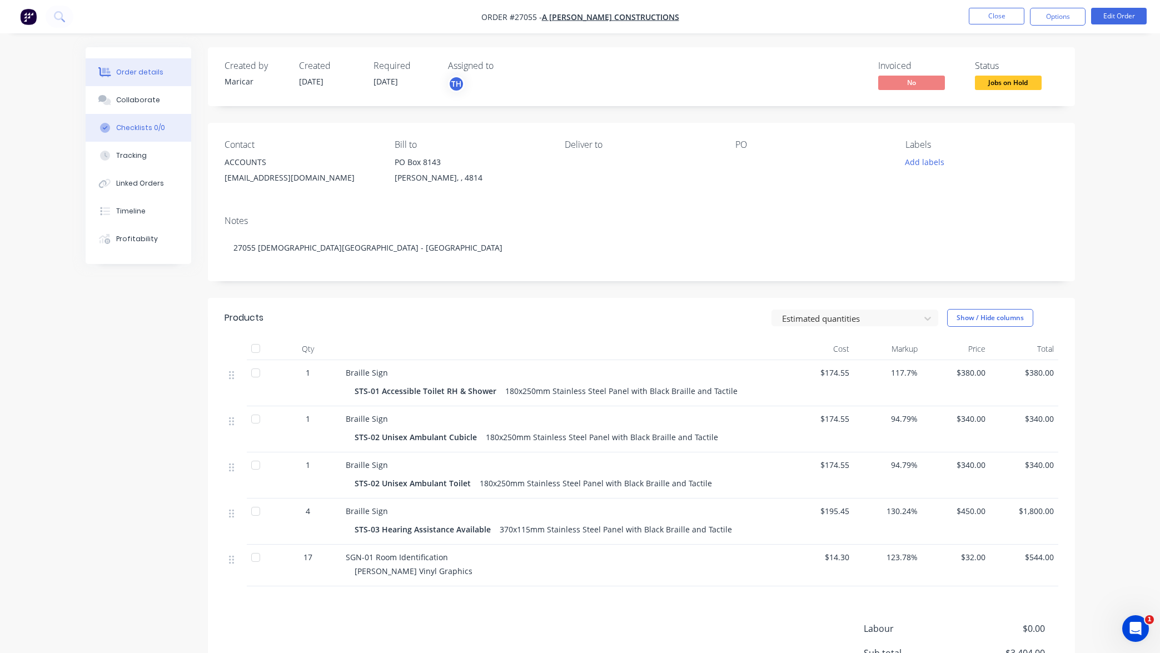
click at [157, 126] on div "Checklists 0/0" at bounding box center [140, 128] width 49 height 10
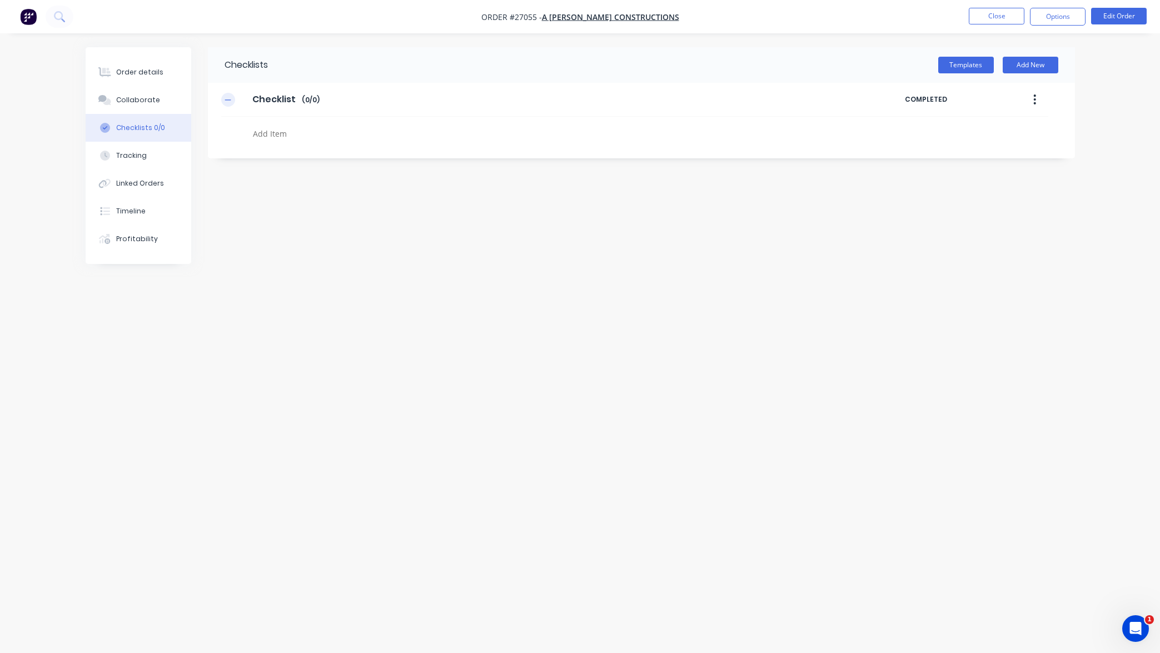
click at [229, 101] on icon "button" at bounding box center [228, 100] width 7 height 8
click at [278, 130] on textarea at bounding box center [516, 134] width 535 height 16
type textarea "x"
type textarea "O"
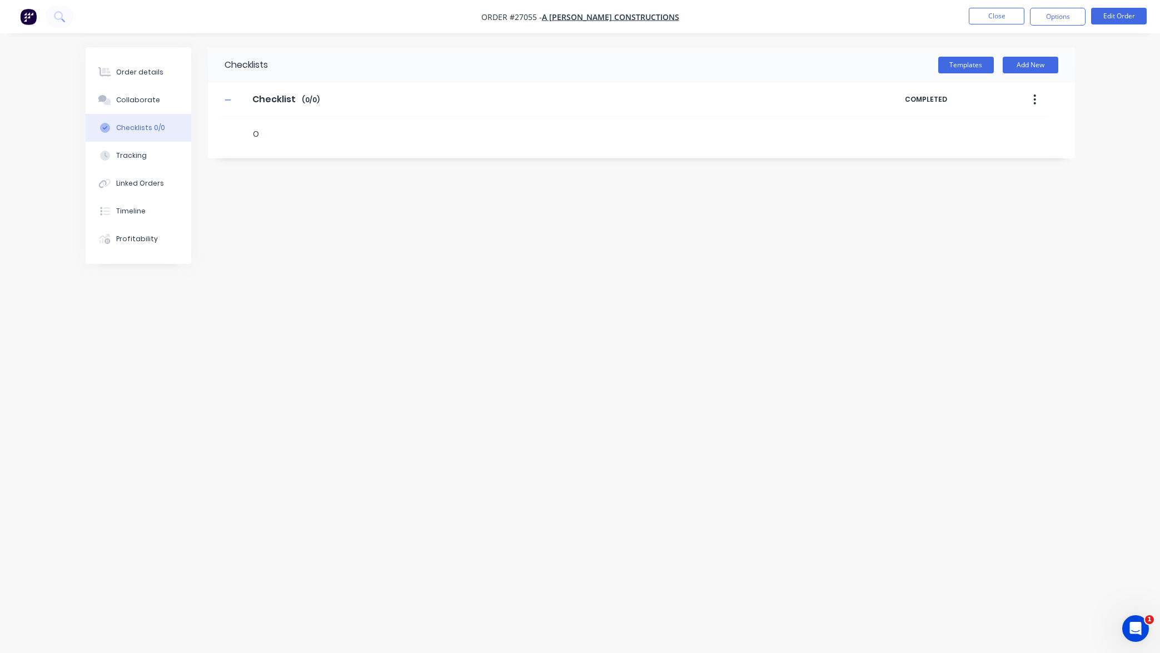
type textarea "x"
type textarea "Or"
type textarea "x"
type textarea "Ord"
type textarea "x"
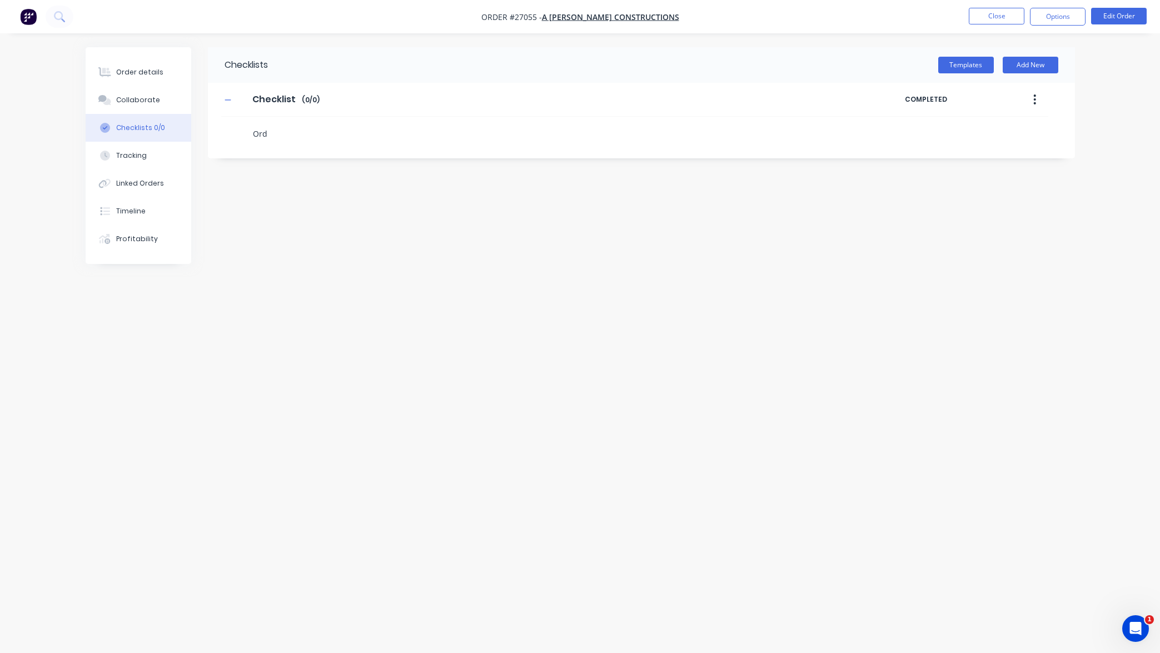
type textarea "Orde"
type textarea "x"
type textarea "Order"
type textarea "x"
type textarea "Order"
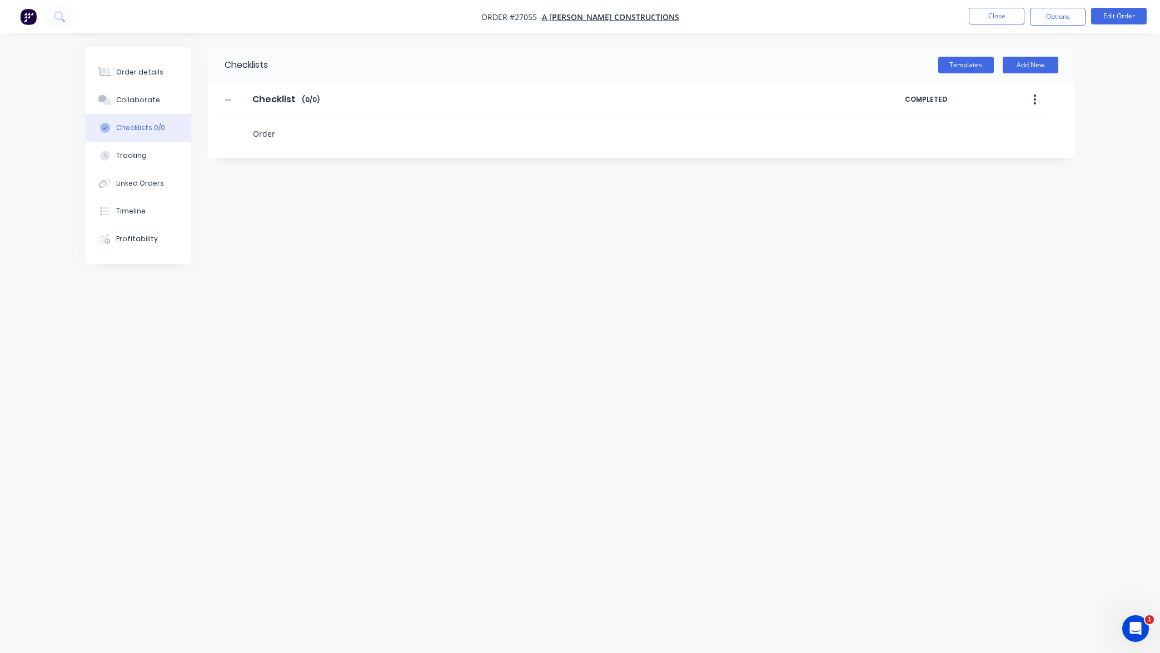
type textarea "x"
type textarea "Order B"
type textarea "x"
type textarea "Order Br"
type textarea "x"
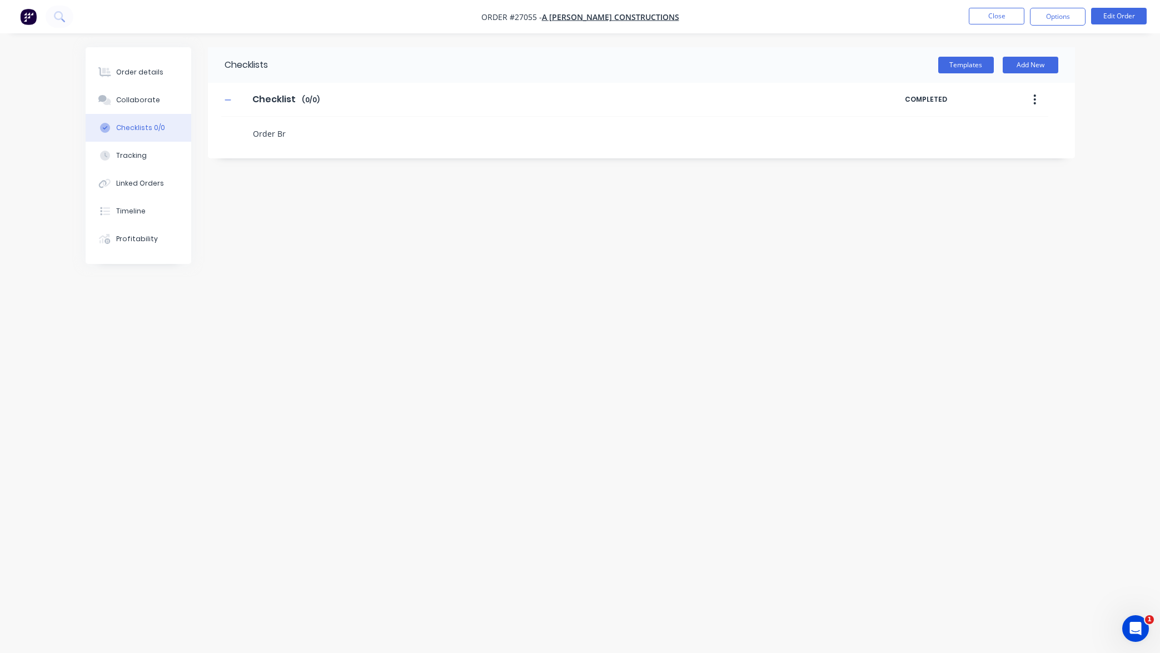
type textarea "Order Bra"
type textarea "x"
type textarea "Order Brai"
type textarea "x"
type textarea "Order Brail"
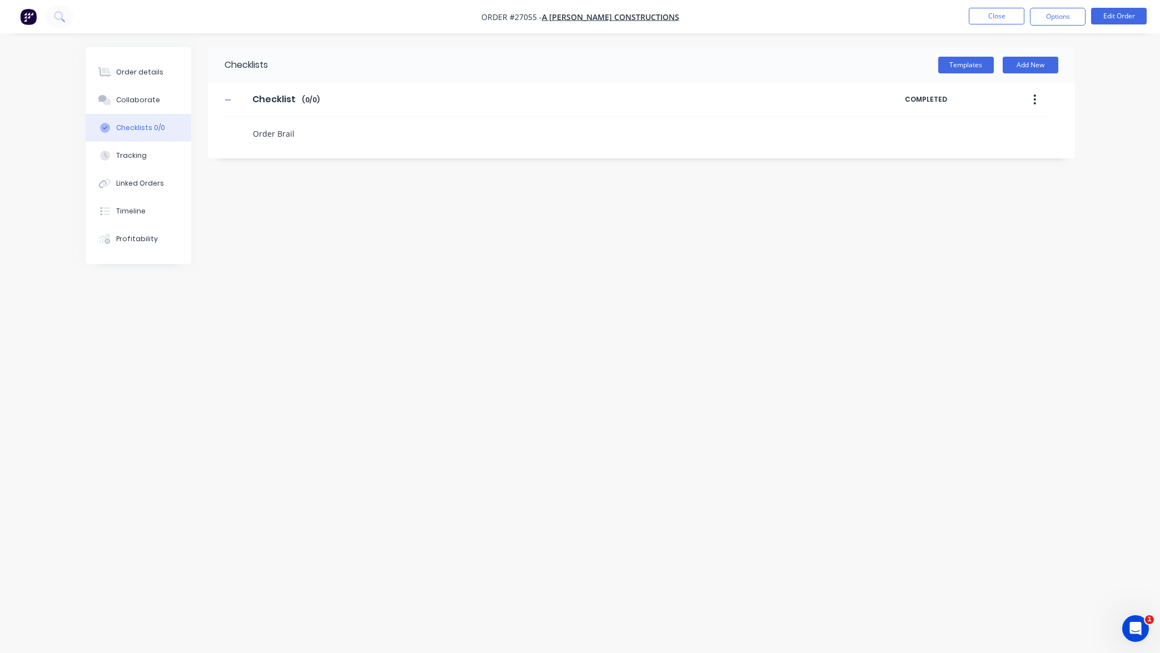
type textarea "x"
type textarea "Order Braile"
type textarea "x"
type textarea "Order Braile"
type textarea "x"
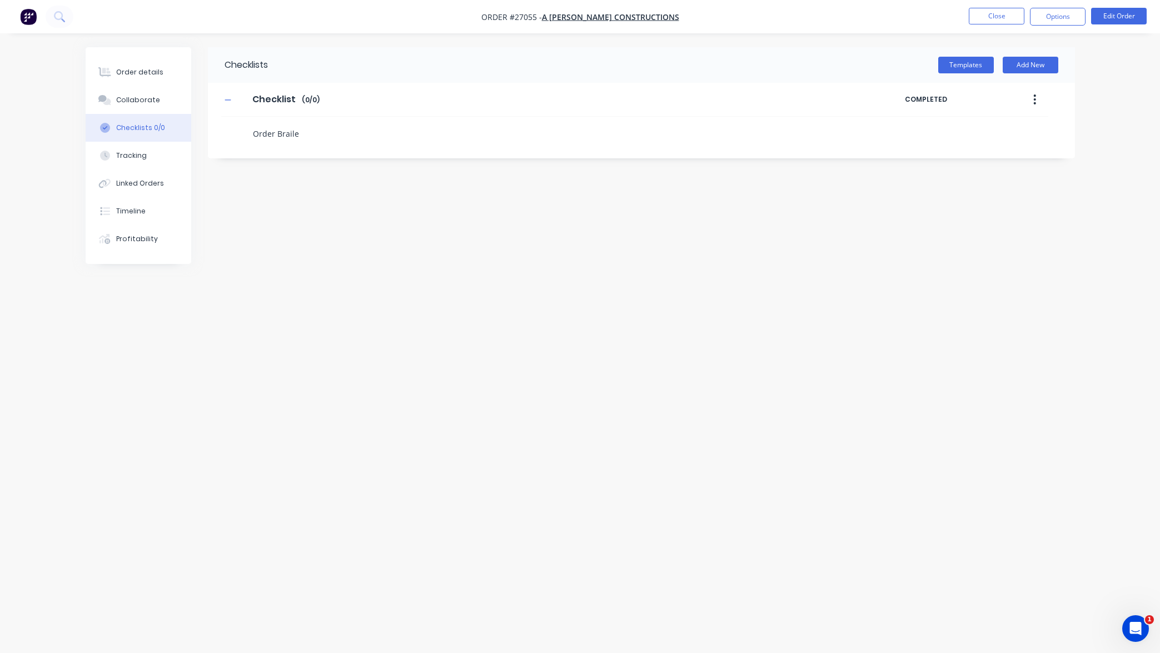
type textarea "Order Braile"
type textarea "x"
type textarea "Order Brail"
type textarea "x"
type textarea "Order Braill"
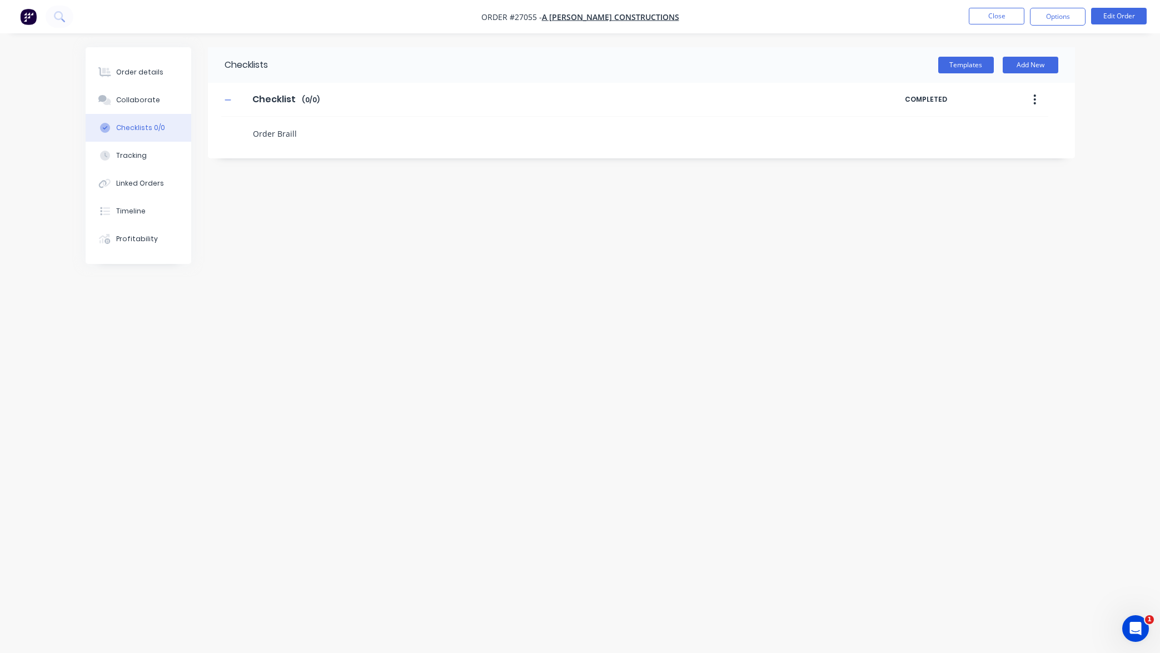
type textarea "x"
type textarea "Order Braille"
type textarea "x"
type textarea "Order Braille"
type textarea "x"
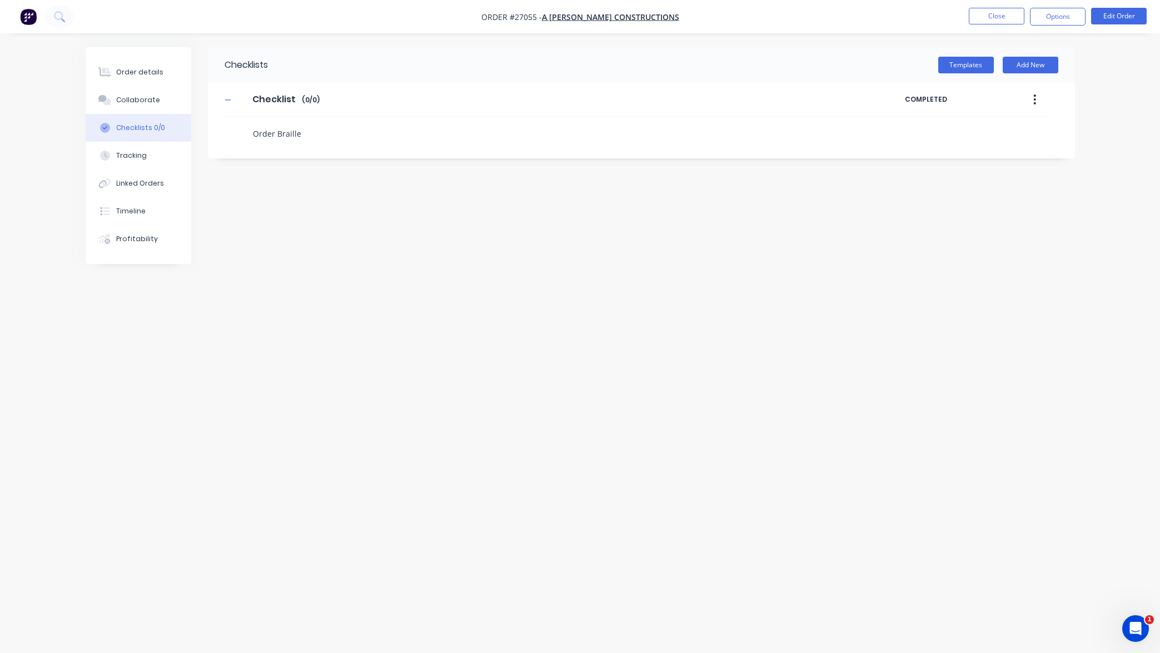
type textarea "Order Braille S"
type textarea "x"
type textarea "Order Braille Si"
type textarea "x"
type textarea "Order Braille Sig"
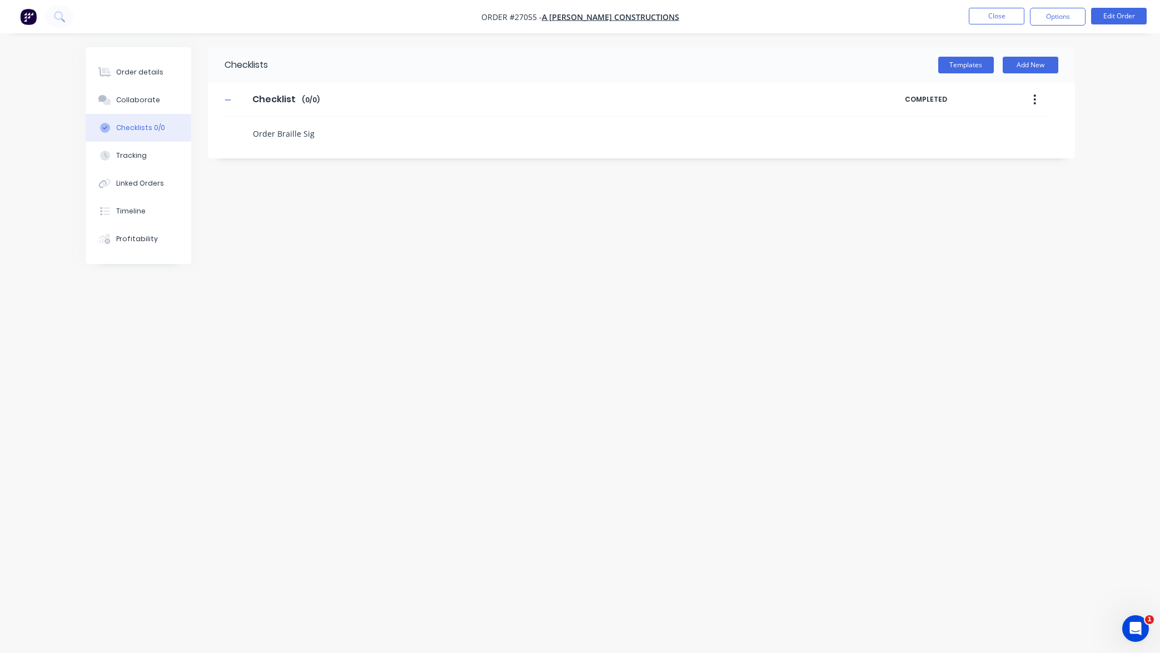
type textarea "x"
type textarea "Order Braille Sign"
type textarea "x"
type textarea "Order Braille Signs"
click at [957, 66] on button "Templates" at bounding box center [967, 65] width 56 height 17
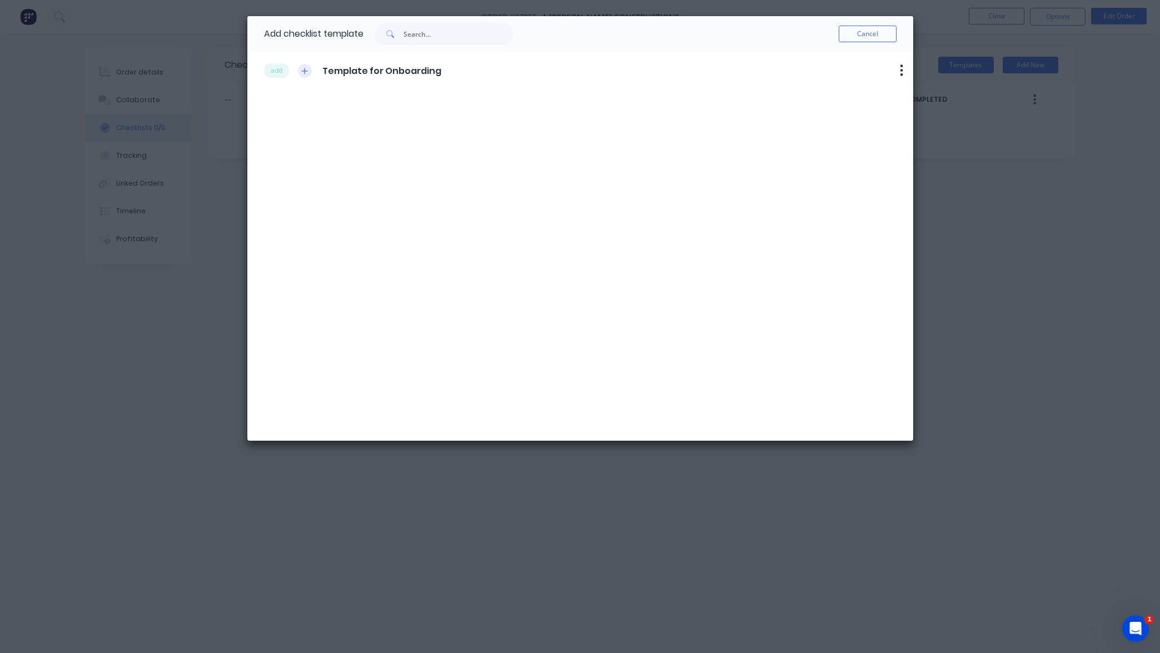
click at [305, 71] on icon "button" at bounding box center [304, 71] width 6 height 6
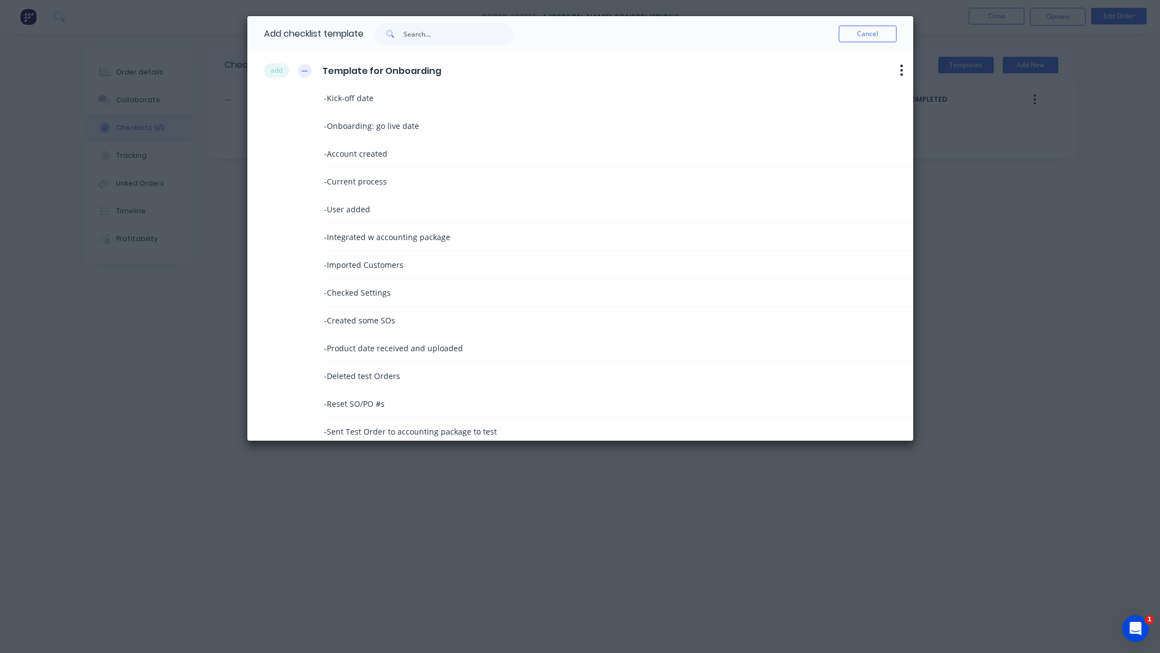
click at [305, 71] on icon "button" at bounding box center [304, 71] width 6 height 1
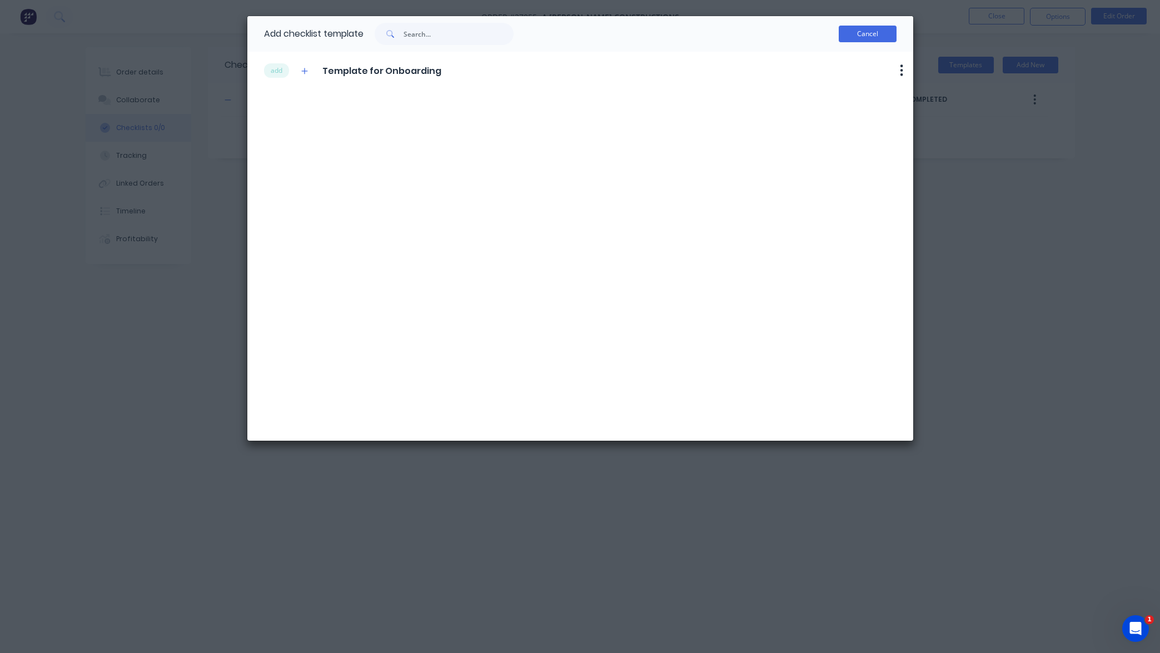
click at [868, 34] on button "Cancel" at bounding box center [868, 34] width 58 height 17
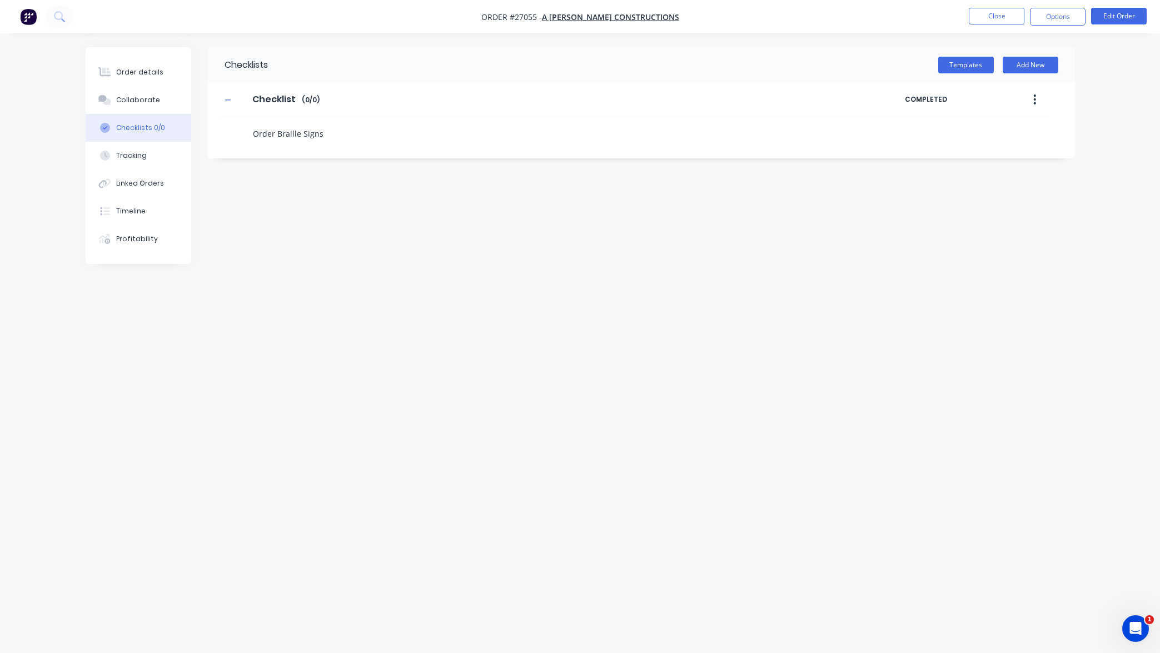
click at [352, 136] on textarea "Order Braille Signs" at bounding box center [516, 134] width 535 height 16
type textarea "x"
click at [1041, 100] on button "button" at bounding box center [1035, 100] width 26 height 20
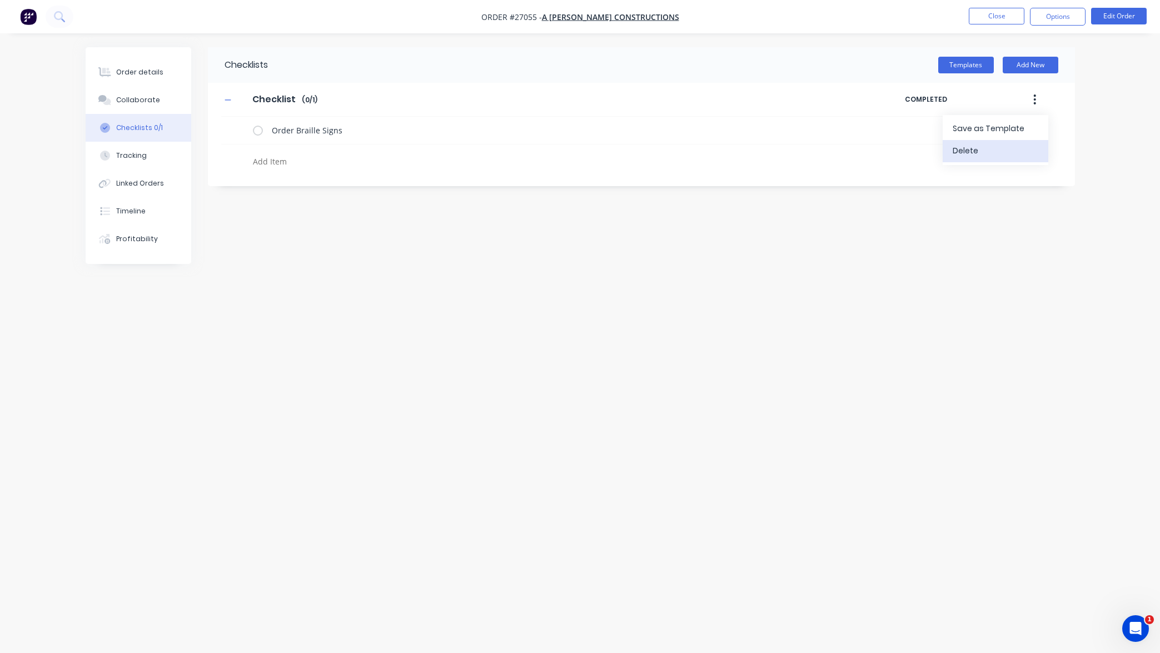
click at [984, 150] on div "Delete" at bounding box center [996, 151] width 86 height 16
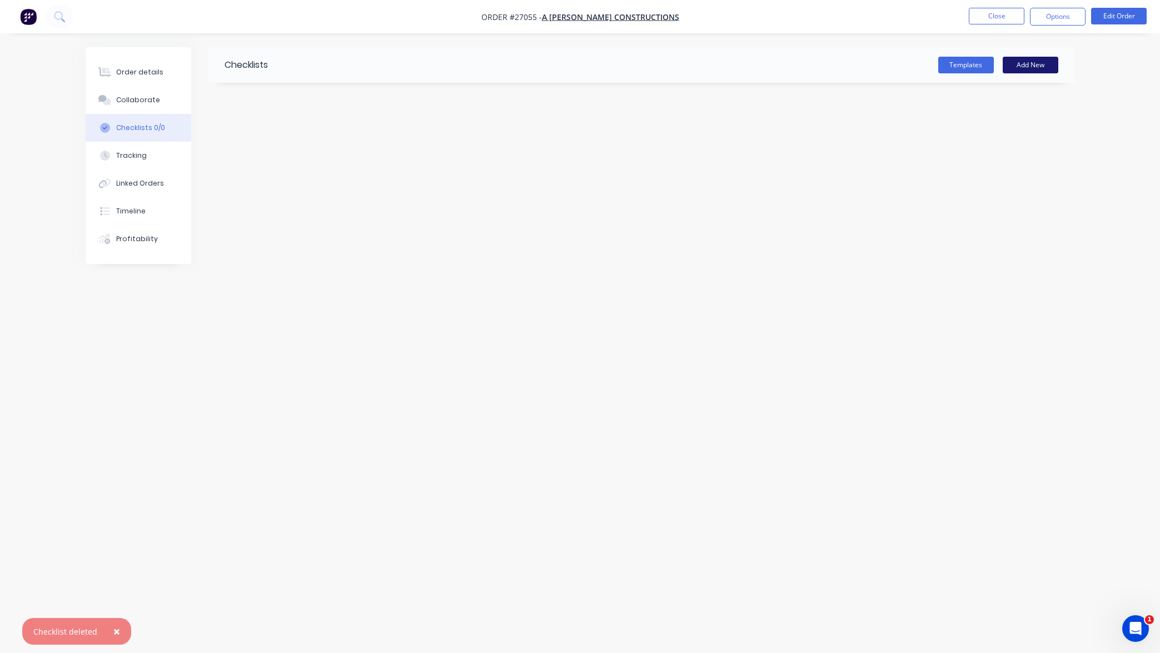
click at [1027, 64] on button "Add New" at bounding box center [1031, 65] width 56 height 17
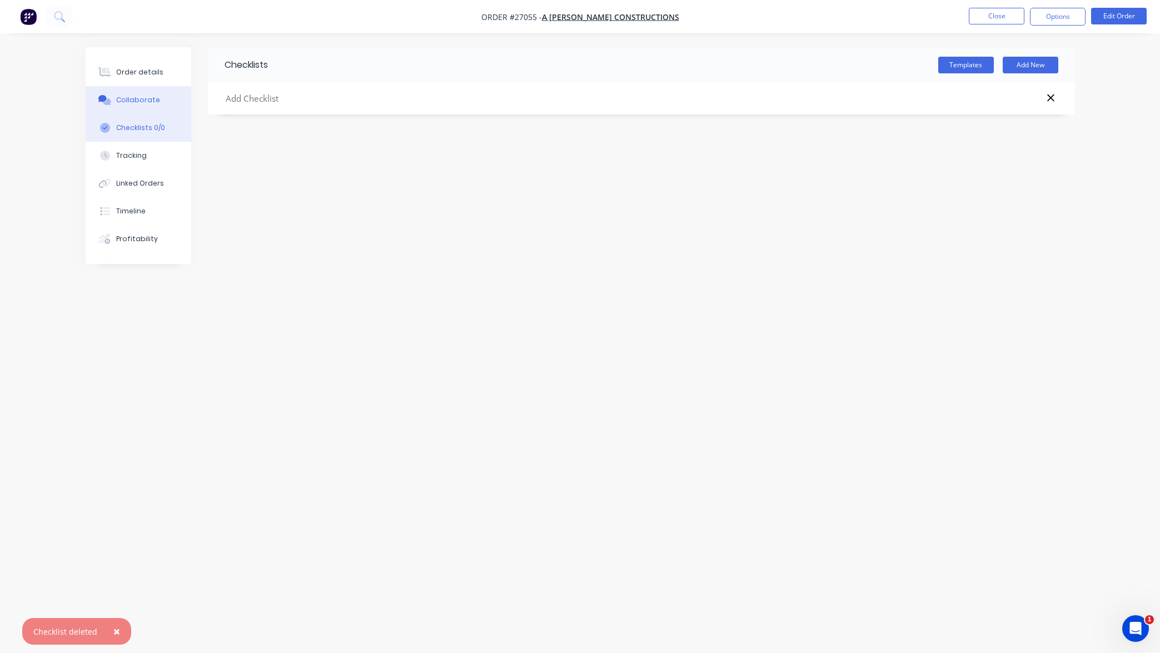
click at [143, 105] on button "Collaborate" at bounding box center [139, 100] width 106 height 28
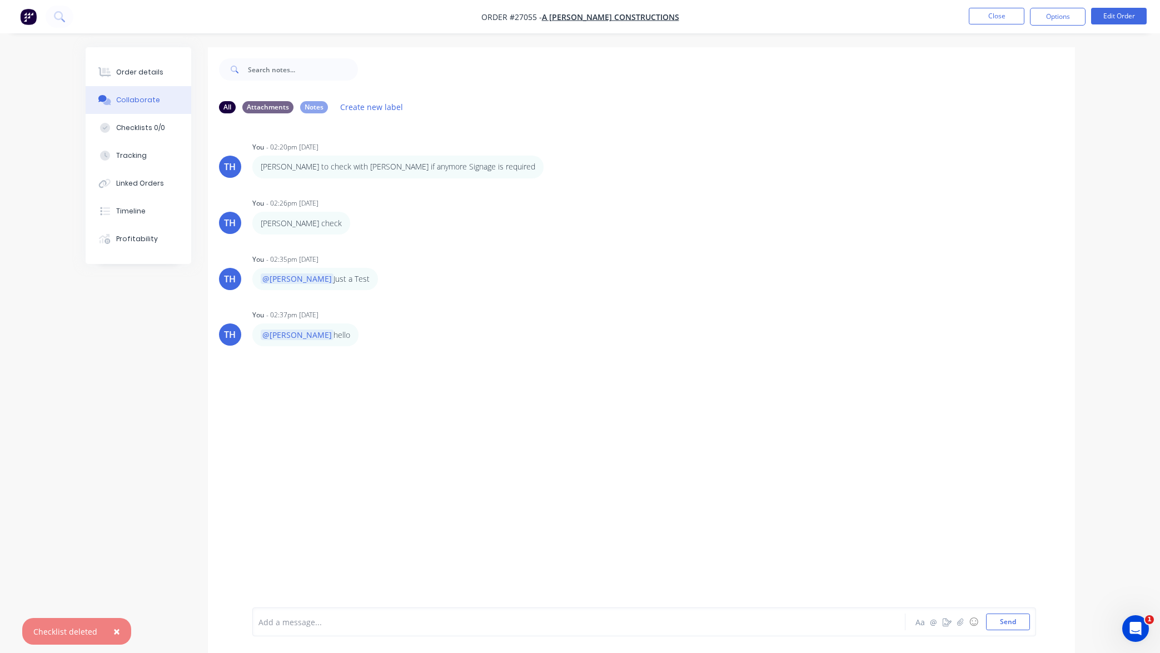
click at [592, 298] on div "TH You - 02:20pm 08/10/25 Todd to check with Terry if anymore Signage is requir…" at bounding box center [641, 364] width 867 height 485
click at [981, 15] on button "Close" at bounding box center [997, 16] width 56 height 17
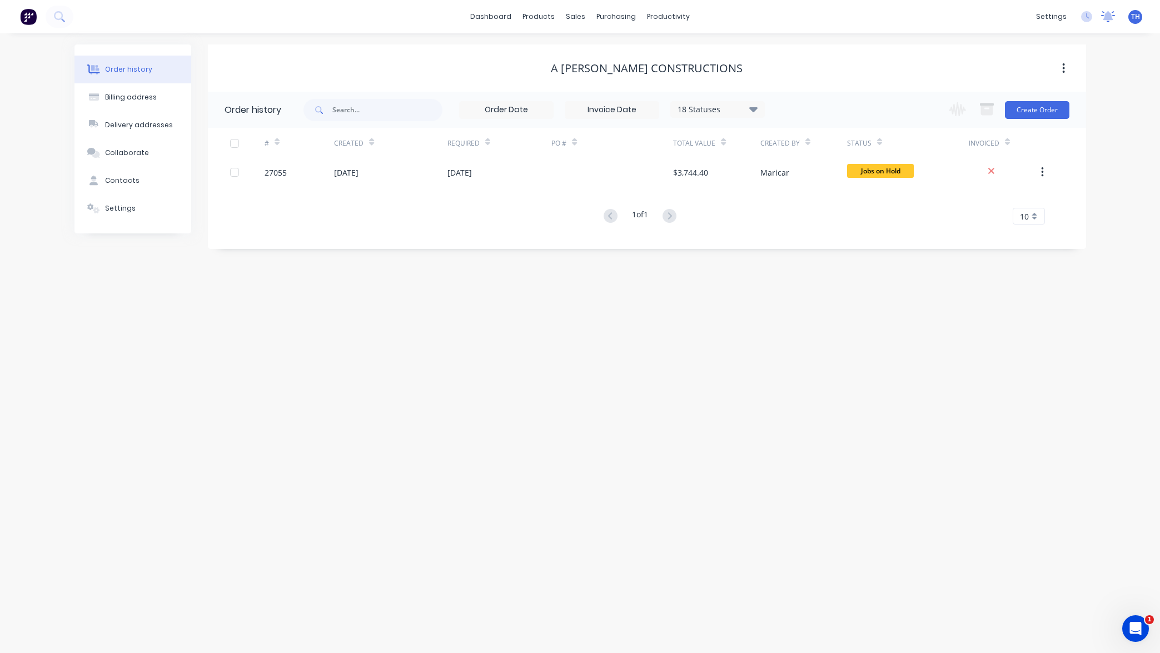
click at [1109, 14] on icon at bounding box center [1109, 15] width 10 height 9
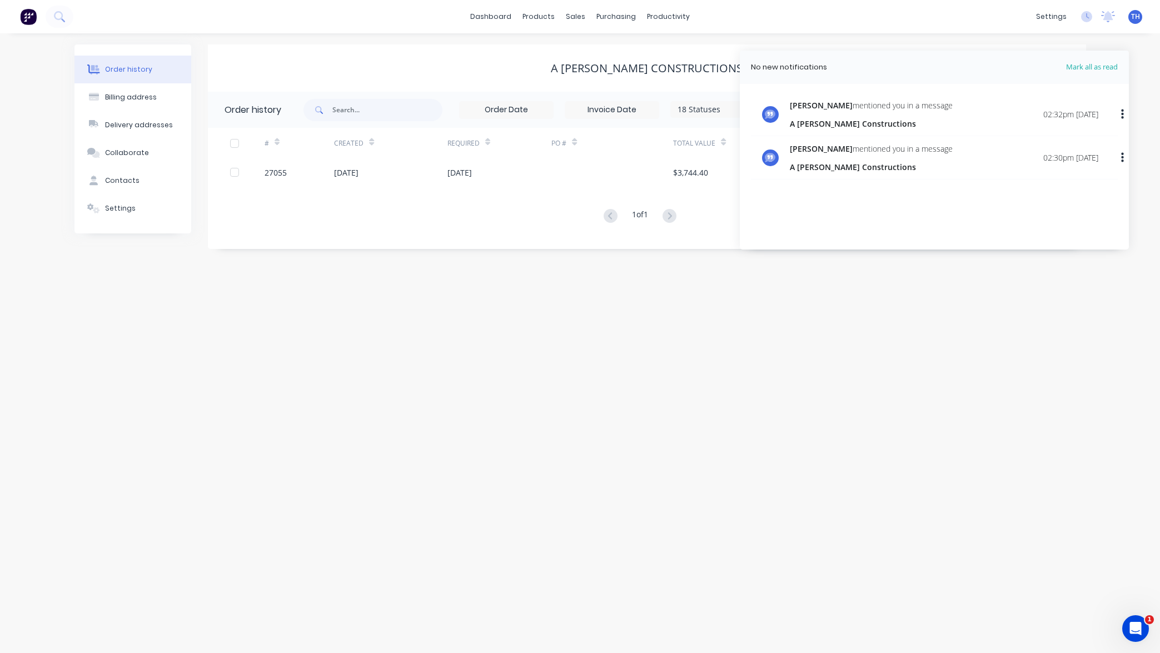
click at [873, 150] on div "Todd mentioned you in a message" at bounding box center [871, 149] width 163 height 12
click at [868, 118] on div "A [PERSON_NAME] Constructions" at bounding box center [871, 124] width 163 height 12
click at [1121, 114] on button "button" at bounding box center [1123, 115] width 26 height 20
drag, startPoint x: 1069, startPoint y: 140, endPoint x: 1080, endPoint y: 140, distance: 10.6
click at [1069, 140] on div "Mark as read" at bounding box center [1065, 144] width 86 height 16
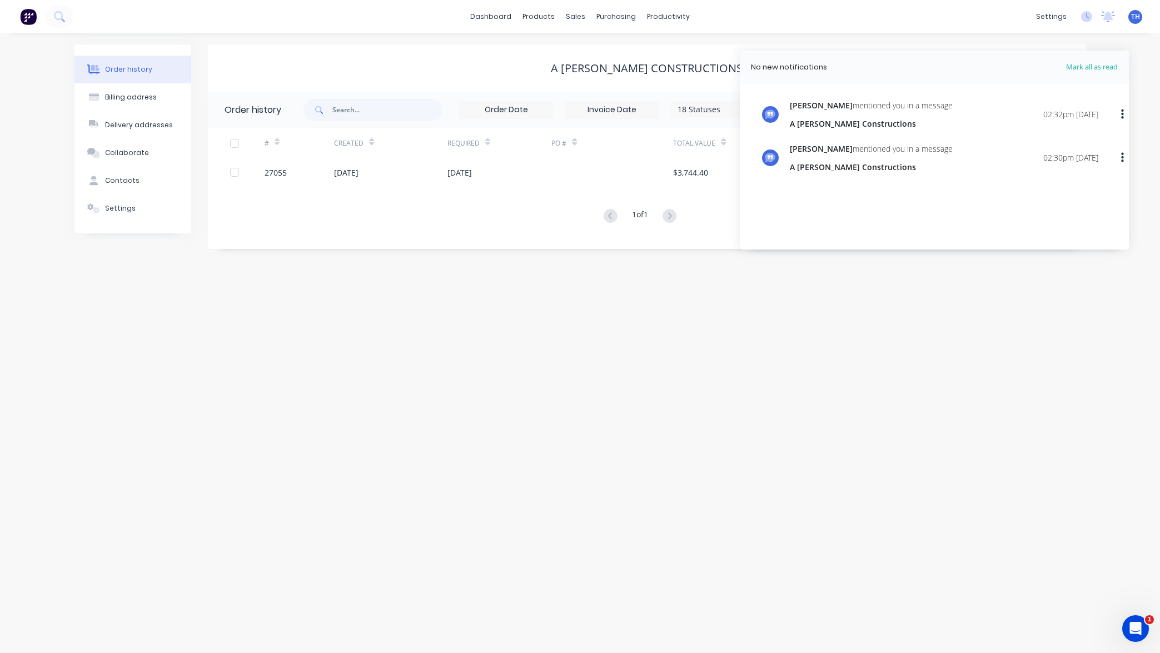
click at [964, 193] on div "Todd mentioned you in a message A Gabrielli Constructions 02:32pm 08/10/25 Todd…" at bounding box center [934, 168] width 389 height 161
click at [770, 157] on icon at bounding box center [770, 157] width 11 height 9
click at [1022, 289] on div "Order history Billing address Delivery addresses Collaborate Contacts Settings …" at bounding box center [580, 343] width 1160 height 620
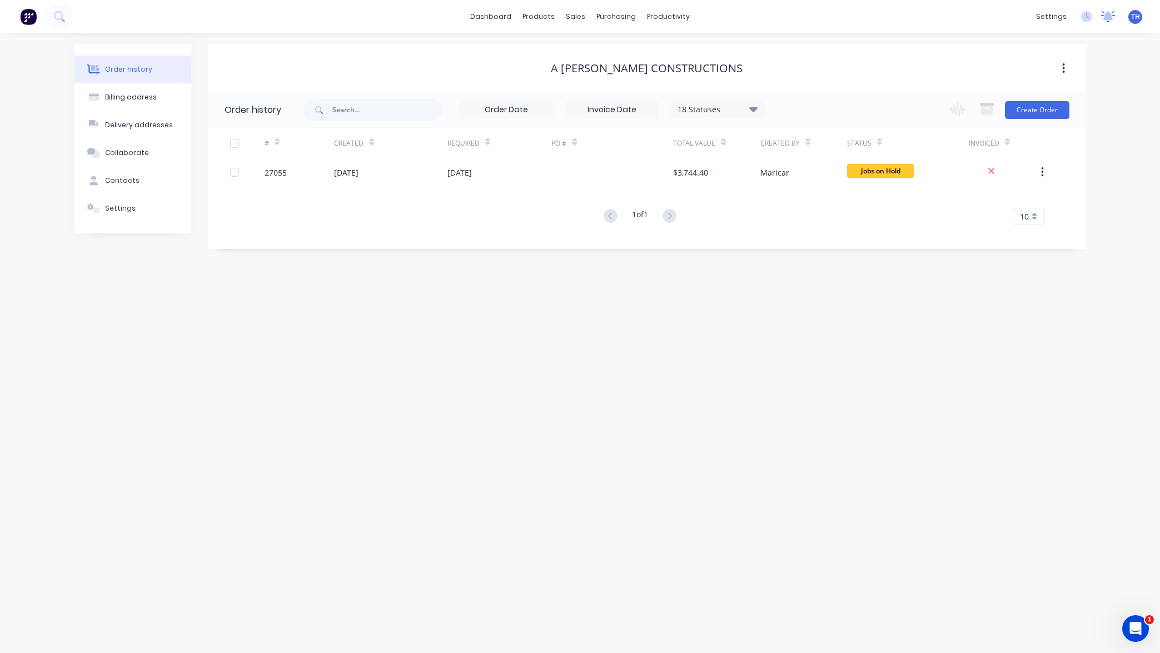
click at [1107, 19] on icon at bounding box center [1109, 15] width 10 height 9
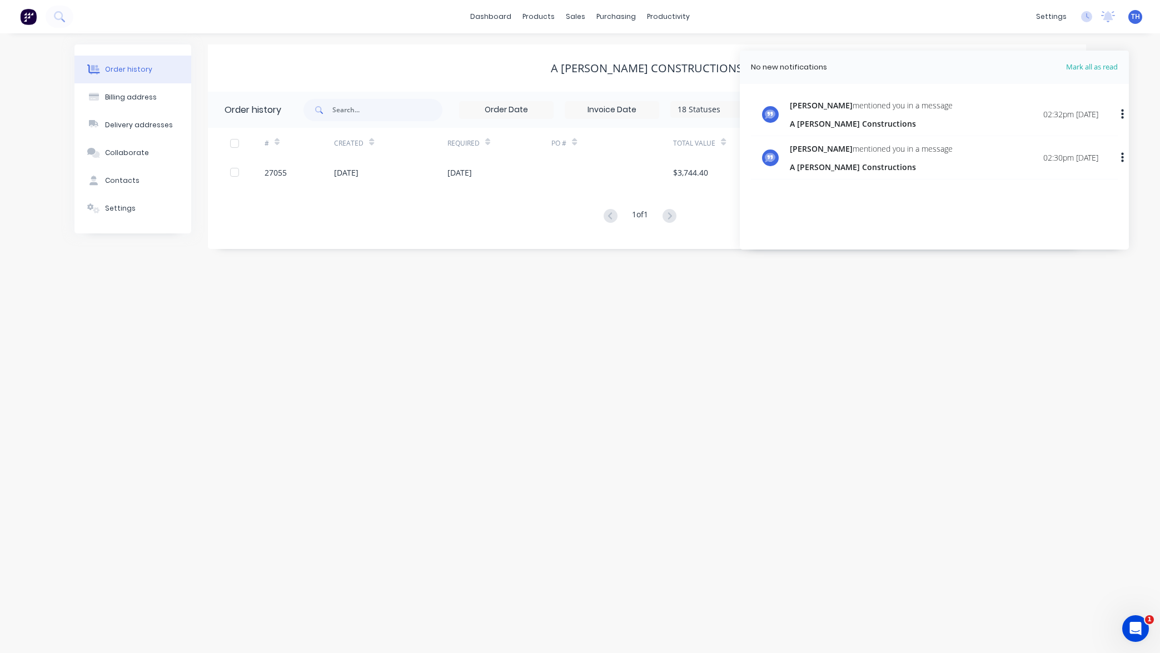
click at [1016, 296] on div "Order history Billing address Delivery addresses Collaborate Contacts Settings …" at bounding box center [580, 343] width 1160 height 620
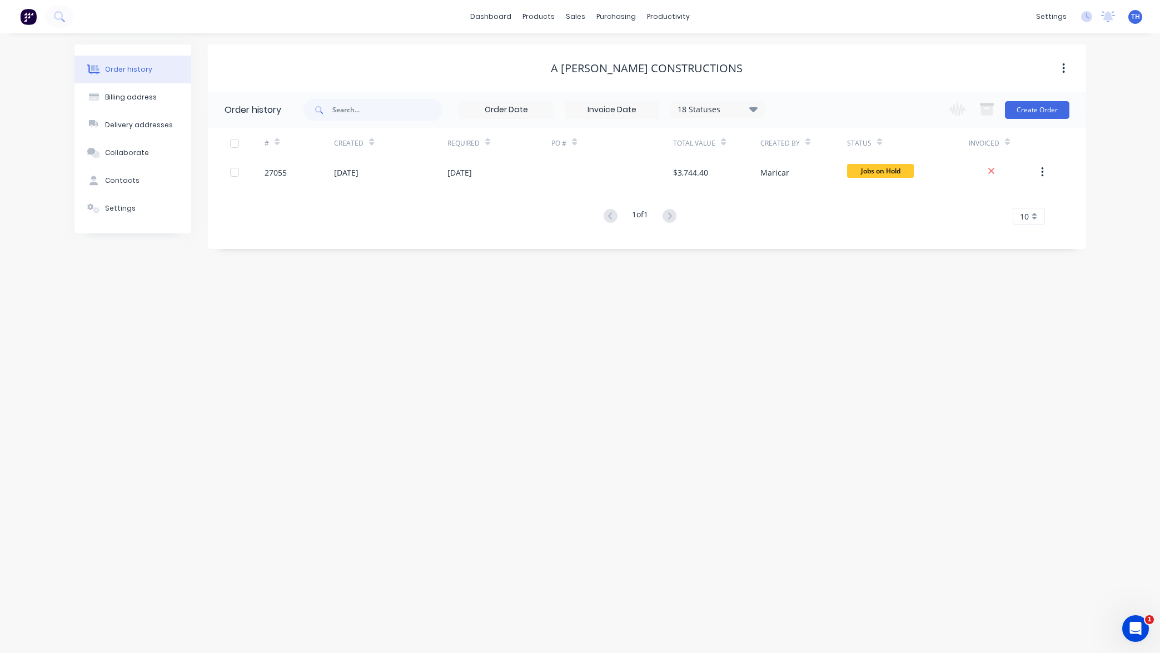
click at [144, 67] on div "Order history" at bounding box center [128, 69] width 47 height 10
click at [138, 95] on div "Billing address" at bounding box center [131, 97] width 52 height 10
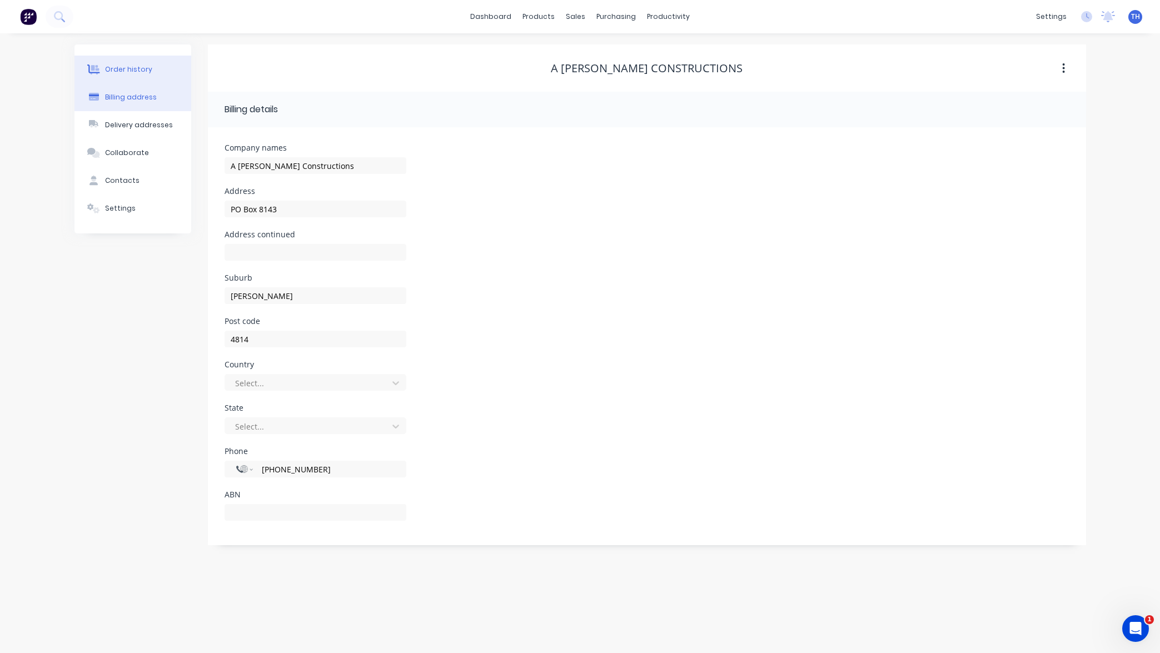
click at [147, 72] on div "Order history" at bounding box center [128, 69] width 47 height 10
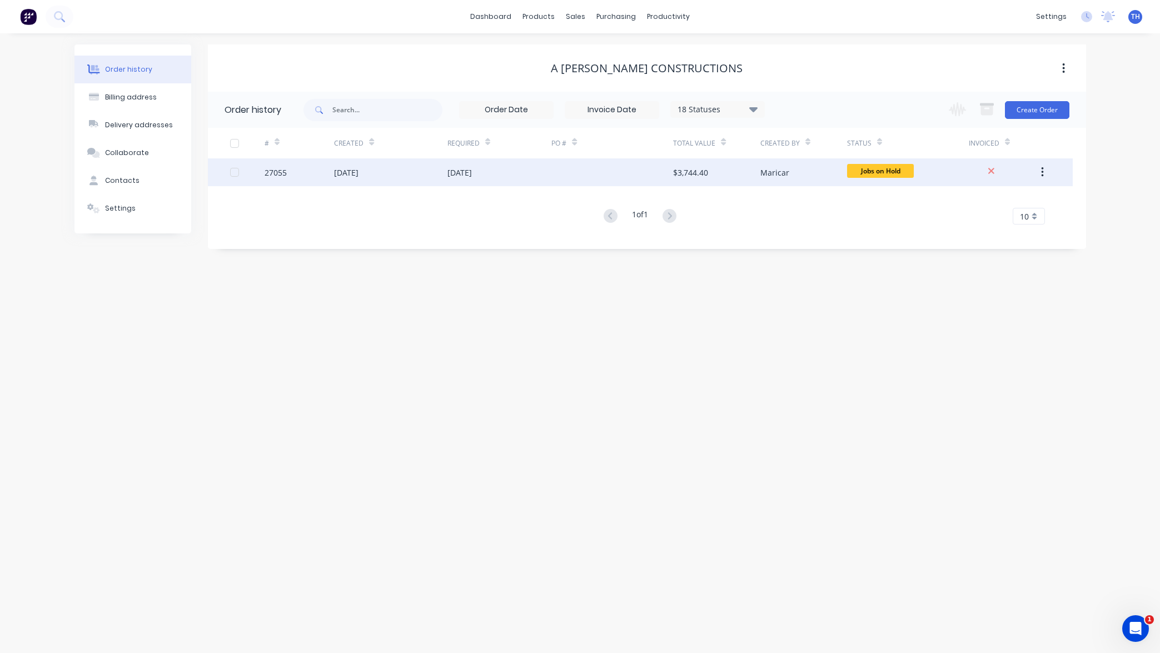
click at [527, 174] on div "[DATE]" at bounding box center [500, 172] width 105 height 28
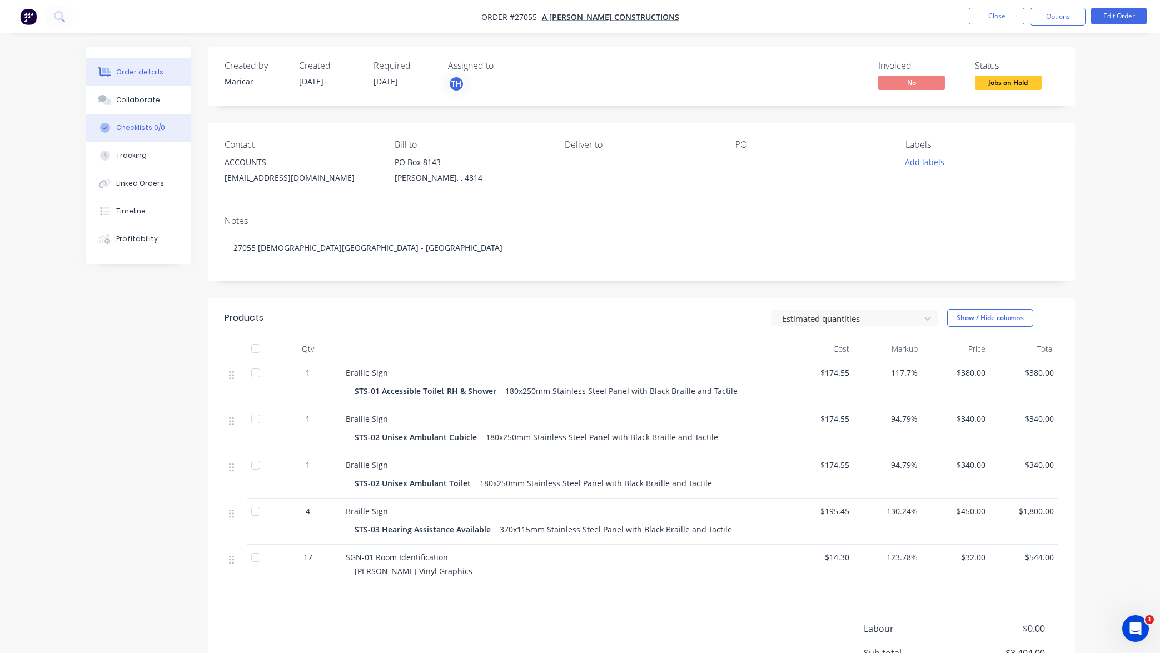
click at [157, 132] on div "Checklists 0/0" at bounding box center [140, 128] width 49 height 10
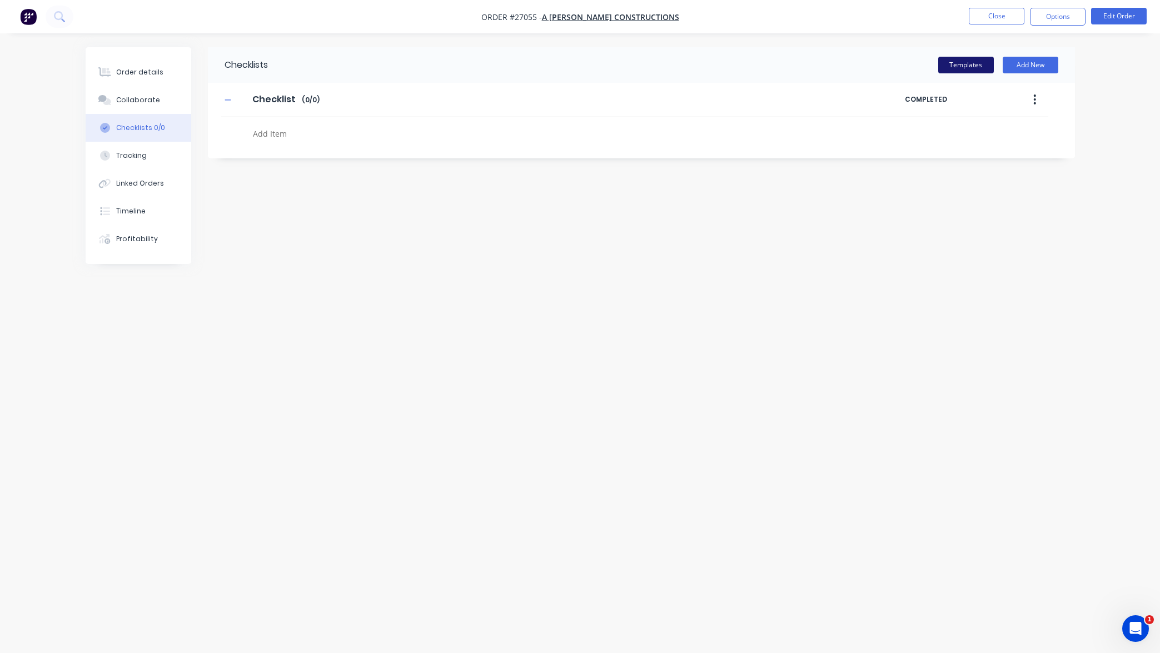
click at [964, 61] on button "Templates" at bounding box center [967, 65] width 56 height 17
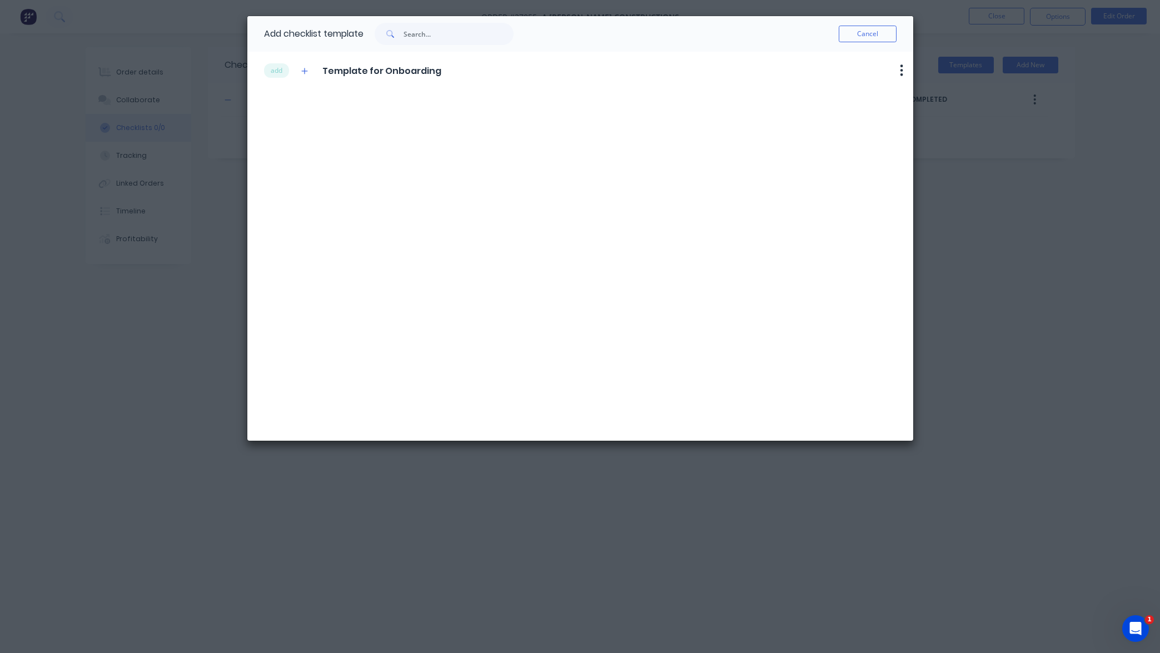
click at [901, 69] on icon "button" at bounding box center [901, 70] width 3 height 14
click at [646, 31] on div "Cancel" at bounding box center [705, 34] width 383 height 17
click at [279, 69] on button "add" at bounding box center [276, 70] width 25 height 14
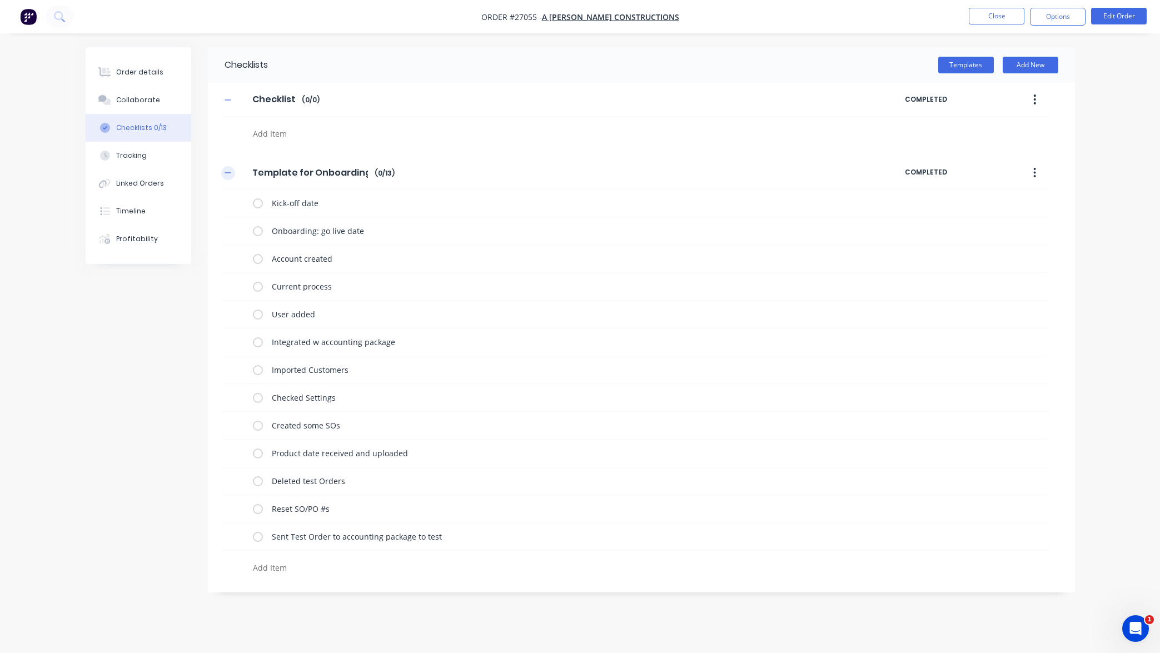
click at [231, 172] on icon "button" at bounding box center [228, 173] width 7 height 8
click at [1034, 171] on icon "button" at bounding box center [1035, 173] width 3 height 12
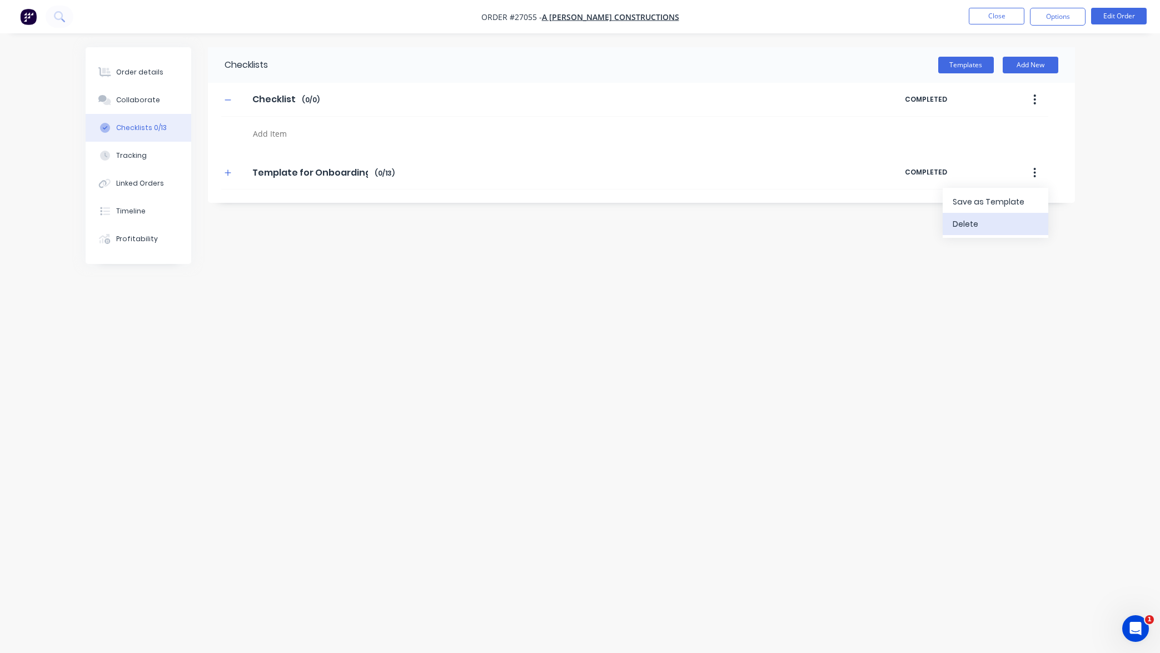
click at [997, 222] on div "Delete" at bounding box center [996, 224] width 86 height 16
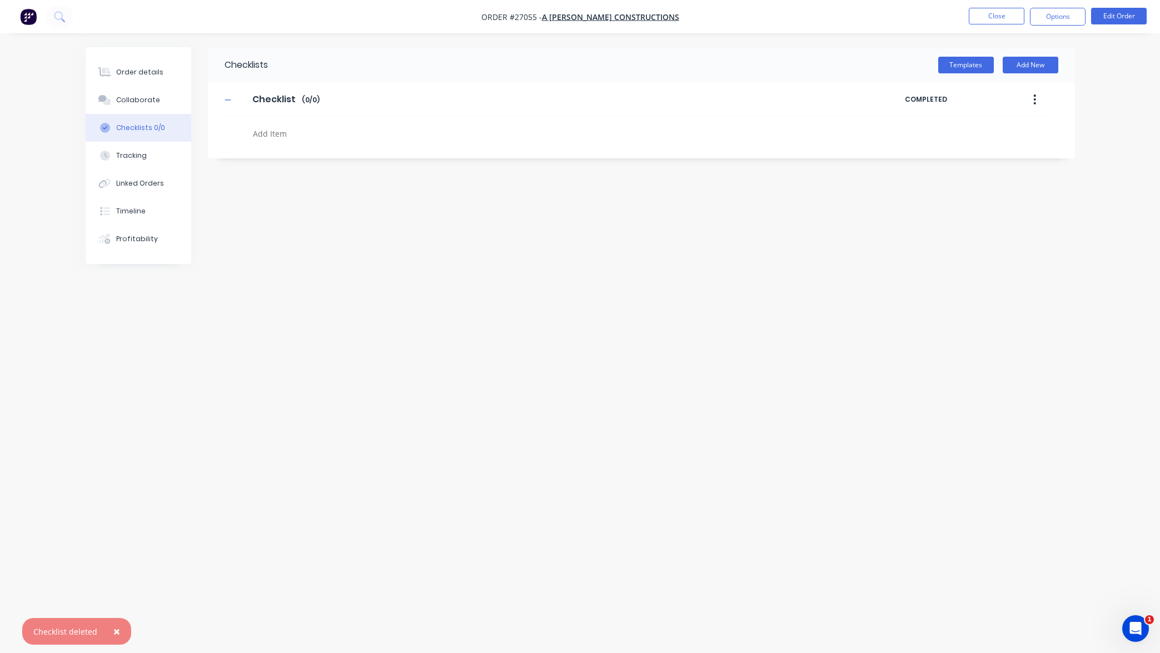
click at [285, 133] on textarea at bounding box center [516, 134] width 535 height 16
click at [1036, 99] on icon "button" at bounding box center [1035, 100] width 2 height 10
click at [1091, 116] on div "Order details Collaborate Checklists 0/0 Tracking Linked Orders Timeline Profit…" at bounding box center [580, 326] width 1160 height 653
click at [455, 230] on div "Checklists Templates Add New Checklist Checklist Enter Checklist name ( 0 / 0 )…" at bounding box center [581, 305] width 990 height 517
click at [141, 97] on div "Collaborate" at bounding box center [138, 100] width 44 height 10
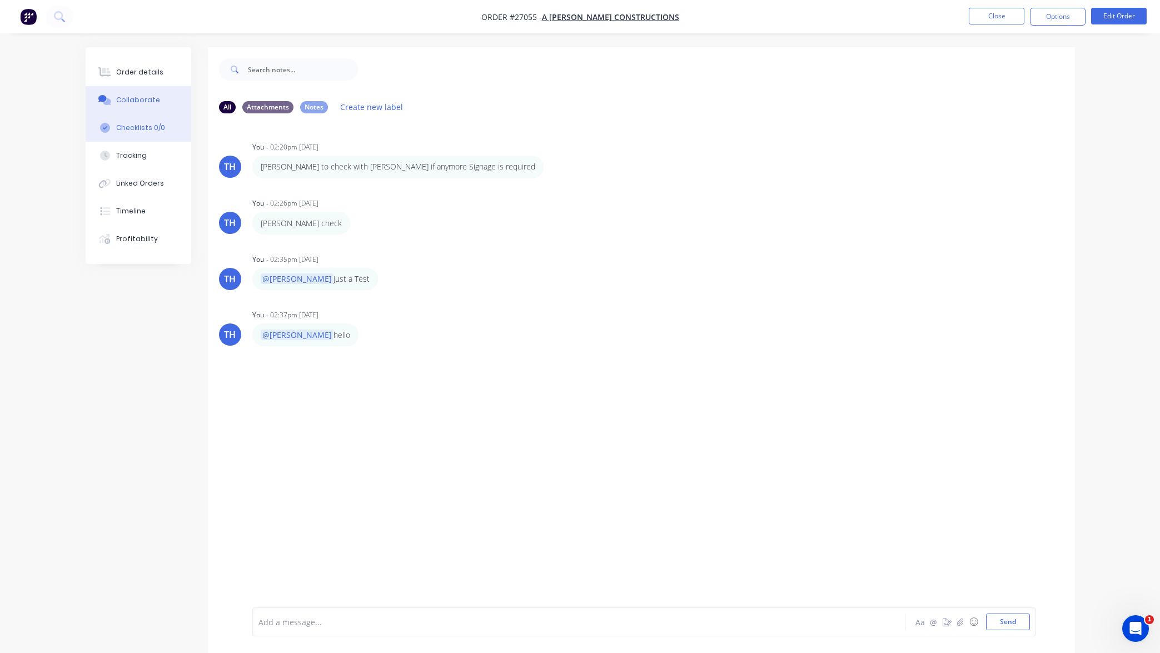
click at [162, 126] on button "Checklists 0/0" at bounding box center [139, 128] width 106 height 28
type textarea "x"
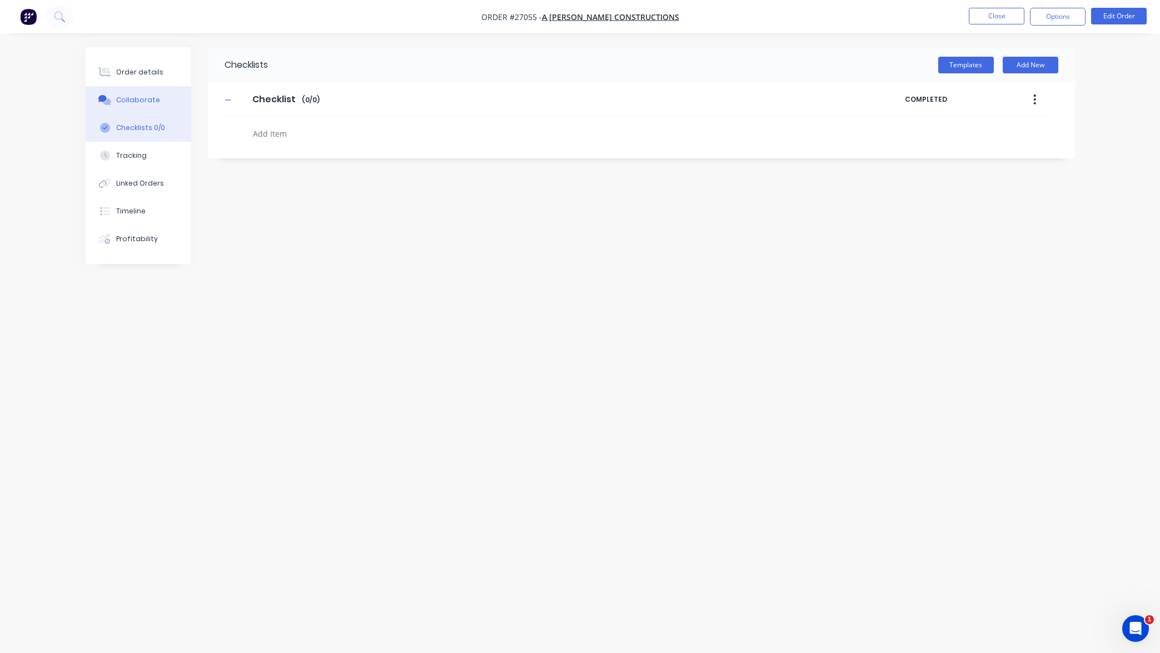
click at [173, 104] on button "Collaborate" at bounding box center [139, 100] width 106 height 28
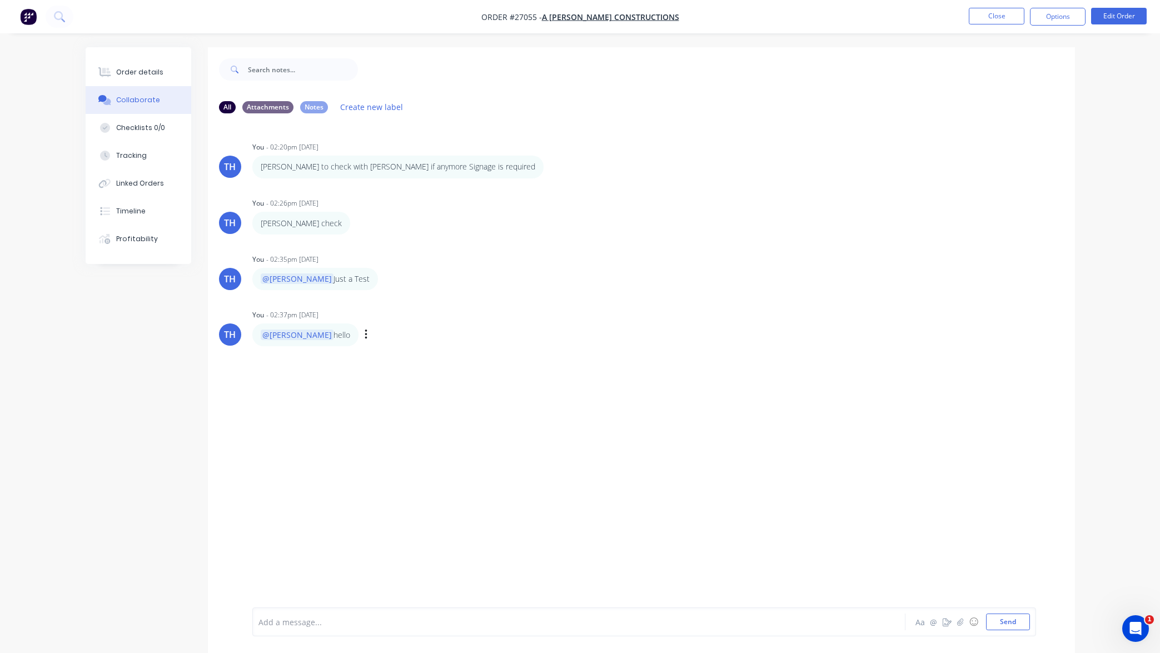
click at [365, 335] on icon "button" at bounding box center [366, 335] width 2 height 10
click at [397, 372] on button "Delete" at bounding box center [406, 373] width 70 height 18
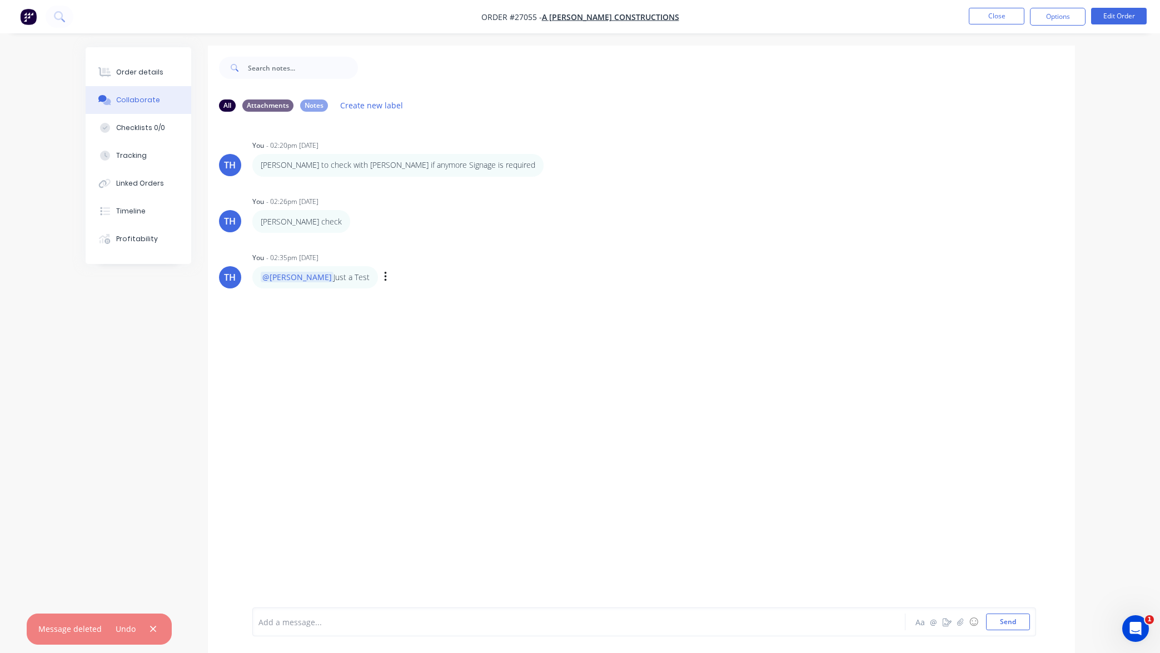
scroll to position [4, 1]
click at [356, 215] on icon "button" at bounding box center [357, 218] width 3 height 13
click at [0, 0] on button "Delete" at bounding box center [0, 0] width 0 height 0
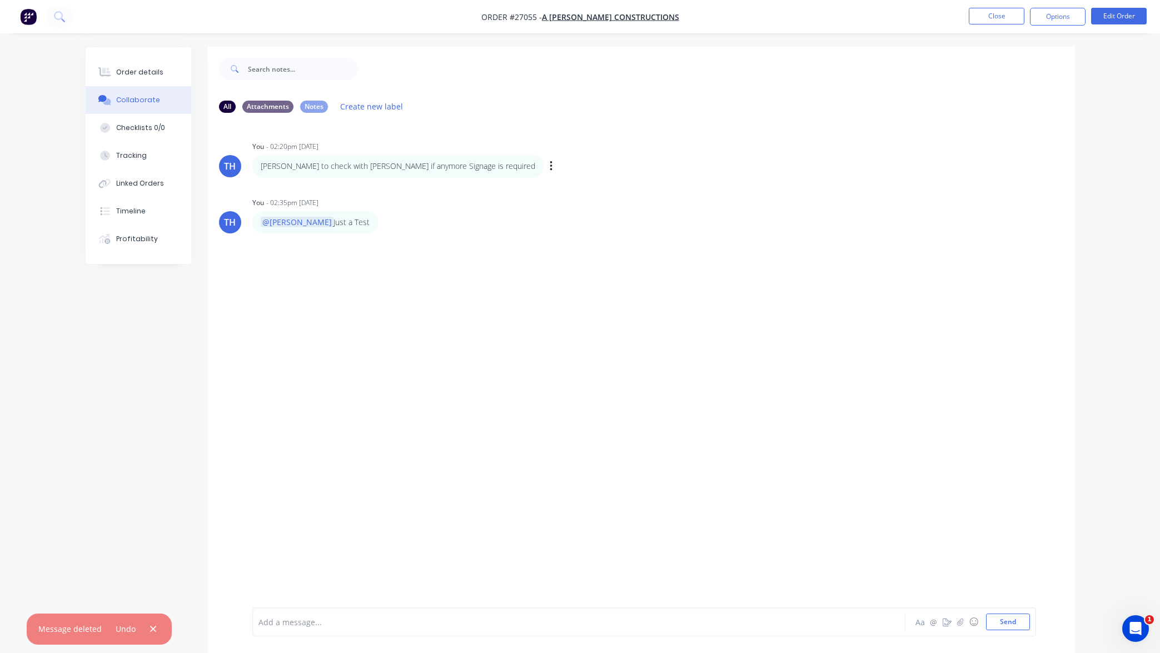
click at [550, 166] on icon "button" at bounding box center [551, 166] width 3 height 13
click at [464, 169] on div "Todd to check with Terry if anymore Signage is required Labels Edit Delete" at bounding box center [426, 166] width 348 height 22
click at [550, 164] on icon "button" at bounding box center [551, 166] width 3 height 13
click at [557, 202] on button "Delete" at bounding box center [592, 205] width 70 height 18
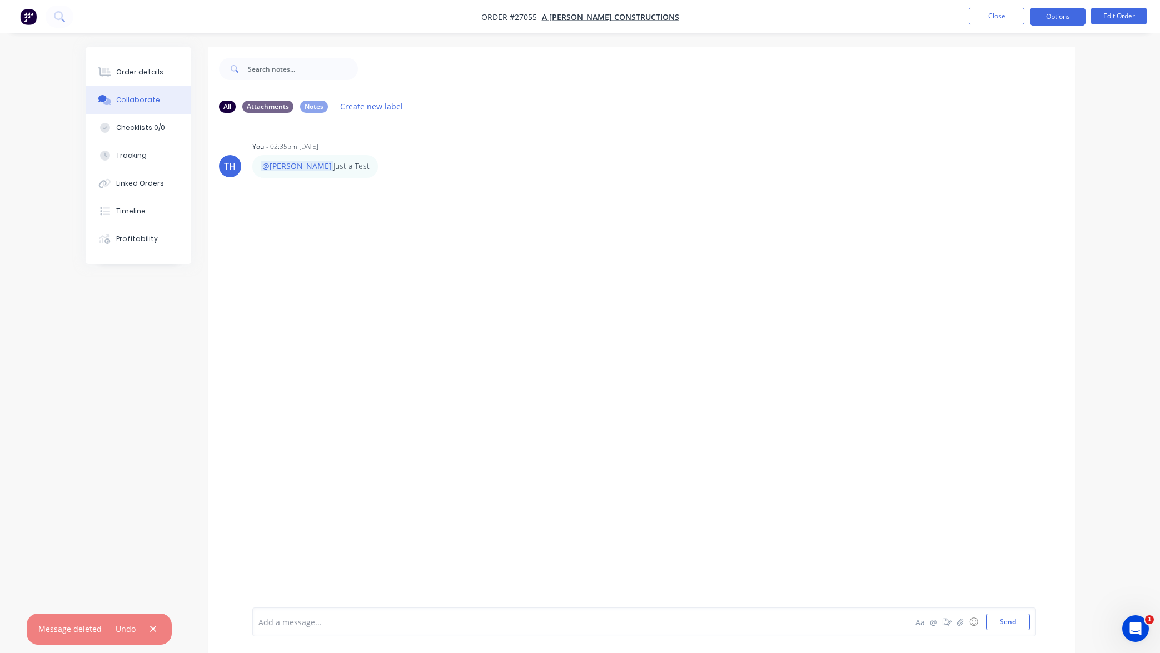
click at [1064, 14] on button "Options" at bounding box center [1058, 17] width 56 height 18
click at [1109, 59] on div "Order details Collaborate Checklists 0/0 Tracking Linked Orders Timeline Profit…" at bounding box center [580, 334] width 1160 height 670
click at [994, 17] on button "Close" at bounding box center [997, 16] width 56 height 17
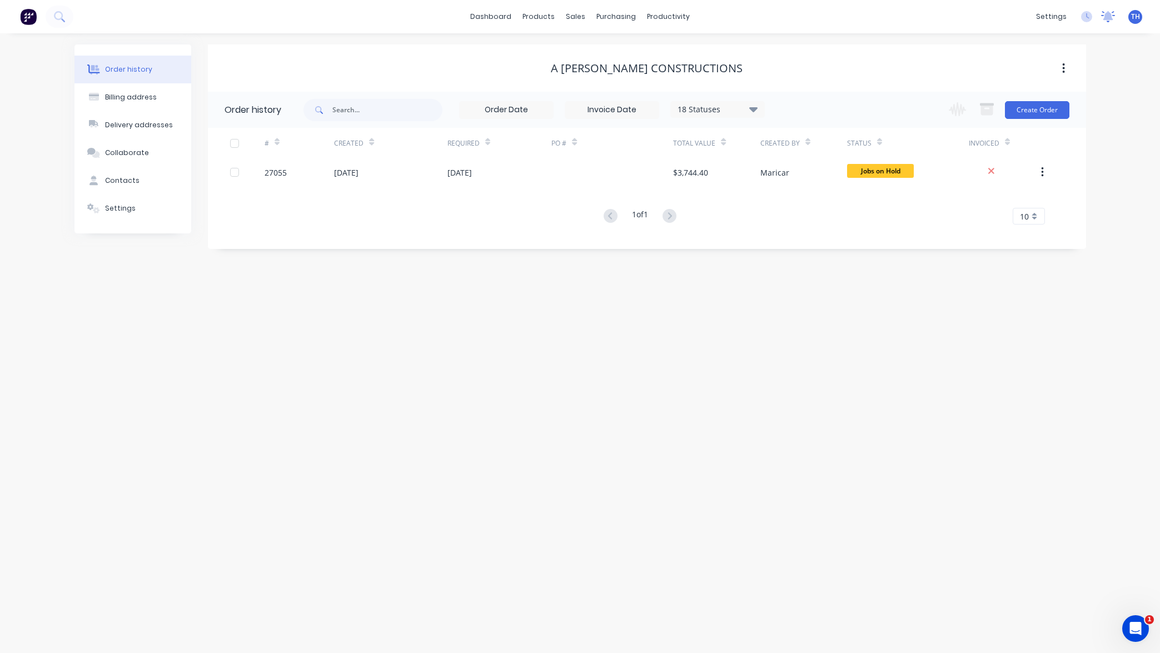
click at [1111, 15] on icon at bounding box center [1109, 15] width 10 height 9
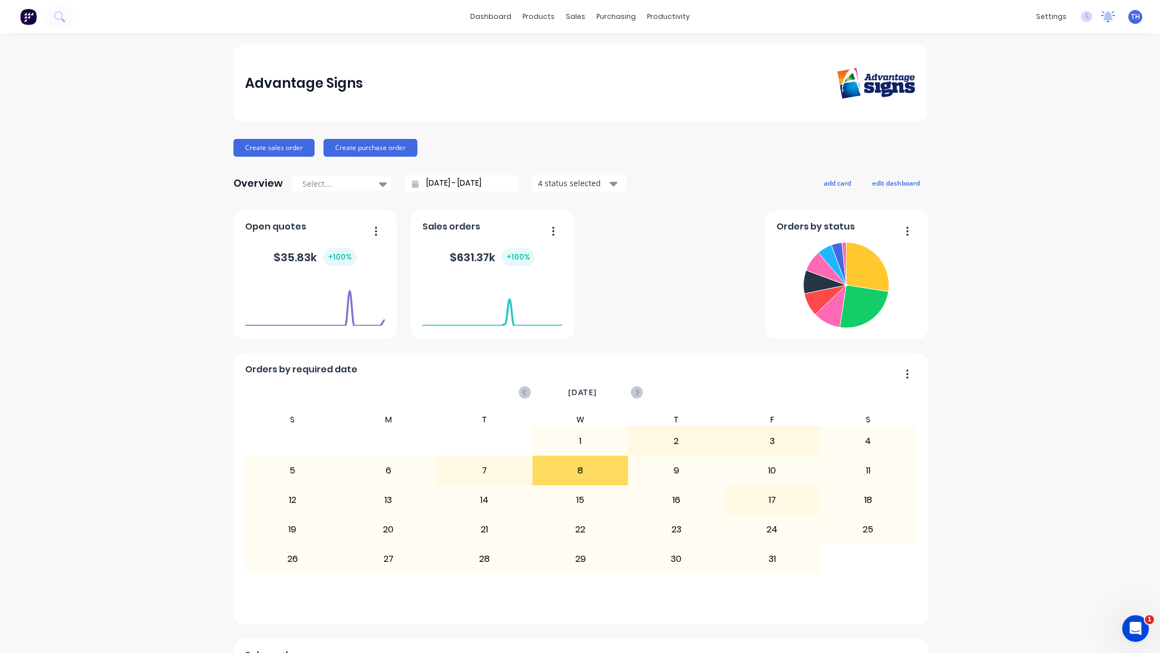
click at [1108, 17] on icon at bounding box center [1109, 15] width 10 height 9
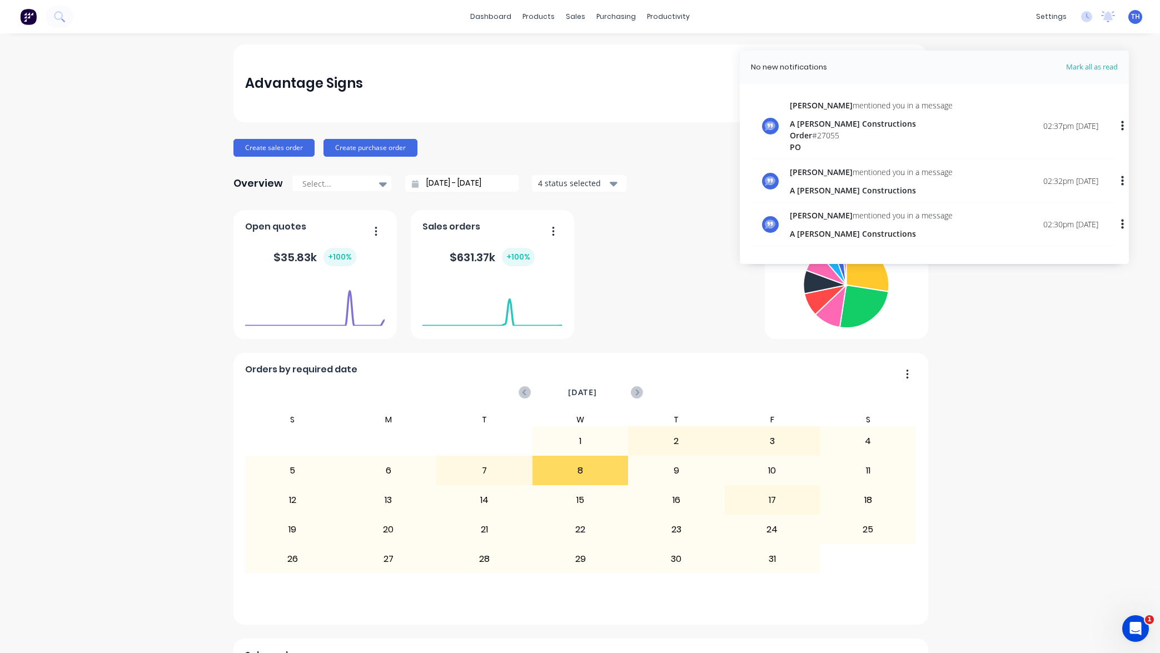
click at [1122, 123] on icon "button" at bounding box center [1122, 126] width 3 height 12
click at [1075, 153] on div "Mark as read" at bounding box center [1065, 155] width 86 height 16
click at [1123, 181] on icon "button" at bounding box center [1122, 181] width 3 height 10
click at [1071, 208] on div "Mark as read" at bounding box center [1065, 210] width 86 height 16
click at [835, 126] on div "A [PERSON_NAME] Constructions" at bounding box center [871, 124] width 163 height 12
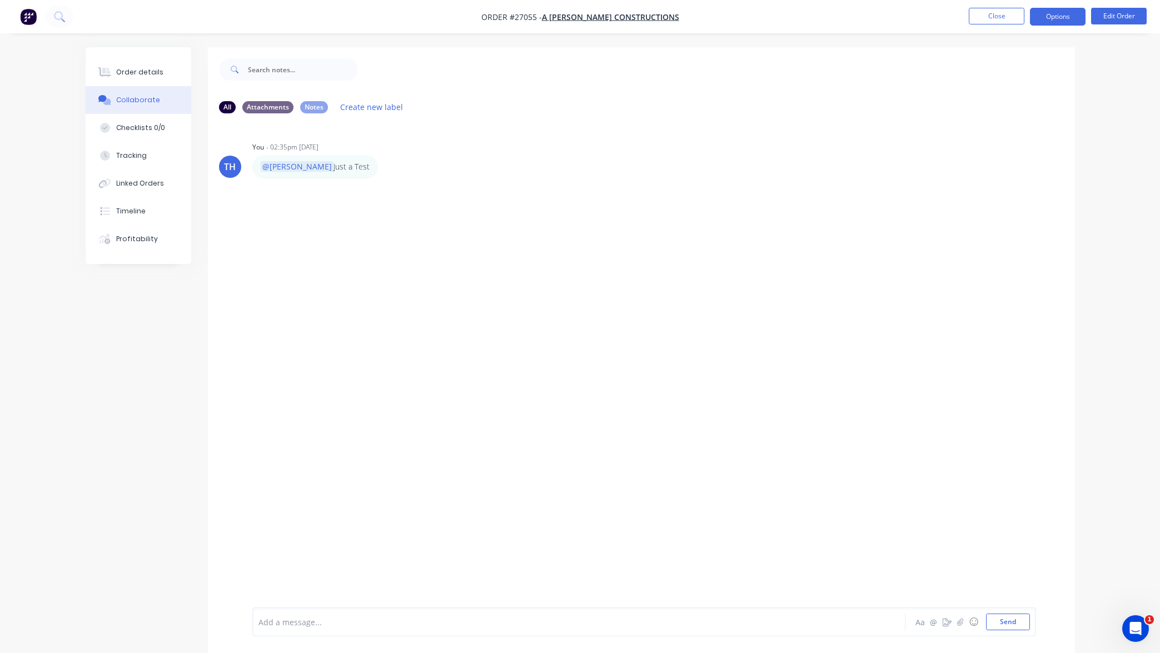
click at [1063, 12] on button "Options" at bounding box center [1058, 17] width 56 height 18
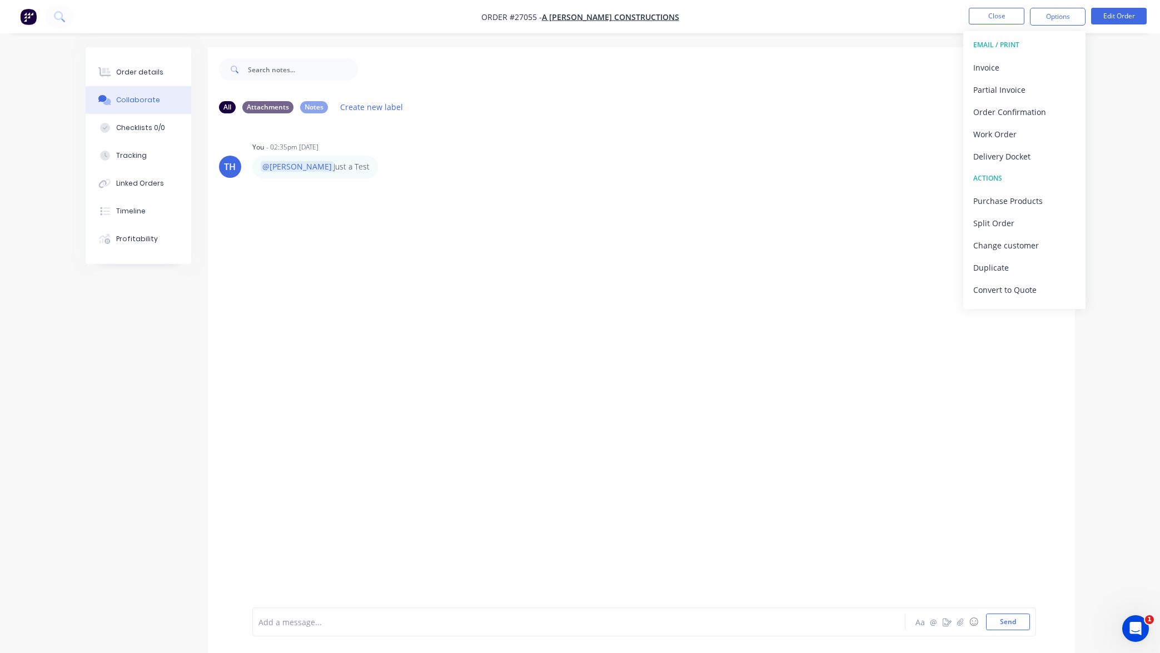
drag, startPoint x: 1118, startPoint y: 63, endPoint x: 1077, endPoint y: 42, distance: 46.0
click at [1117, 61] on div "Order details Collaborate Checklists 0/0 Tracking Linked Orders Timeline Profit…" at bounding box center [580, 335] width 1160 height 670
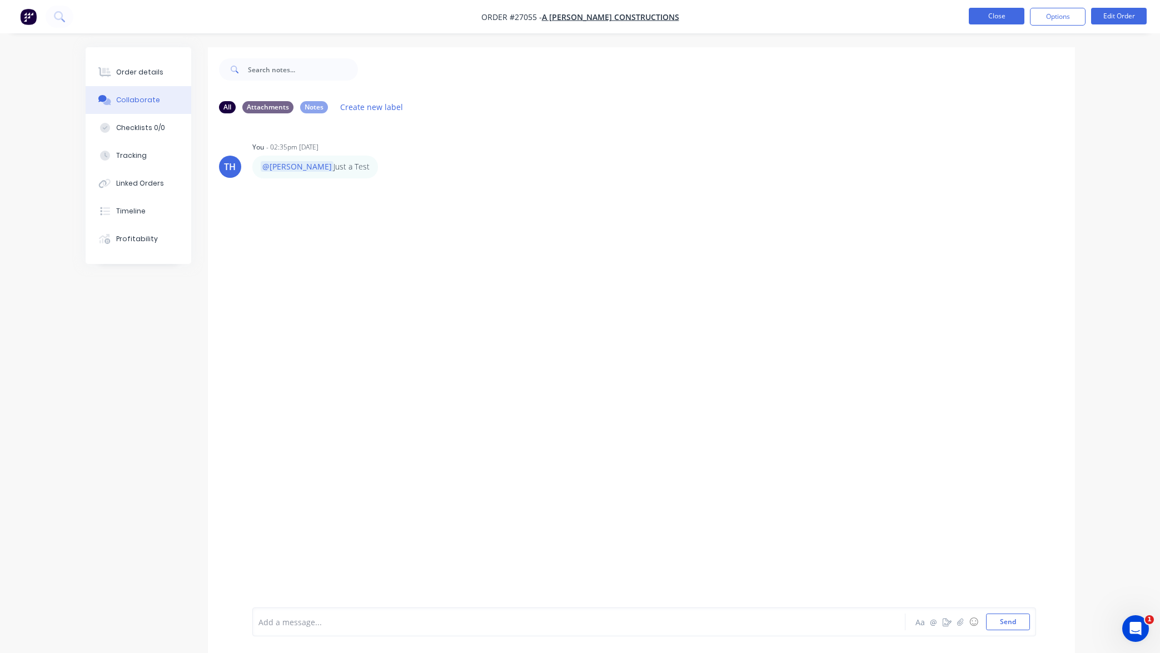
click at [997, 18] on button "Close" at bounding box center [997, 16] width 56 height 17
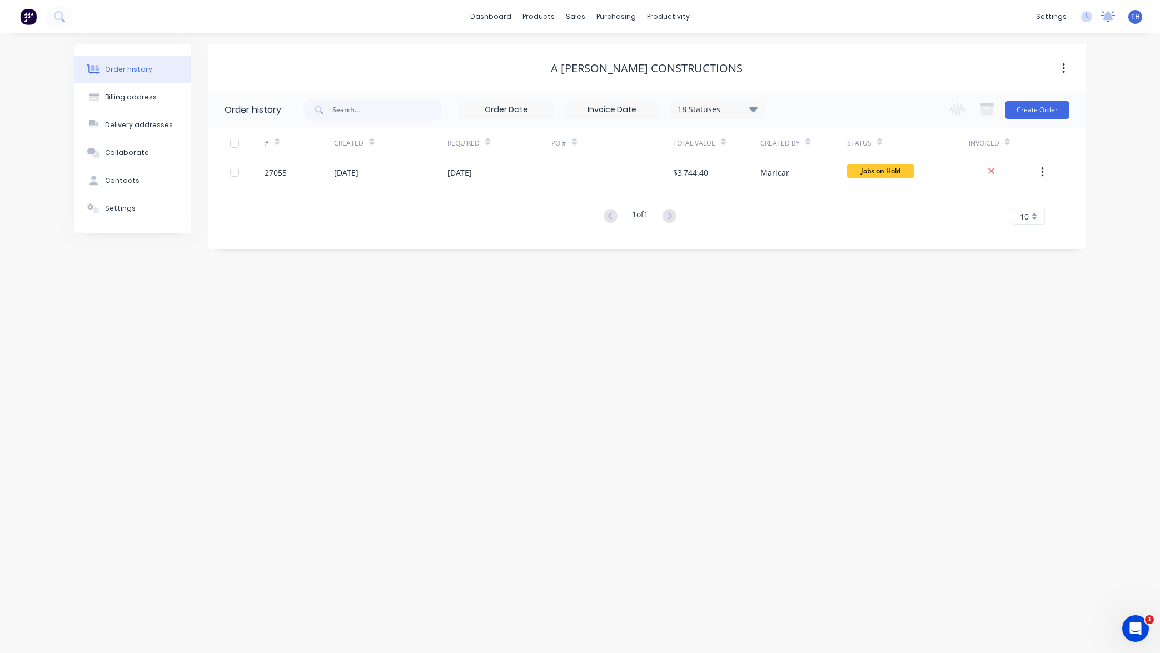
click at [1108, 16] on icon at bounding box center [1109, 15] width 10 height 9
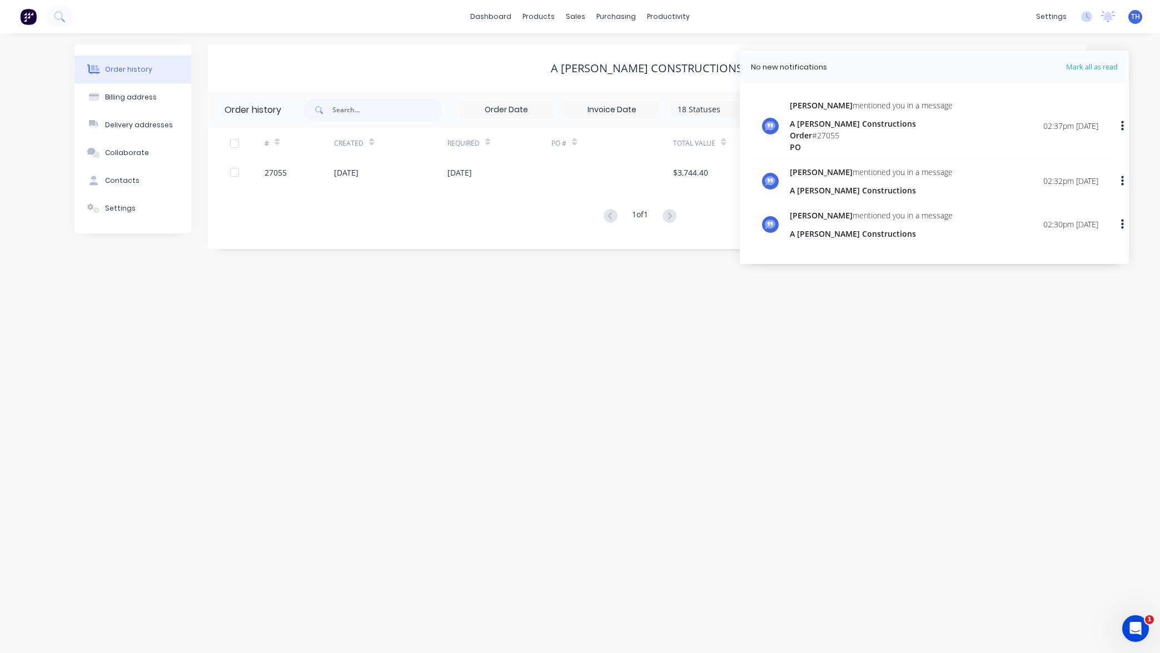
click at [1146, 63] on div "Order history Billing address Delivery addresses Collaborate Contacts Settings …" at bounding box center [580, 343] width 1160 height 620
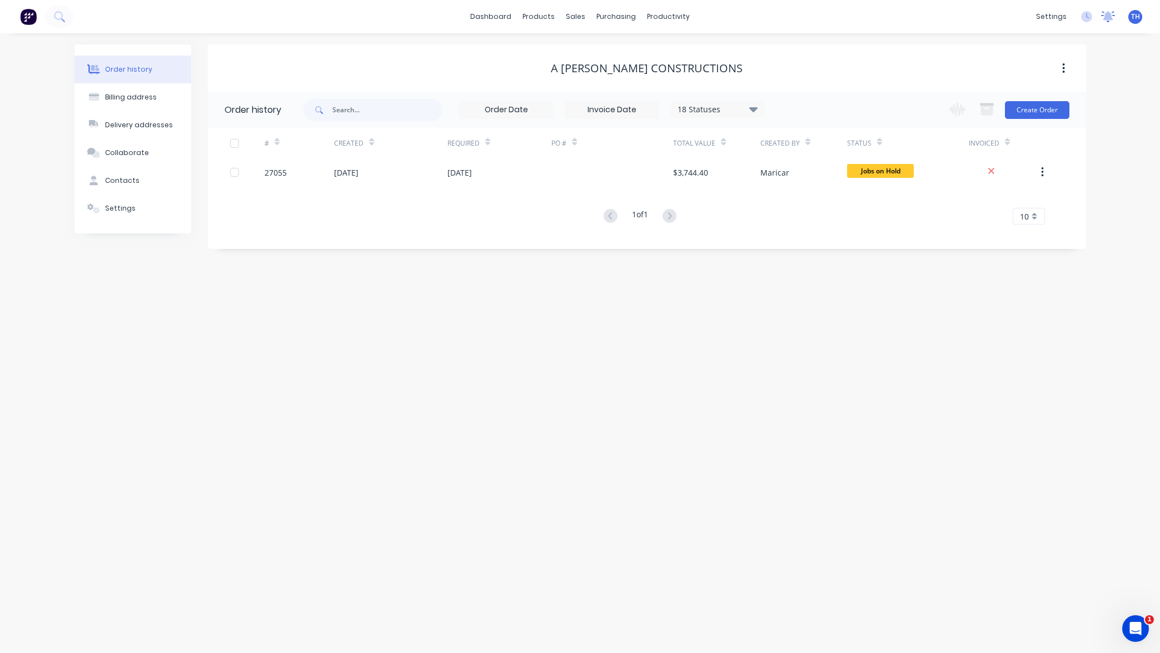
click at [1106, 13] on icon at bounding box center [1108, 16] width 14 height 11
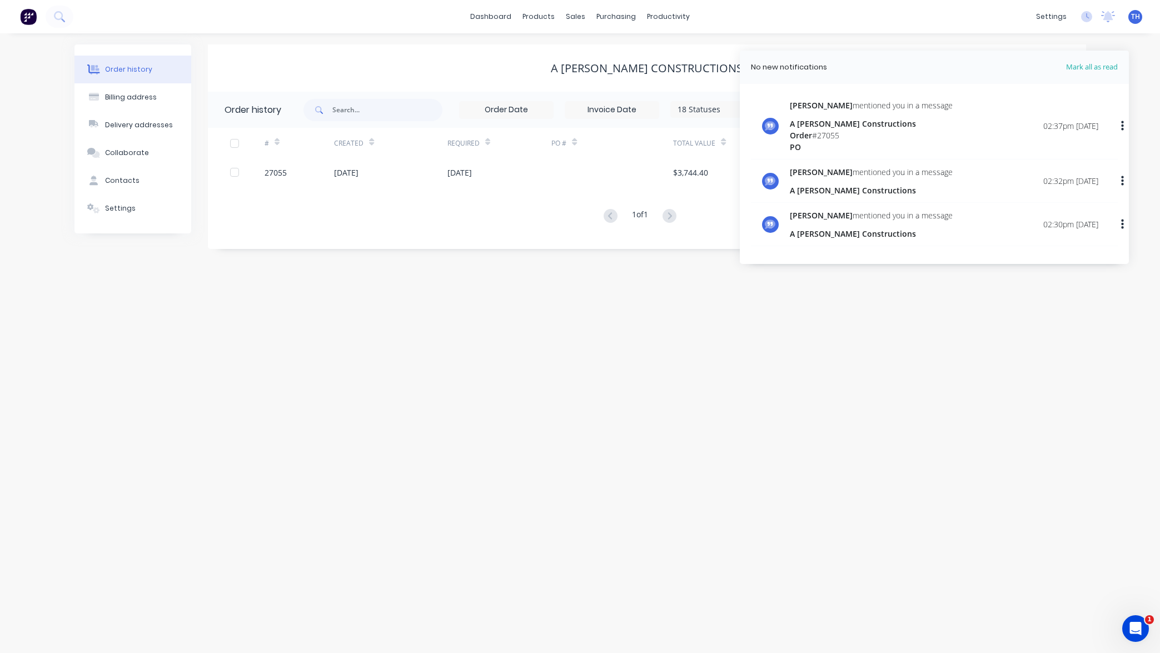
click at [1094, 67] on span "Mark all as read" at bounding box center [1072, 67] width 92 height 11
click at [1092, 64] on span "Mark all as read" at bounding box center [1072, 67] width 92 height 11
click at [1111, 289] on div "Order history Billing address Delivery addresses Collaborate Contacts Settings …" at bounding box center [580, 343] width 1160 height 620
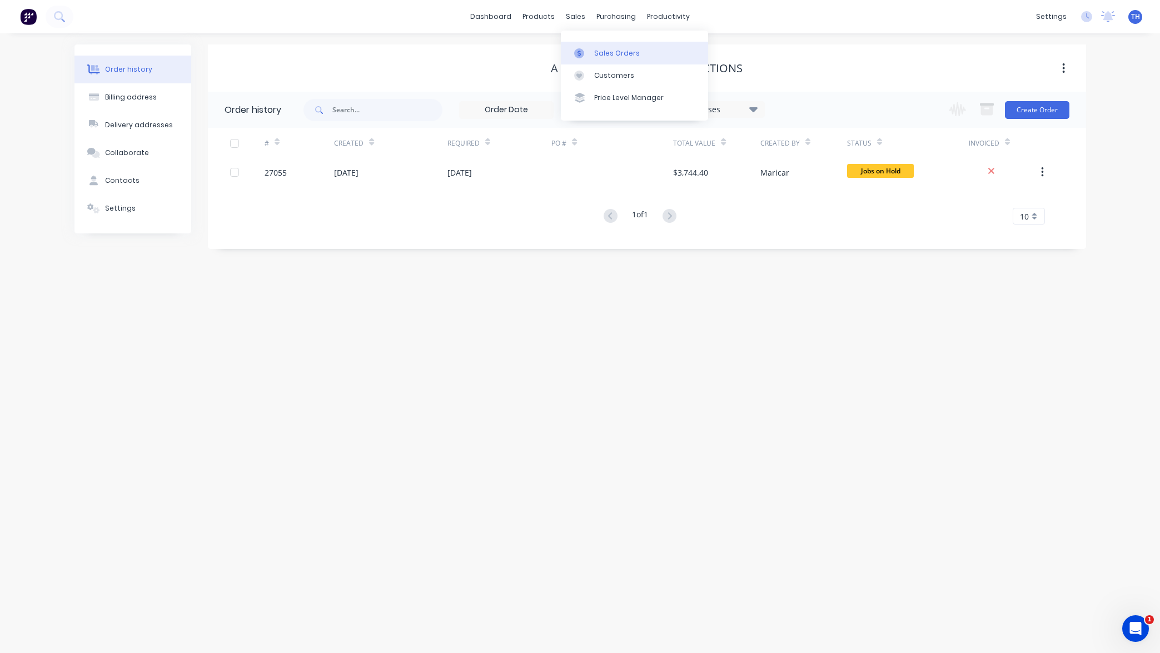
click at [609, 54] on div "Sales Orders" at bounding box center [617, 53] width 46 height 10
